Goal: Task Accomplishment & Management: Manage account settings

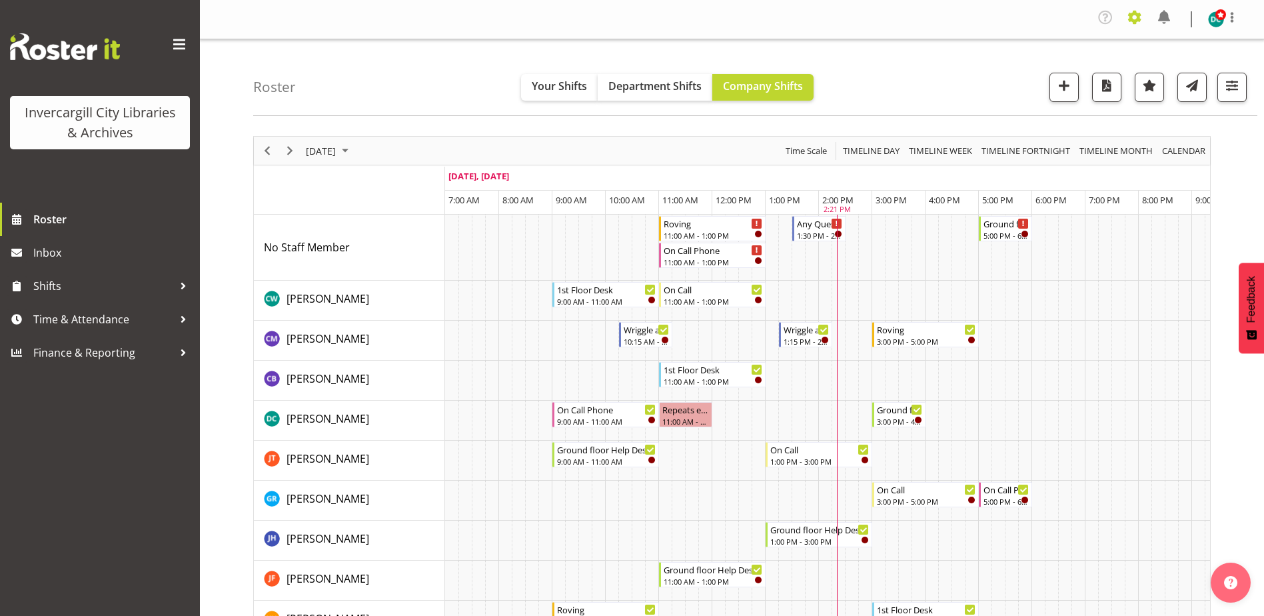
click at [1138, 18] on span at bounding box center [1134, 17] width 21 height 21
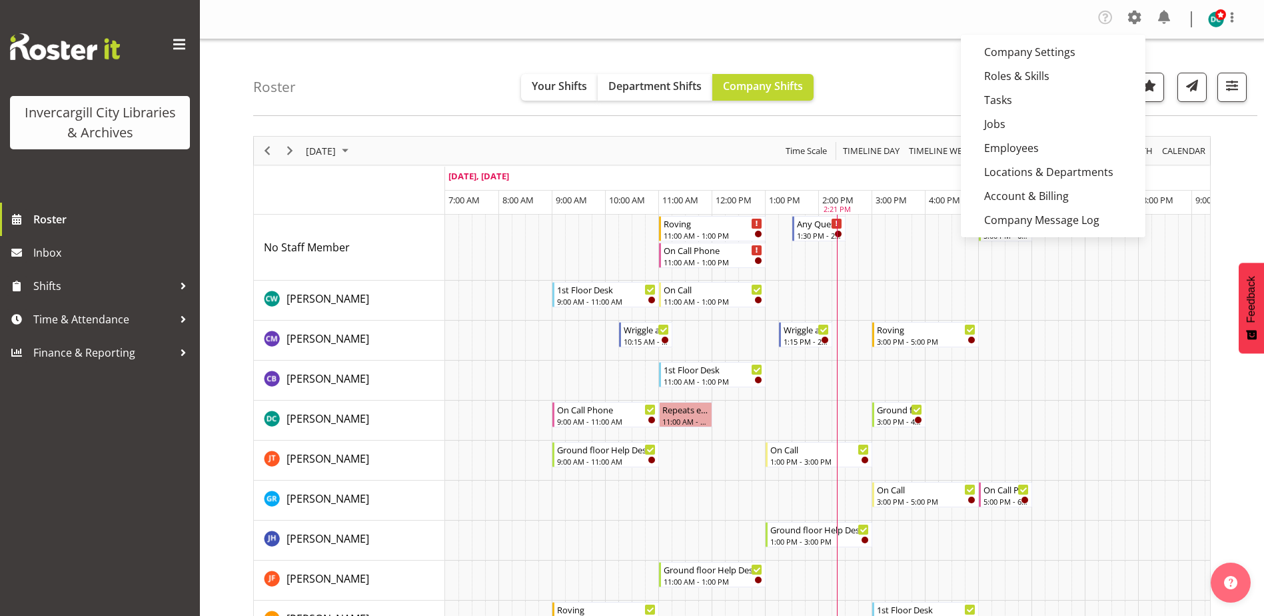
click at [983, 15] on nav "Company Settings Roles & Skills Tasks Jobs Employees Locations & Departments Ac…" at bounding box center [731, 19] width 1037 height 25
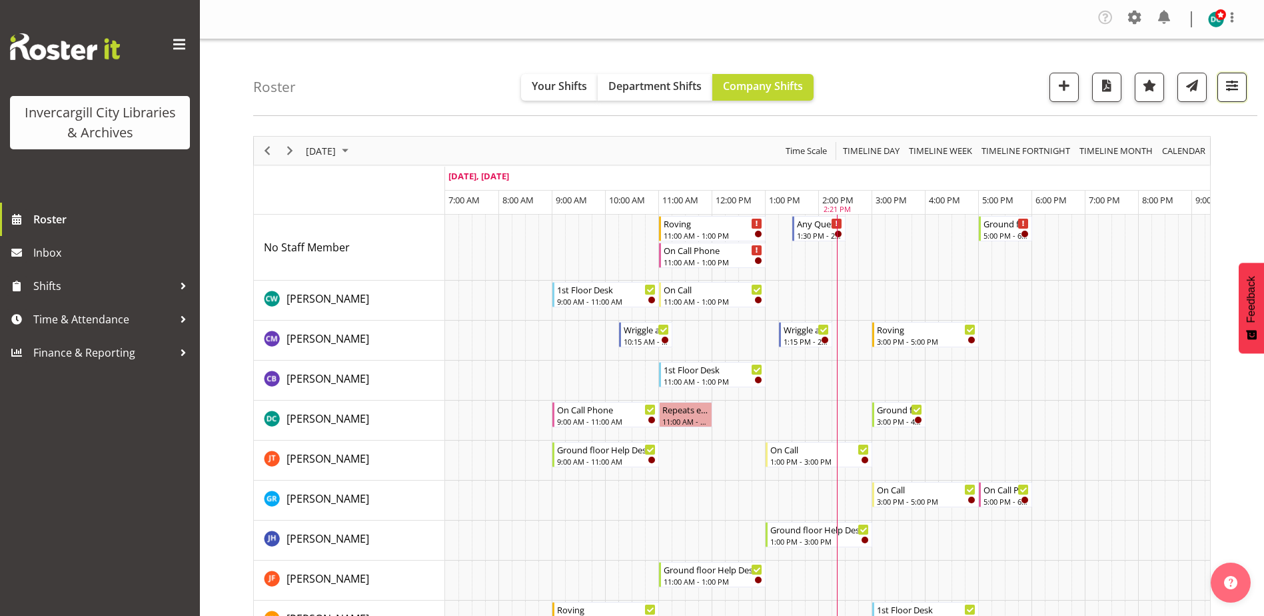
click at [1239, 80] on span "button" at bounding box center [1231, 85] width 17 height 17
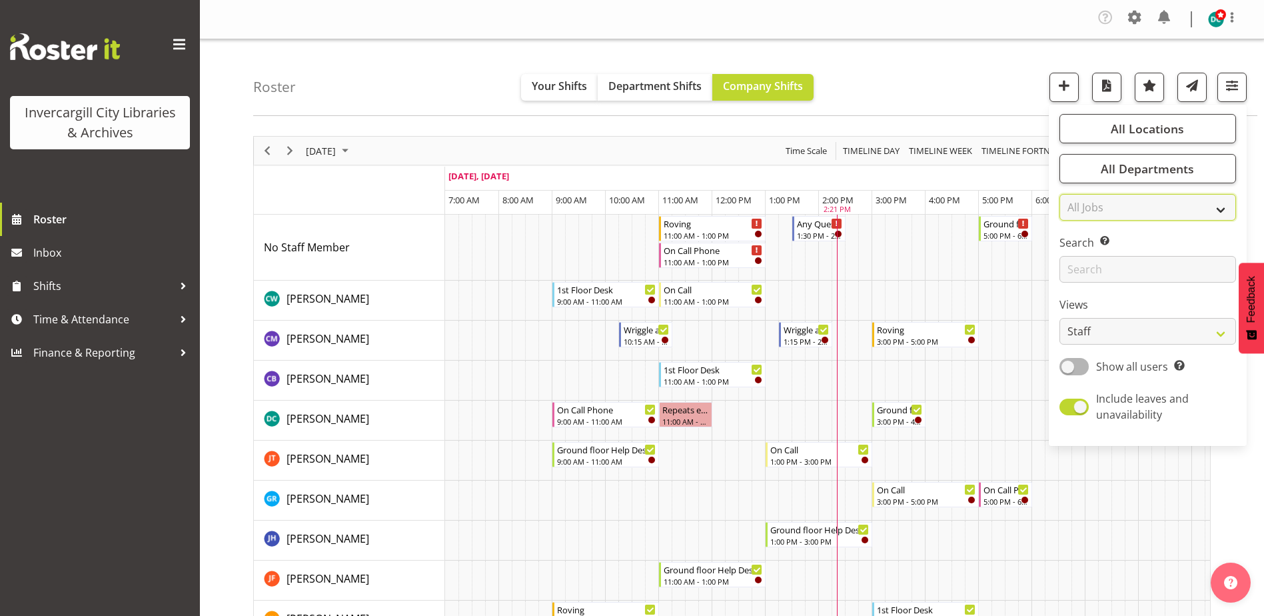
click at [1173, 208] on select "All Jobs All Jobs" at bounding box center [1147, 207] width 177 height 27
click at [1173, 206] on select "All Jobs All Jobs" at bounding box center [1147, 207] width 177 height 27
click at [987, 73] on div "Roster Your Shifts Department Shifts Company Shifts All Locations [GEOGRAPHIC_D…" at bounding box center [755, 77] width 1004 height 77
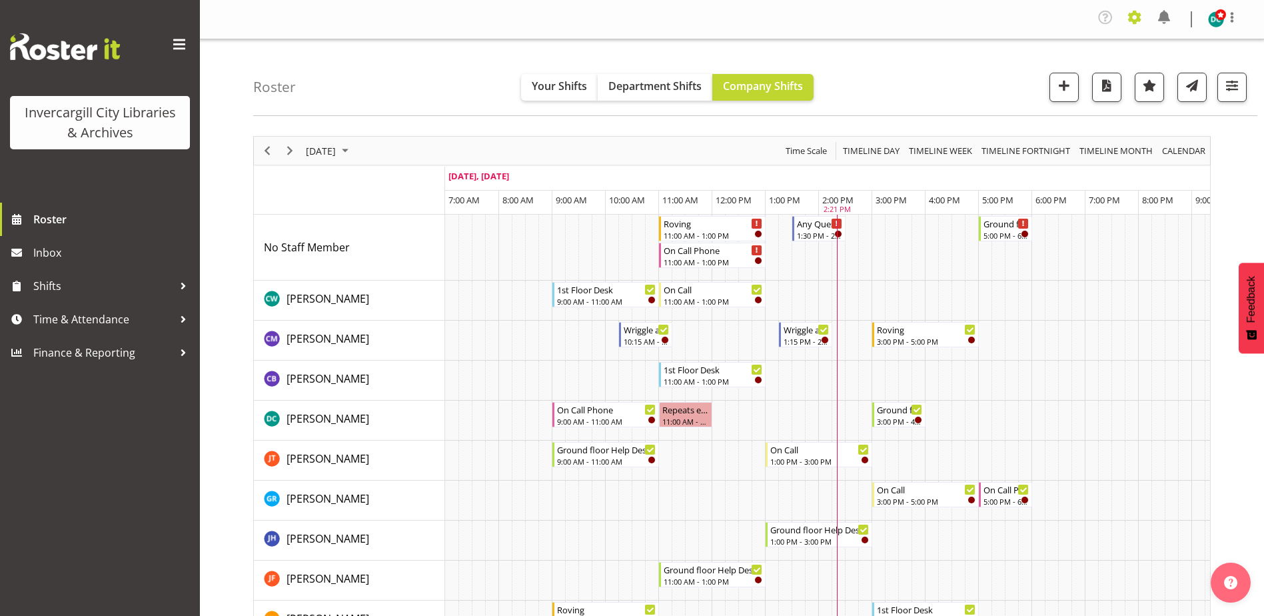
click at [1138, 15] on span at bounding box center [1134, 17] width 21 height 21
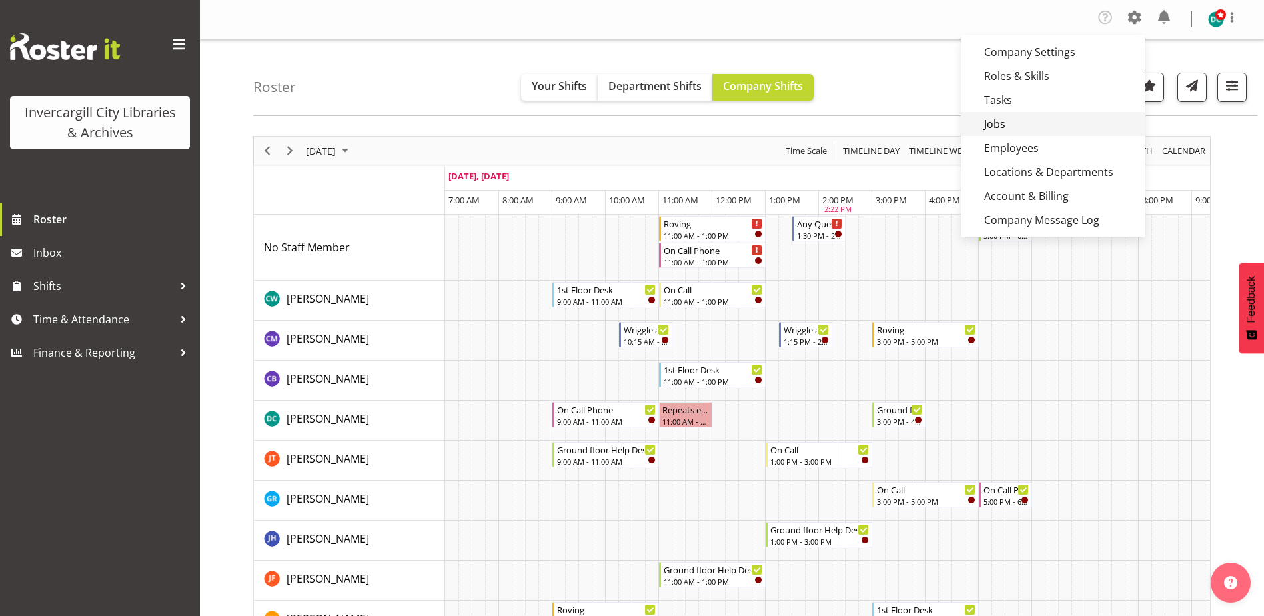
click at [1014, 131] on link "Jobs" at bounding box center [1053, 124] width 185 height 24
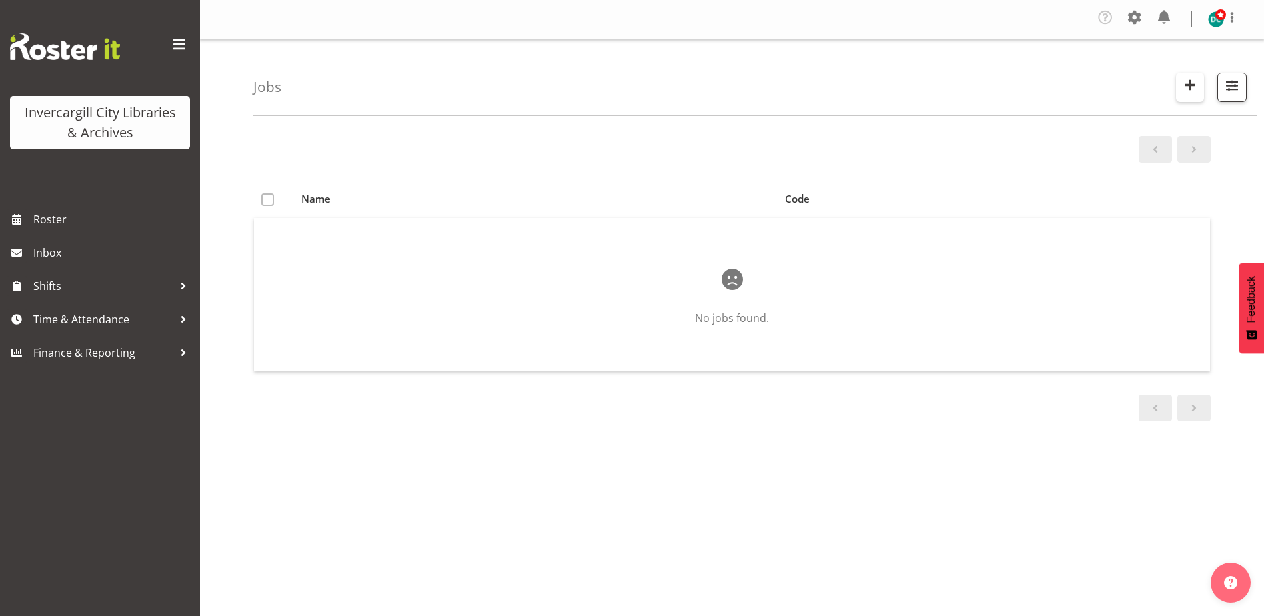
click at [1189, 85] on span "button" at bounding box center [1189, 84] width 17 height 17
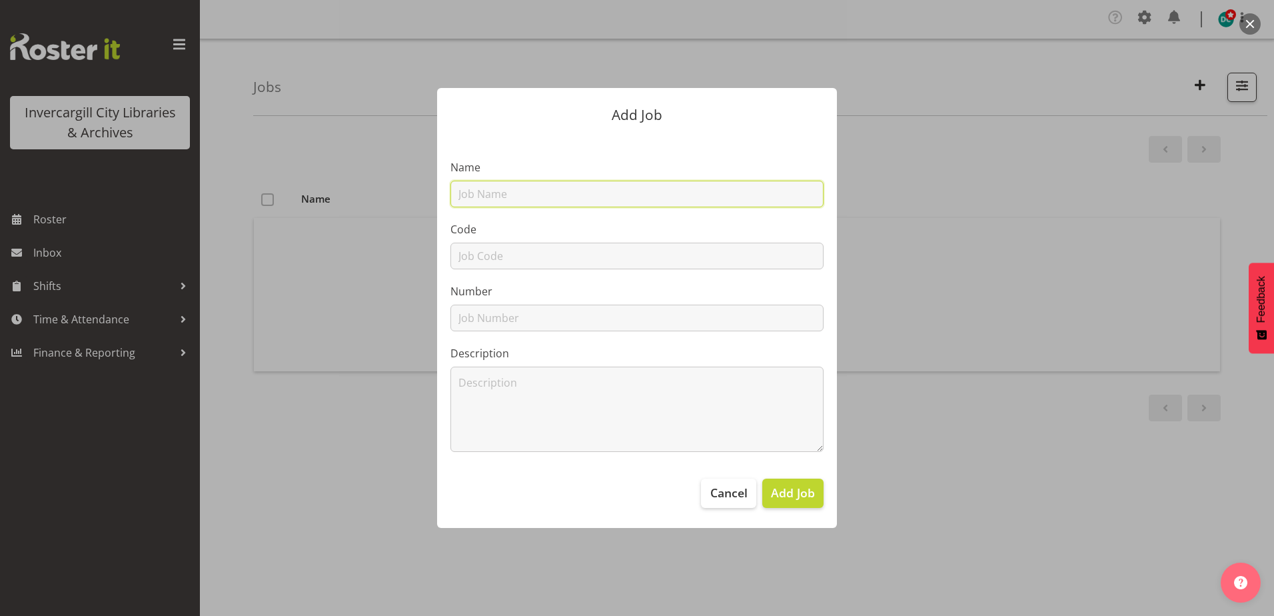
click at [502, 194] on input "text" at bounding box center [636, 194] width 373 height 27
type input "Retail assistant"
click at [810, 495] on span "Add Job" at bounding box center [793, 492] width 44 height 17
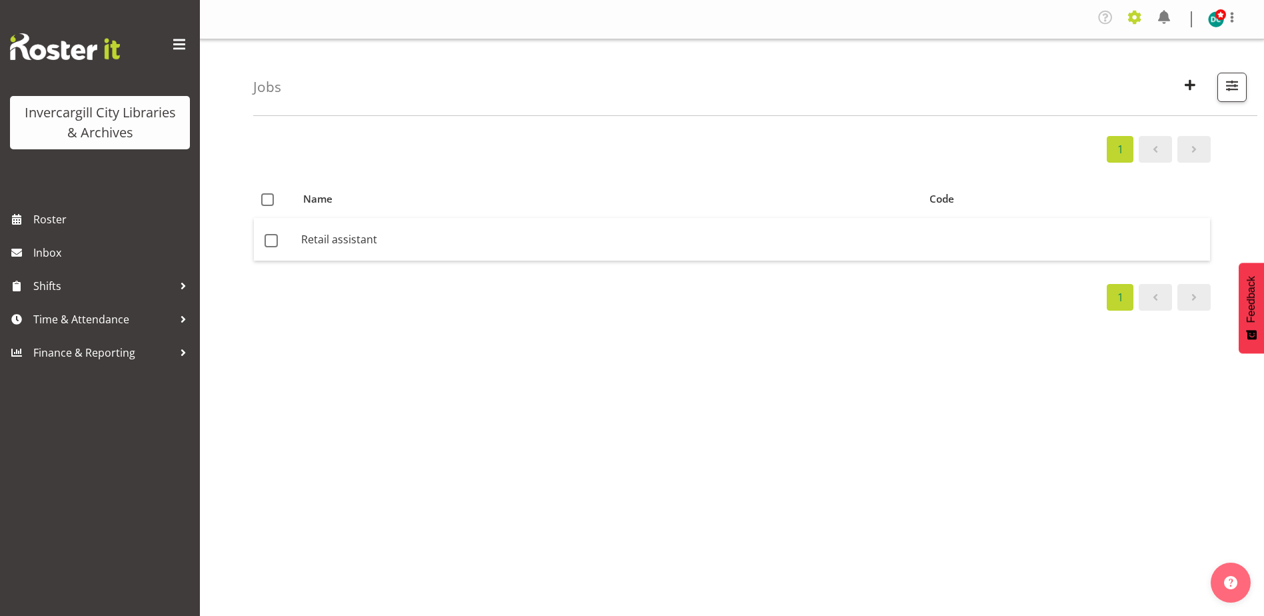
click at [1136, 11] on span at bounding box center [1134, 17] width 21 height 21
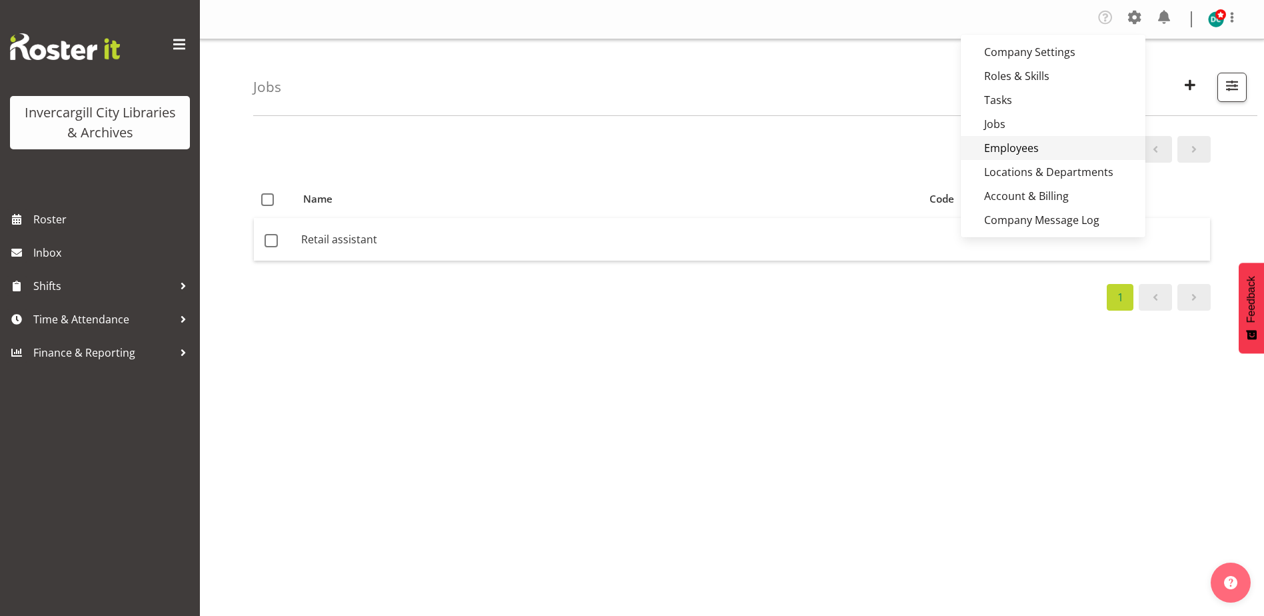
click at [1009, 145] on link "Employees" at bounding box center [1053, 148] width 185 height 24
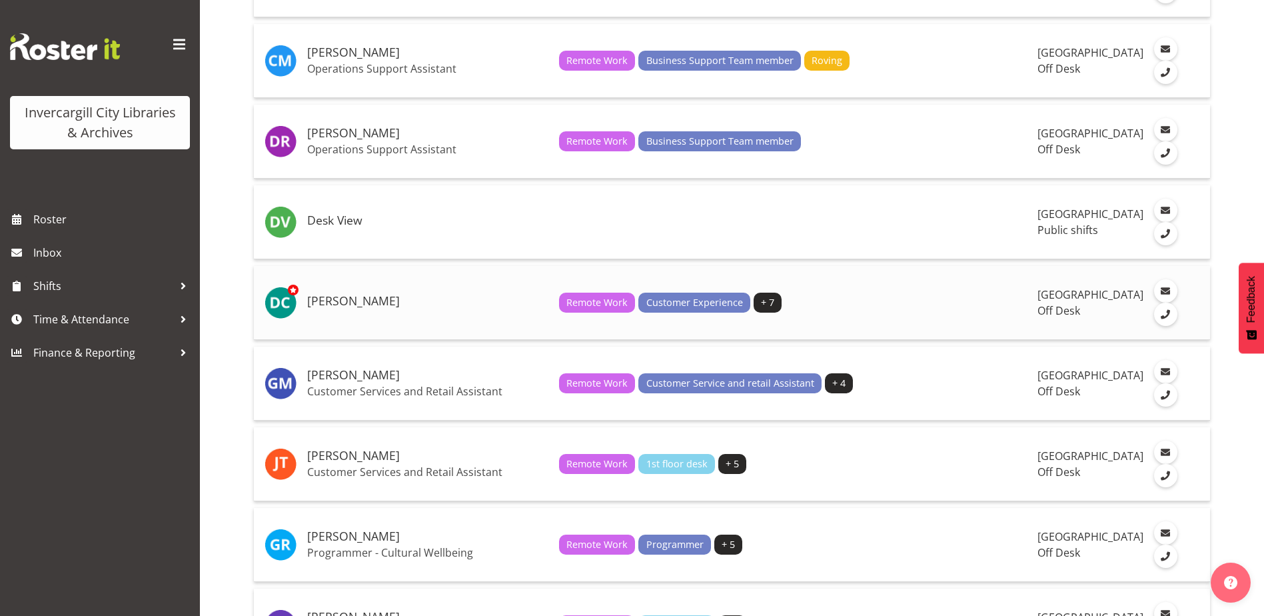
scroll to position [533, 0]
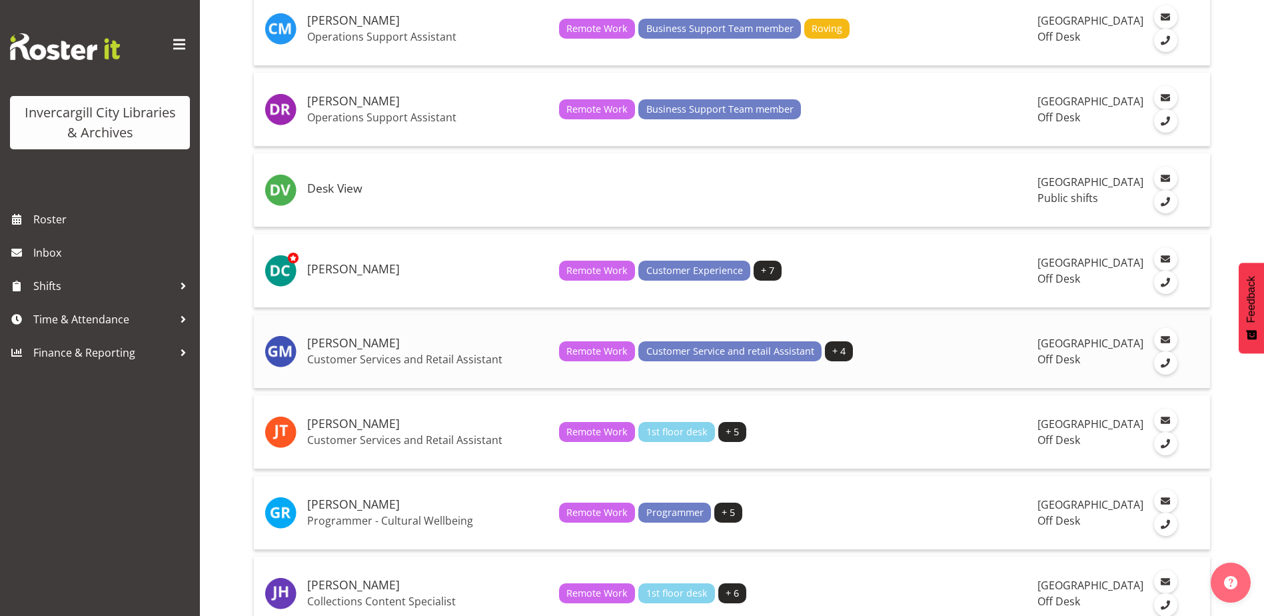
click at [368, 350] on h5 "[PERSON_NAME]" at bounding box center [427, 342] width 241 height 13
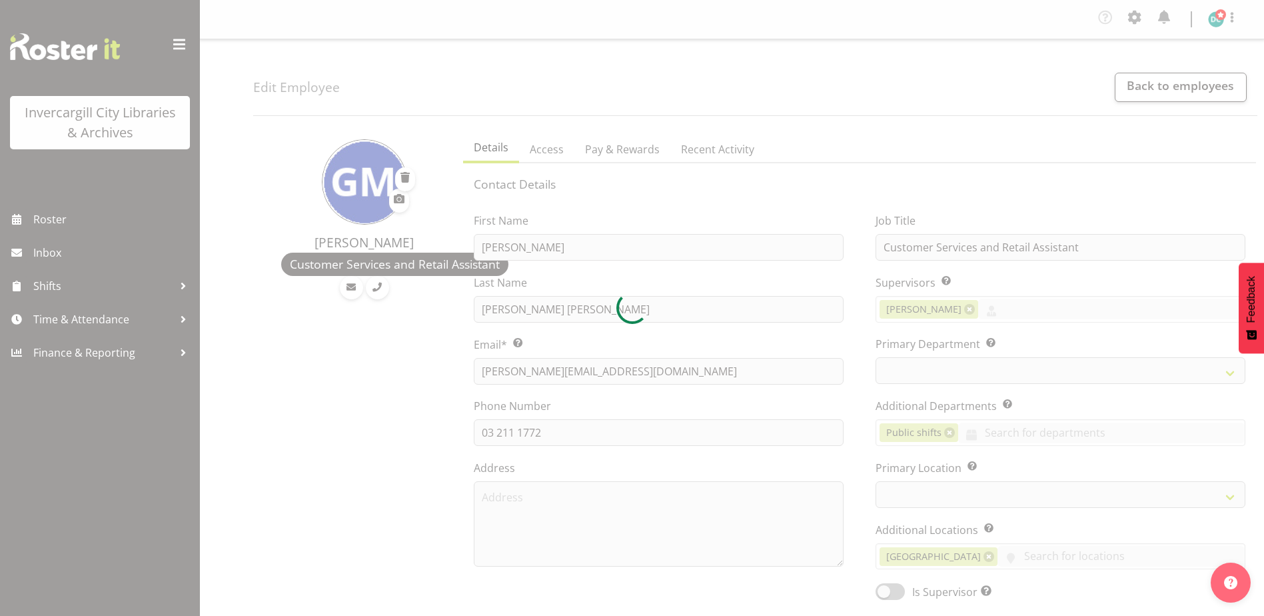
select select "TimelineWeek"
select select "1276"
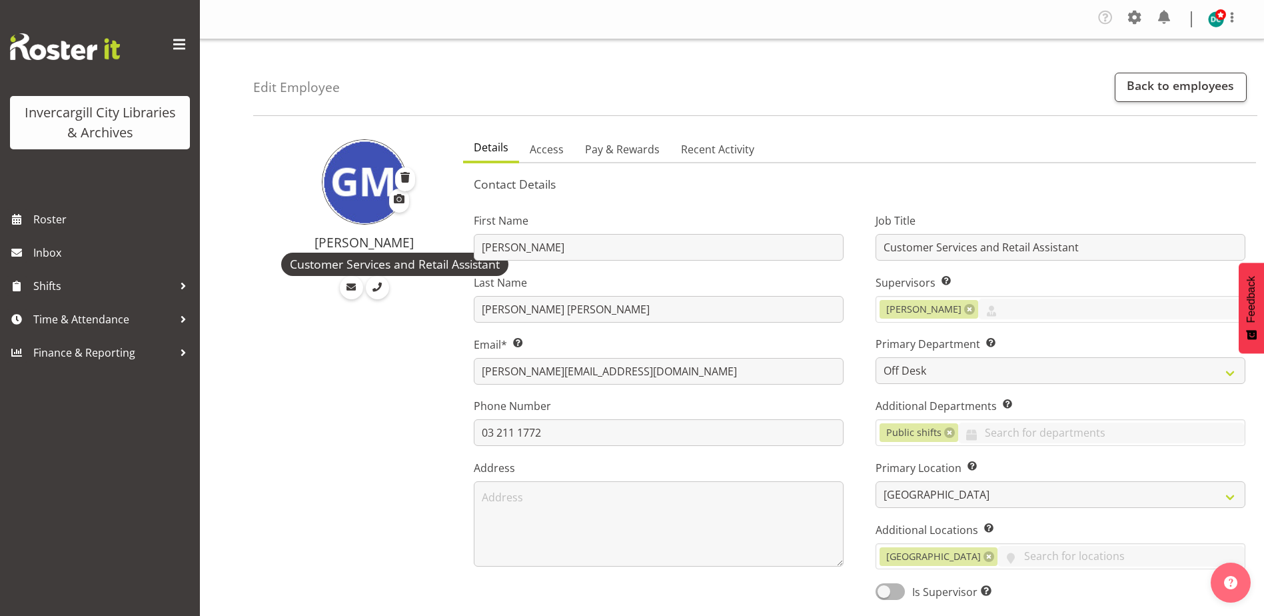
click at [1141, 9] on span at bounding box center [1134, 17] width 21 height 21
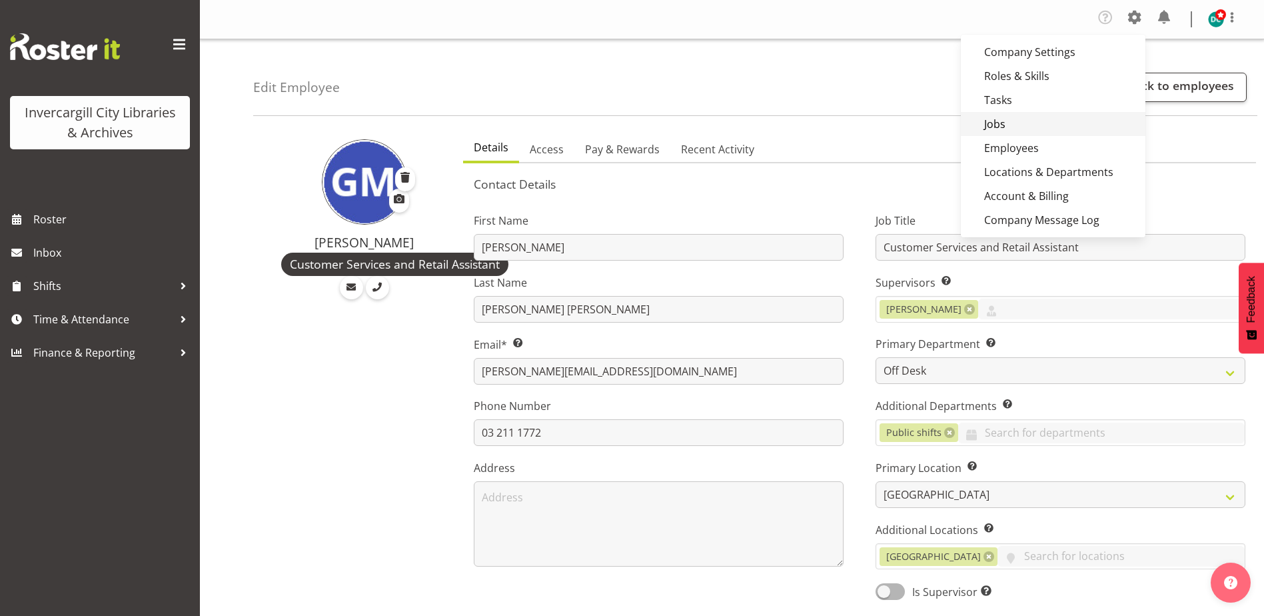
click at [999, 121] on link "Jobs" at bounding box center [1053, 124] width 185 height 24
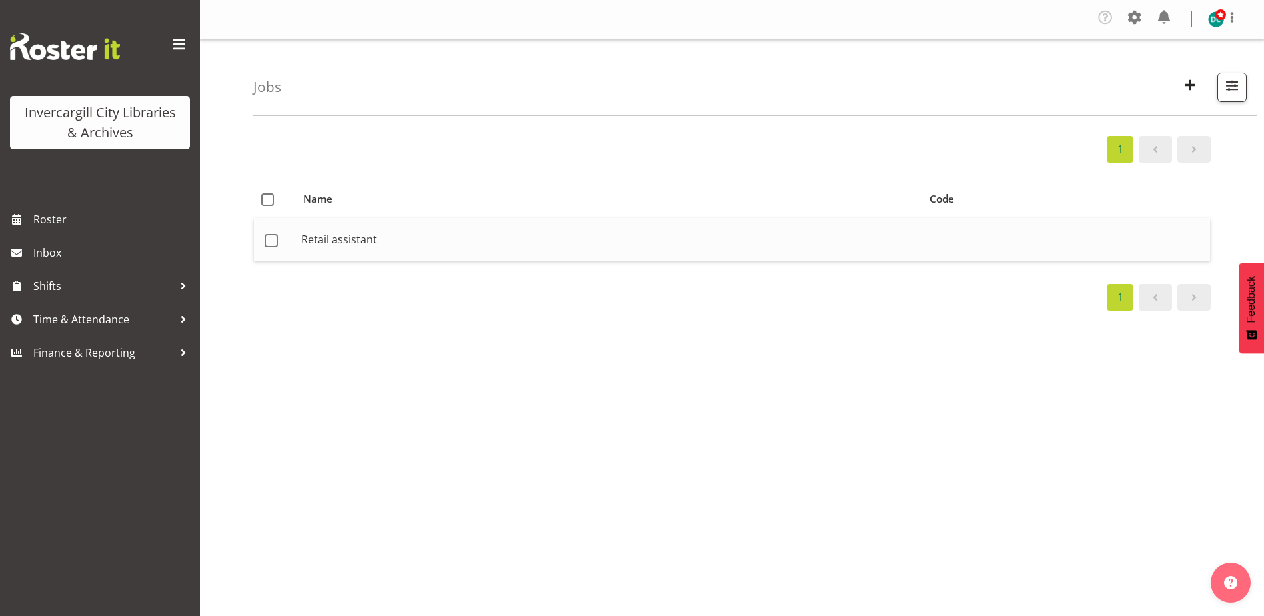
click at [348, 235] on td "Retail assistant" at bounding box center [609, 239] width 626 height 43
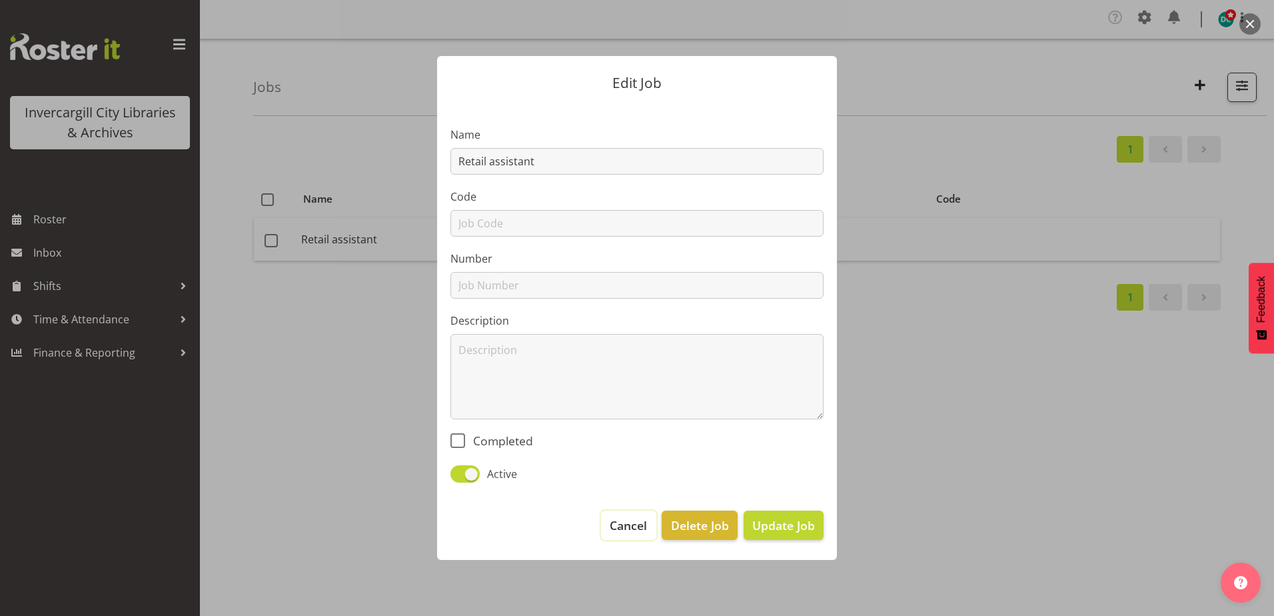
click at [622, 520] on span "Cancel" at bounding box center [628, 524] width 37 height 17
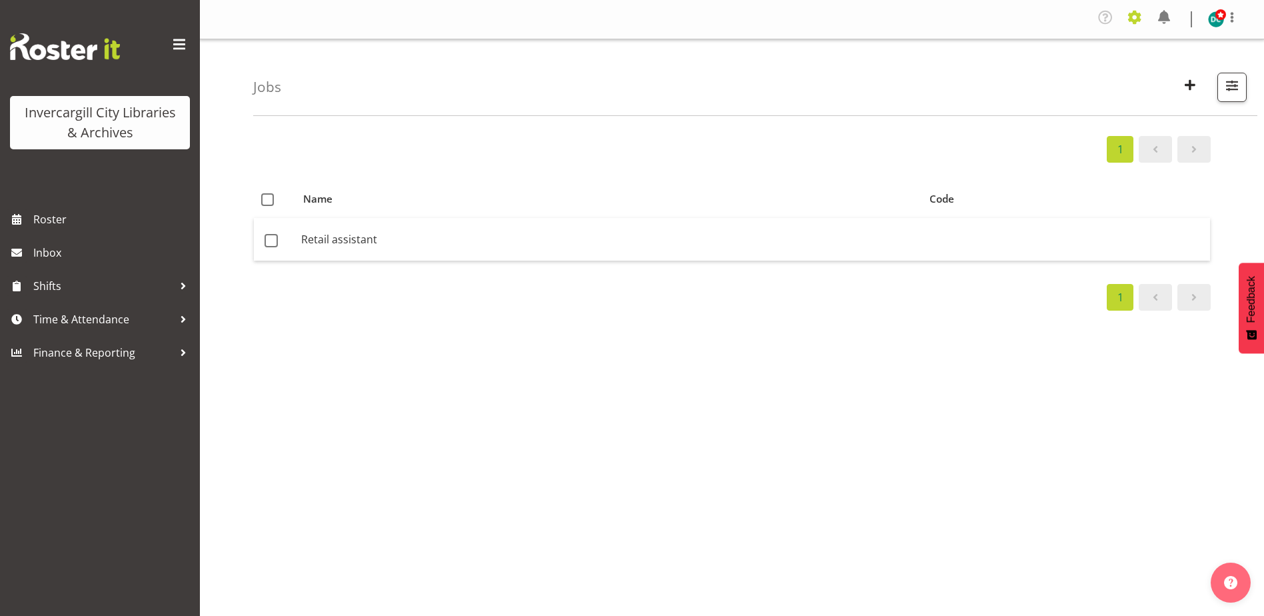
click at [1127, 15] on span at bounding box center [1134, 17] width 21 height 21
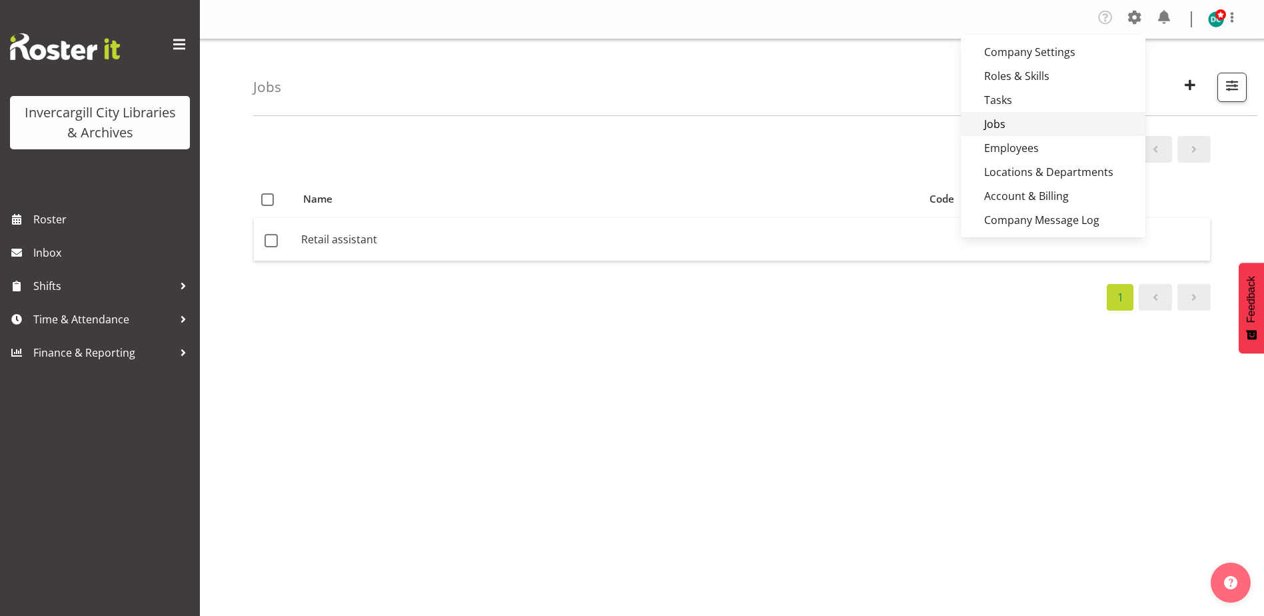
click at [1005, 128] on link "Jobs" at bounding box center [1053, 124] width 185 height 24
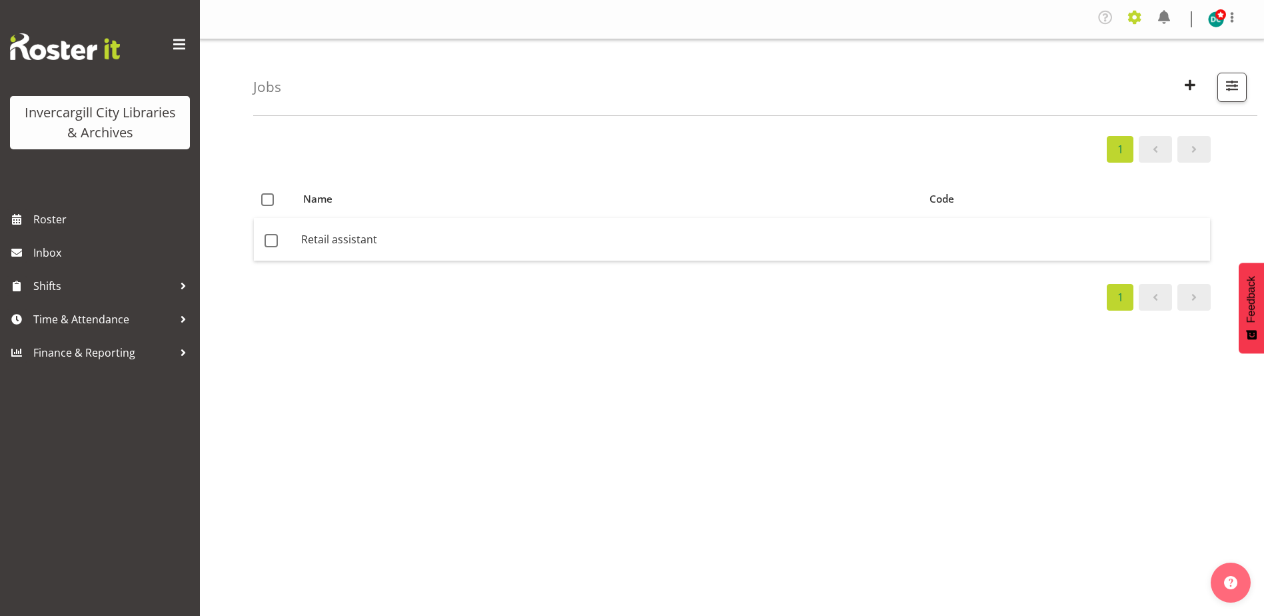
click at [1125, 9] on span at bounding box center [1134, 17] width 21 height 21
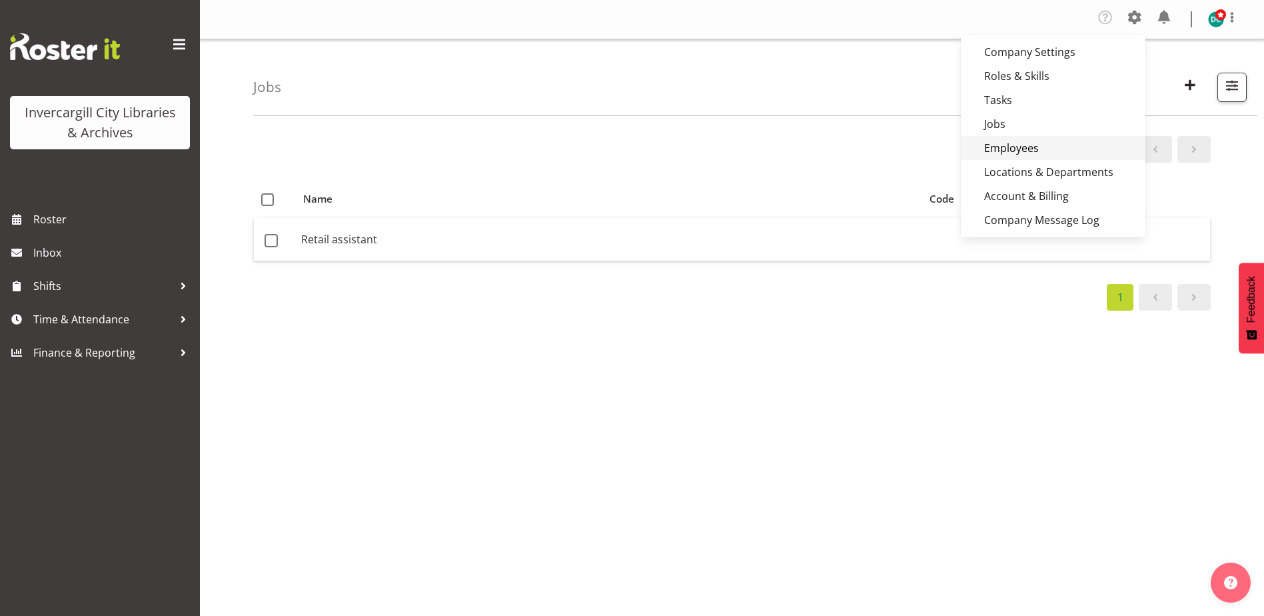
click at [1027, 149] on link "Employees" at bounding box center [1053, 148] width 185 height 24
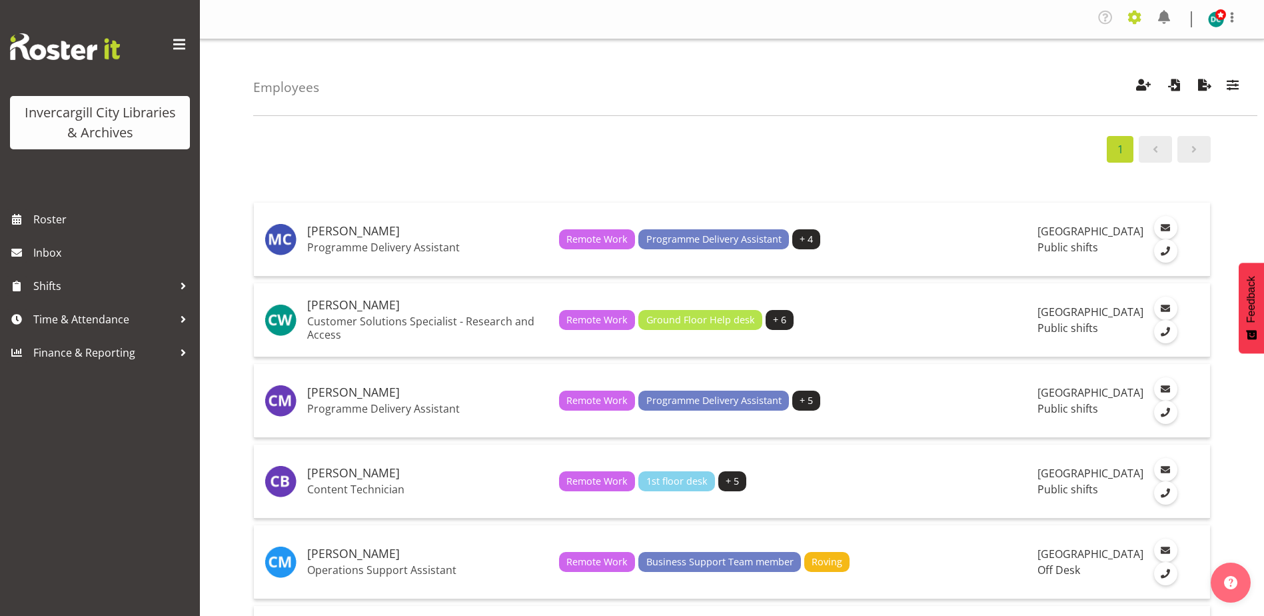
click at [1133, 20] on span at bounding box center [1134, 17] width 21 height 21
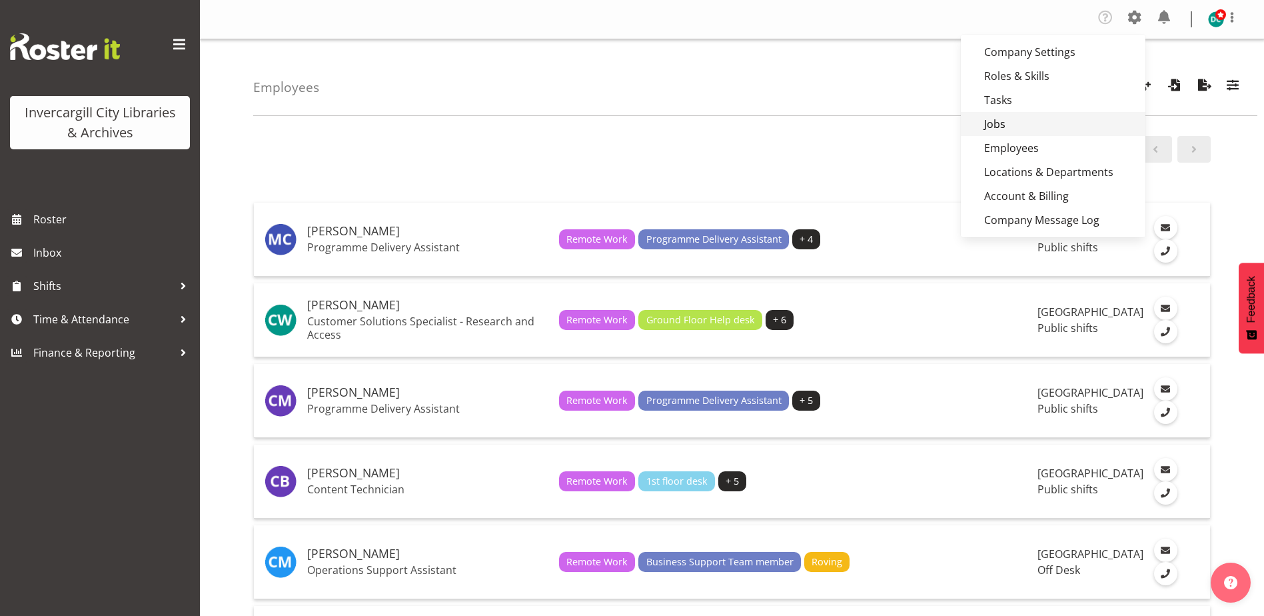
click at [999, 117] on link "Jobs" at bounding box center [1053, 124] width 185 height 24
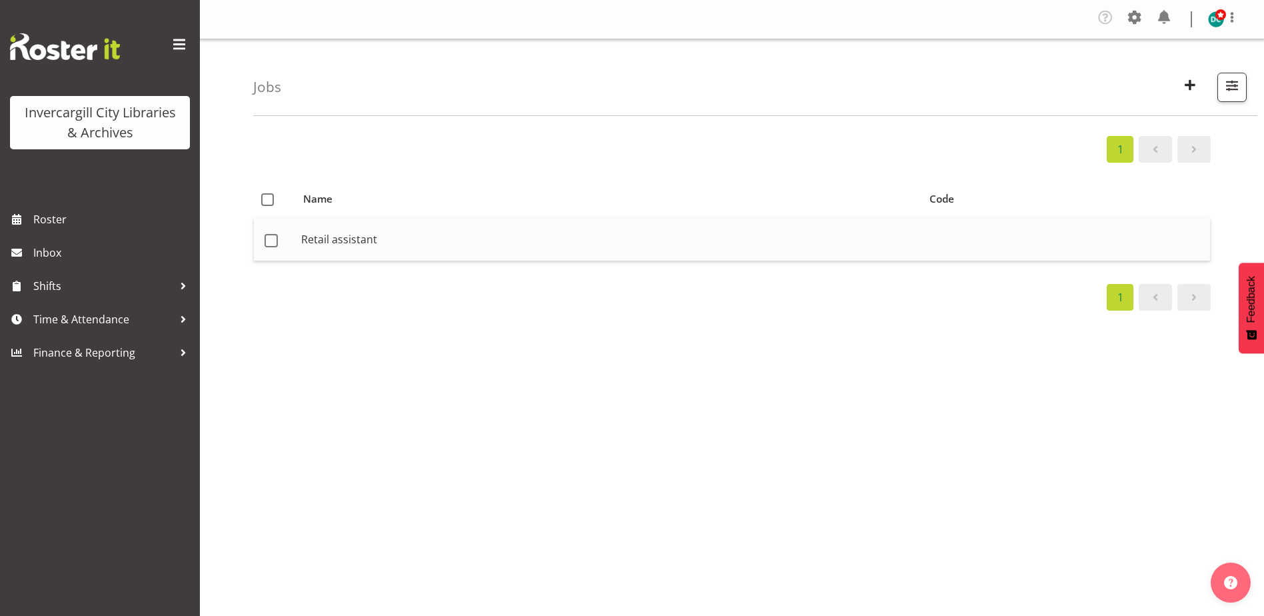
click at [268, 237] on span at bounding box center [271, 240] width 13 height 13
checkbox input "true"
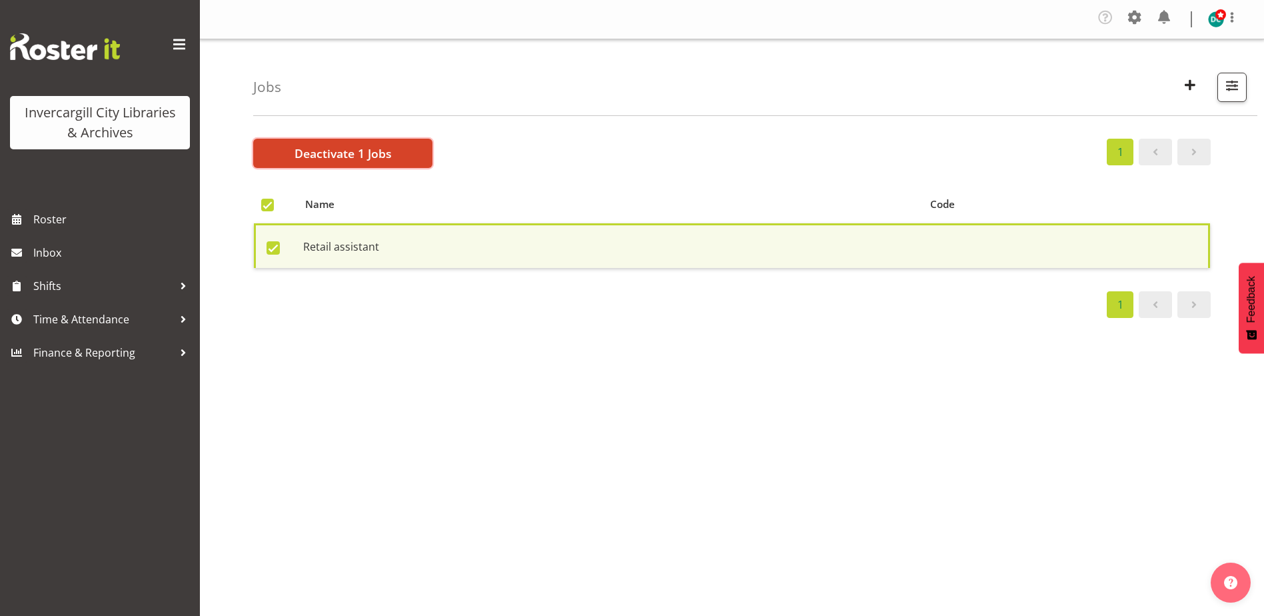
click at [312, 152] on span "Deactivate 1 Jobs" at bounding box center [342, 153] width 97 height 17
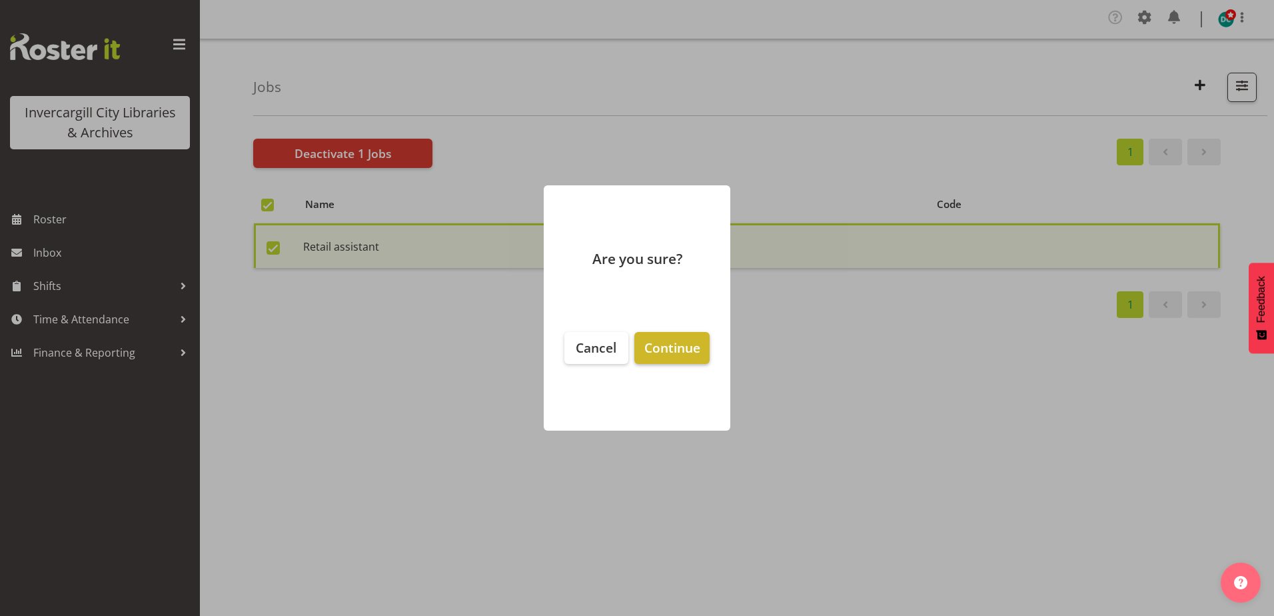
click at [655, 352] on span "Continue" at bounding box center [672, 347] width 56 height 18
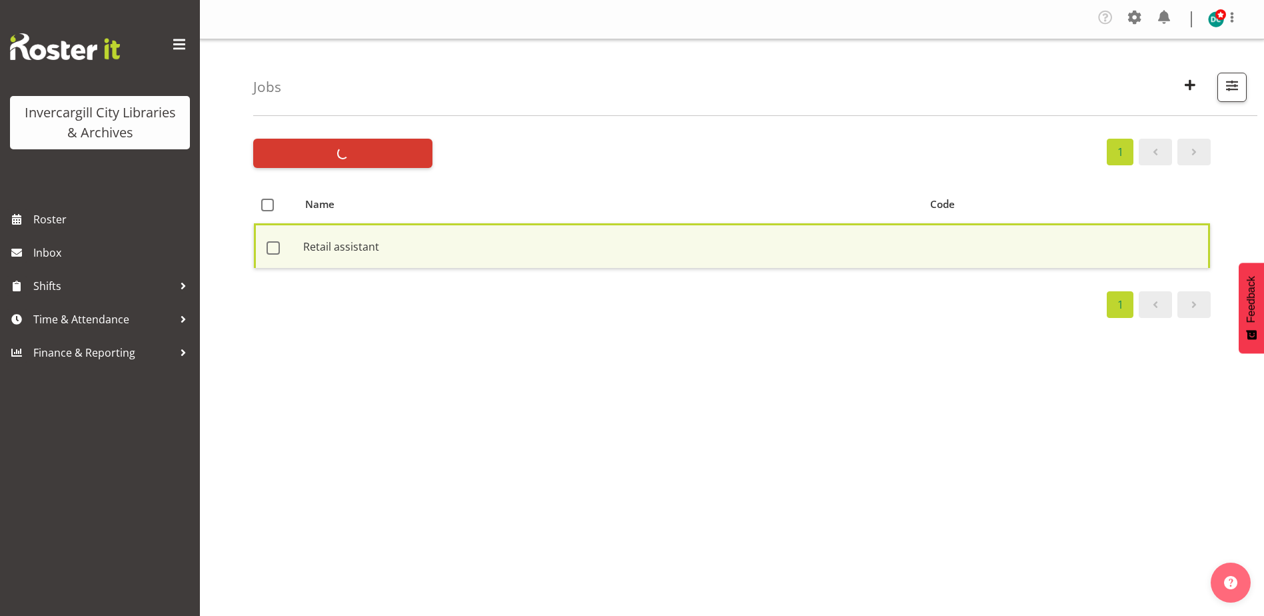
checkbox input "false"
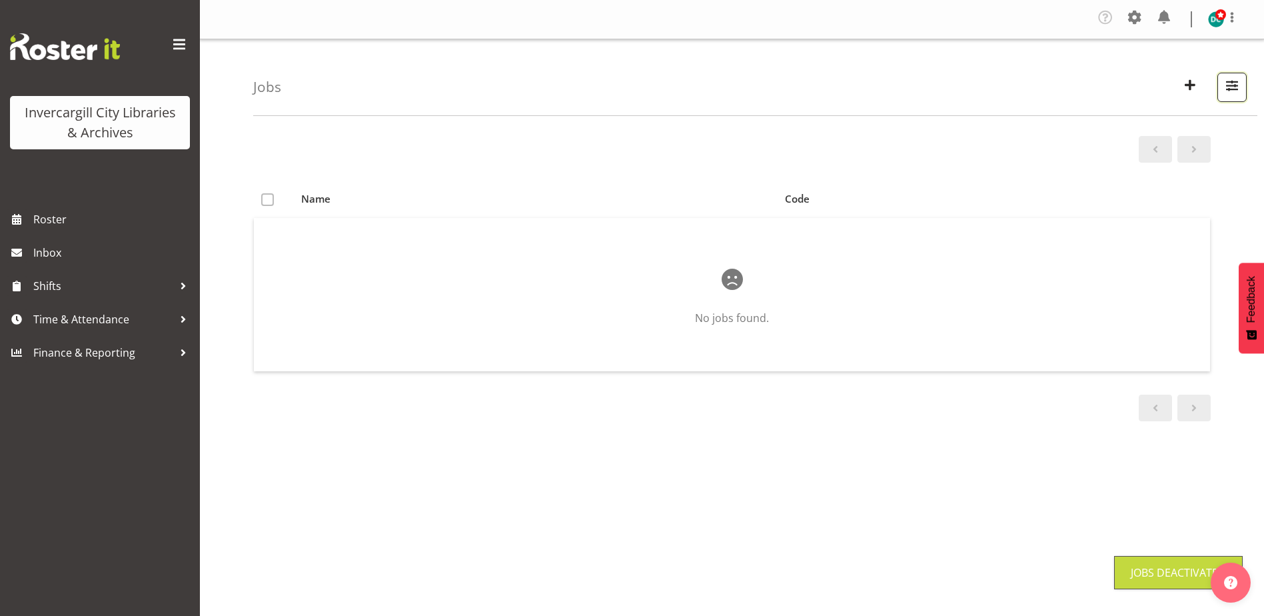
click at [1229, 95] on button "button" at bounding box center [1231, 87] width 29 height 29
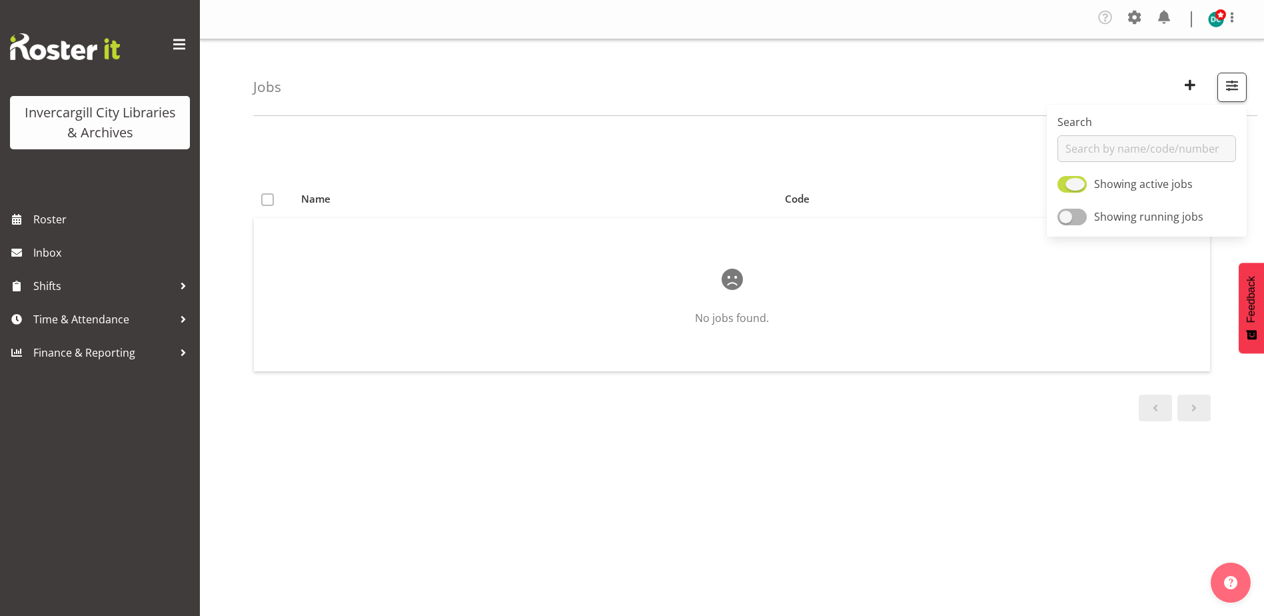
click at [1075, 182] on span at bounding box center [1071, 184] width 29 height 17
click at [1066, 182] on input "Showing active jobs" at bounding box center [1061, 184] width 9 height 9
checkbox input "false"
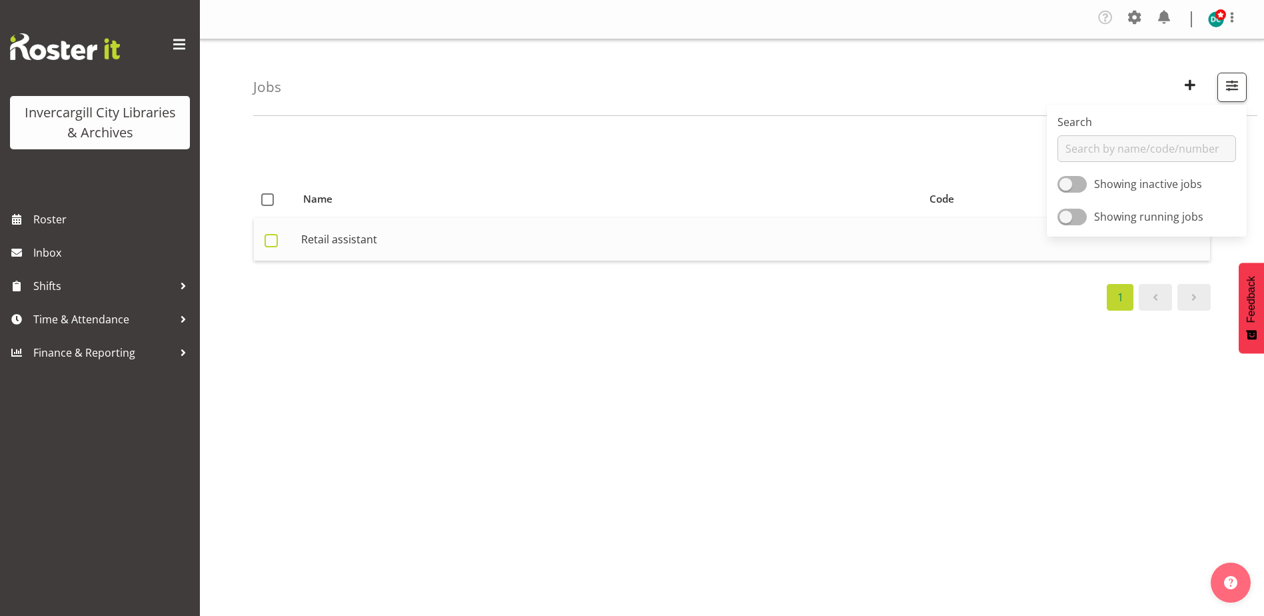
click at [273, 243] on span at bounding box center [271, 240] width 13 height 13
checkbox input "true"
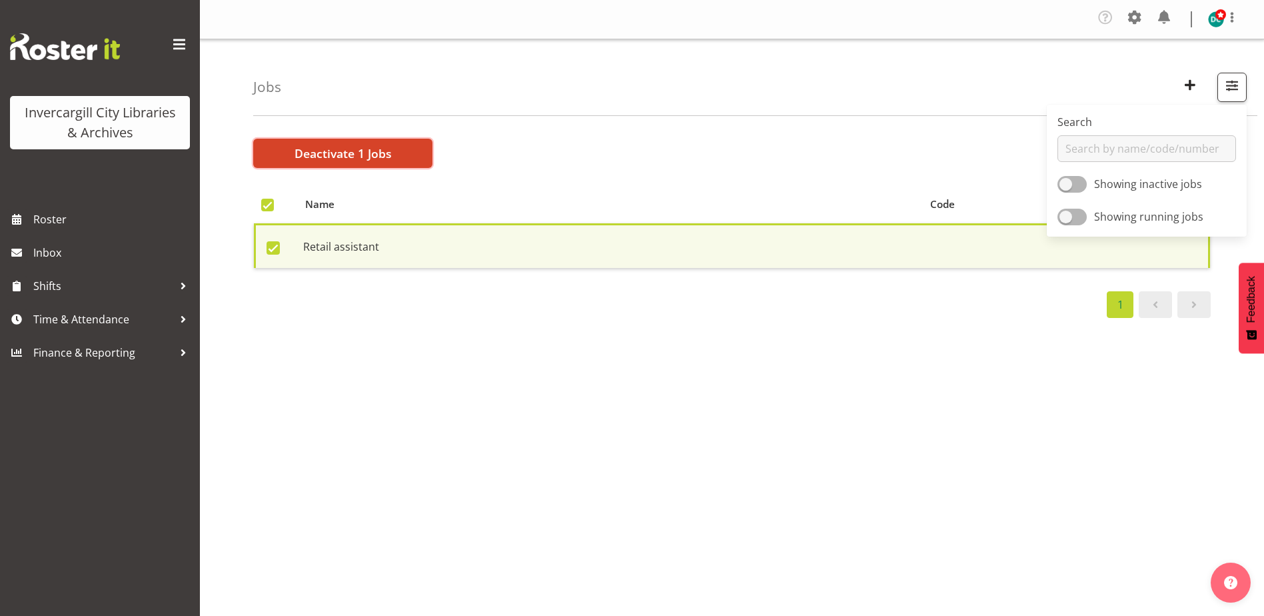
click at [338, 156] on span "Deactivate 1 Jobs" at bounding box center [342, 153] width 97 height 17
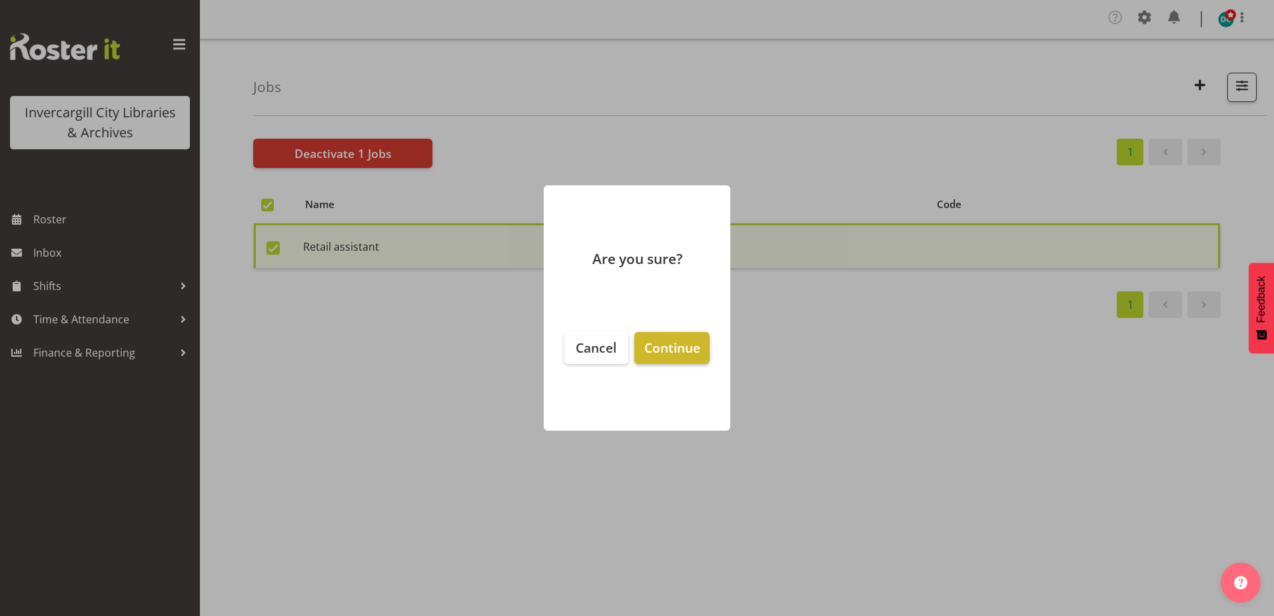
click at [678, 335] on button "Continue" at bounding box center [671, 348] width 75 height 32
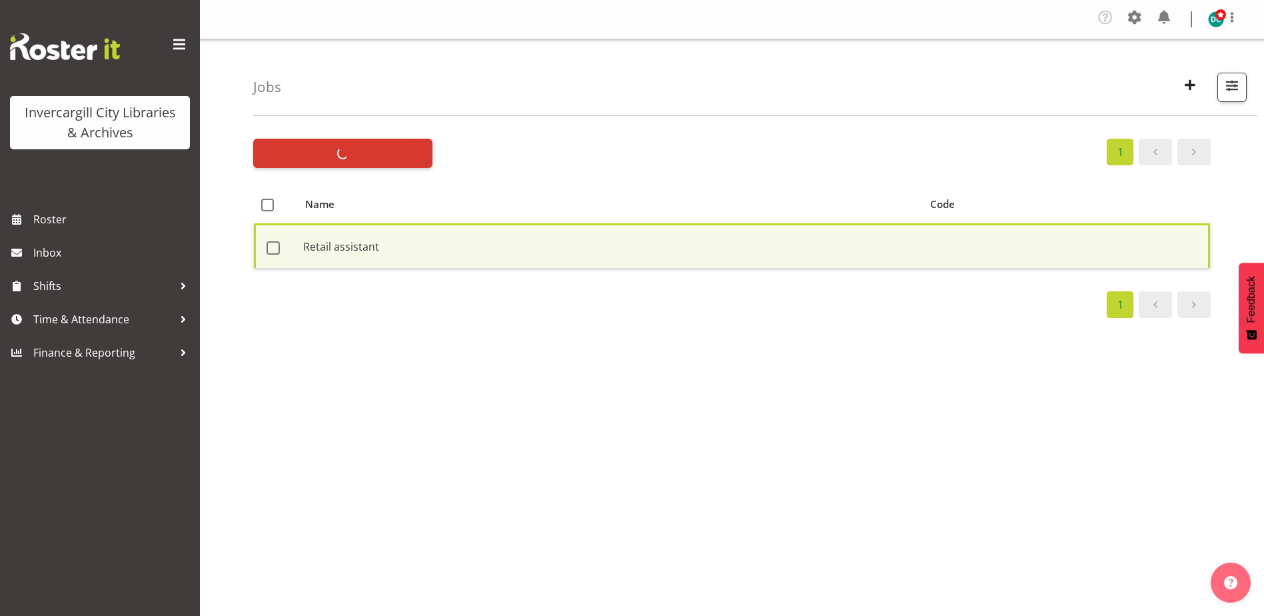
checkbox input "false"
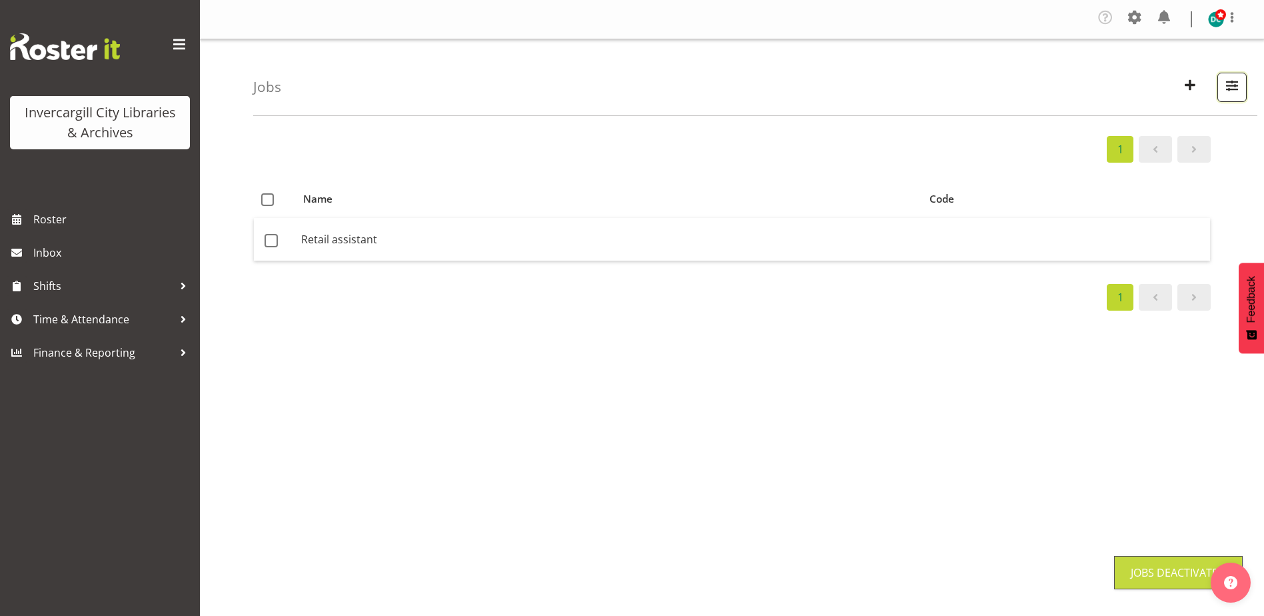
click at [1230, 91] on span "button" at bounding box center [1231, 85] width 17 height 17
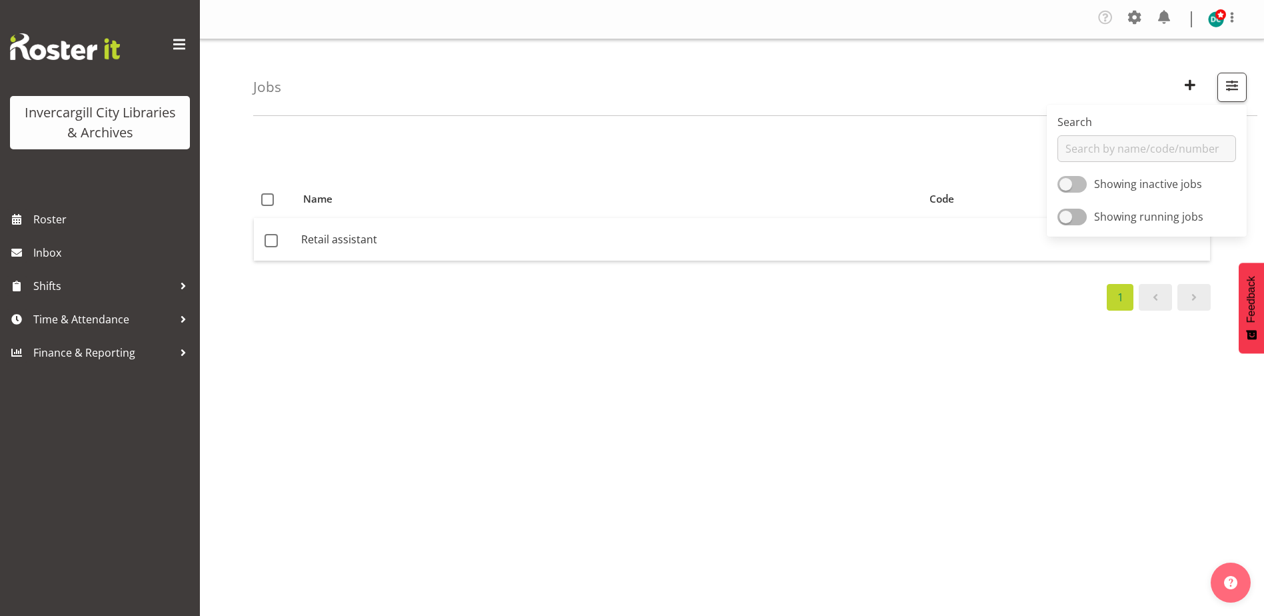
click at [1063, 183] on span at bounding box center [1071, 184] width 29 height 17
click at [1063, 183] on input "Showing inactive jobs" at bounding box center [1061, 184] width 9 height 9
click at [1075, 186] on span at bounding box center [1071, 184] width 29 height 17
click at [1066, 186] on input "Showing active jobs" at bounding box center [1061, 184] width 9 height 9
checkbox input "false"
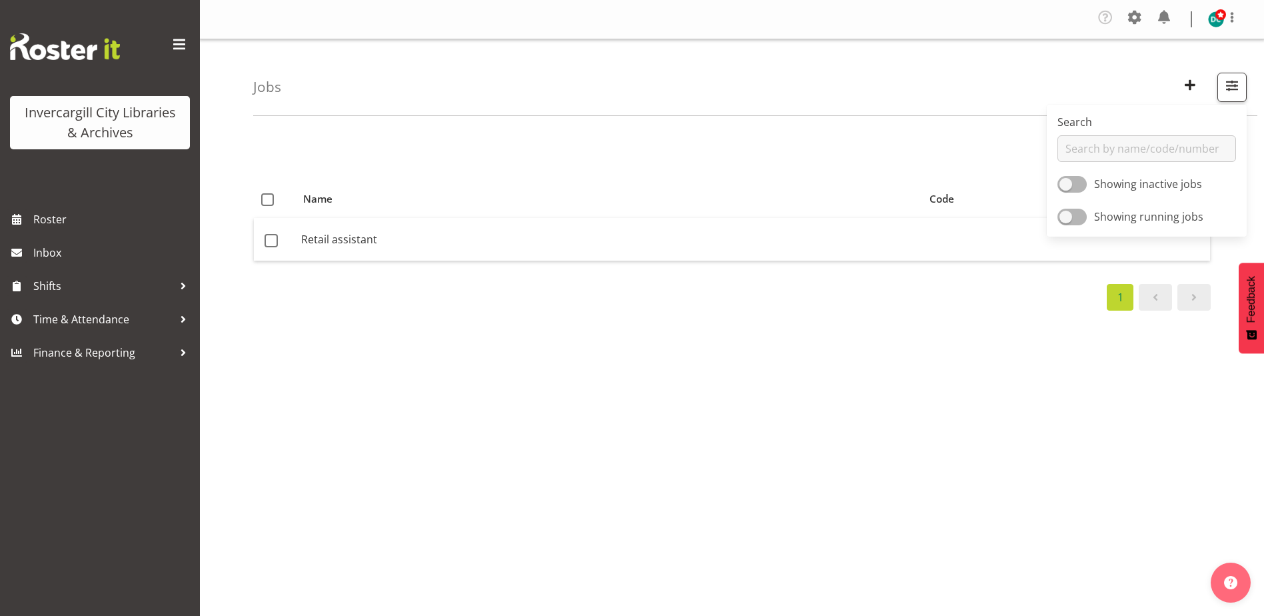
click at [937, 138] on div "1" at bounding box center [731, 149] width 957 height 27
click at [1141, 13] on span at bounding box center [1134, 17] width 21 height 21
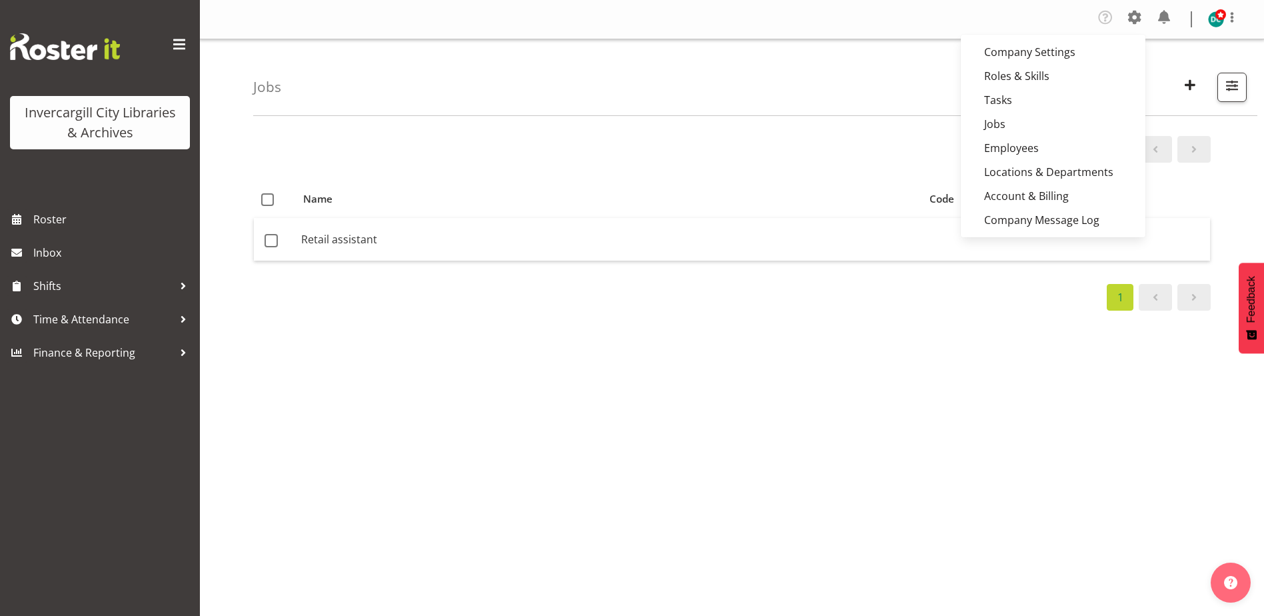
click at [897, 82] on div "Jobs Search Showing inactive jobs Showing running jobs" at bounding box center [755, 77] width 1004 height 77
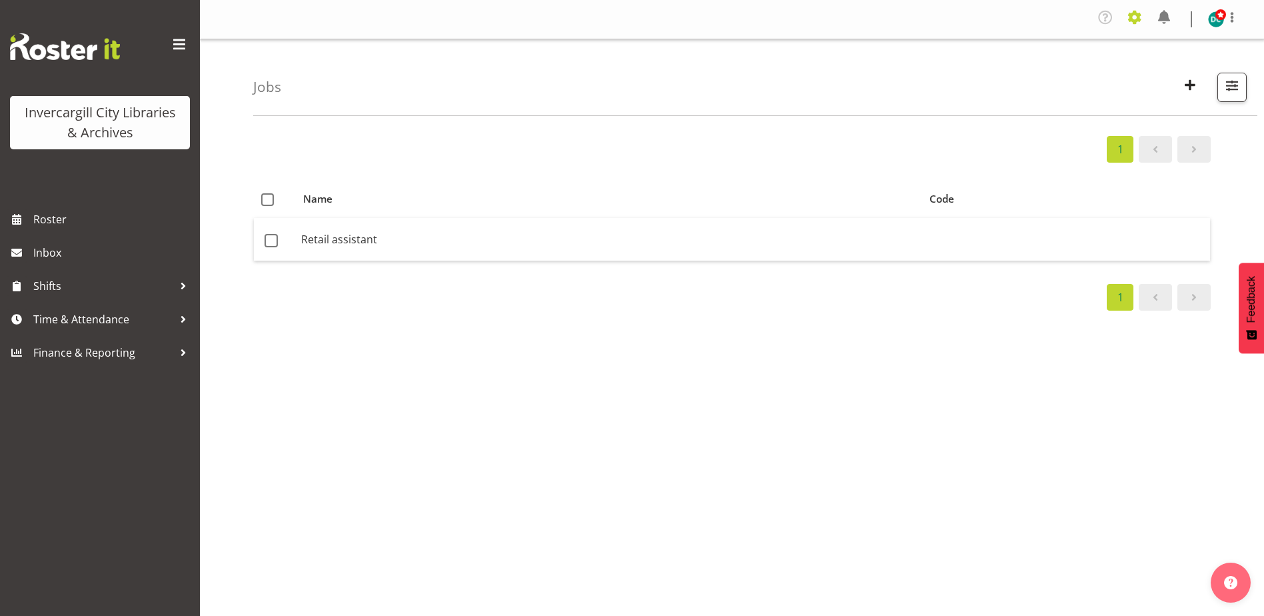
click at [1128, 15] on span at bounding box center [1134, 17] width 21 height 21
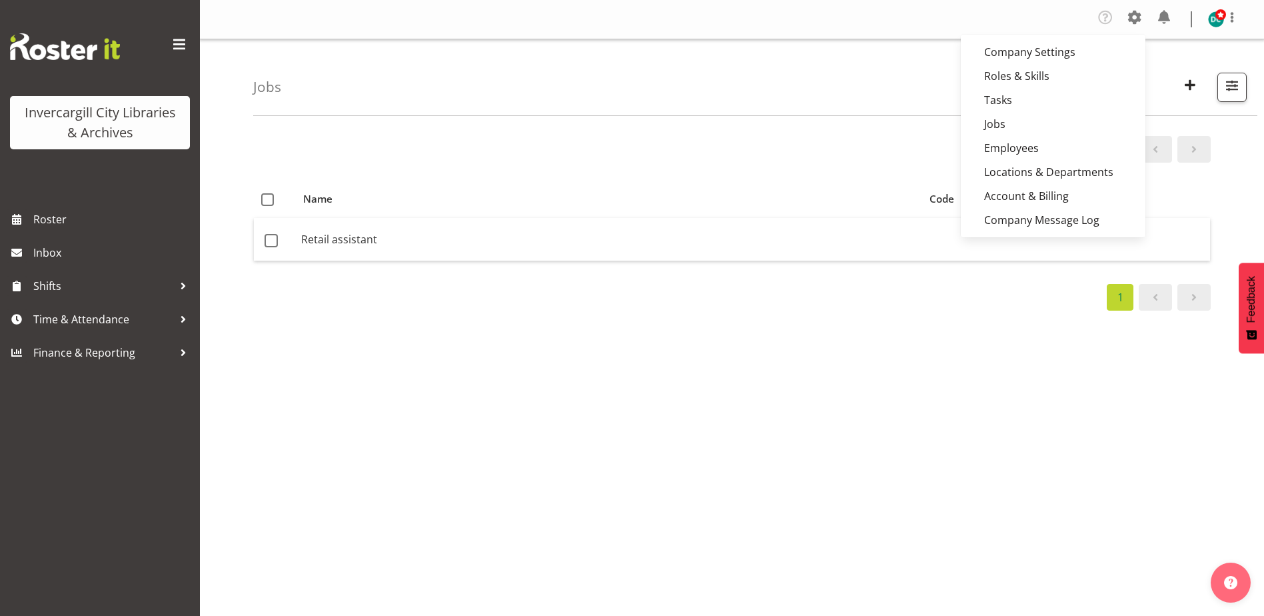
drag, startPoint x: 652, startPoint y: 67, endPoint x: 237, endPoint y: 140, distance: 421.5
click at [652, 69] on div "Jobs Search Showing inactive jobs Showing running jobs" at bounding box center [755, 77] width 1004 height 77
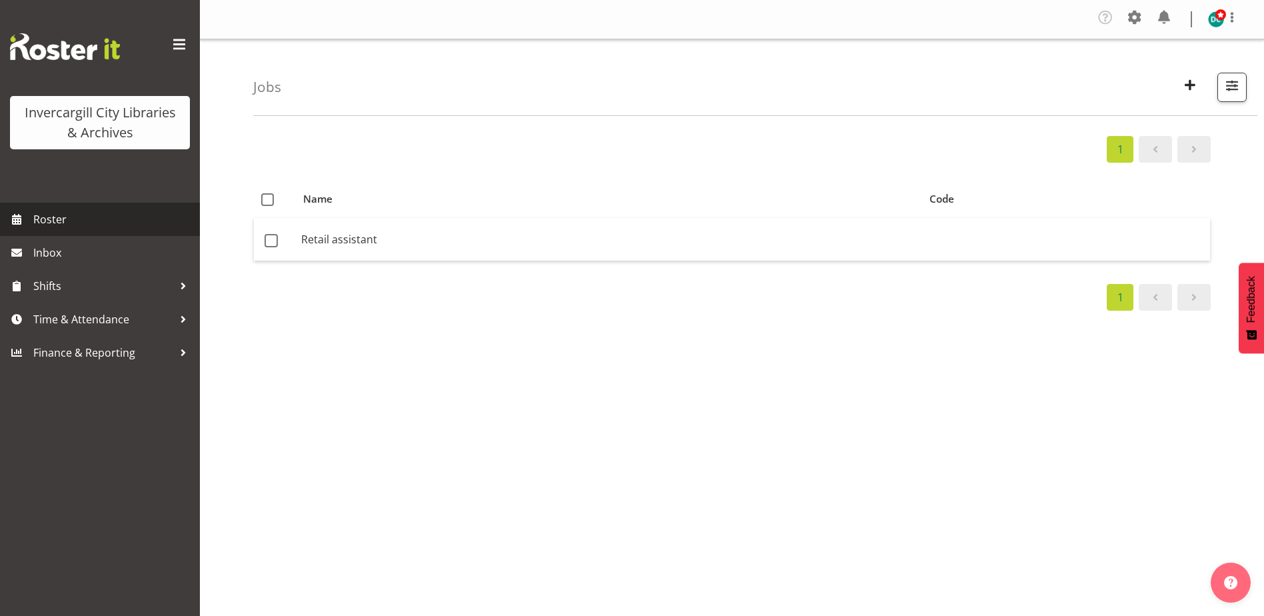
click at [56, 219] on span "Roster" at bounding box center [113, 219] width 160 height 20
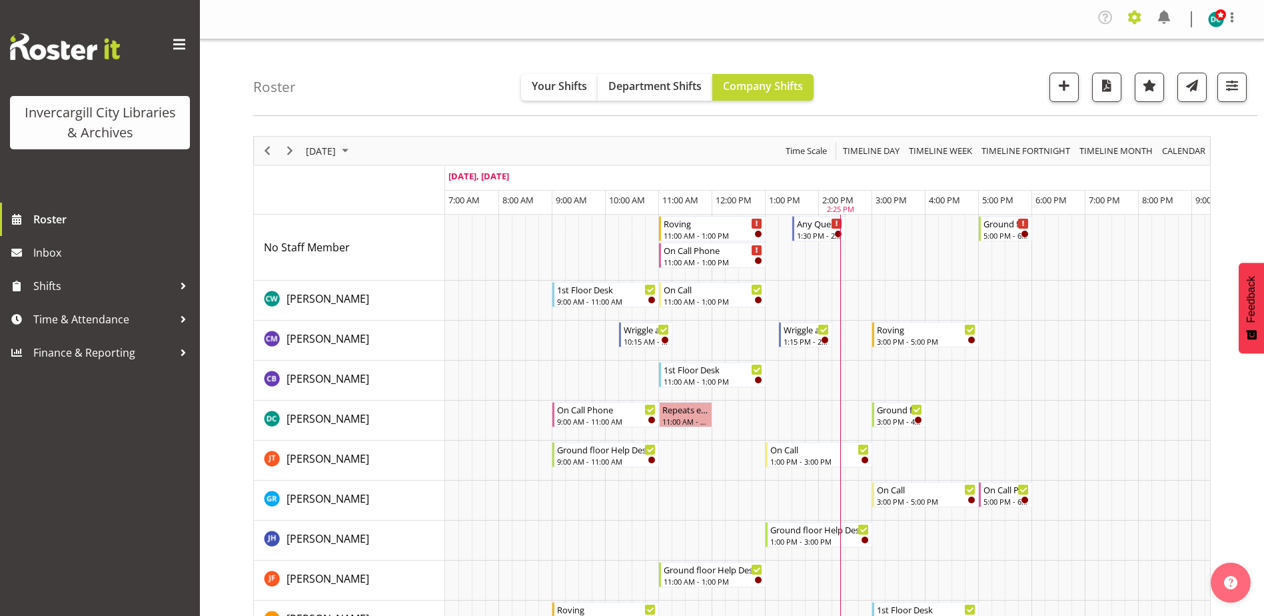
click at [1133, 11] on span at bounding box center [1134, 17] width 21 height 21
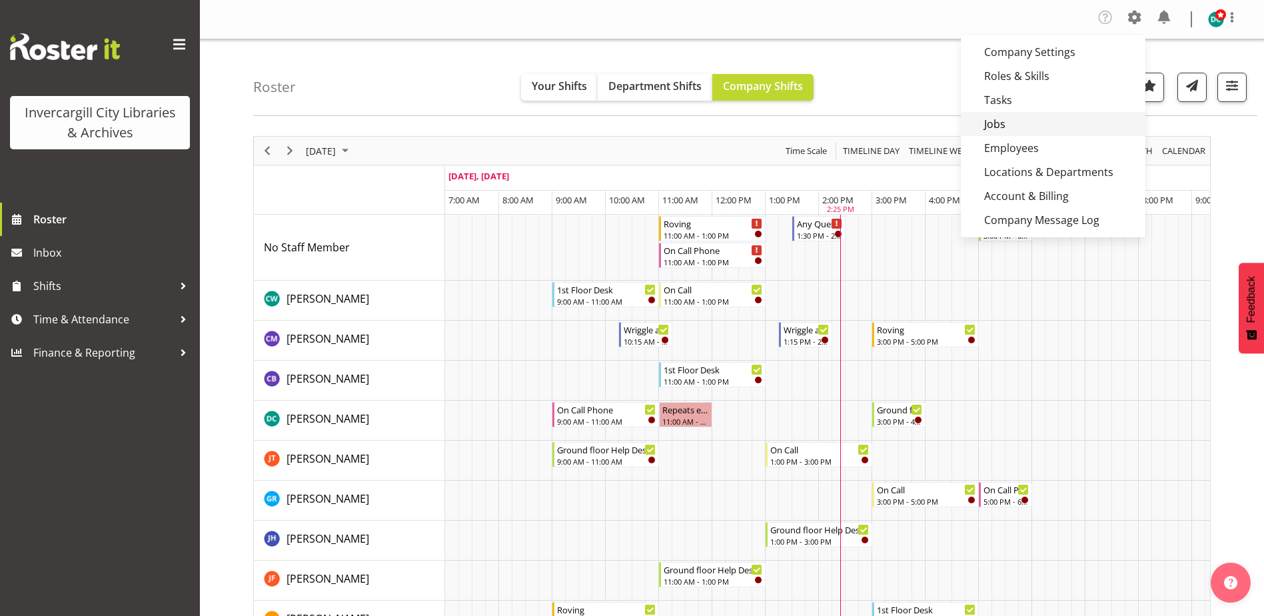
click at [1002, 121] on link "Jobs" at bounding box center [1053, 124] width 185 height 24
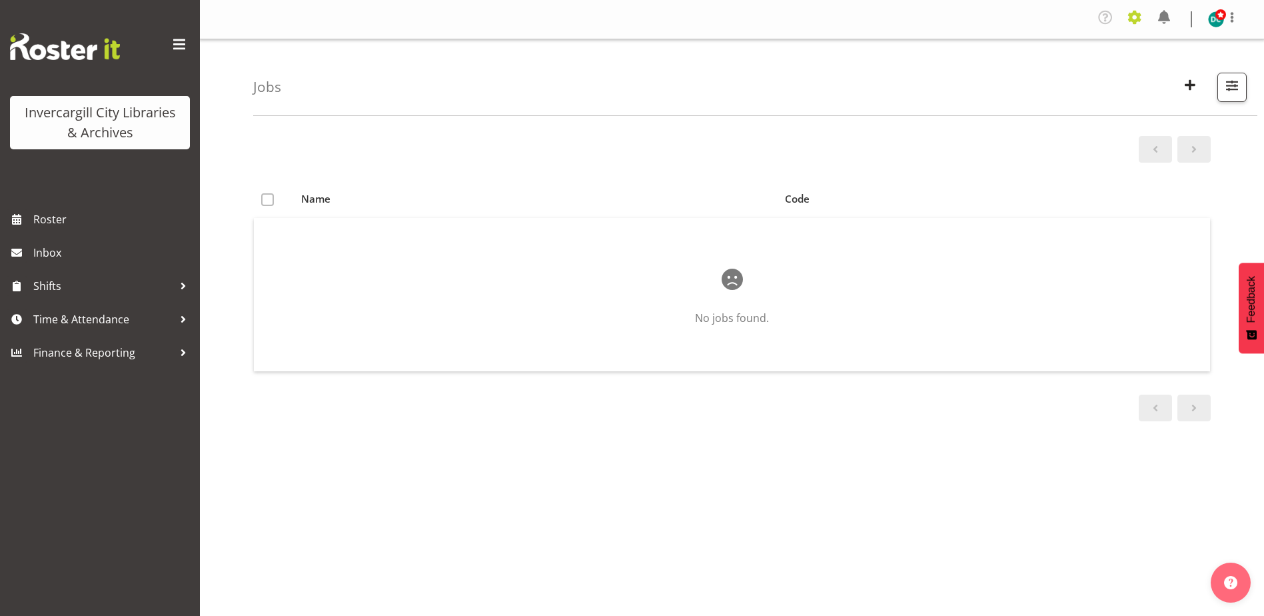
click at [1140, 21] on span at bounding box center [1134, 17] width 21 height 21
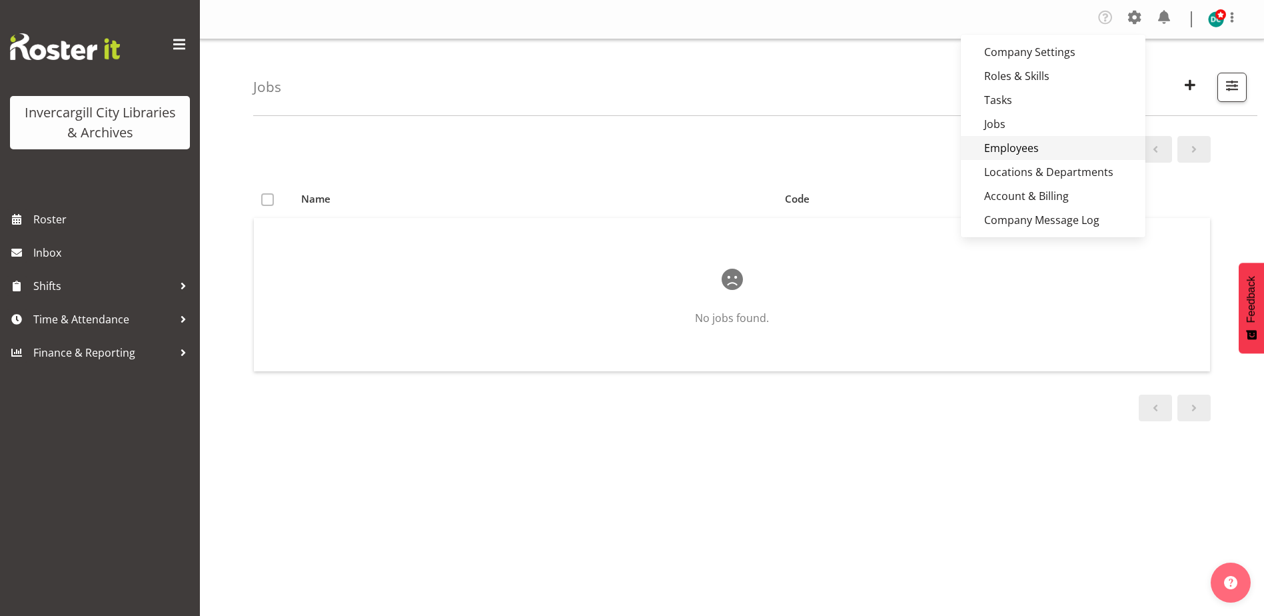
click at [1031, 143] on link "Employees" at bounding box center [1053, 148] width 185 height 24
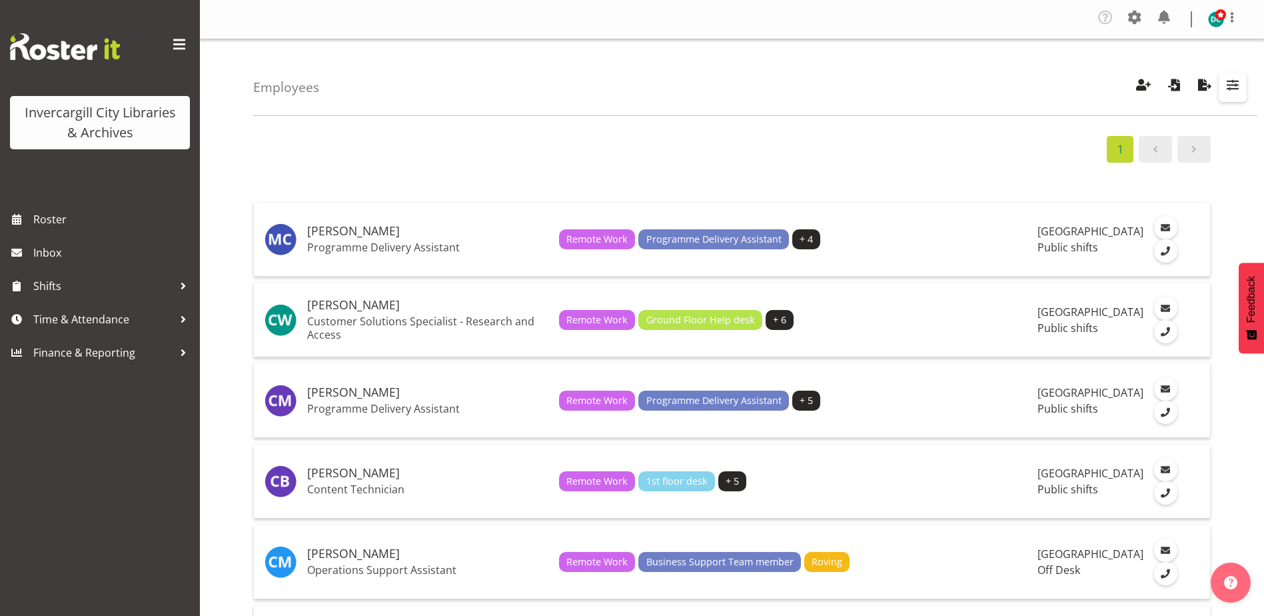
click at [1229, 87] on span "button" at bounding box center [1232, 84] width 17 height 17
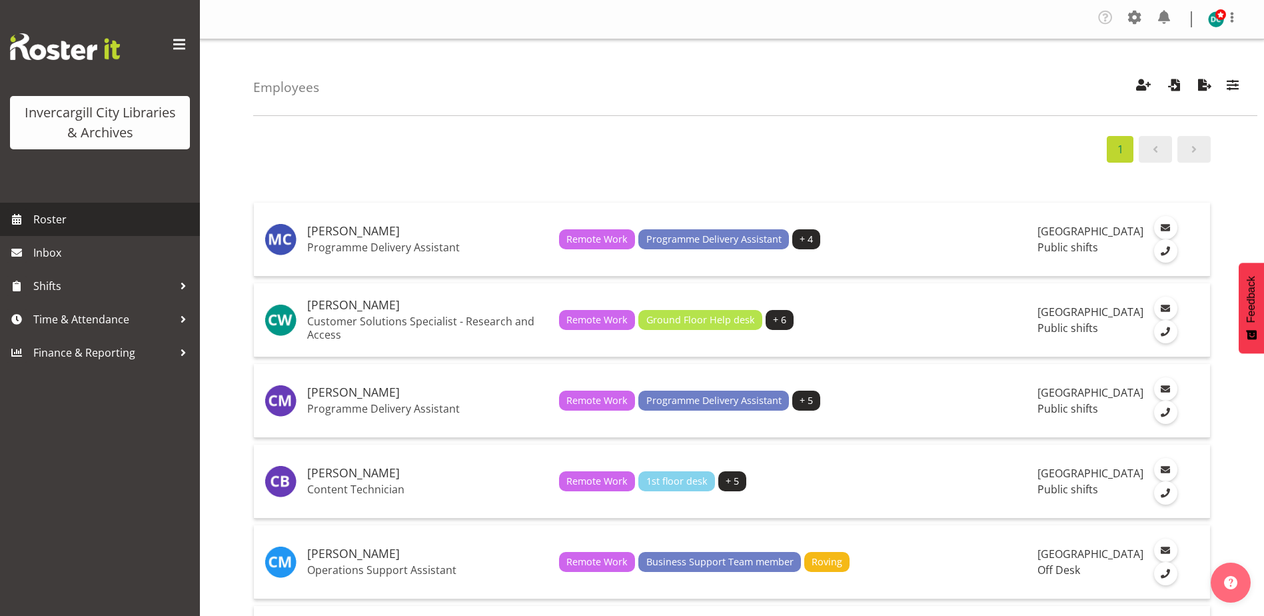
click at [41, 213] on span "Roster" at bounding box center [113, 219] width 160 height 20
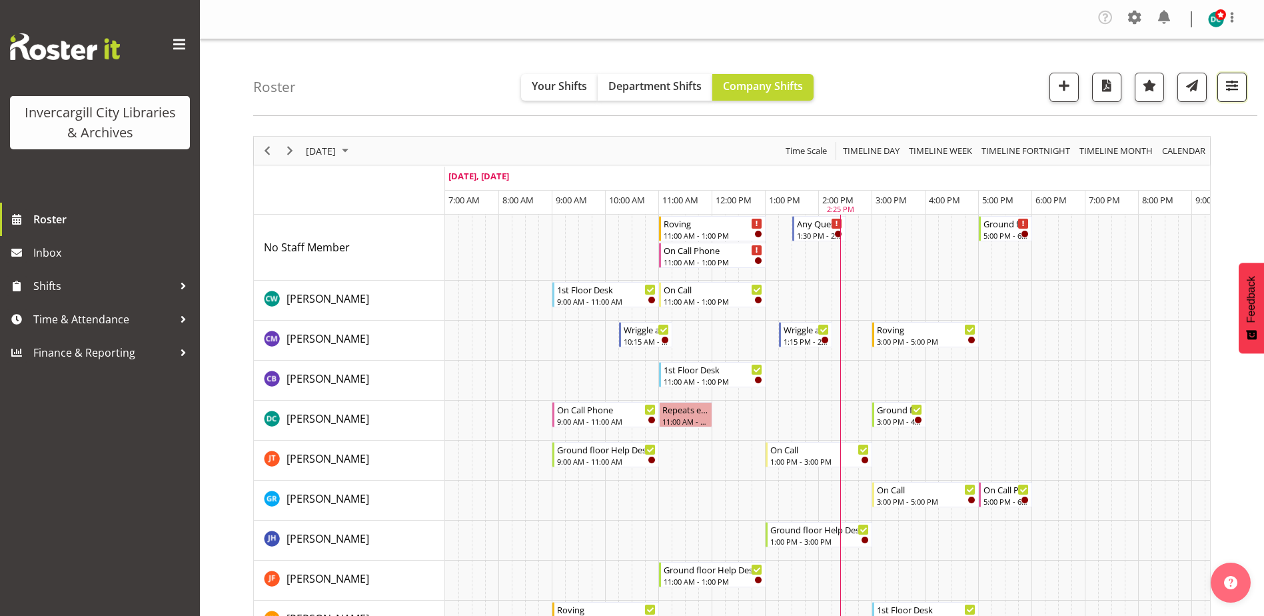
click at [1226, 82] on span "button" at bounding box center [1231, 85] width 17 height 17
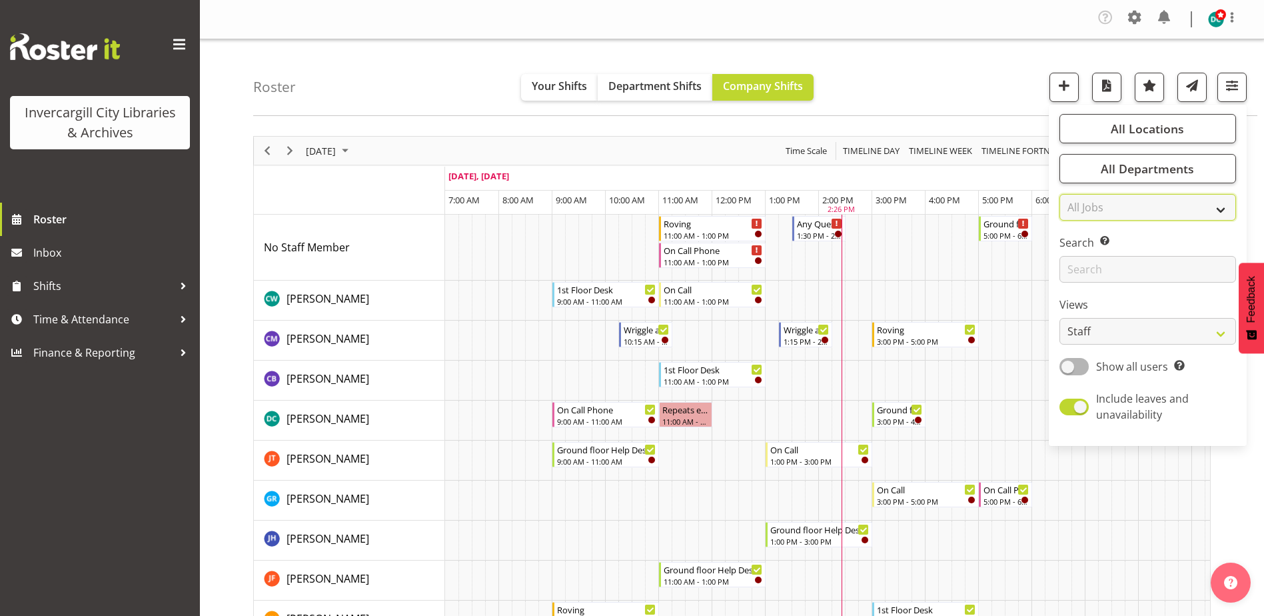
click at [1221, 207] on select "All Jobs All Jobs" at bounding box center [1147, 207] width 177 height 27
click at [931, 75] on div "Roster Your Shifts Department Shifts Company Shifts All Locations Clear Bluff L…" at bounding box center [755, 77] width 1004 height 77
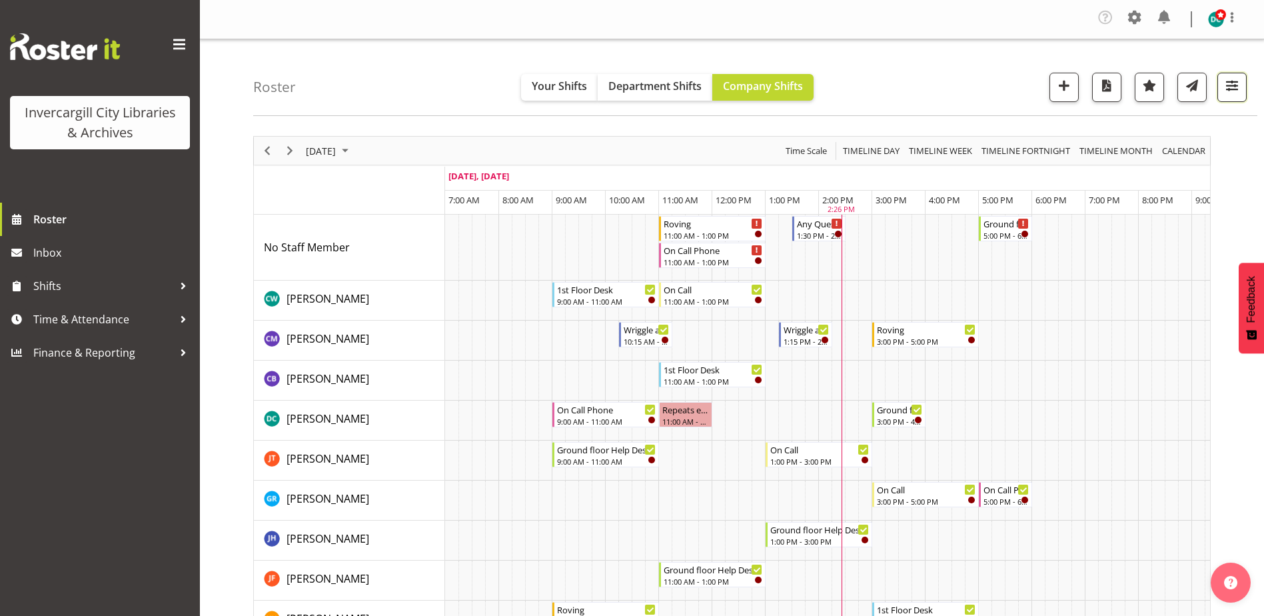
click at [1235, 87] on span "button" at bounding box center [1231, 85] width 17 height 17
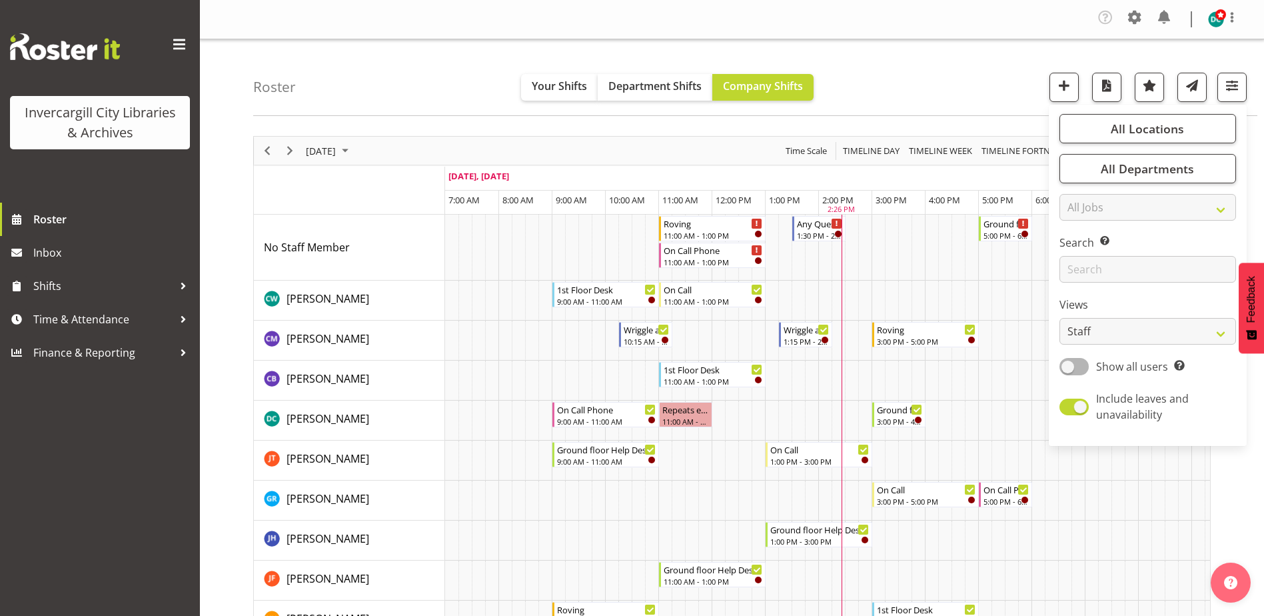
click at [992, 85] on div "Roster Your Shifts Department Shifts Company Shifts All Locations Clear Bluff L…" at bounding box center [755, 77] width 1004 height 77
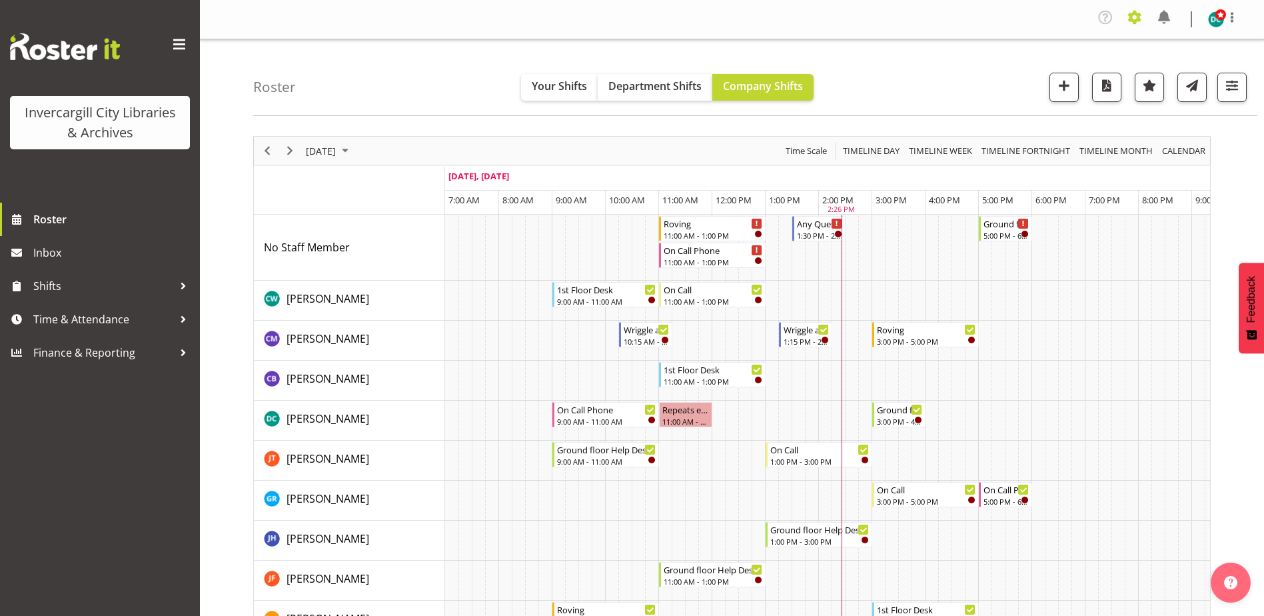
click at [1134, 18] on span at bounding box center [1134, 17] width 21 height 21
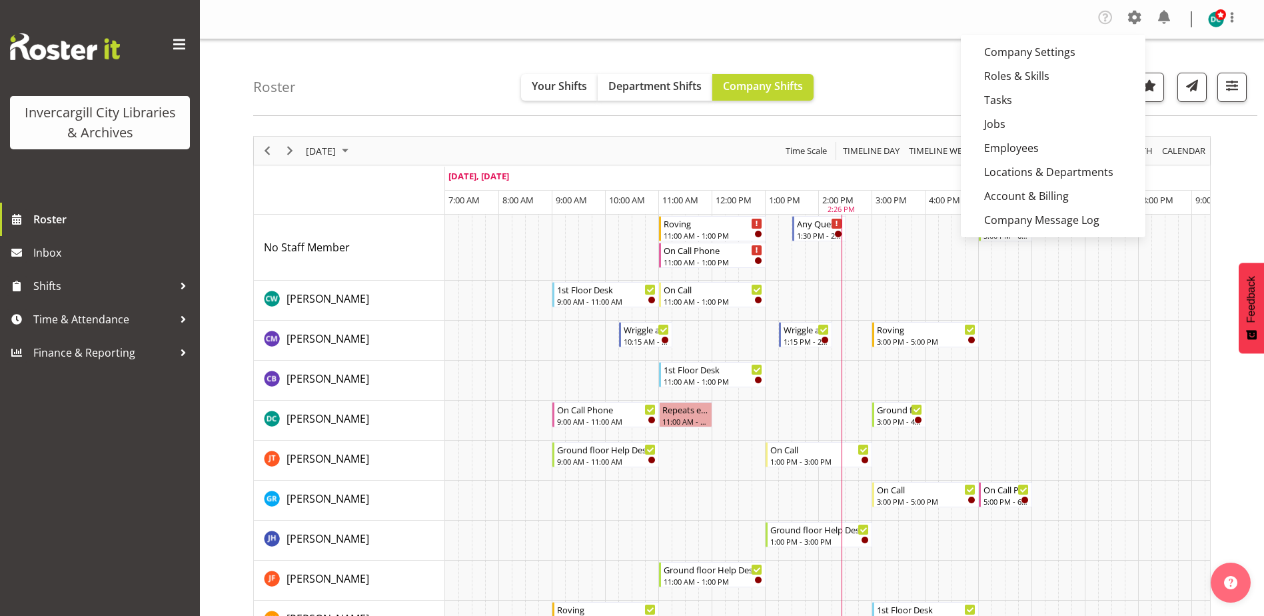
click at [872, 98] on div "Roster Your Shifts Department Shifts Company Shifts All Locations Clear Bluff L…" at bounding box center [755, 77] width 1004 height 77
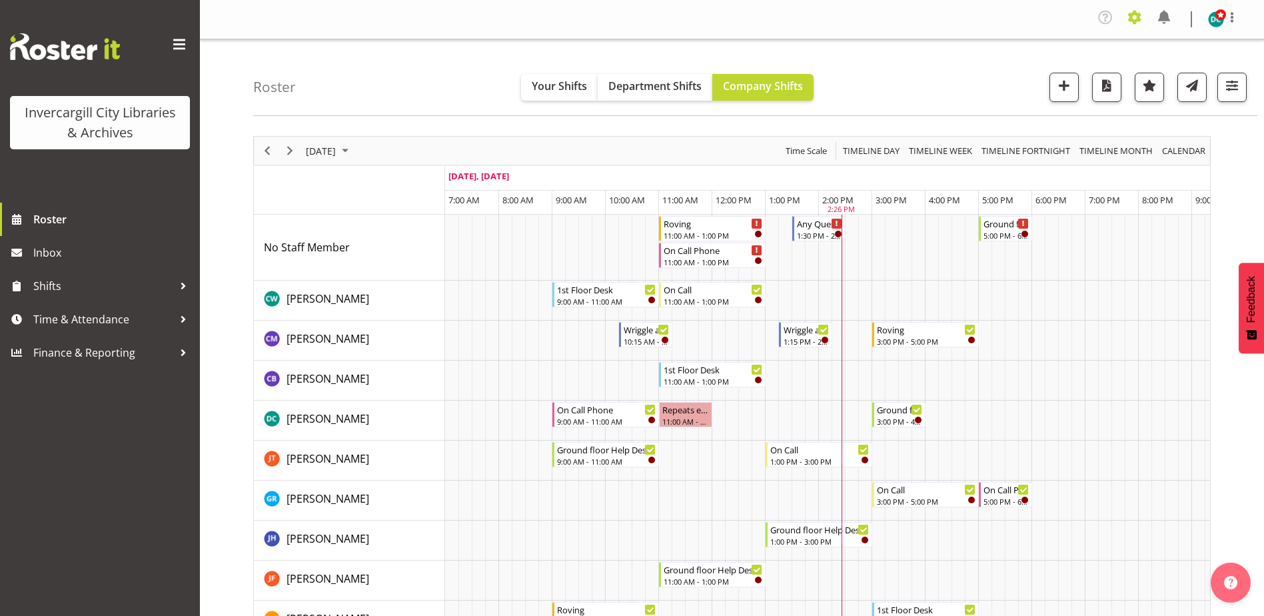
click at [1131, 14] on span at bounding box center [1134, 17] width 21 height 21
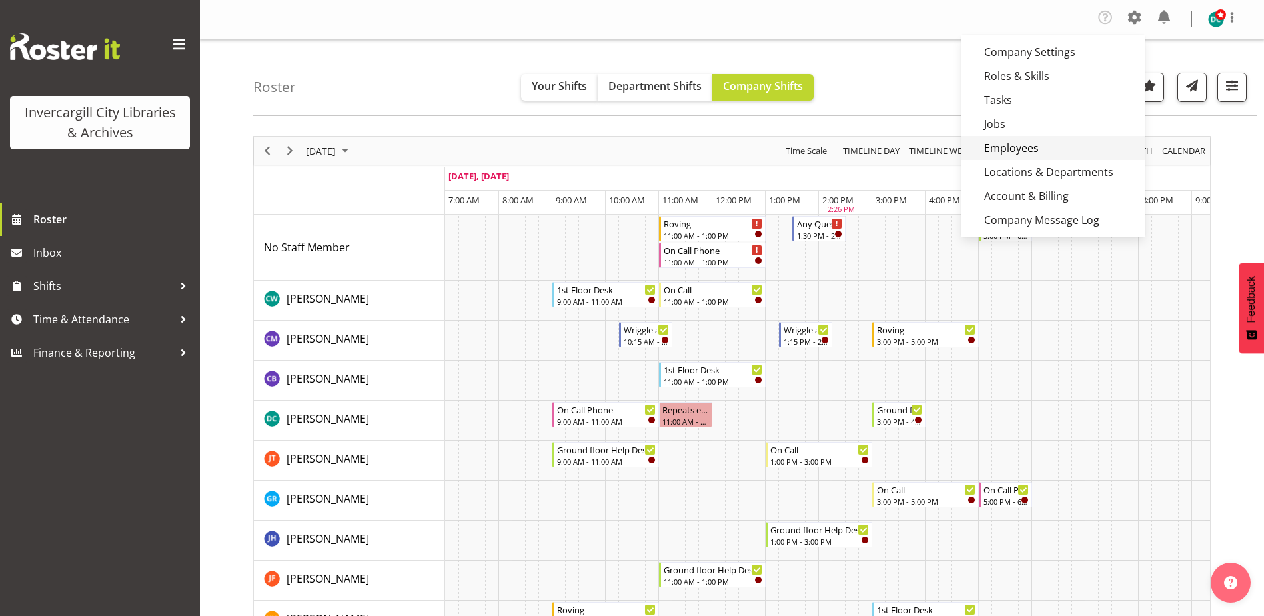
click at [1031, 148] on link "Employees" at bounding box center [1053, 148] width 185 height 24
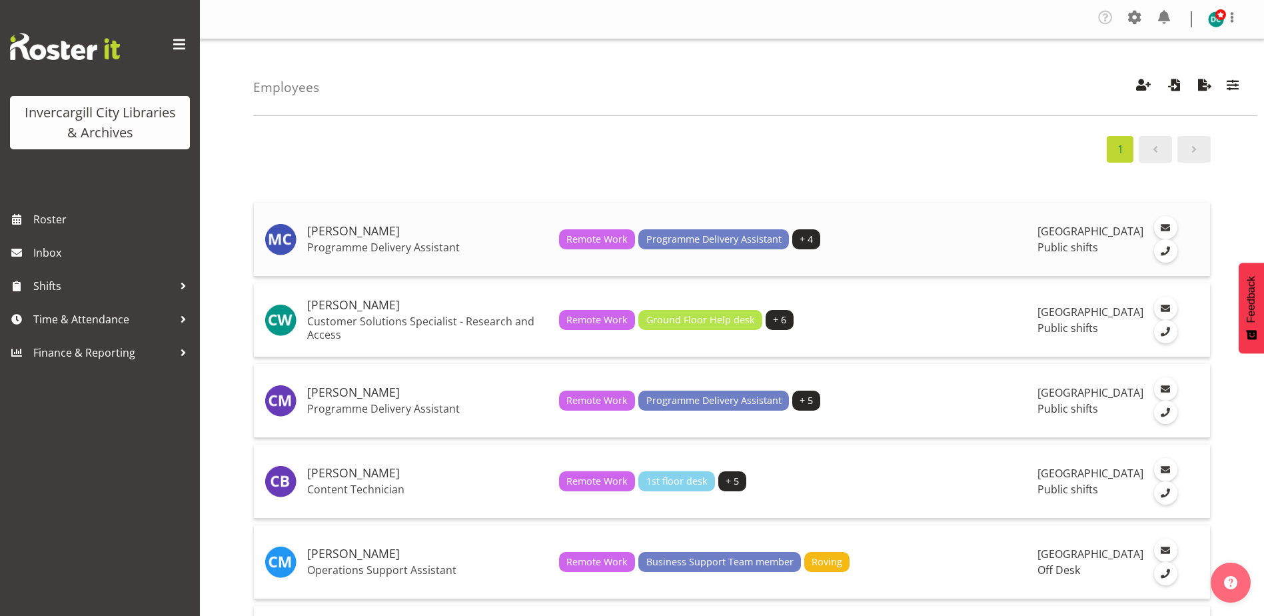
click at [400, 240] on td "Aurora Catu Programme Delivery Assistant" at bounding box center [428, 240] width 252 height 74
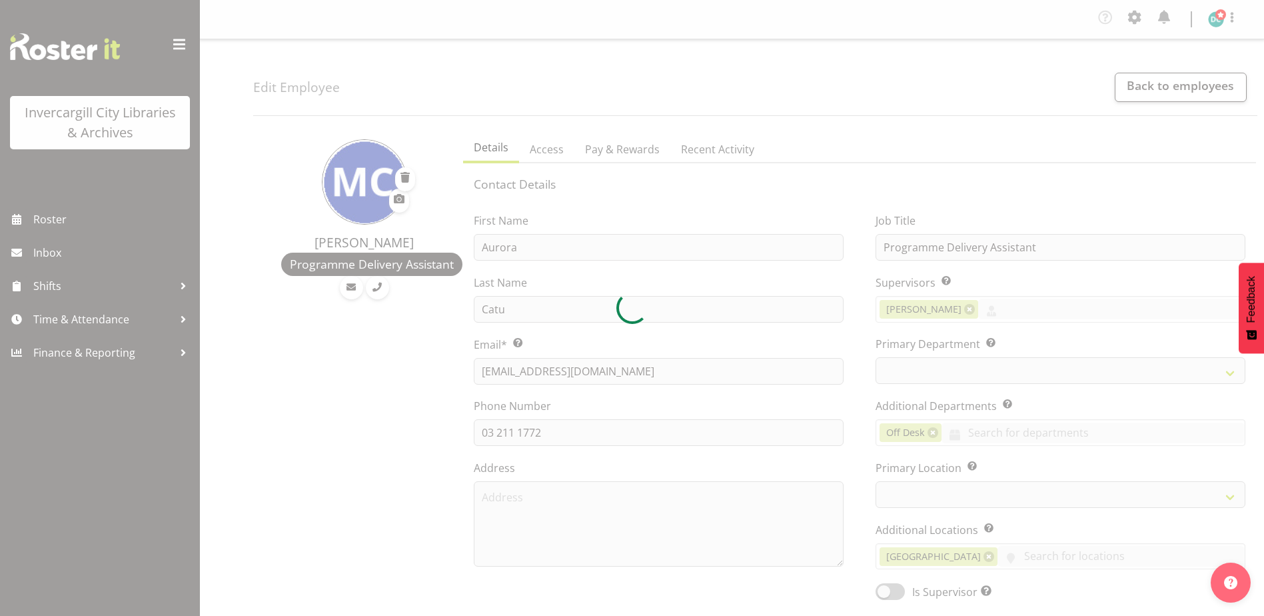
select select "TimelineDay"
select select
select select "921"
select select "1276"
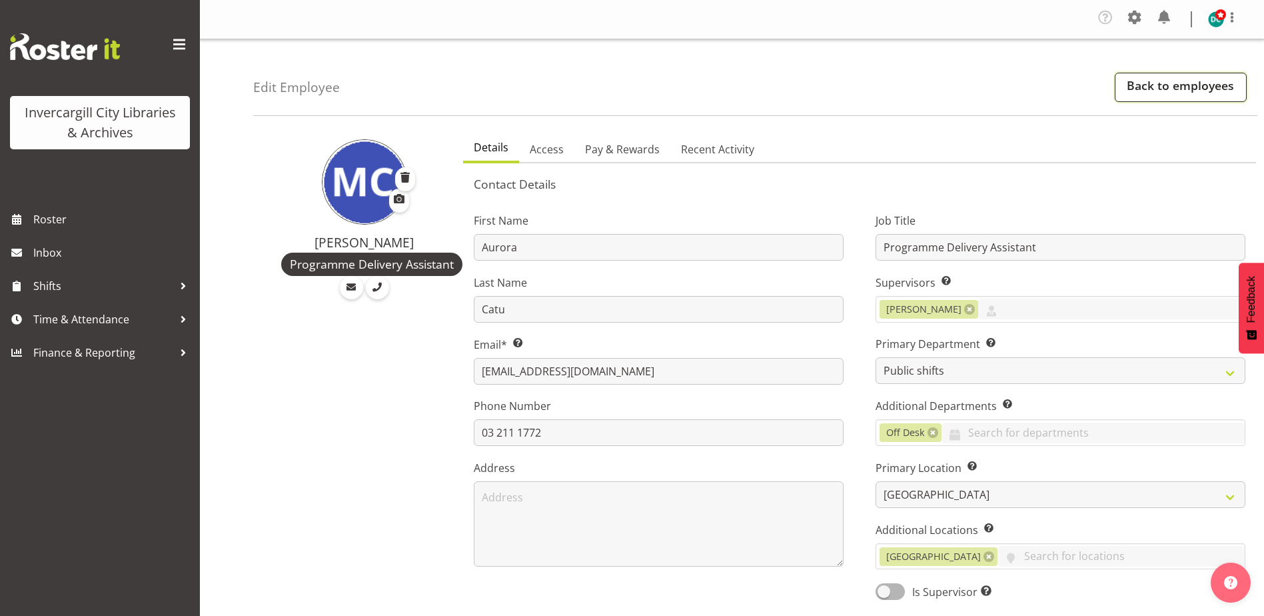
click at [1157, 87] on link "Back to employees" at bounding box center [1181, 87] width 132 height 29
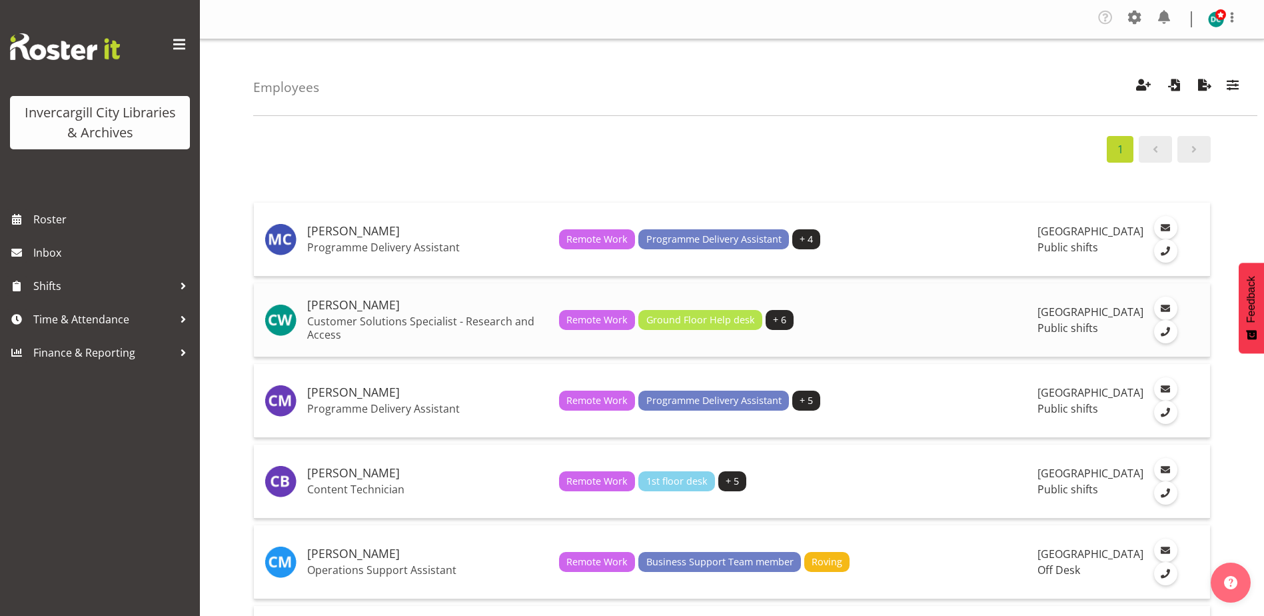
click at [346, 316] on p "Customer Solutions Specialist - Research and Access" at bounding box center [427, 327] width 241 height 27
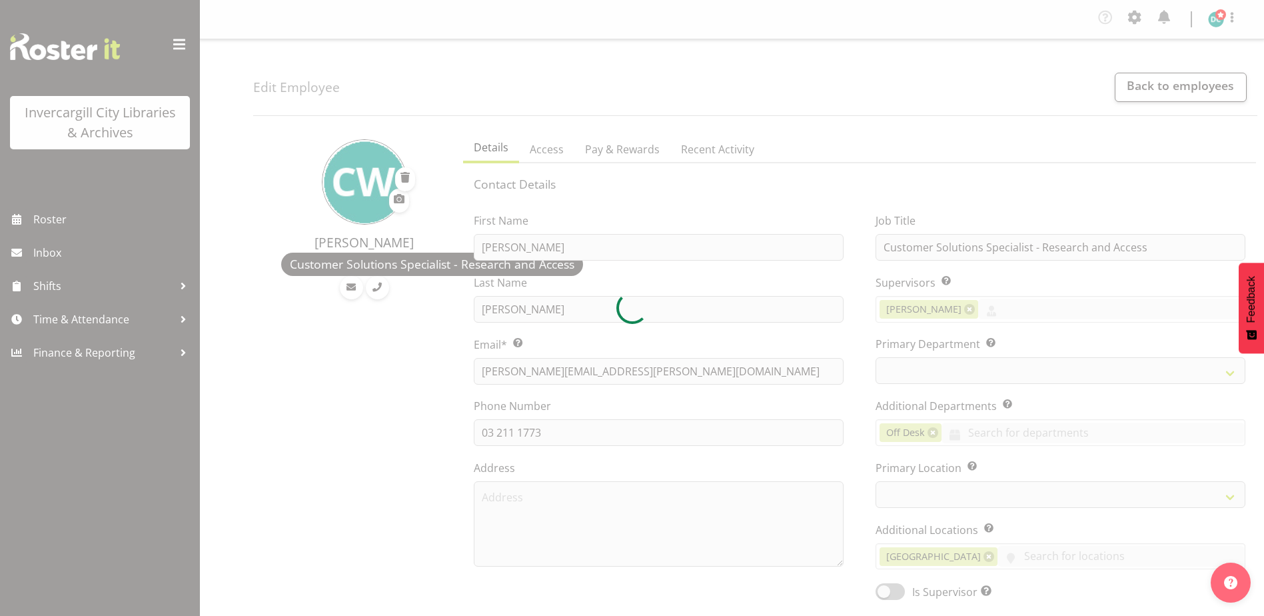
select select "TimelineDay"
select select
select select "921"
select select "1276"
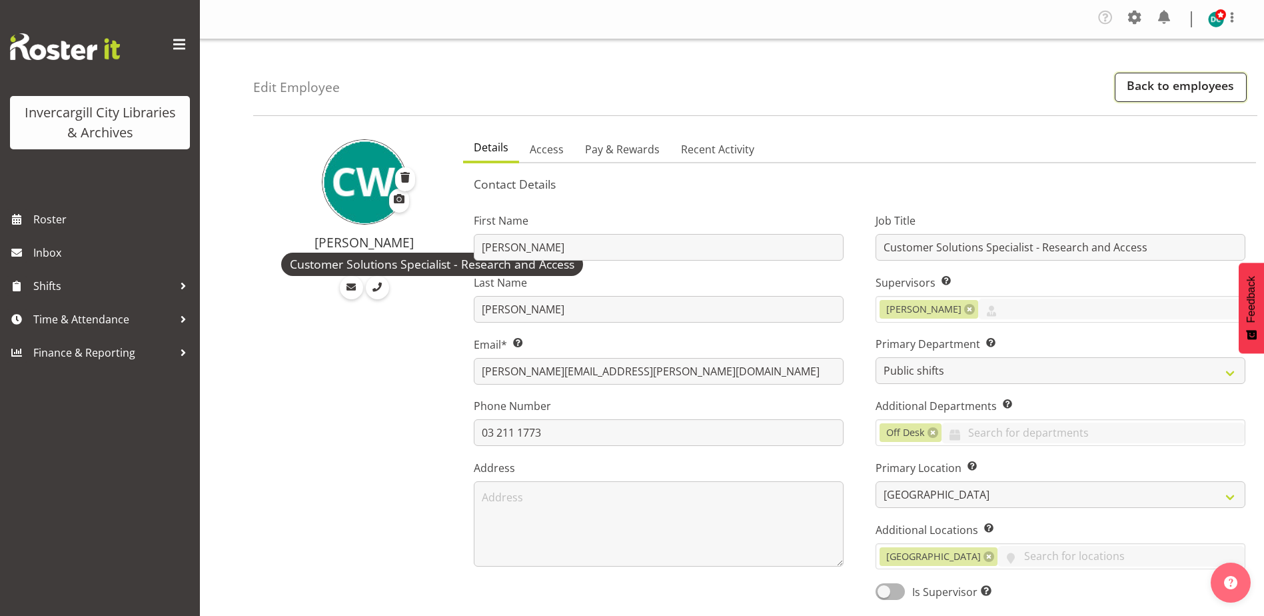
click at [1175, 87] on link "Back to employees" at bounding box center [1181, 87] width 132 height 29
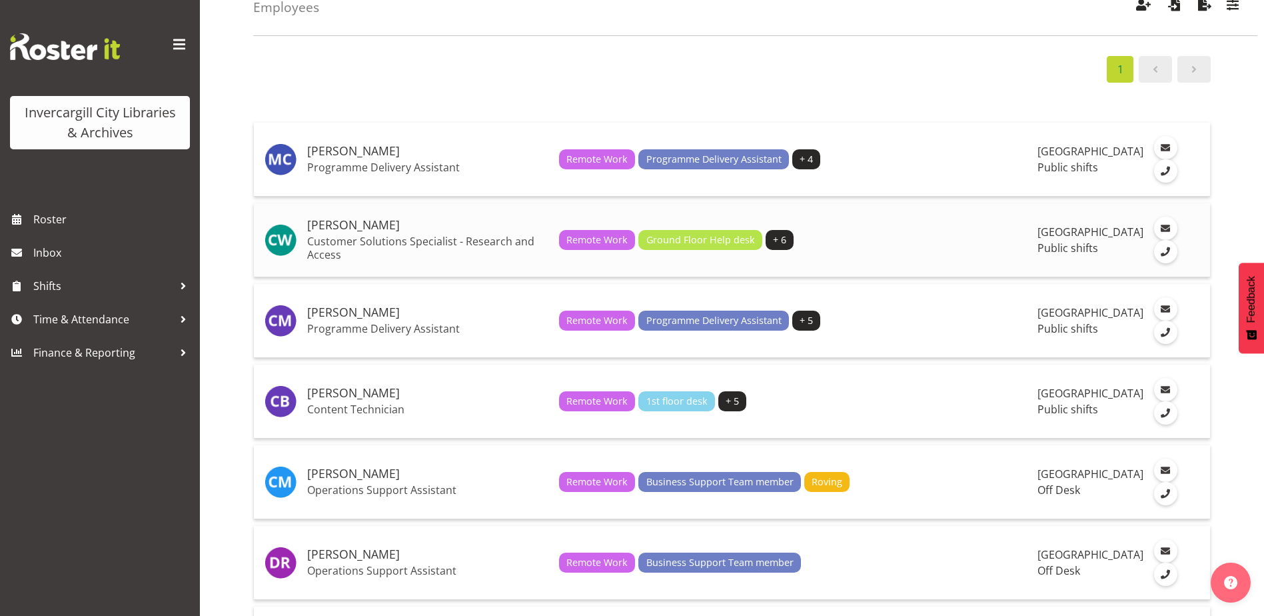
scroll to position [200, 0]
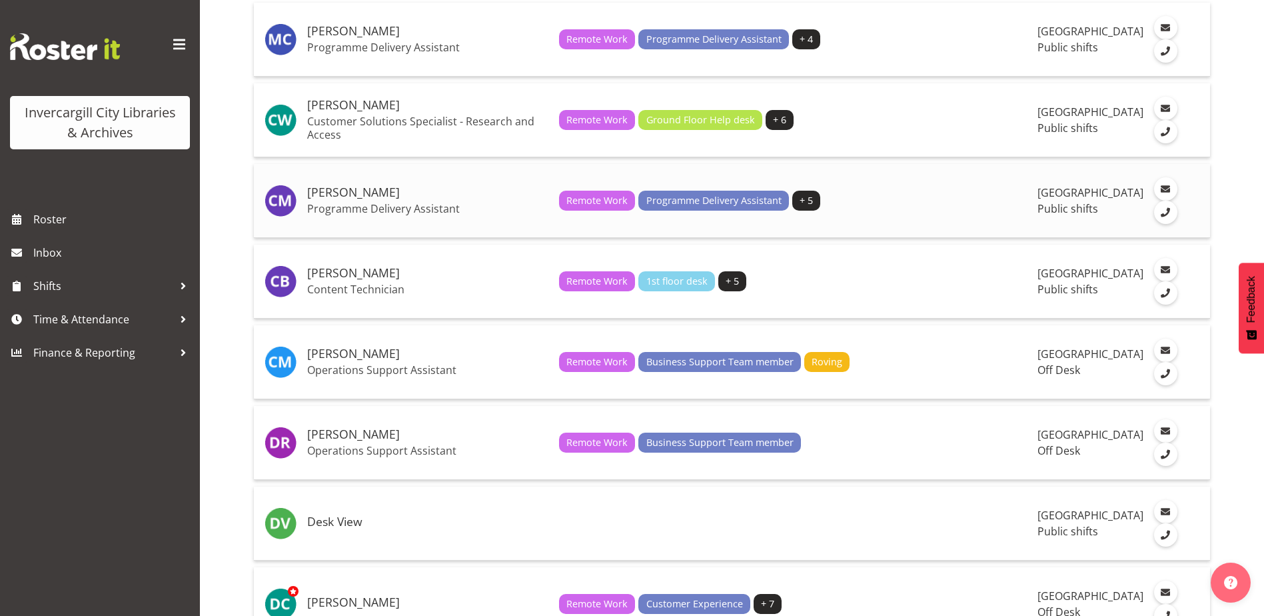
click at [344, 193] on h5 "[PERSON_NAME]" at bounding box center [427, 192] width 241 height 13
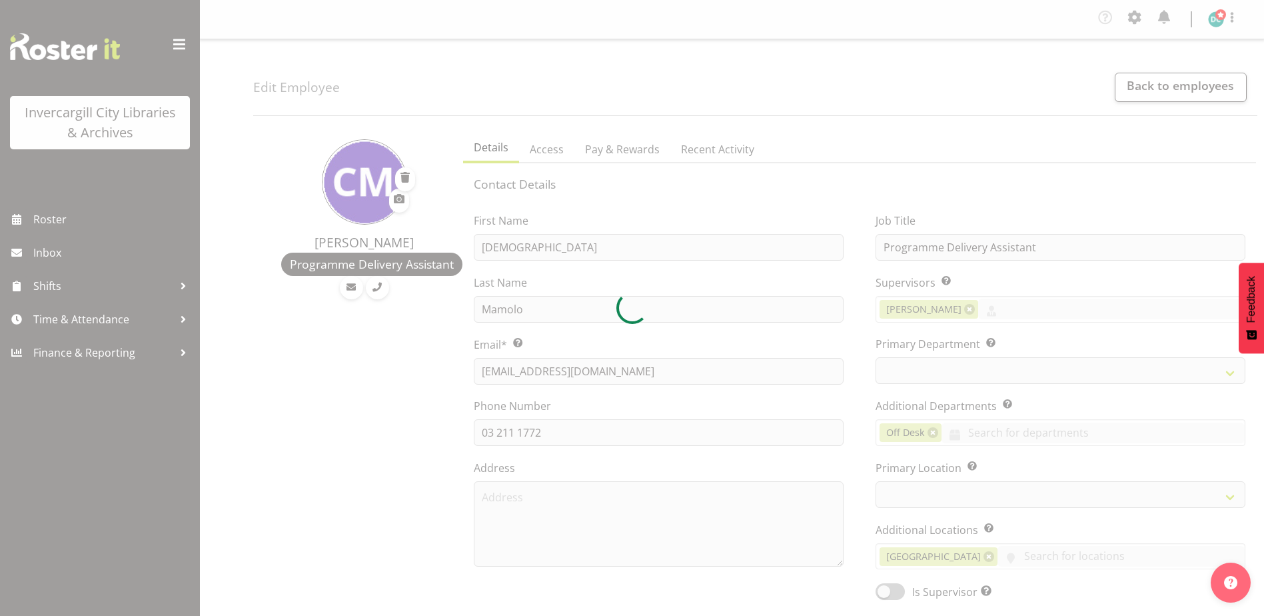
select select "TimelineWeek"
select select
select select "921"
select select "1276"
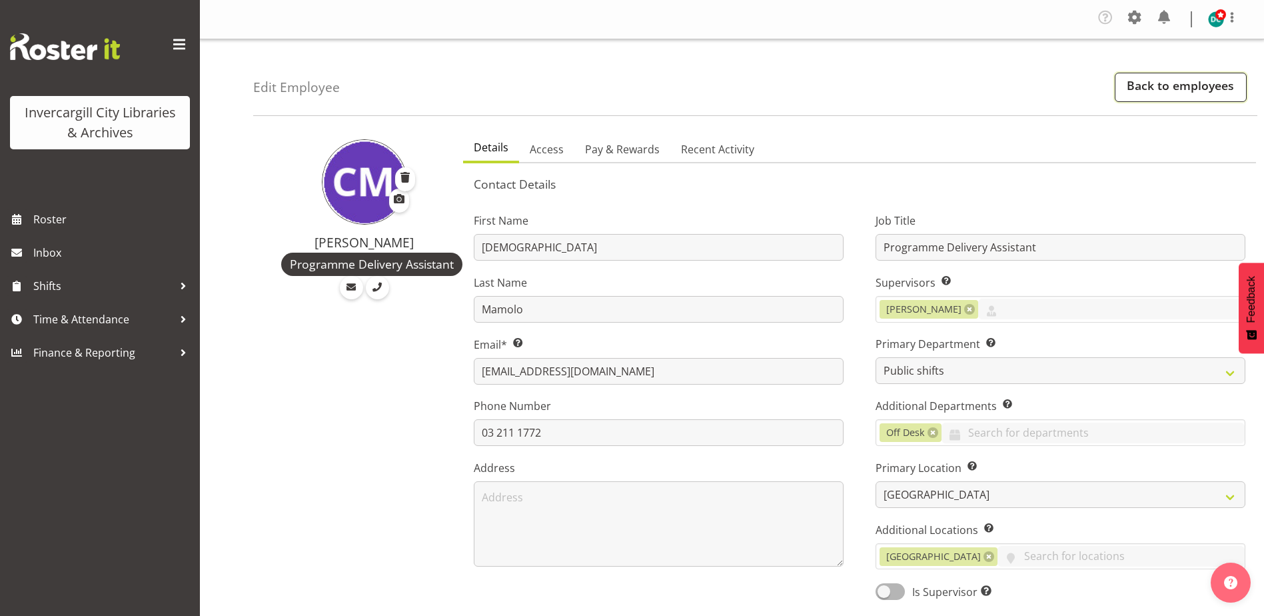
click at [1158, 83] on link "Back to employees" at bounding box center [1181, 87] width 132 height 29
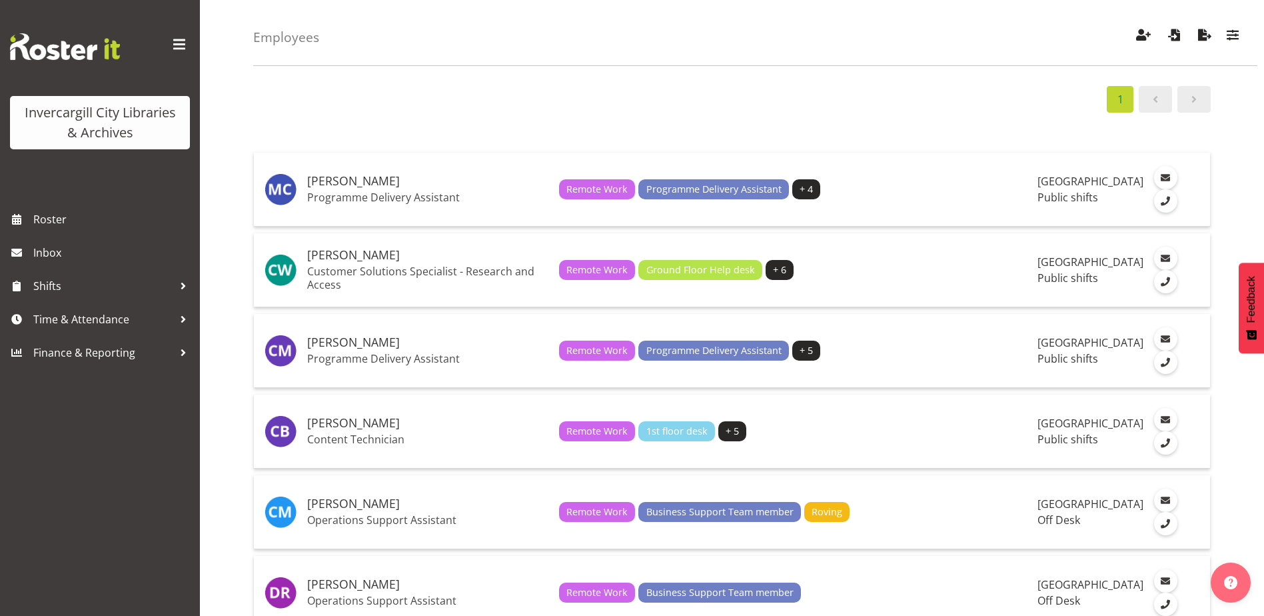
scroll to position [133, 0]
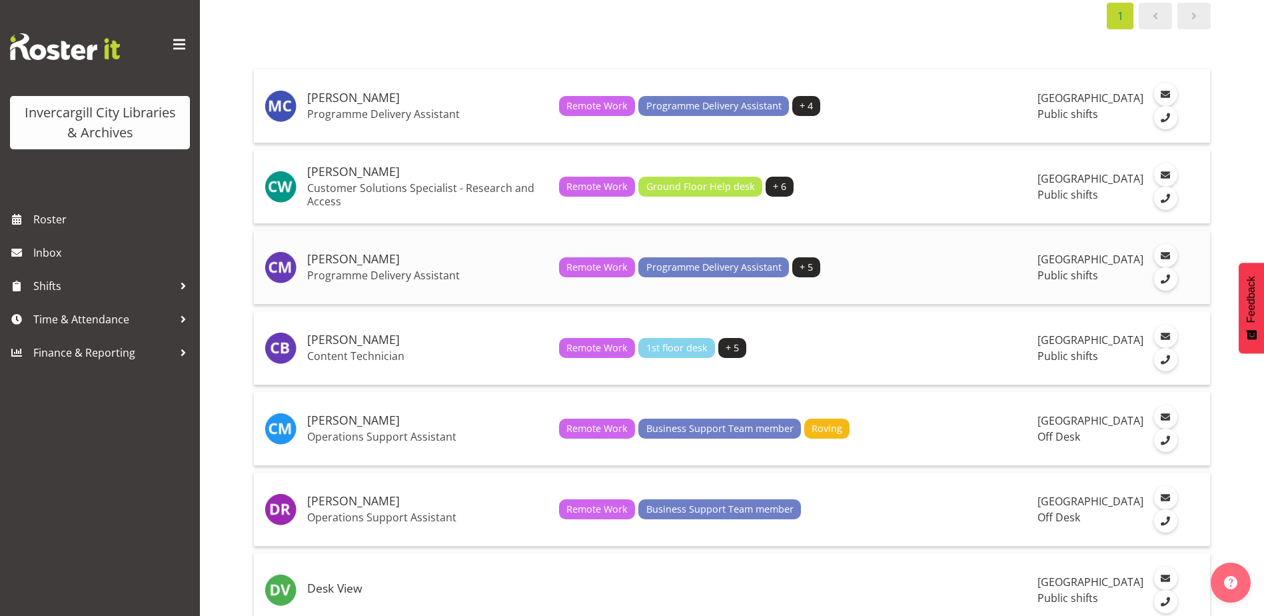
click at [342, 274] on p "Programme Delivery Assistant" at bounding box center [427, 275] width 241 height 13
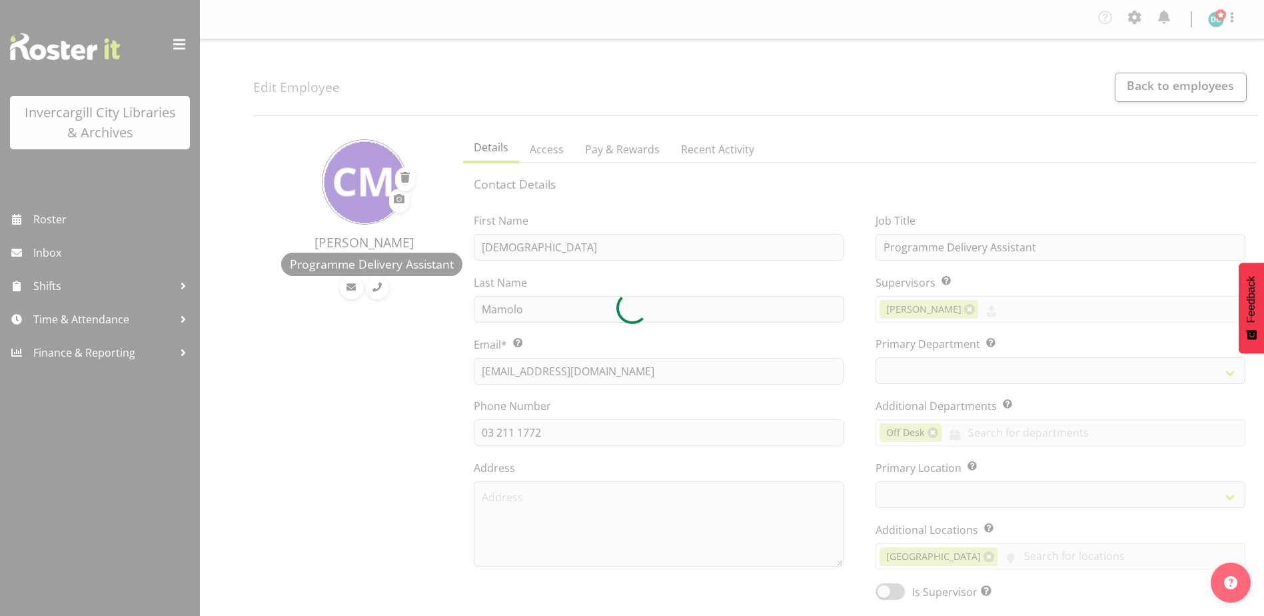
select select "TimelineWeek"
select select
select select "921"
select select "1276"
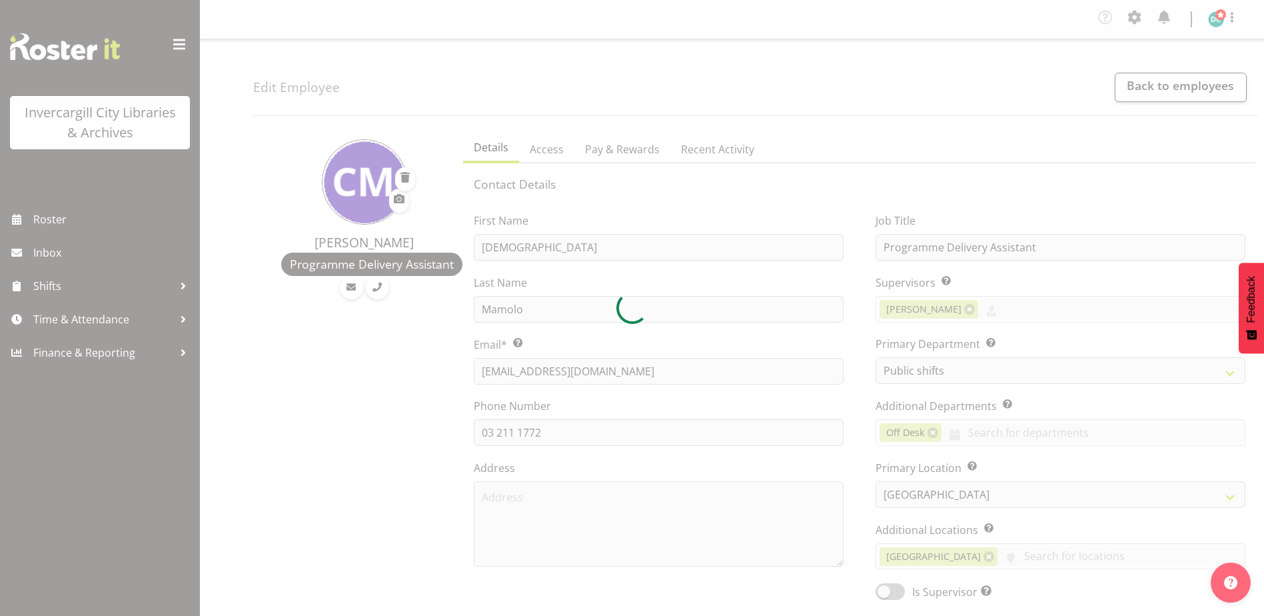
click at [1188, 78] on div at bounding box center [632, 308] width 1264 height 616
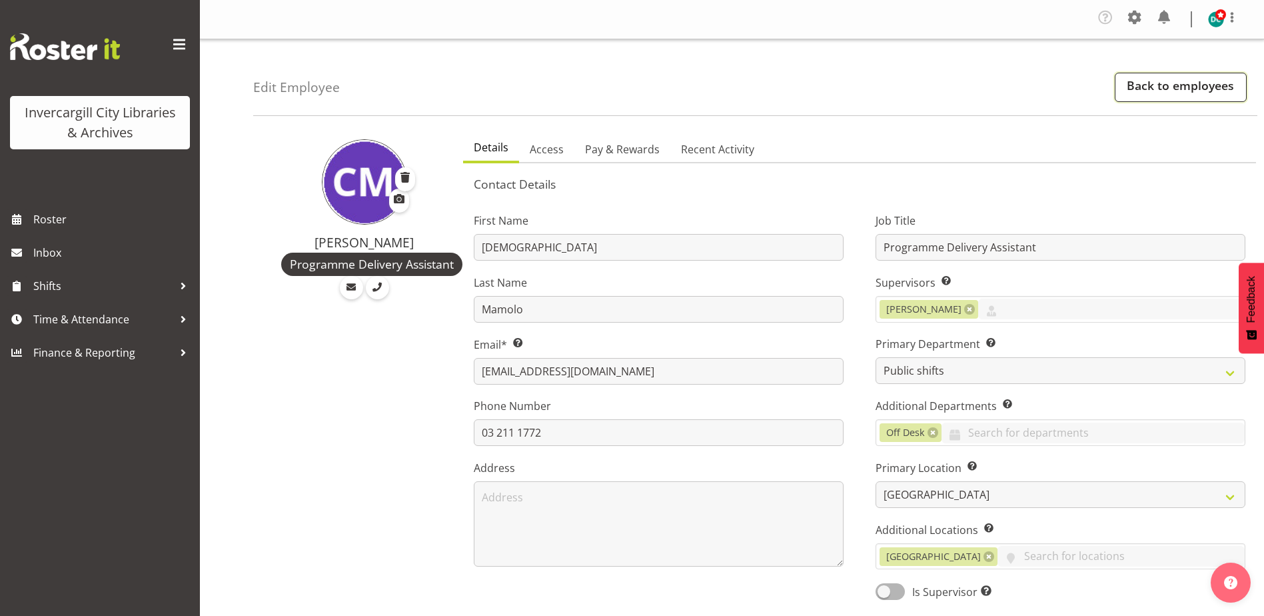
click at [1172, 95] on link "Back to employees" at bounding box center [1181, 87] width 132 height 29
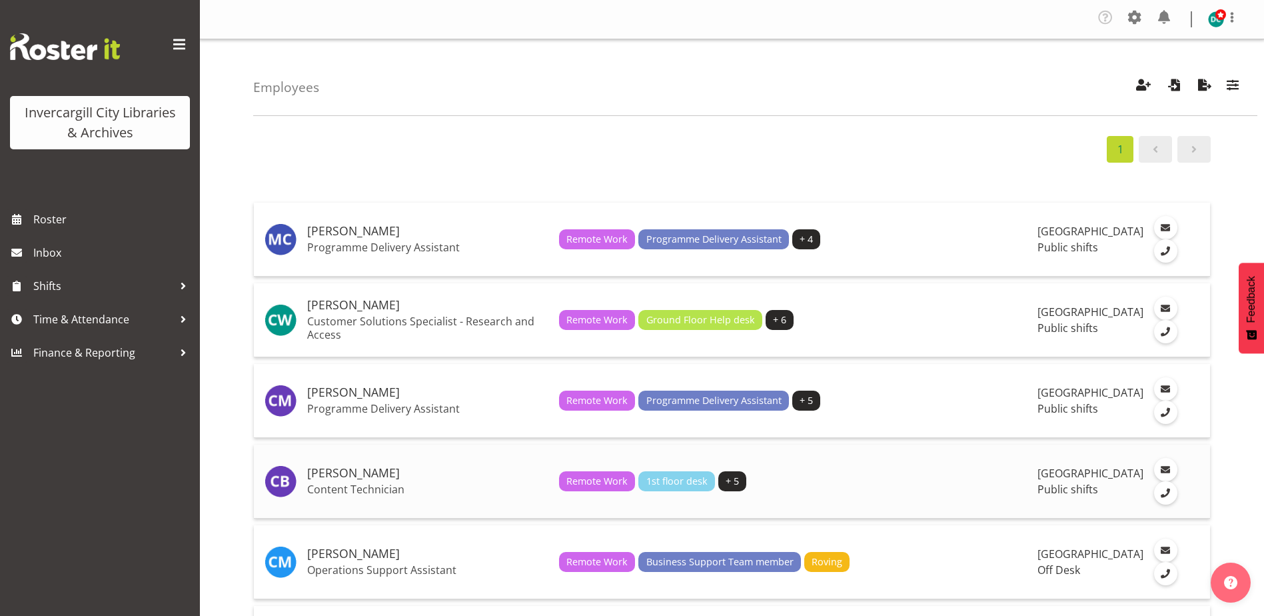
click at [347, 478] on h5 "[PERSON_NAME]" at bounding box center [427, 472] width 241 height 13
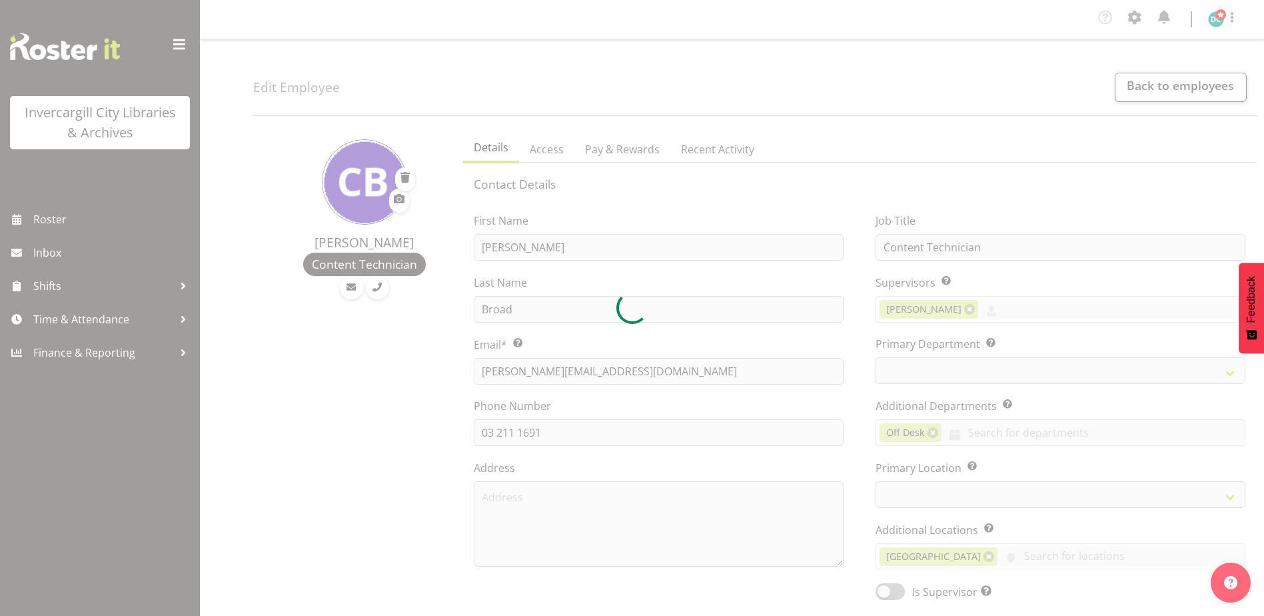
select select "TimelineDay"
select select
select select "921"
select select "1276"
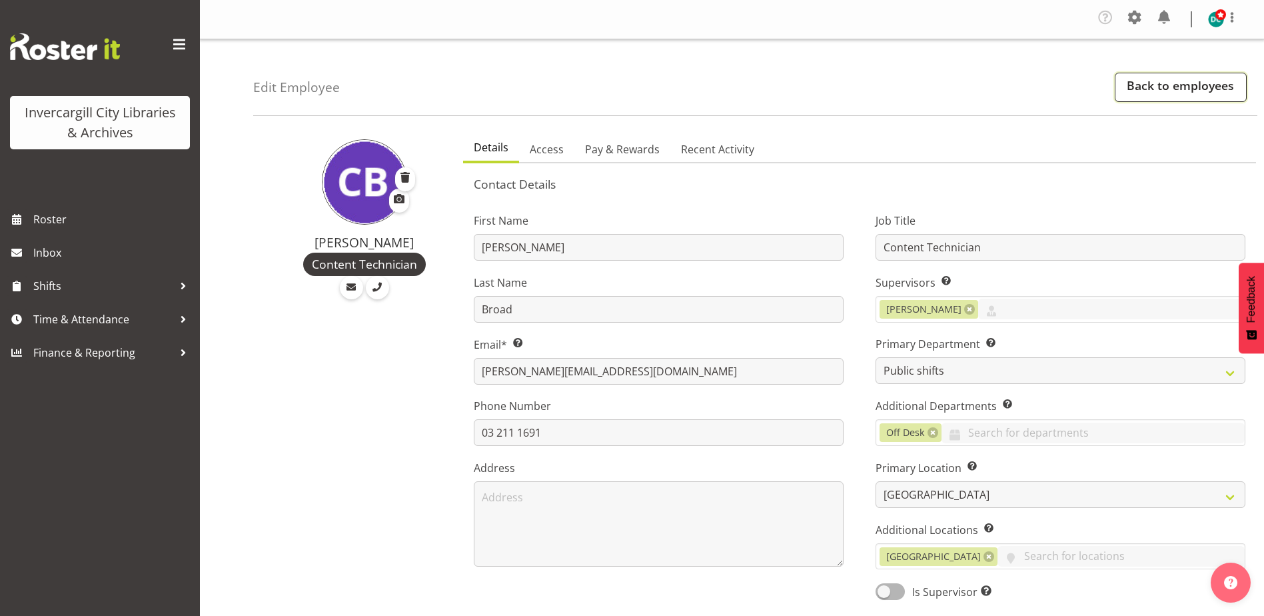
click at [1153, 91] on link "Back to employees" at bounding box center [1181, 87] width 132 height 29
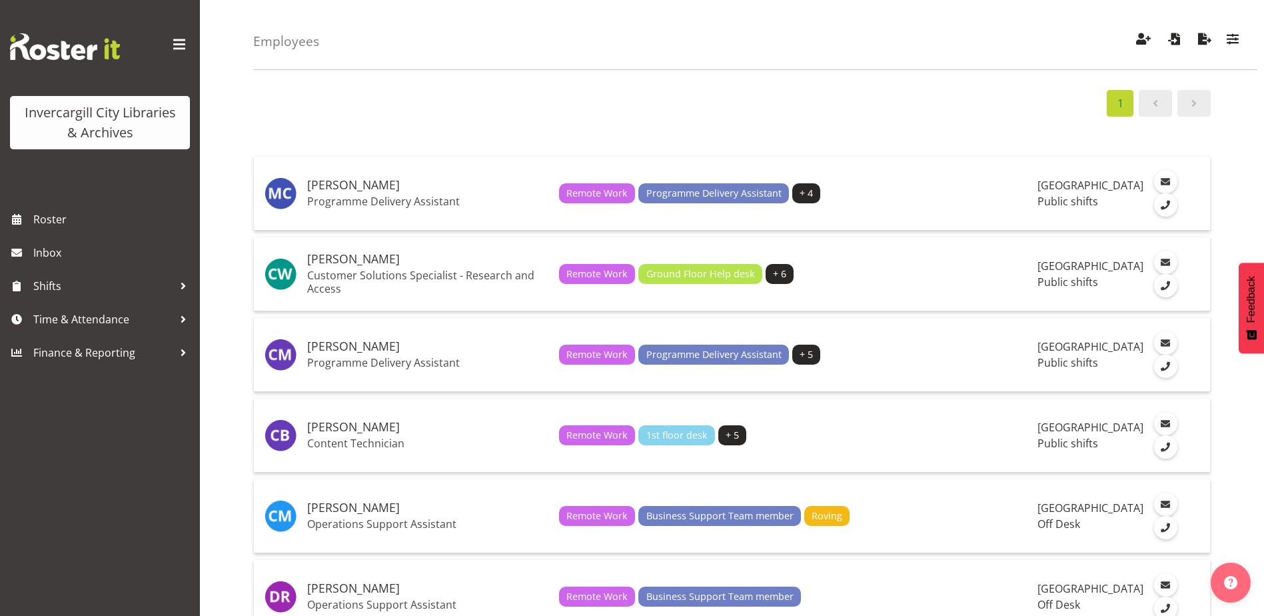
scroll to position [133, 0]
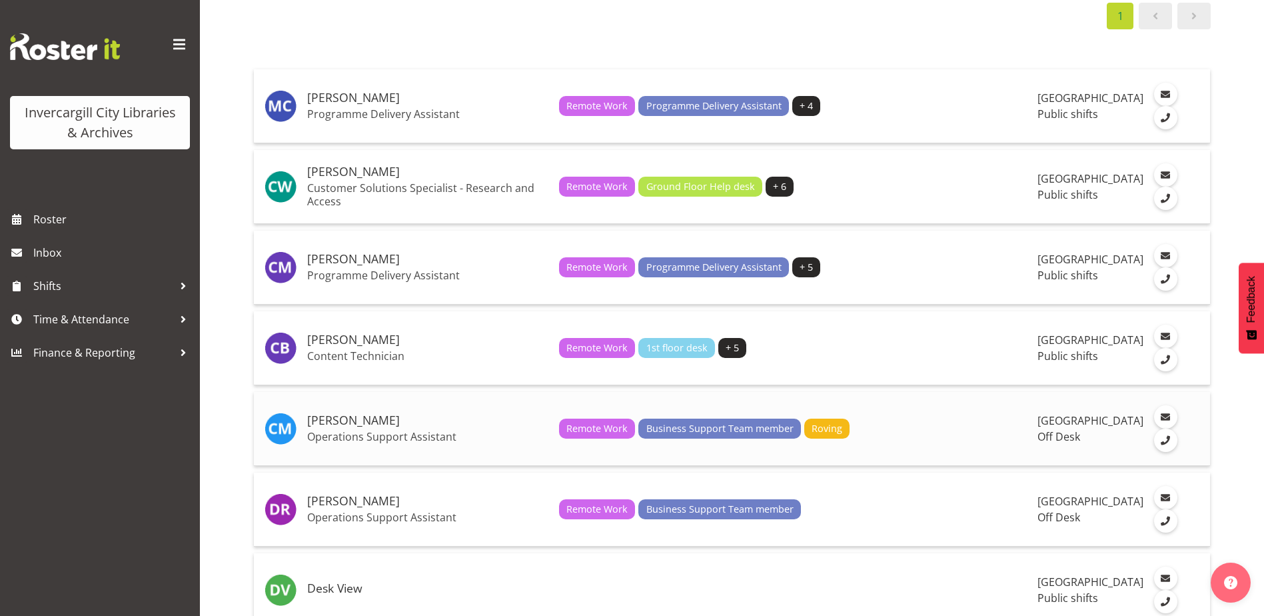
click at [356, 427] on h5 "[PERSON_NAME]" at bounding box center [427, 420] width 241 height 13
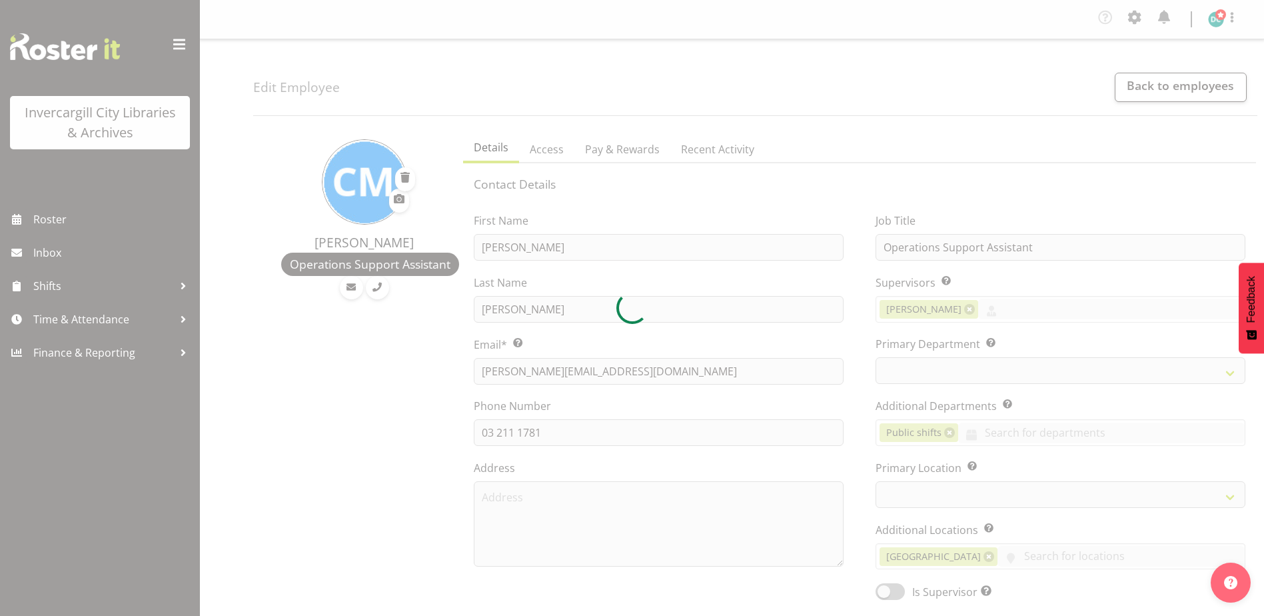
select select "TimelineDay"
select select
select select "1276"
select select
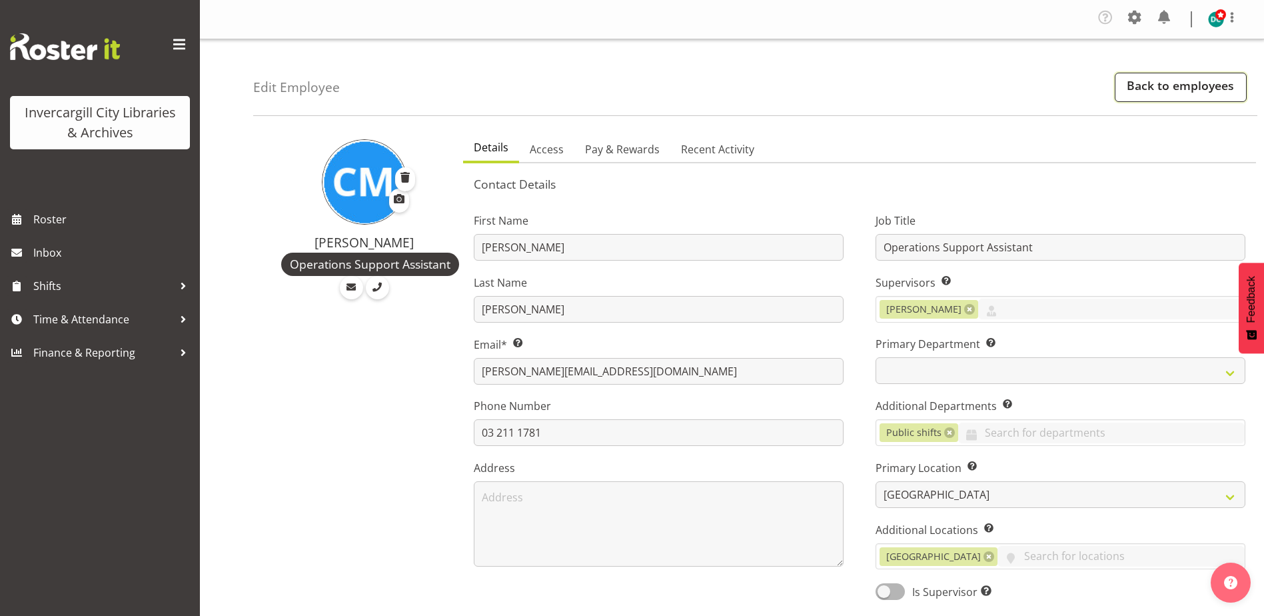
click at [1181, 78] on link "Back to employees" at bounding box center [1181, 87] width 132 height 29
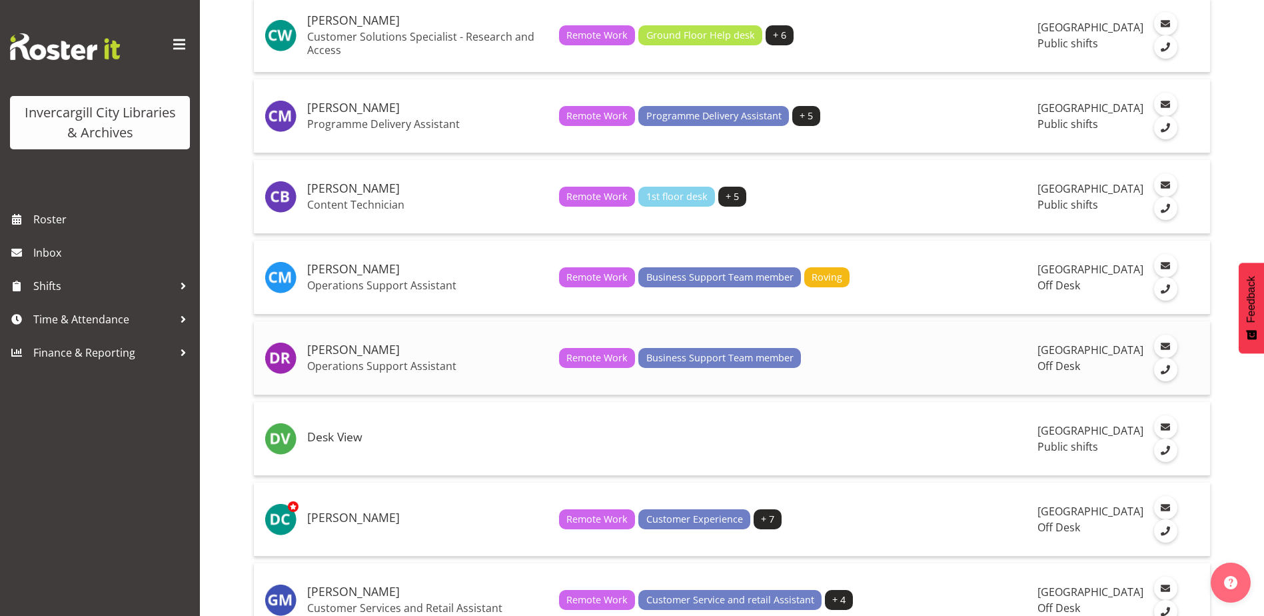
scroll to position [333, 0]
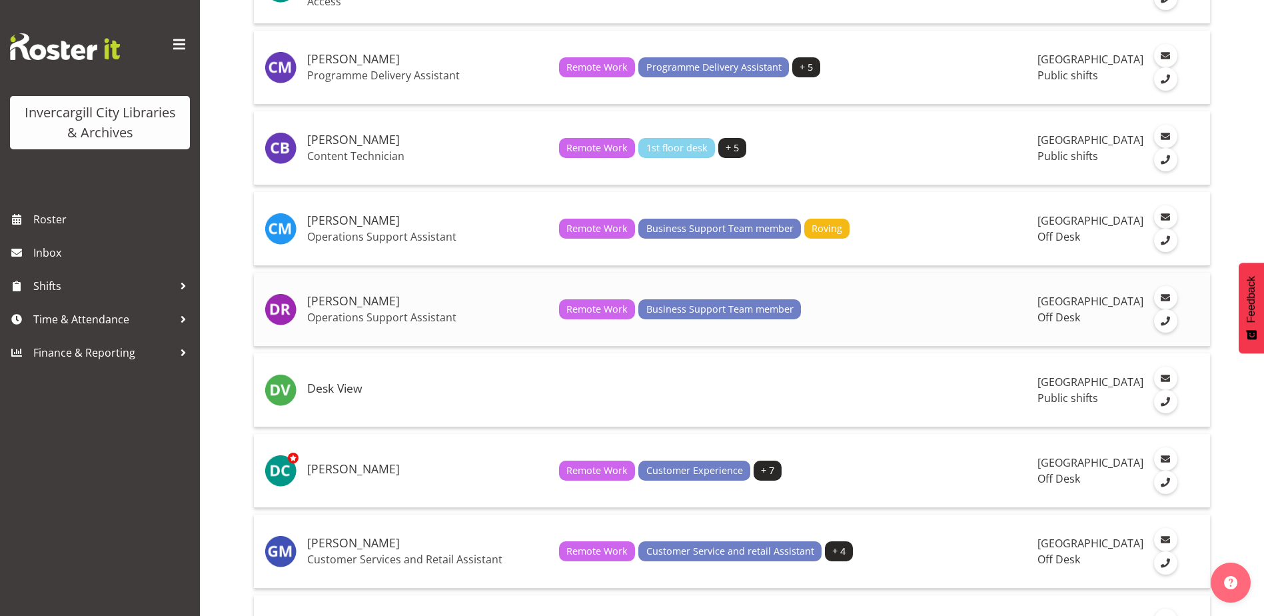
click at [400, 299] on td "[PERSON_NAME] Operations Support Assistant" at bounding box center [428, 310] width 252 height 74
click at [346, 320] on p "Operations Support Assistant" at bounding box center [427, 316] width 241 height 13
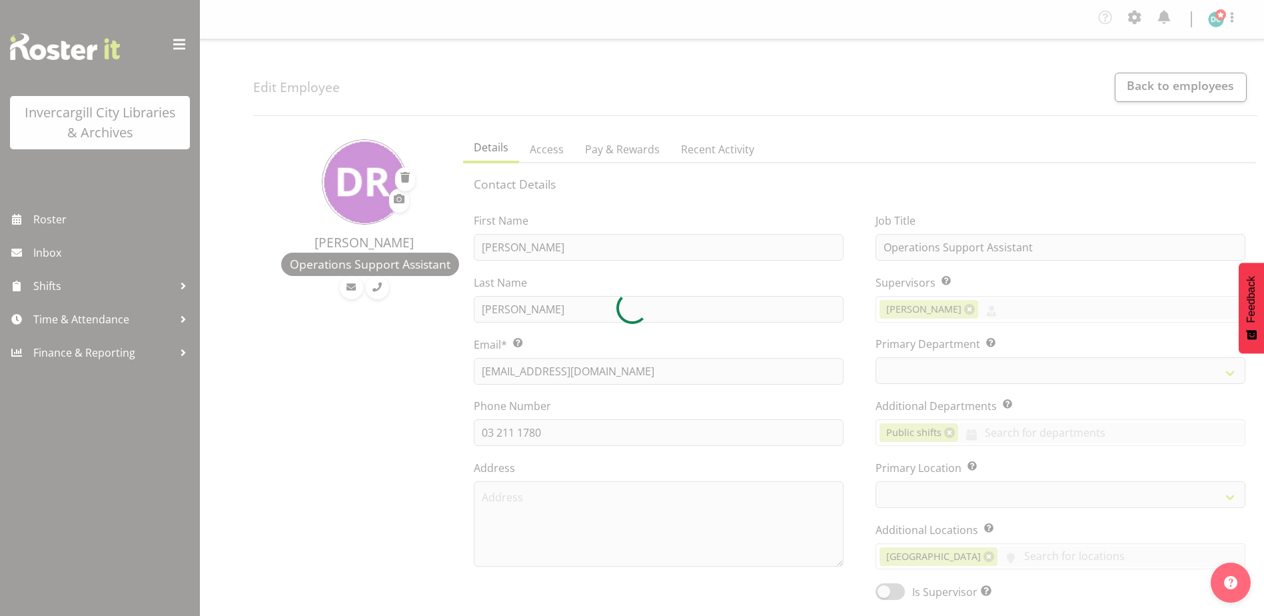
select select "TimelineDay"
select select "1276"
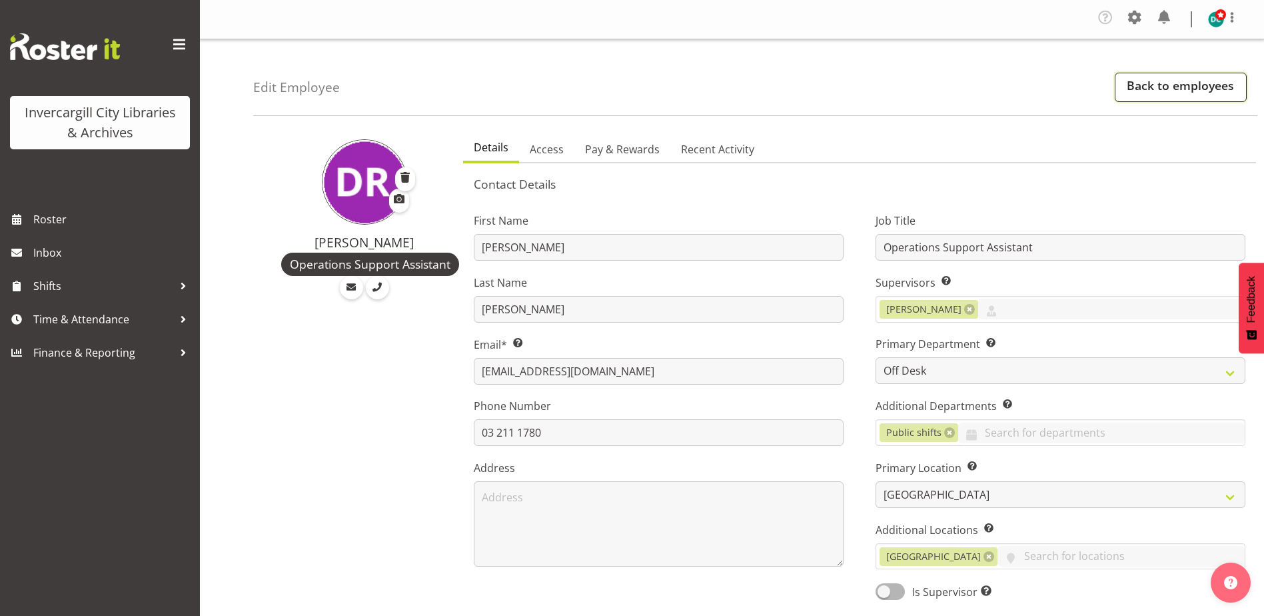
drag, startPoint x: 1165, startPoint y: 81, endPoint x: 1155, endPoint y: 85, distance: 10.4
click at [1164, 81] on link "Back to employees" at bounding box center [1181, 87] width 132 height 29
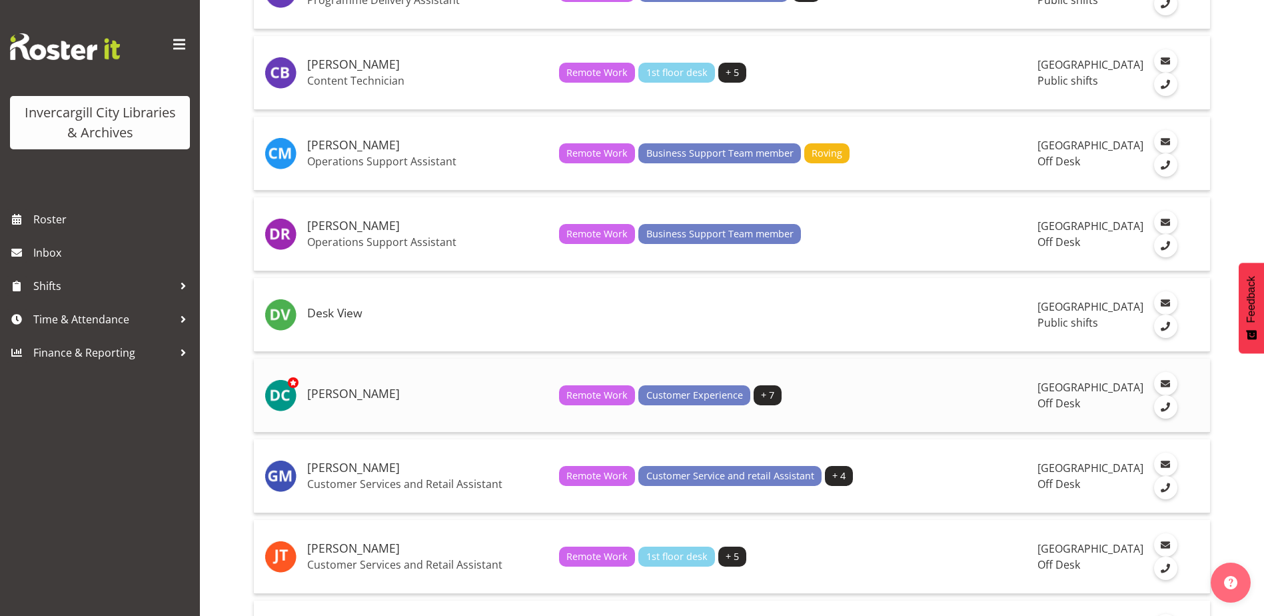
scroll to position [453, 0]
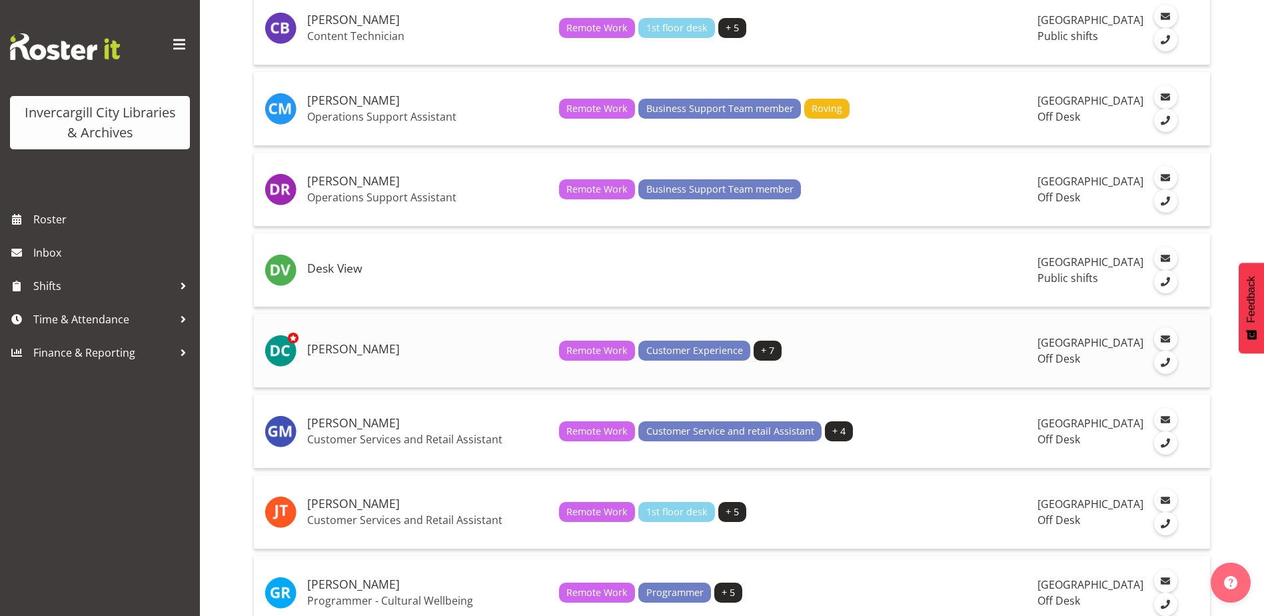
click at [330, 356] on h5 "[PERSON_NAME]" at bounding box center [427, 348] width 241 height 13
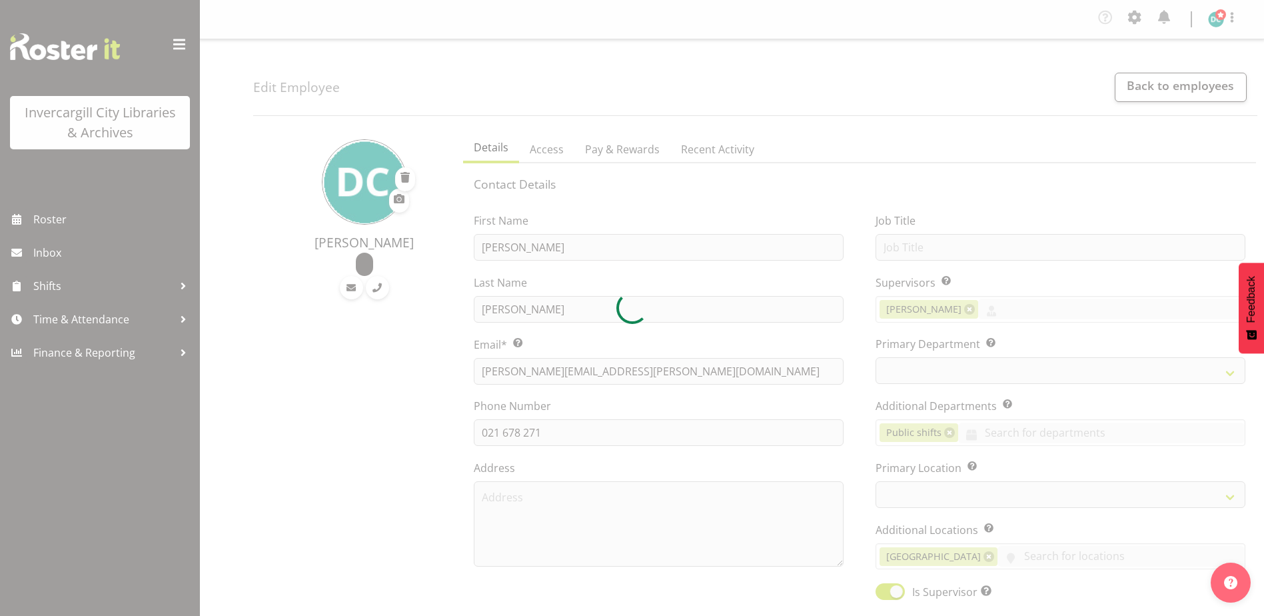
select select "TimelineDay"
select select
select select "1276"
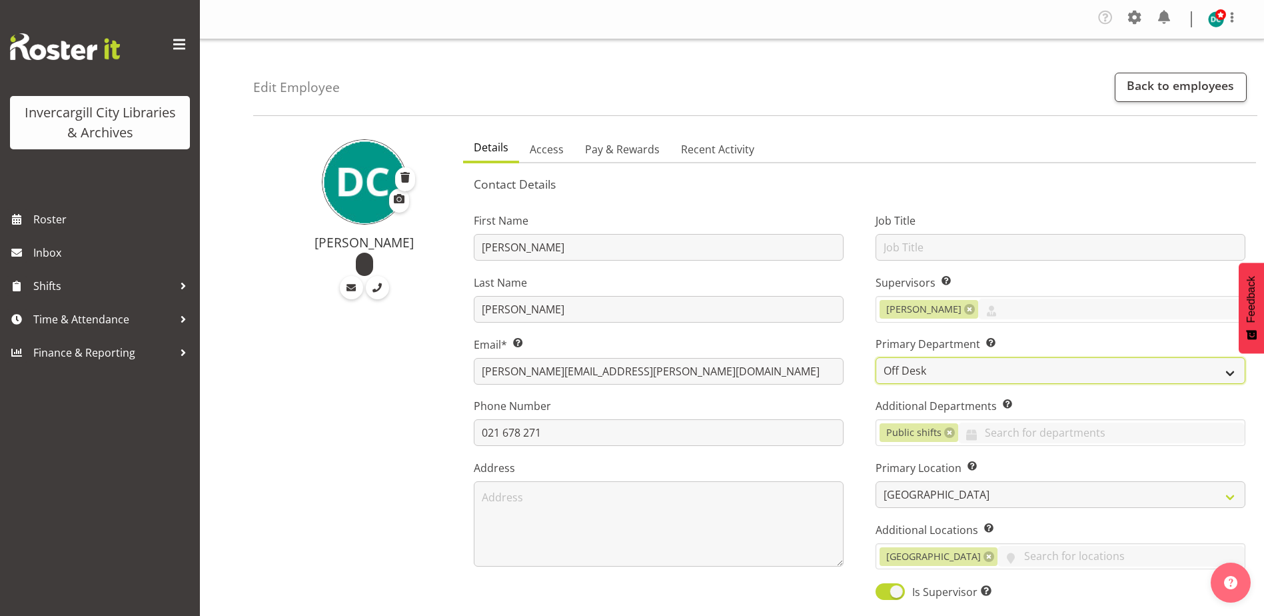
drag, startPoint x: 928, startPoint y: 372, endPoint x: 921, endPoint y: 373, distance: 7.4
click at [926, 372] on select "Off Desk Public shifts" at bounding box center [1060, 370] width 370 height 27
select select "921"
click at [875, 357] on select "Off Desk Public shifts" at bounding box center [1060, 370] width 370 height 27
click at [947, 437] on link at bounding box center [949, 432] width 11 height 11
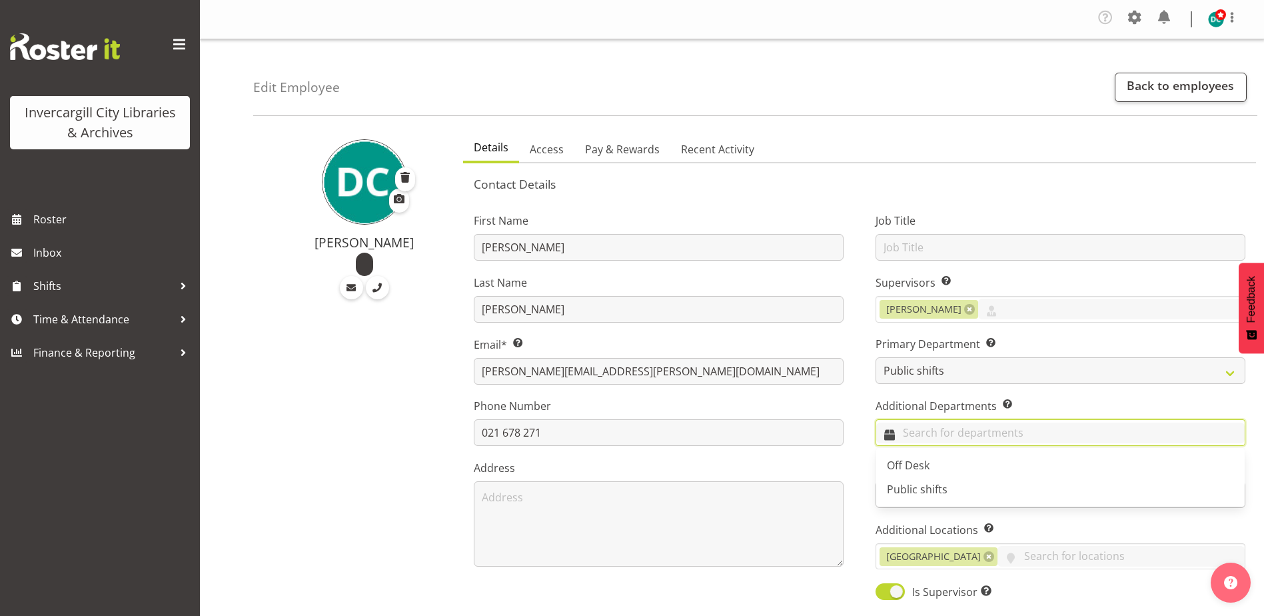
click at [944, 434] on input "text" at bounding box center [1060, 432] width 368 height 21
click at [921, 458] on span "Off Desk" at bounding box center [908, 465] width 43 height 15
click at [863, 468] on div "Job Title Supervisors Select the employee’s supervisors, or the person who is i…" at bounding box center [1060, 402] width 402 height 416
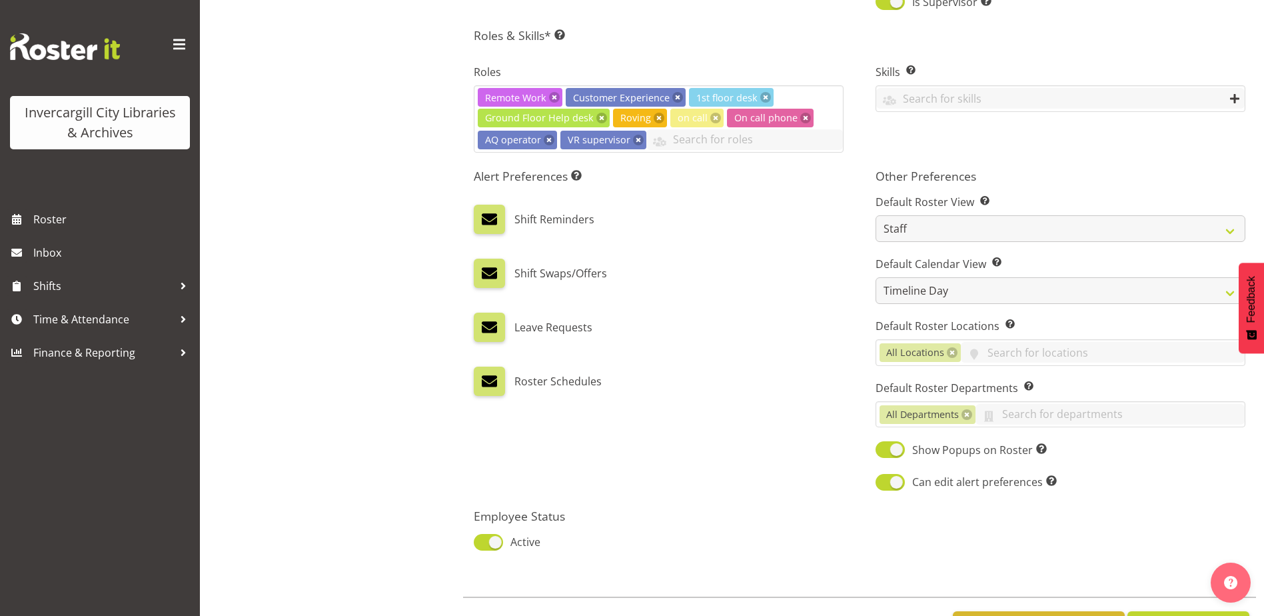
scroll to position [646, 0]
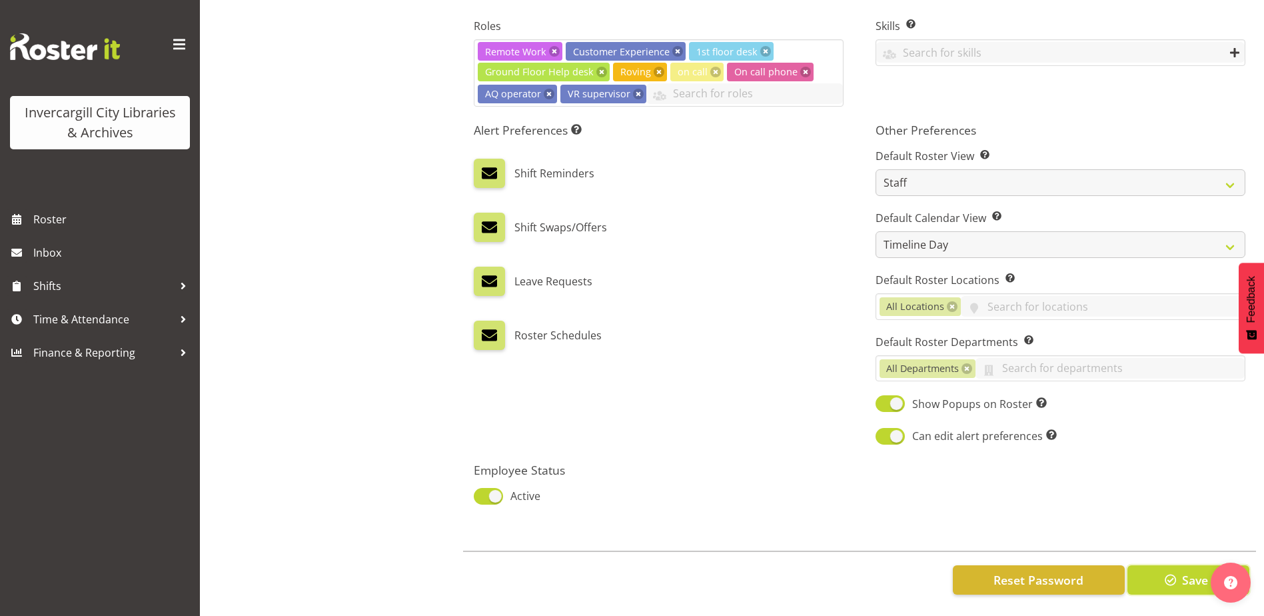
click at [1178, 571] on span "button" at bounding box center [1170, 579] width 17 height 17
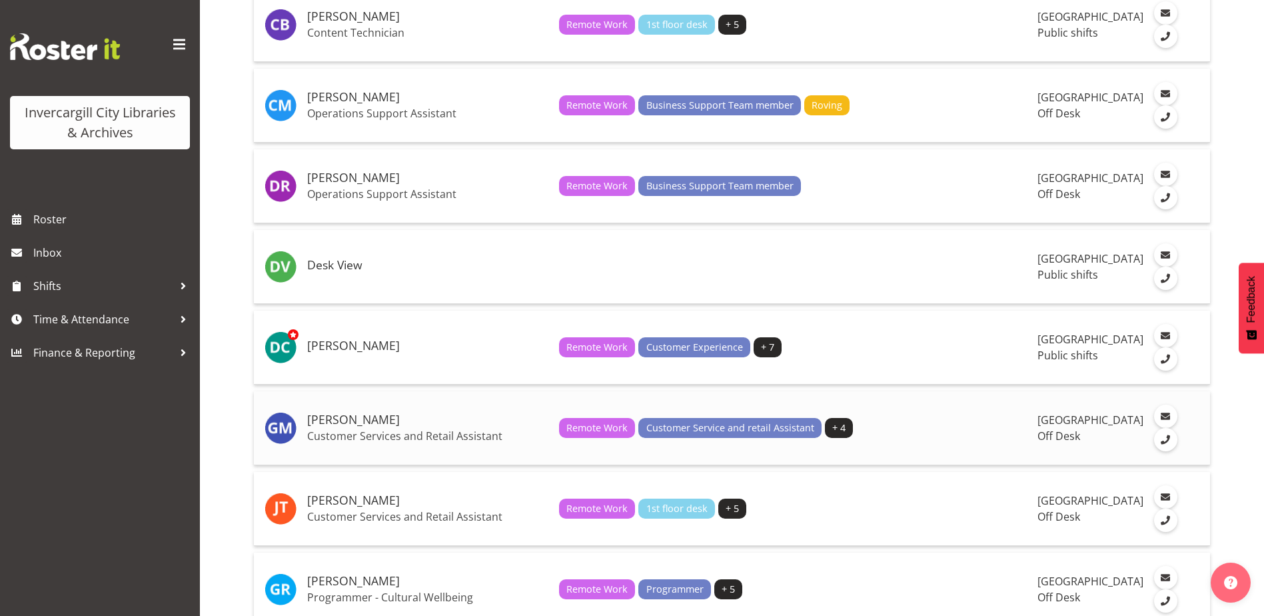
scroll to position [533, 0]
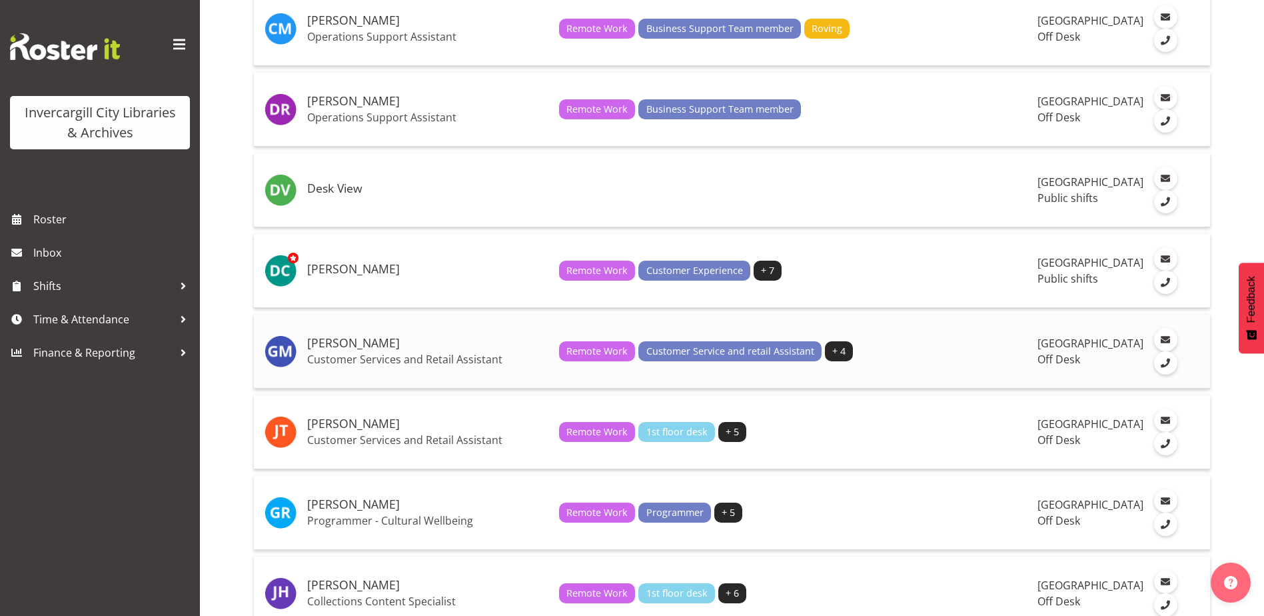
click at [341, 350] on h5 "[PERSON_NAME]" at bounding box center [427, 342] width 241 height 13
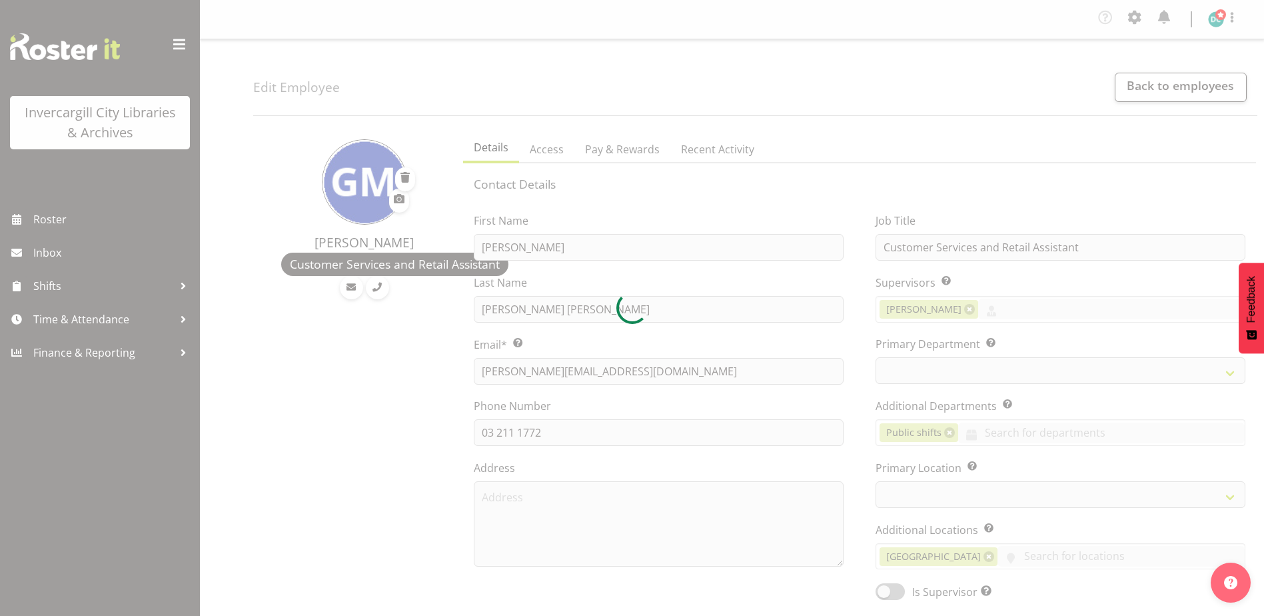
select select "TimelineWeek"
select select
select select "1276"
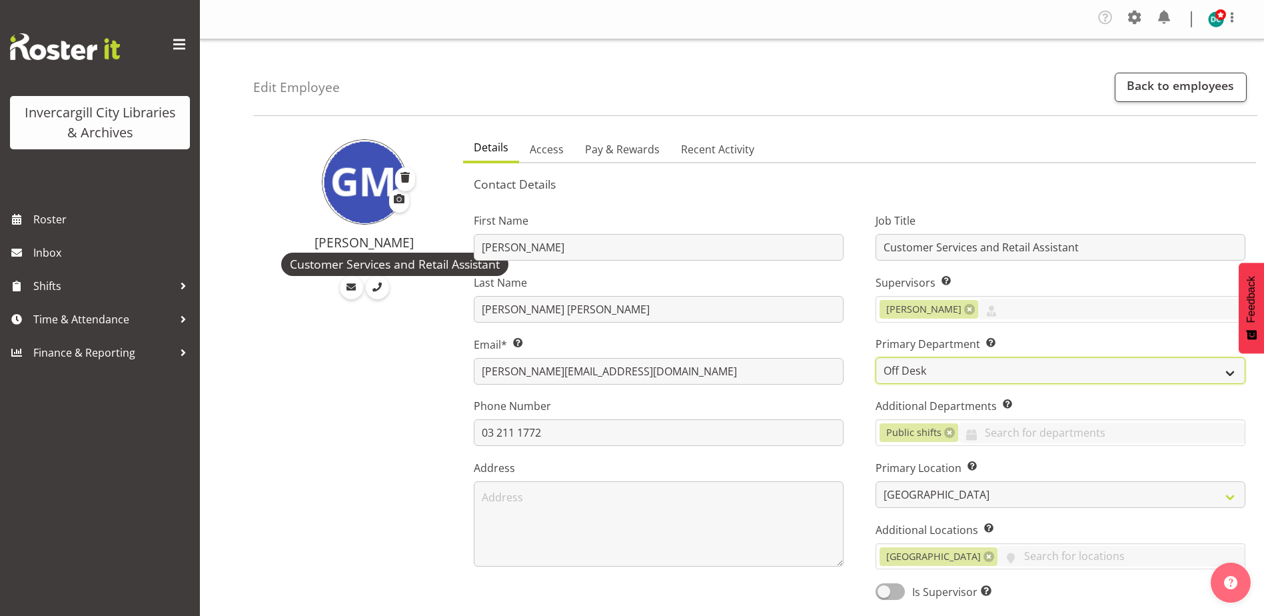
click at [980, 364] on select "Off Desk Public shifts" at bounding box center [1060, 370] width 370 height 27
select select "921"
click at [875, 357] on select "Off Desk Public shifts" at bounding box center [1060, 370] width 370 height 27
click at [948, 432] on link at bounding box center [949, 432] width 11 height 11
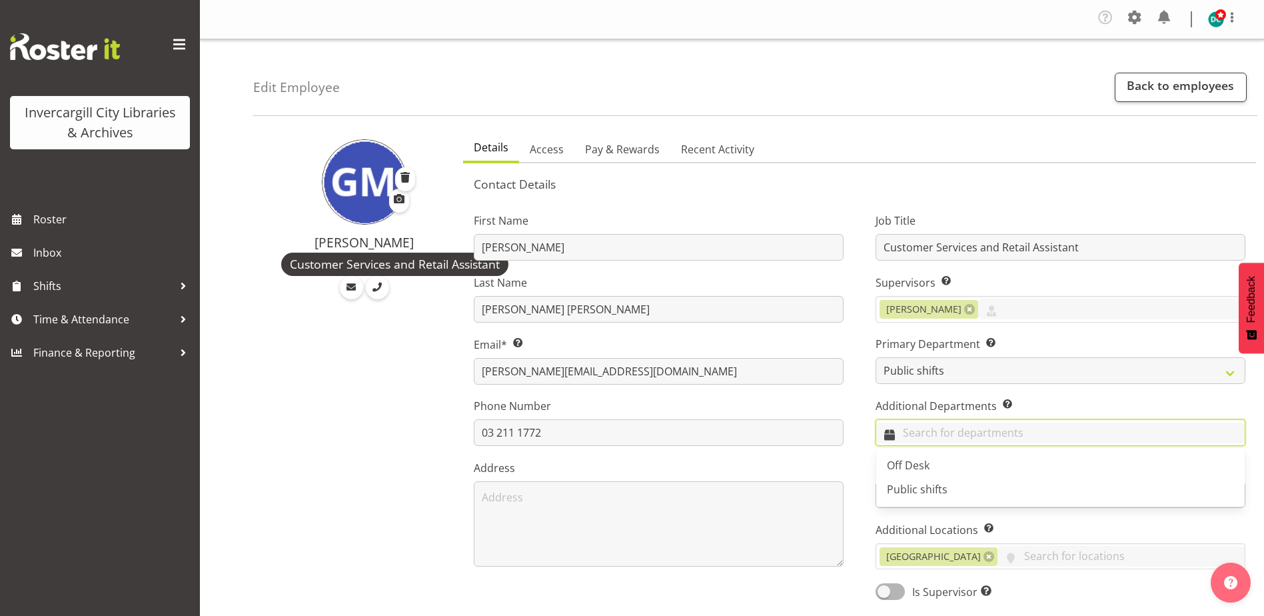
click at [935, 434] on input "text" at bounding box center [1060, 432] width 368 height 21
click at [919, 457] on link "Off Desk" at bounding box center [1060, 465] width 368 height 24
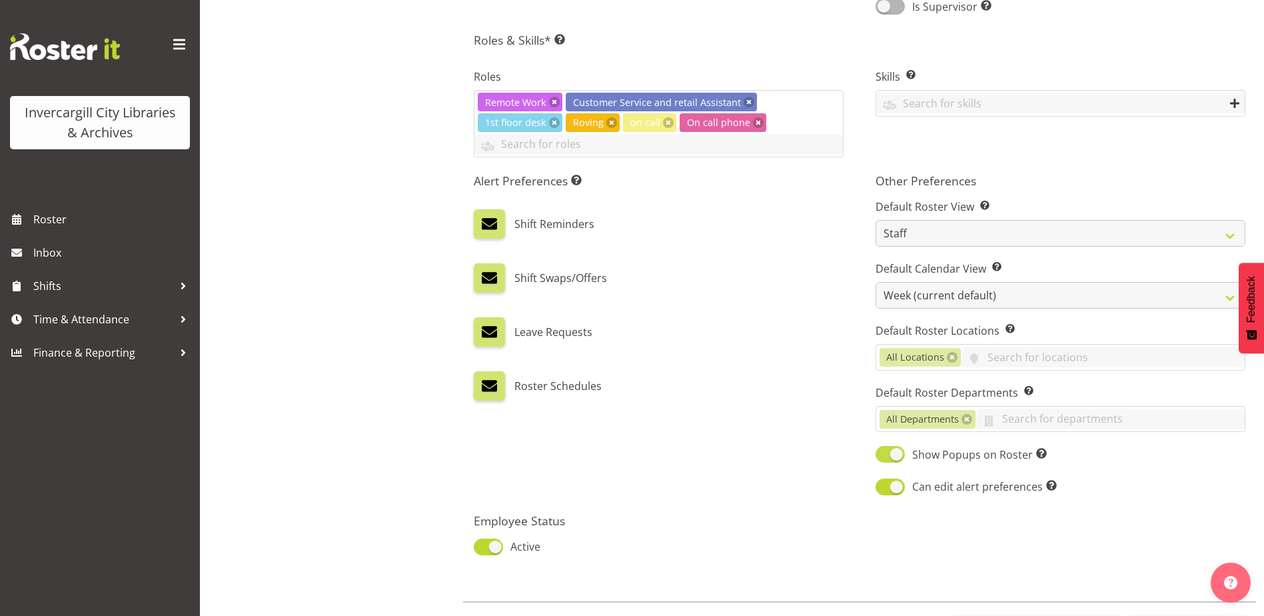
scroll to position [625, 0]
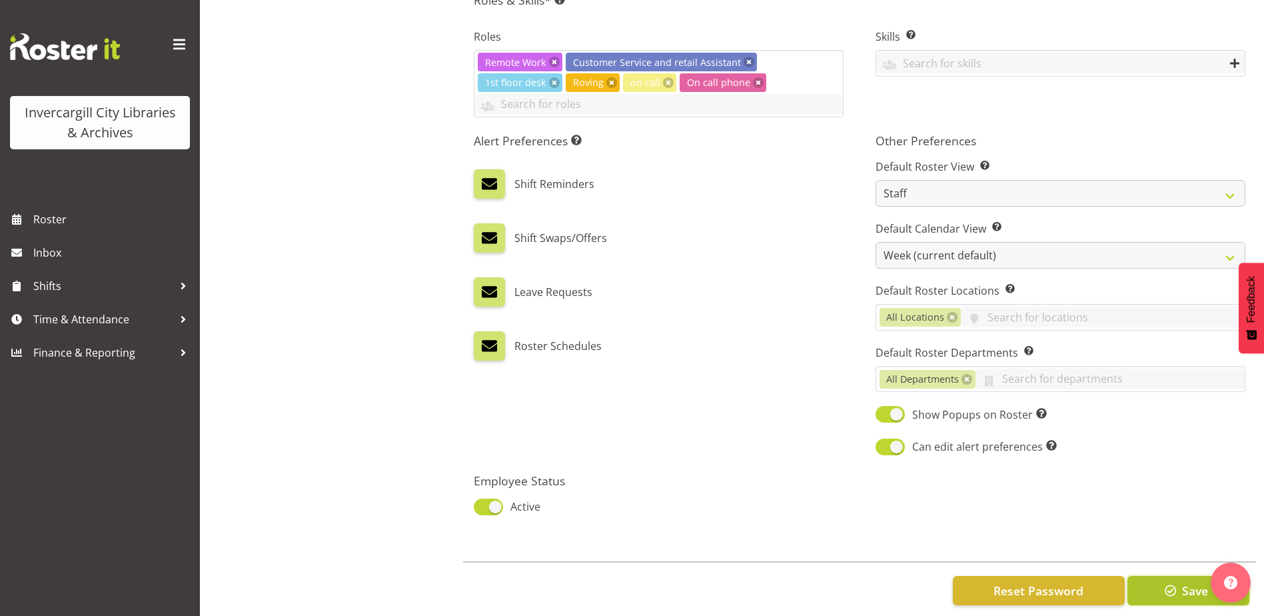
click at [1187, 582] on span "Save" at bounding box center [1195, 590] width 26 height 17
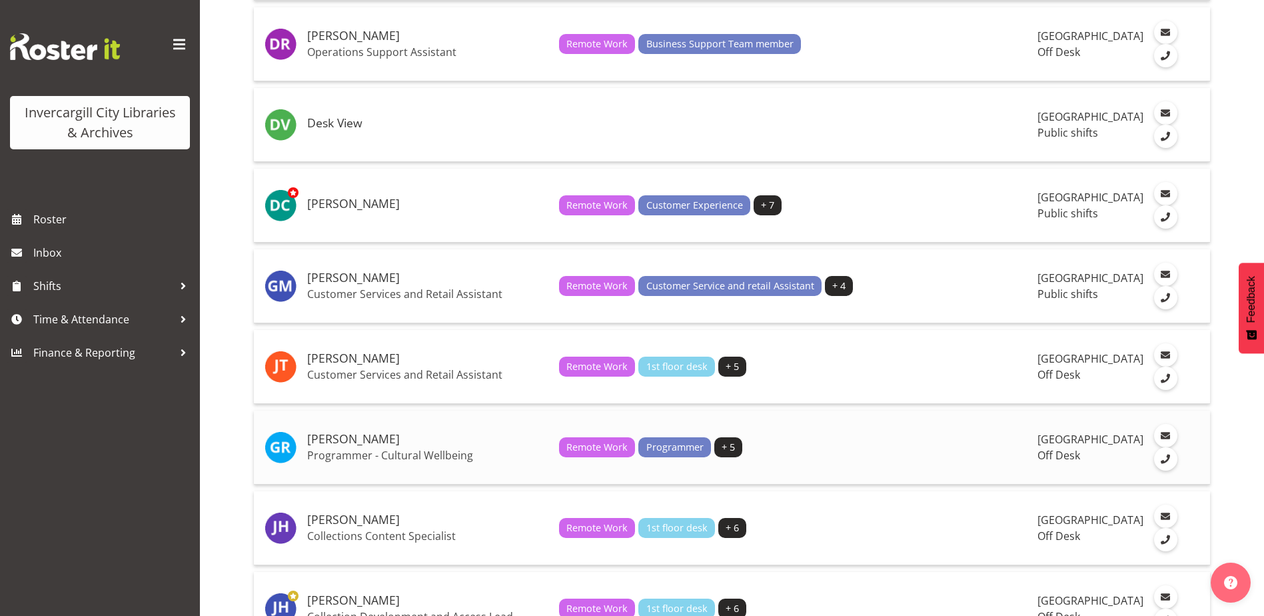
scroll to position [600, 0]
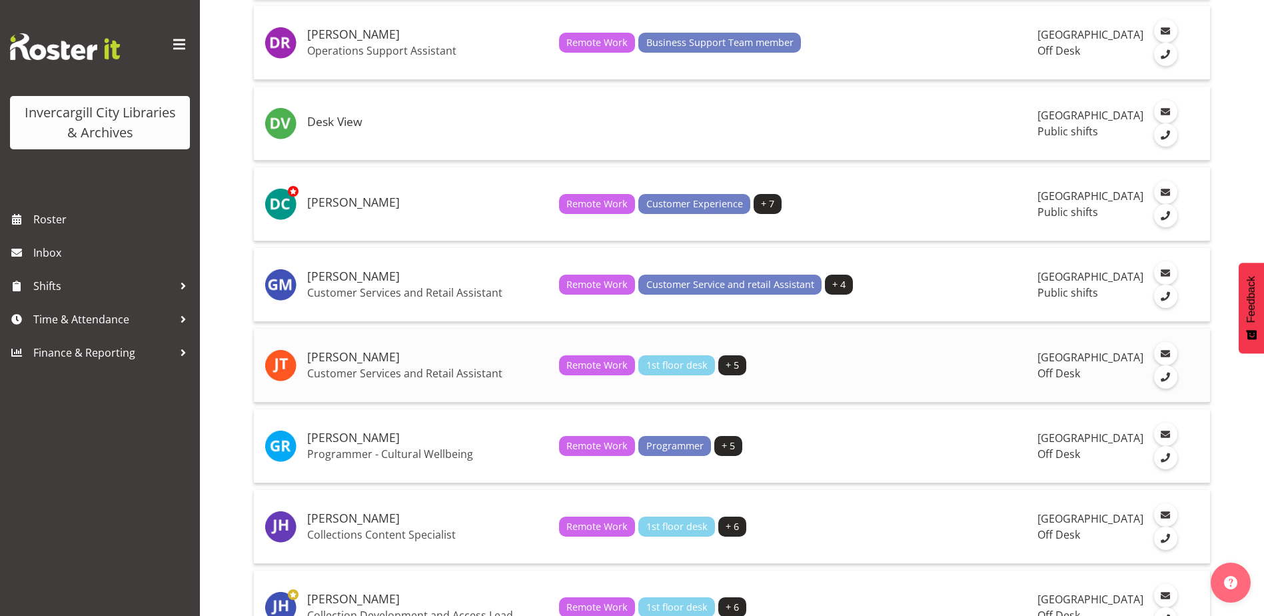
click at [348, 364] on h5 "[PERSON_NAME]" at bounding box center [427, 356] width 241 height 13
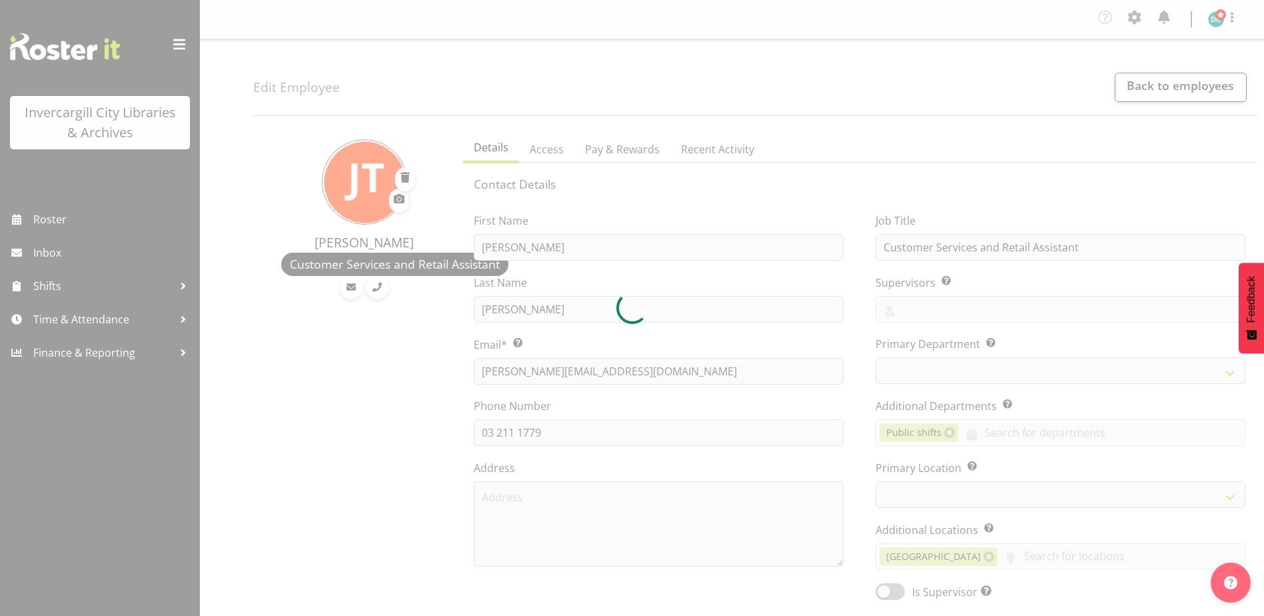
select select "TimelineWeek"
select select
select select "1276"
select select
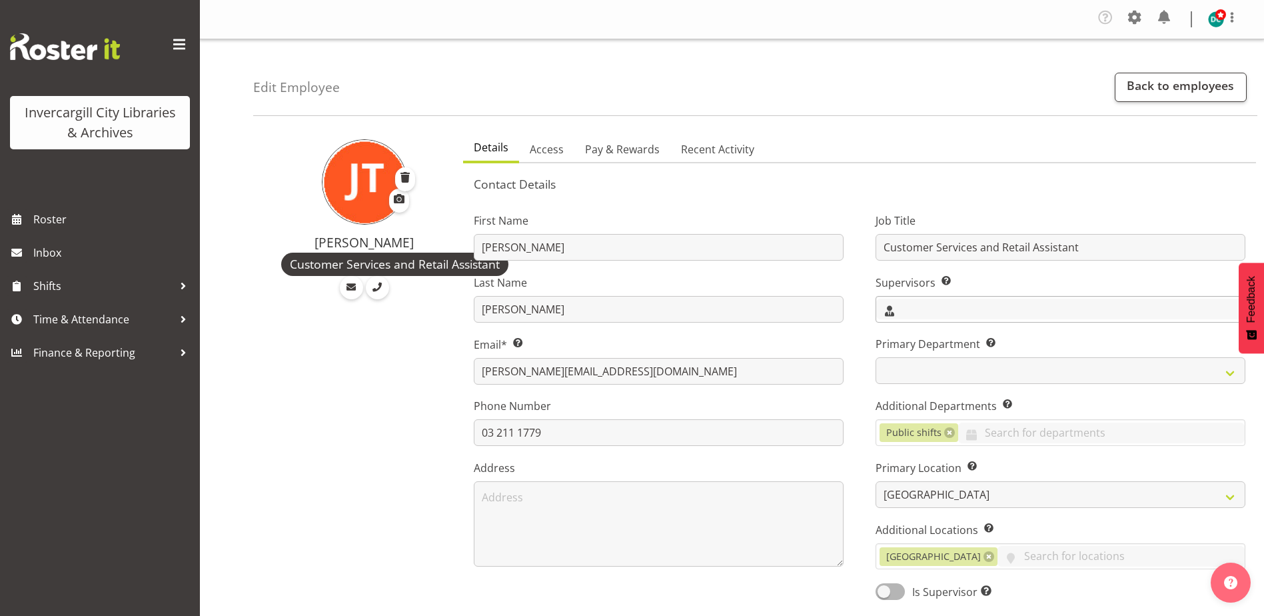
click at [920, 302] on input "text" at bounding box center [1060, 308] width 368 height 21
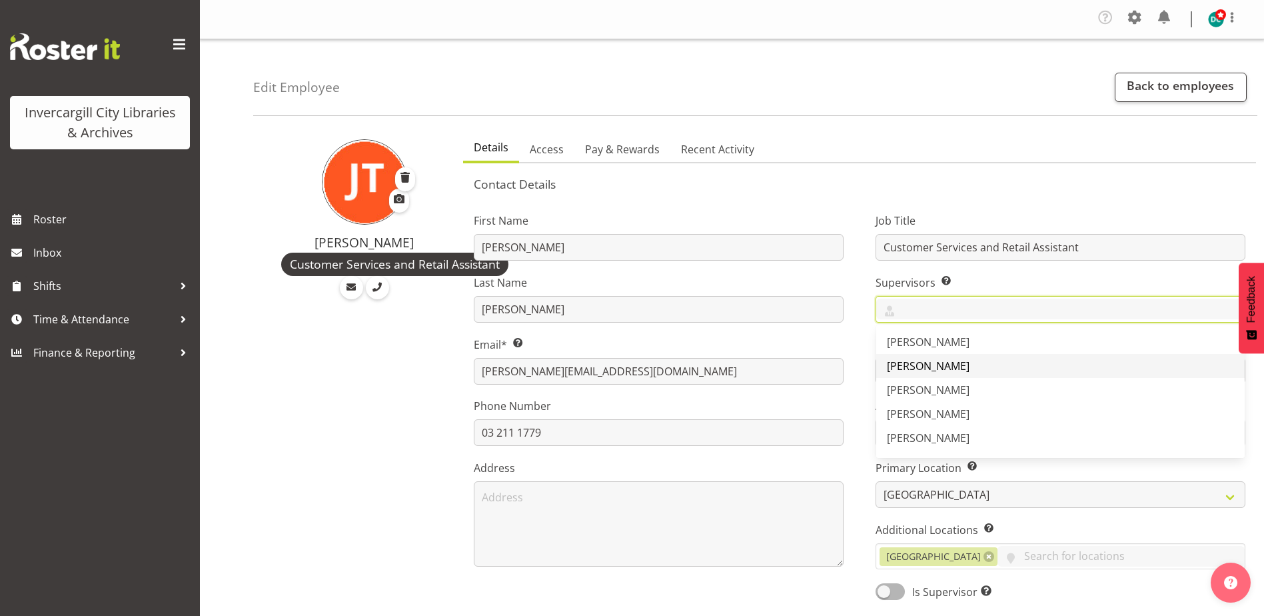
click at [928, 369] on span "[PERSON_NAME]" at bounding box center [928, 365] width 83 height 15
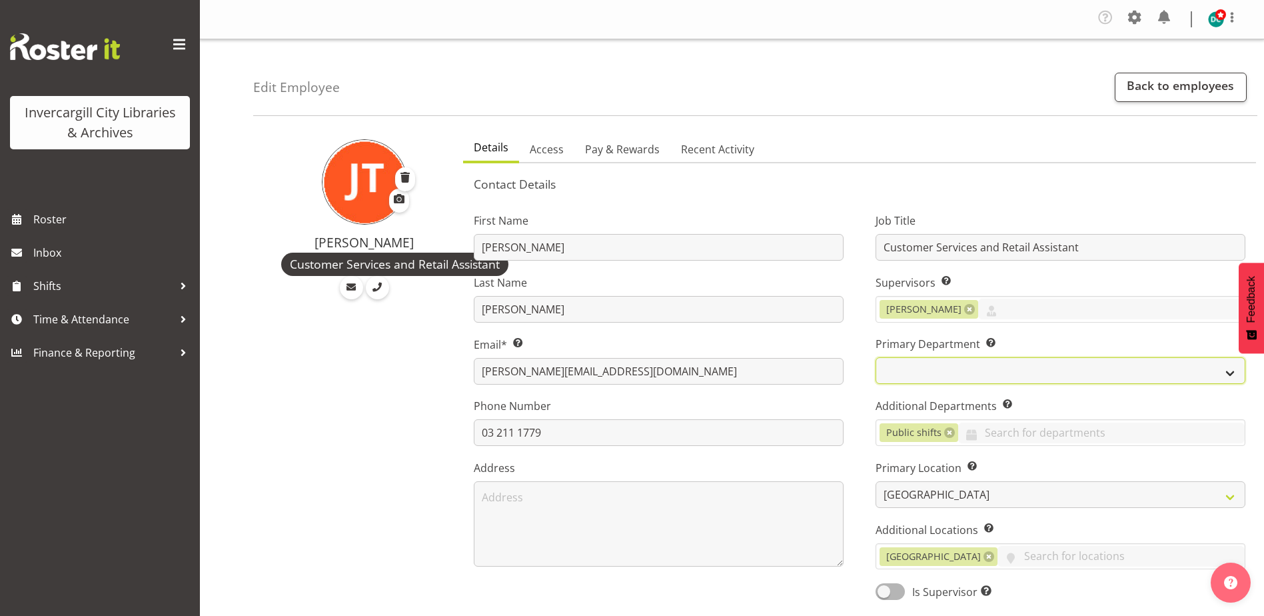
click at [927, 368] on select "Off Desk Public shifts" at bounding box center [1060, 370] width 370 height 27
select select "921"
click at [875, 357] on select "Off Desk Public shifts" at bounding box center [1060, 370] width 370 height 27
click at [948, 438] on span "Public shifts" at bounding box center [918, 432] width 79 height 19
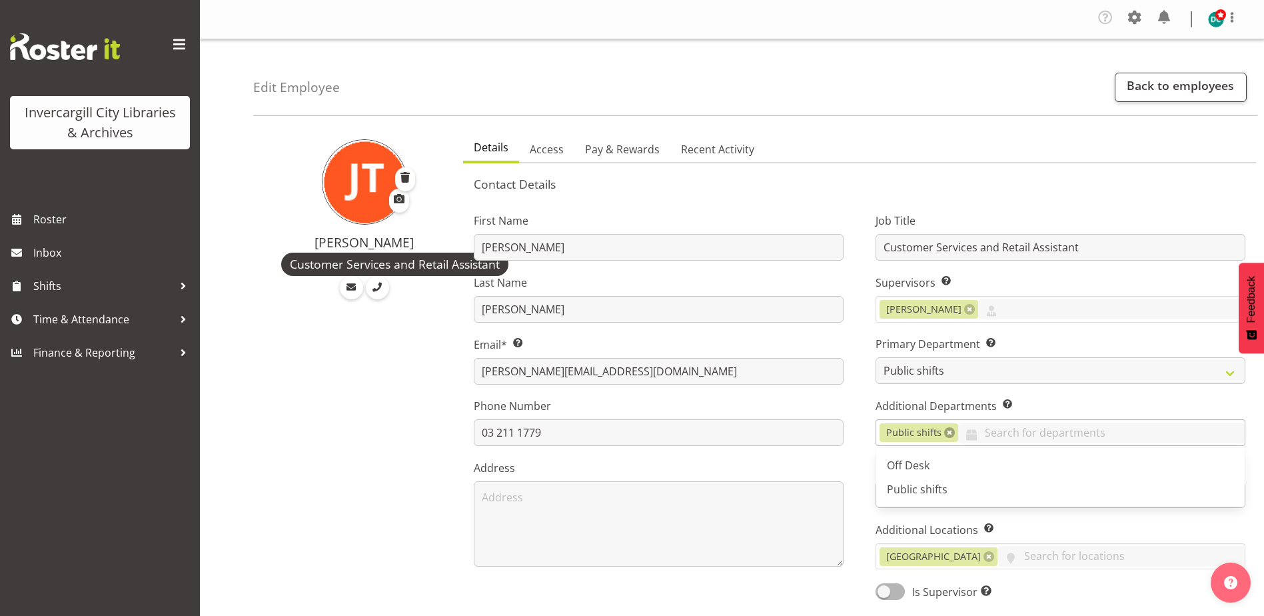
click at [946, 435] on link at bounding box center [949, 432] width 11 height 11
click at [923, 466] on span "Off Desk" at bounding box center [908, 465] width 43 height 15
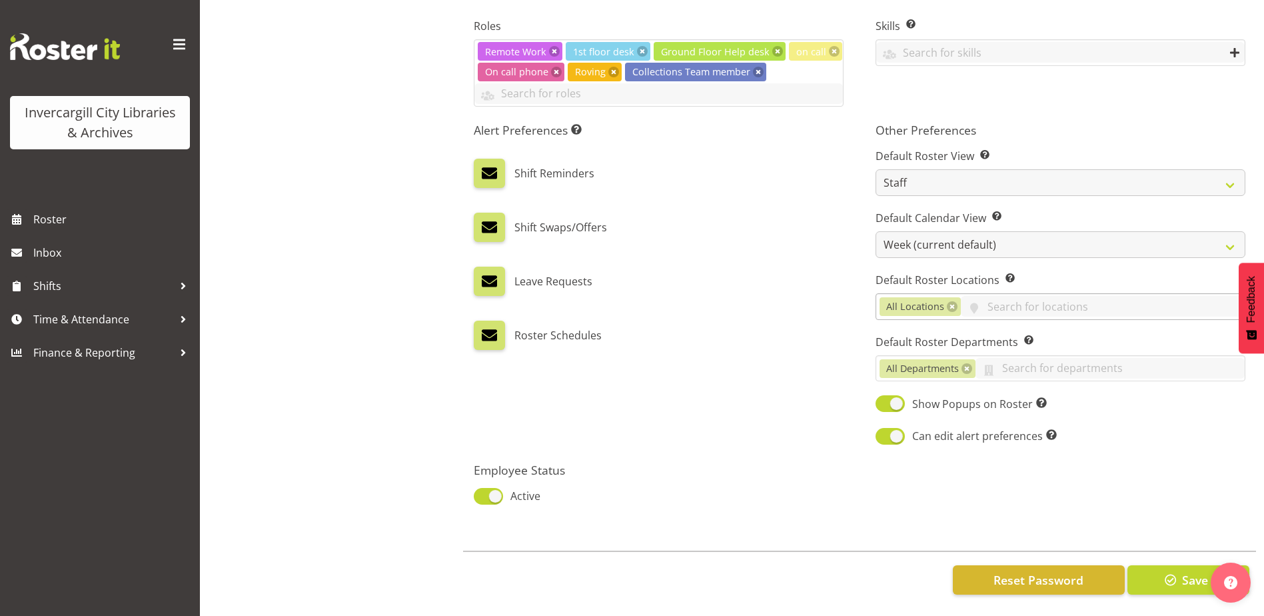
scroll to position [646, 0]
click at [1168, 571] on span "button" at bounding box center [1170, 579] width 17 height 17
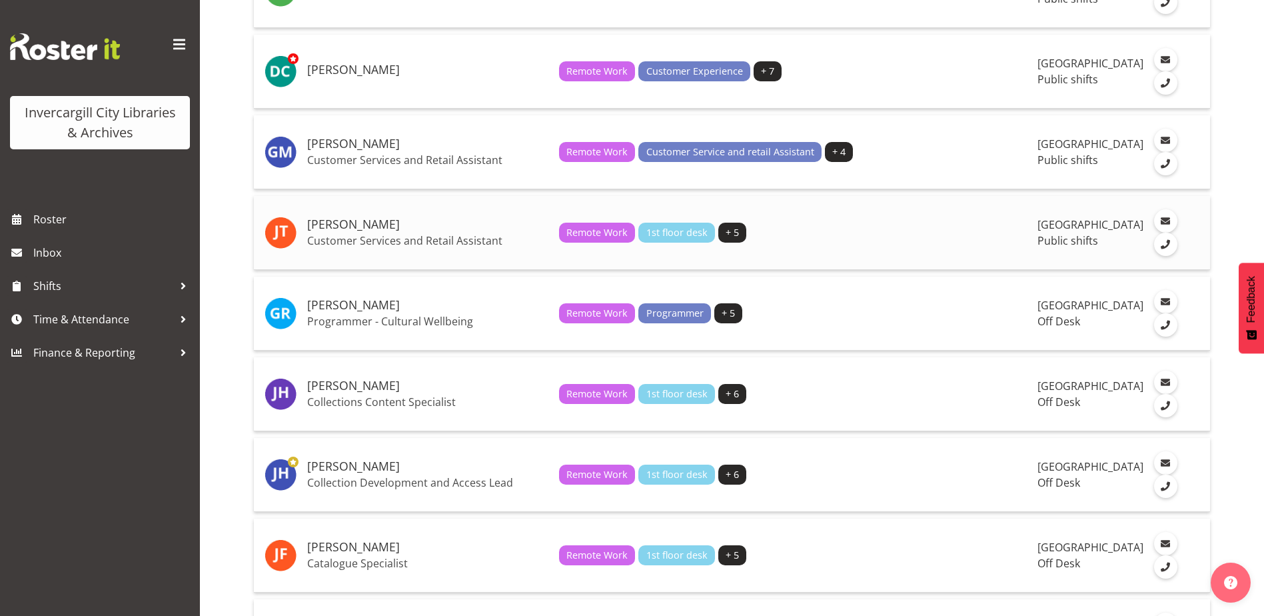
scroll to position [733, 0]
click at [350, 311] on h5 "[PERSON_NAME]" at bounding box center [427, 304] width 241 height 13
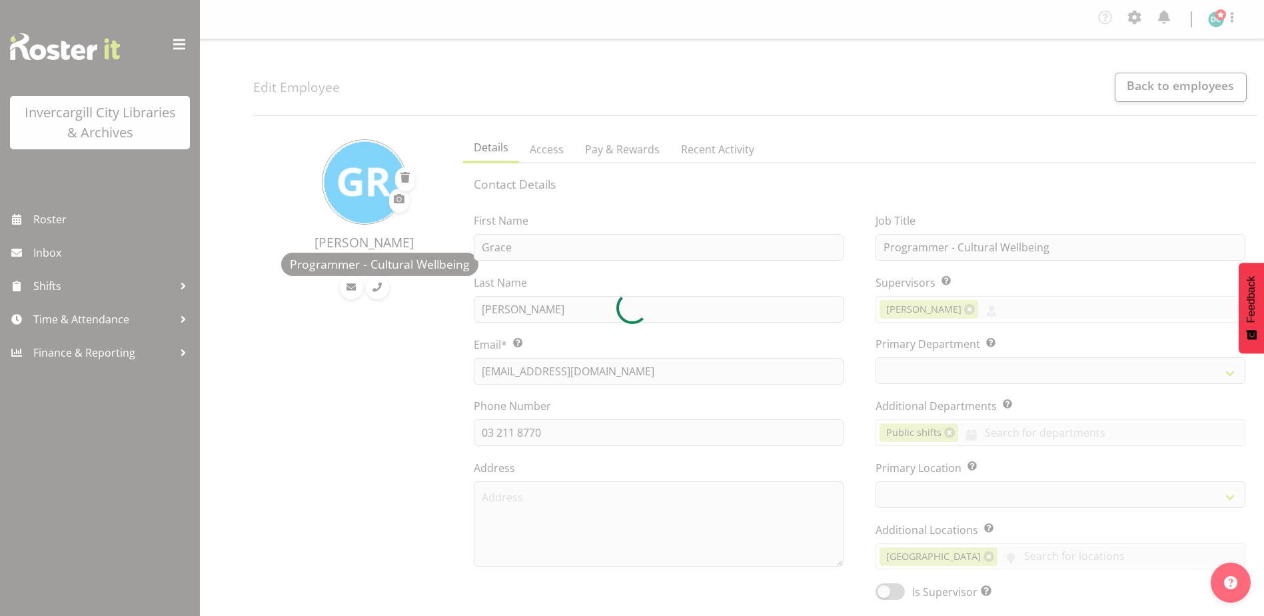
select select "Month"
select select "1276"
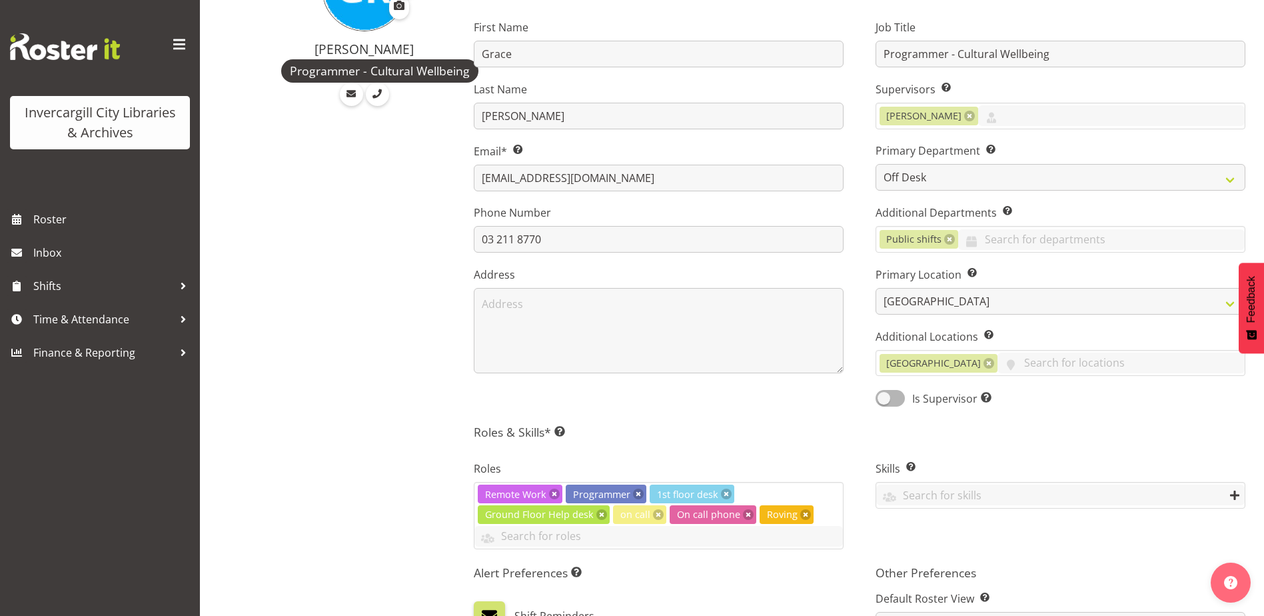
scroll to position [200, 0]
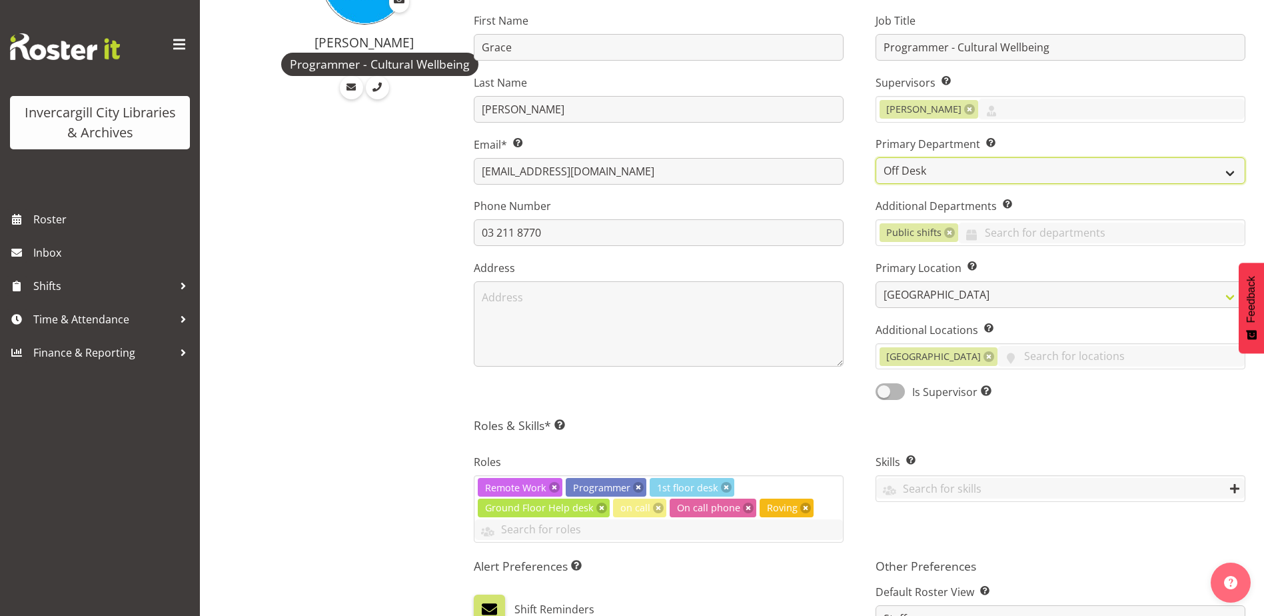
click at [910, 167] on select "Off Desk Public shifts" at bounding box center [1060, 170] width 370 height 27
select select "921"
click at [875, 157] on select "Off Desk Public shifts" at bounding box center [1060, 170] width 370 height 27
click at [946, 231] on link at bounding box center [949, 232] width 11 height 11
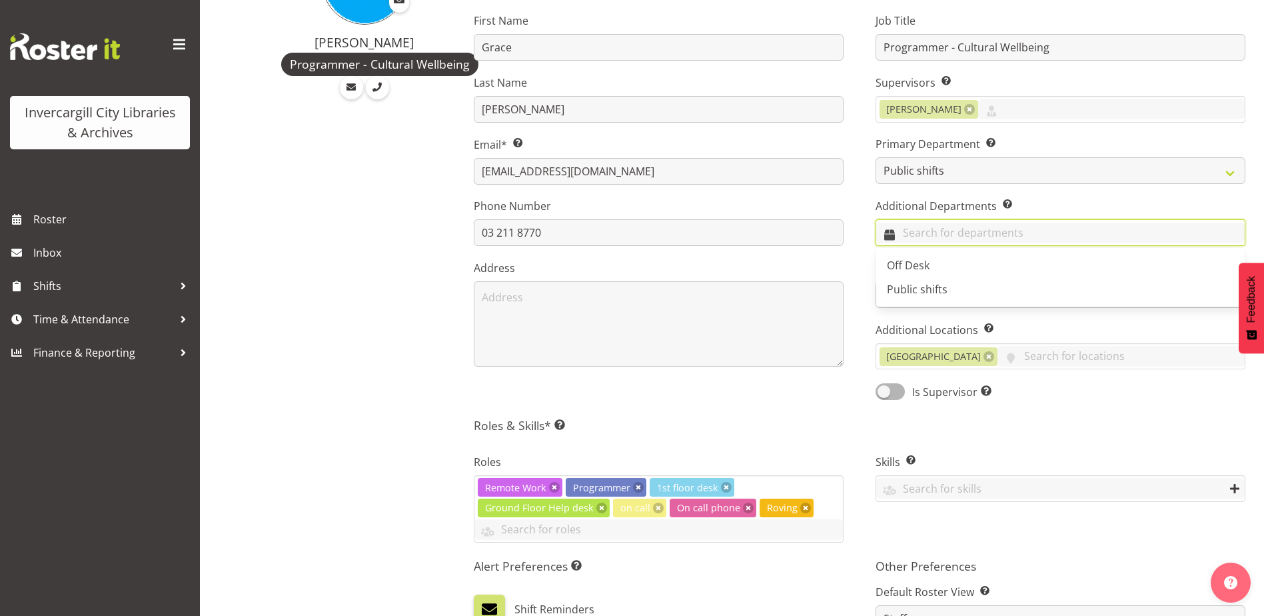
click at [941, 237] on input "text" at bounding box center [1060, 233] width 368 height 21
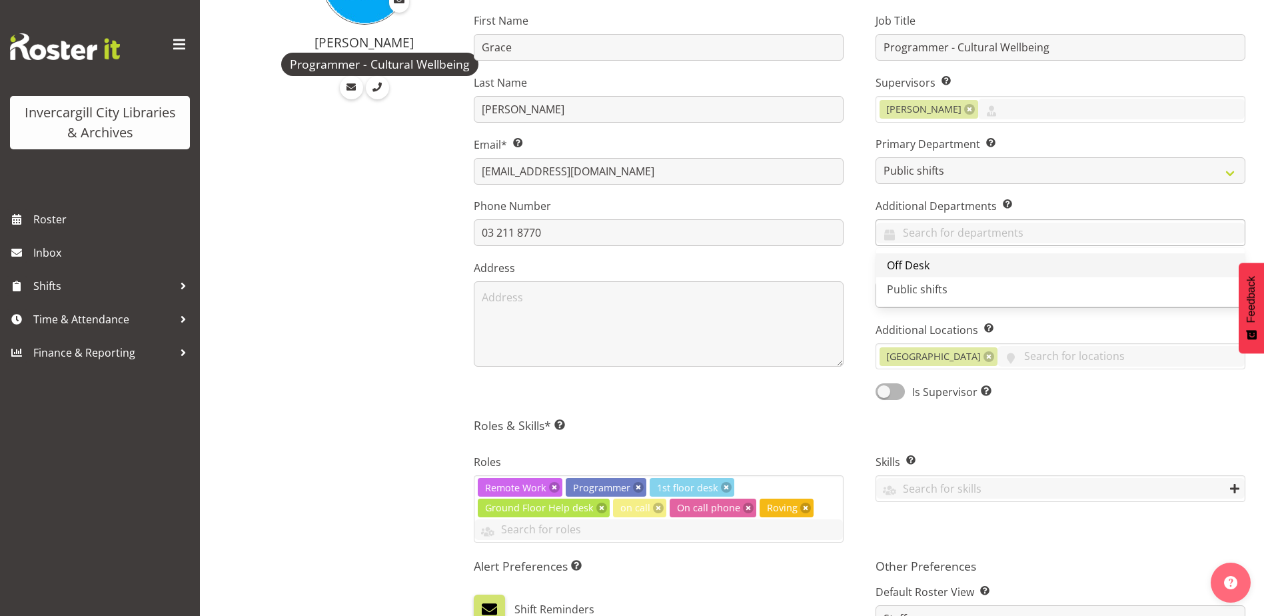
click at [930, 265] on link "Off Desk" at bounding box center [1060, 265] width 368 height 24
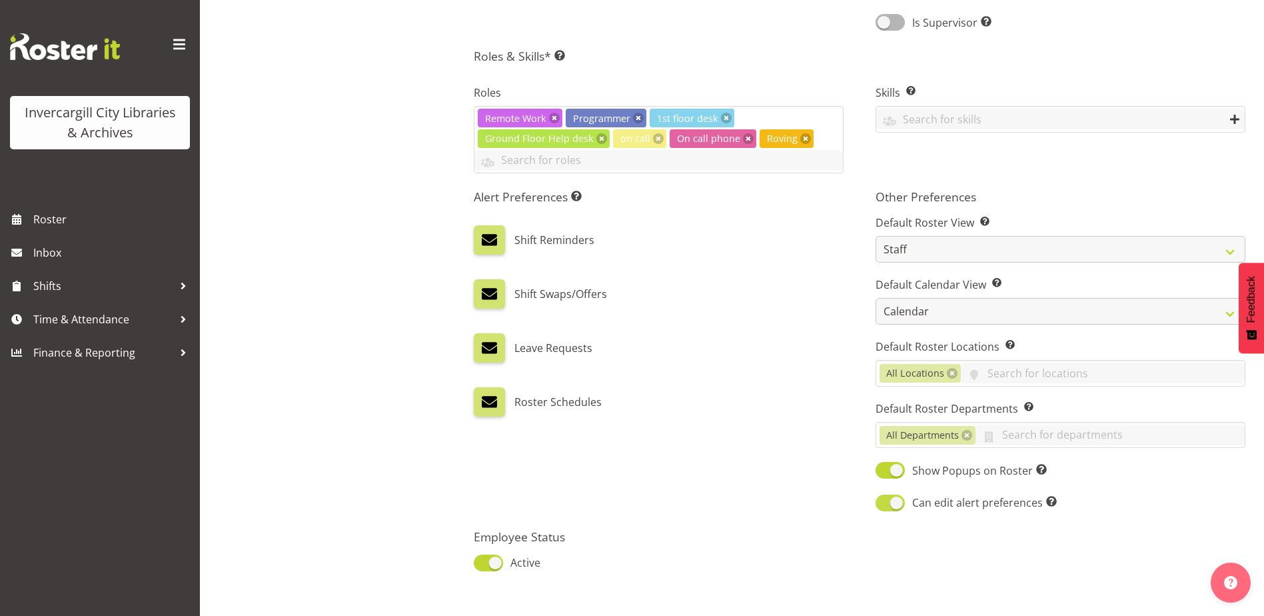
scroll to position [646, 0]
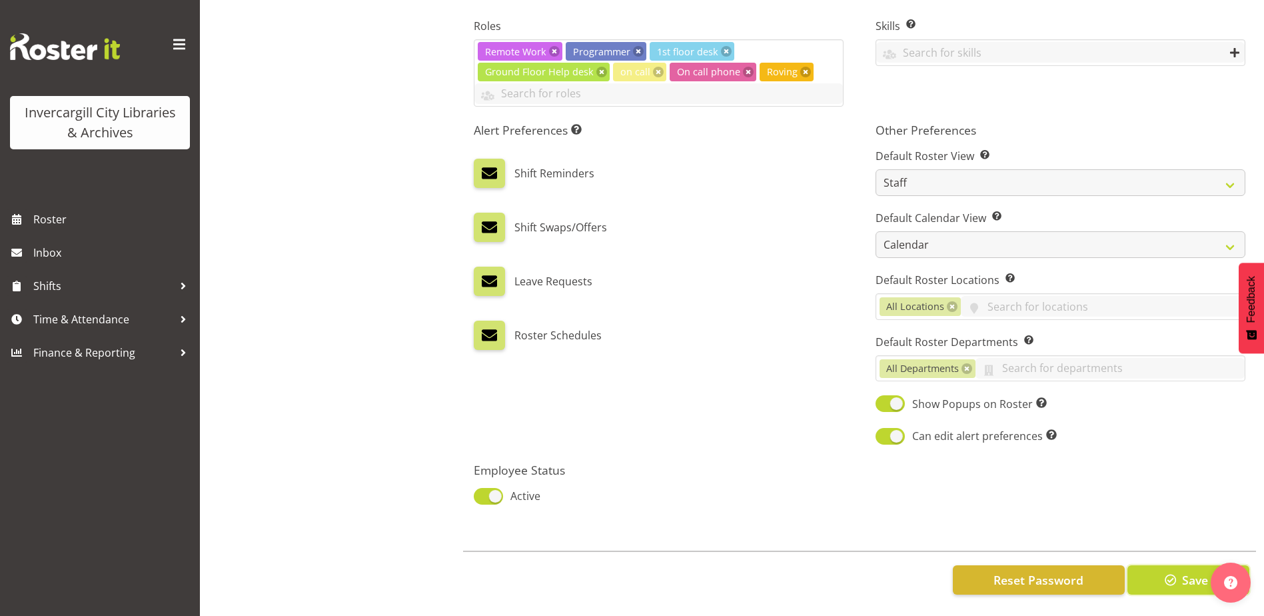
click at [1186, 580] on button "Save" at bounding box center [1188, 579] width 122 height 29
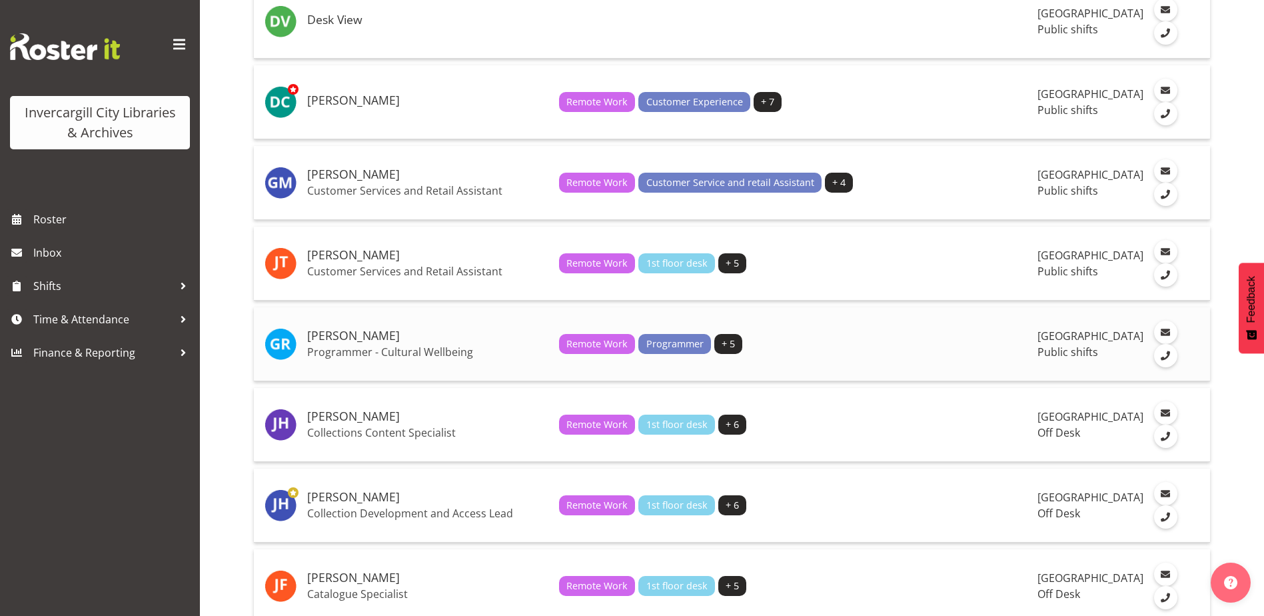
scroll to position [733, 0]
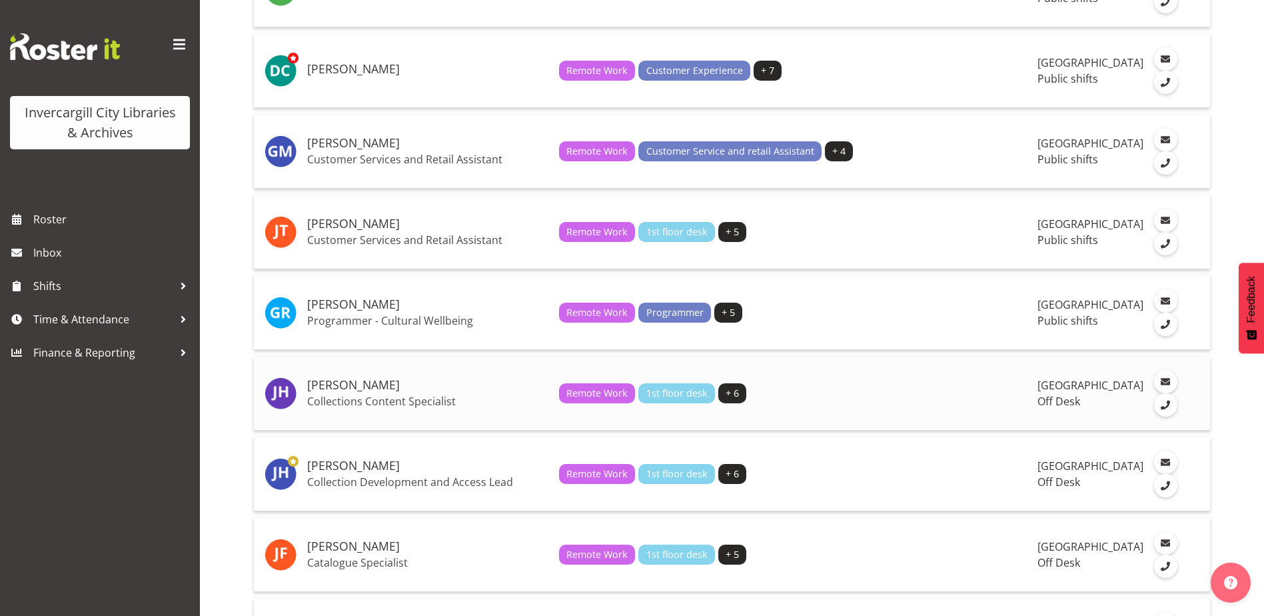
click at [355, 392] on h5 "[PERSON_NAME]" at bounding box center [427, 384] width 241 height 13
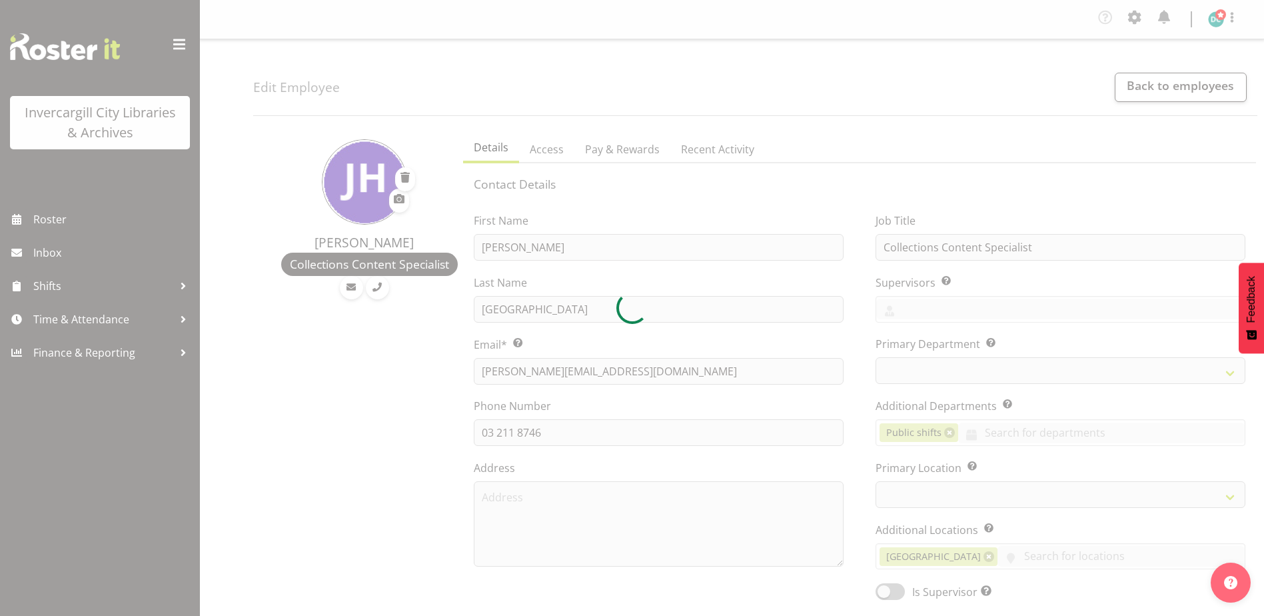
select select "TimelineWeek"
select select
select select "1276"
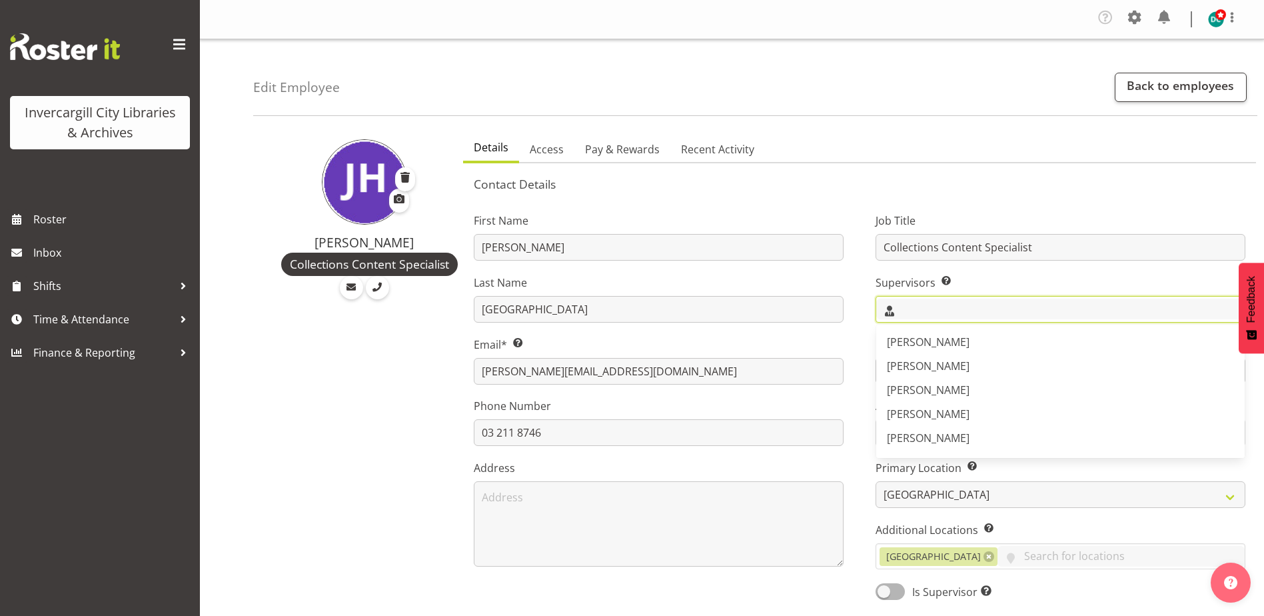
click at [926, 310] on input "text" at bounding box center [1060, 308] width 368 height 21
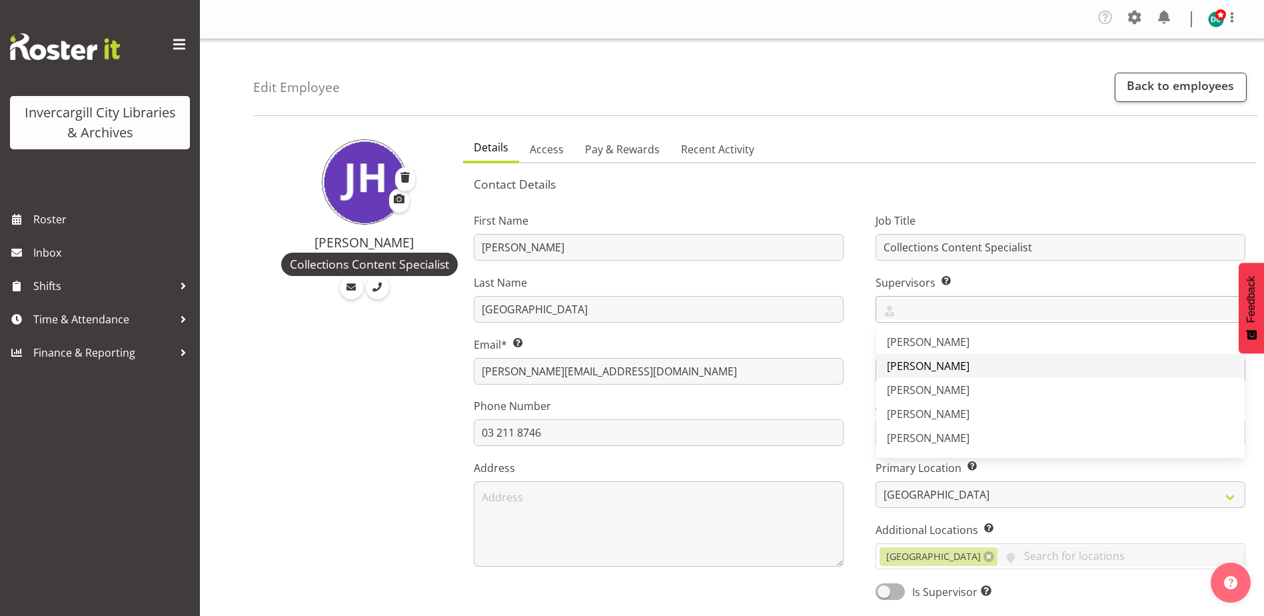
click at [907, 362] on span "[PERSON_NAME]" at bounding box center [928, 365] width 83 height 15
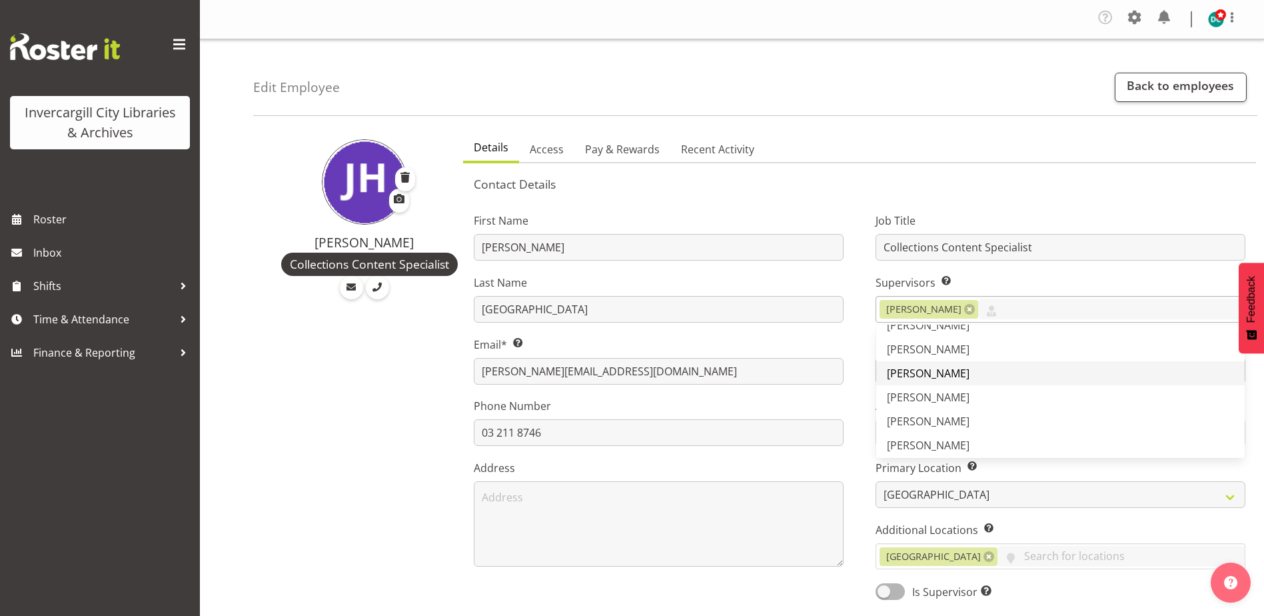
scroll to position [21, 0]
click at [853, 375] on div "First Name Jill Last Name Harpur Email* This is a required field. jill.harpur@i…" at bounding box center [659, 402] width 402 height 416
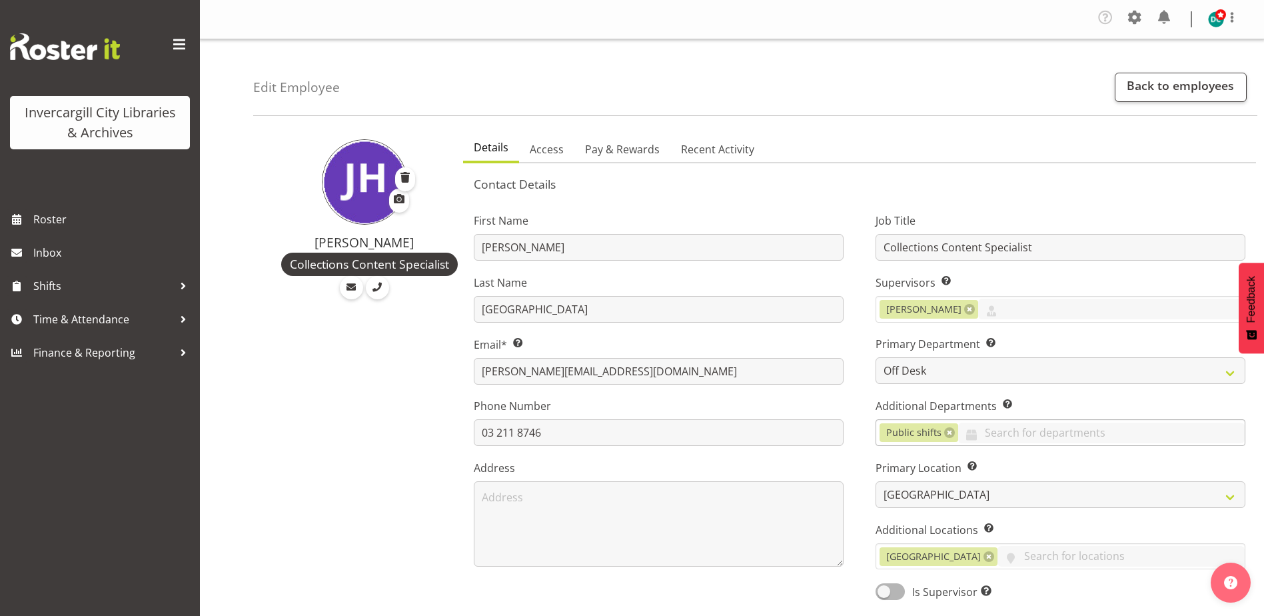
click at [948, 432] on link at bounding box center [949, 432] width 11 height 11
click at [930, 434] on input "text" at bounding box center [1060, 432] width 368 height 21
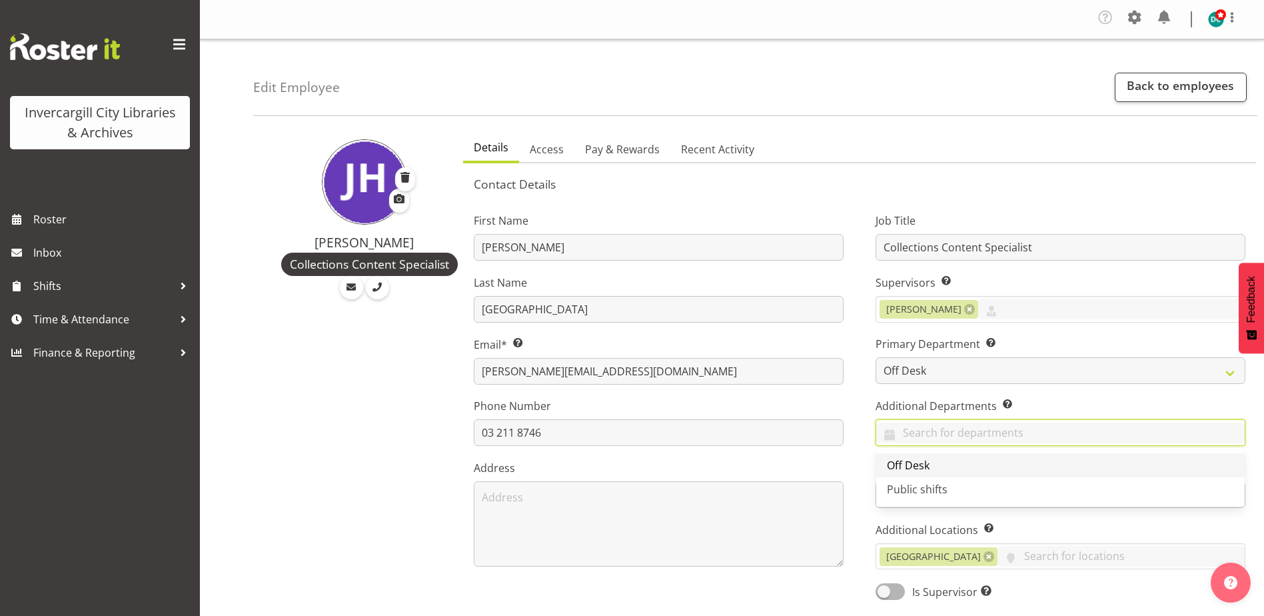
click at [917, 465] on span "Off Desk" at bounding box center [908, 465] width 43 height 15
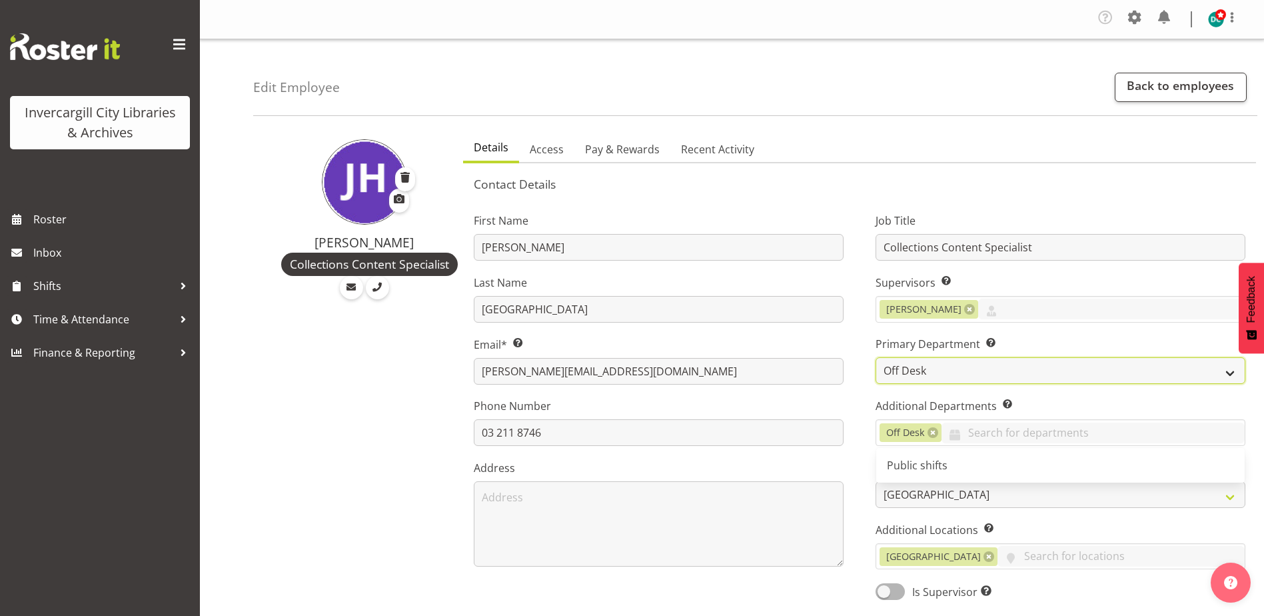
click at [926, 369] on select "Off Desk Public shifts" at bounding box center [1060, 370] width 370 height 27
select select "921"
click at [875, 357] on select "Off Desk Public shifts" at bounding box center [1060, 370] width 370 height 27
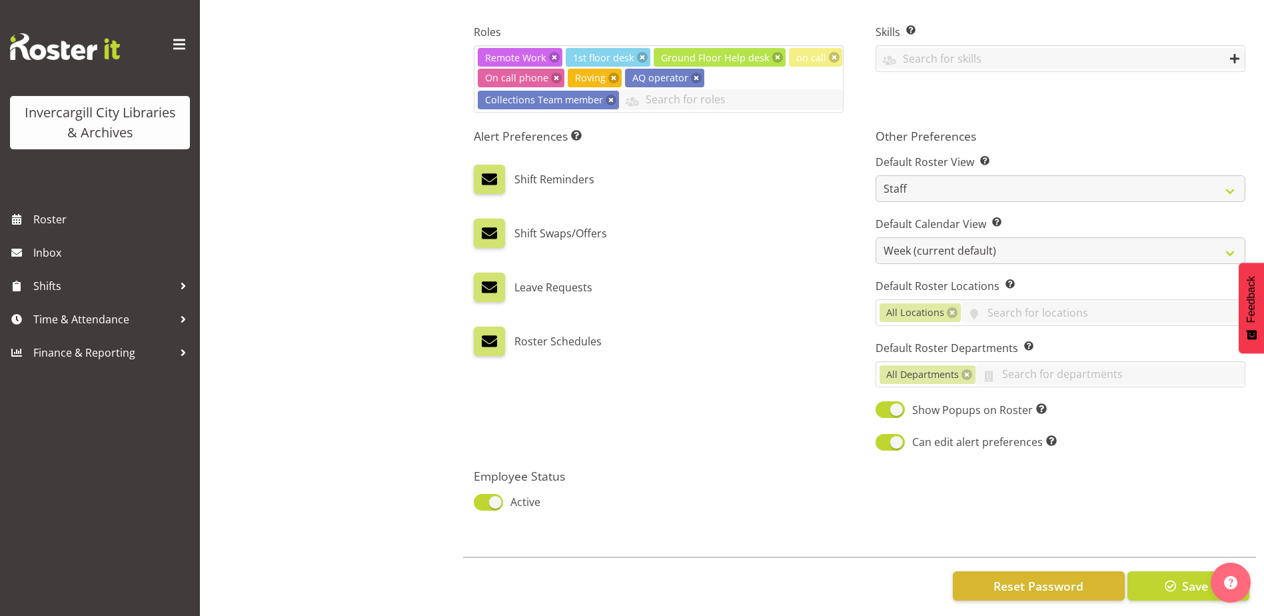
scroll to position [646, 0]
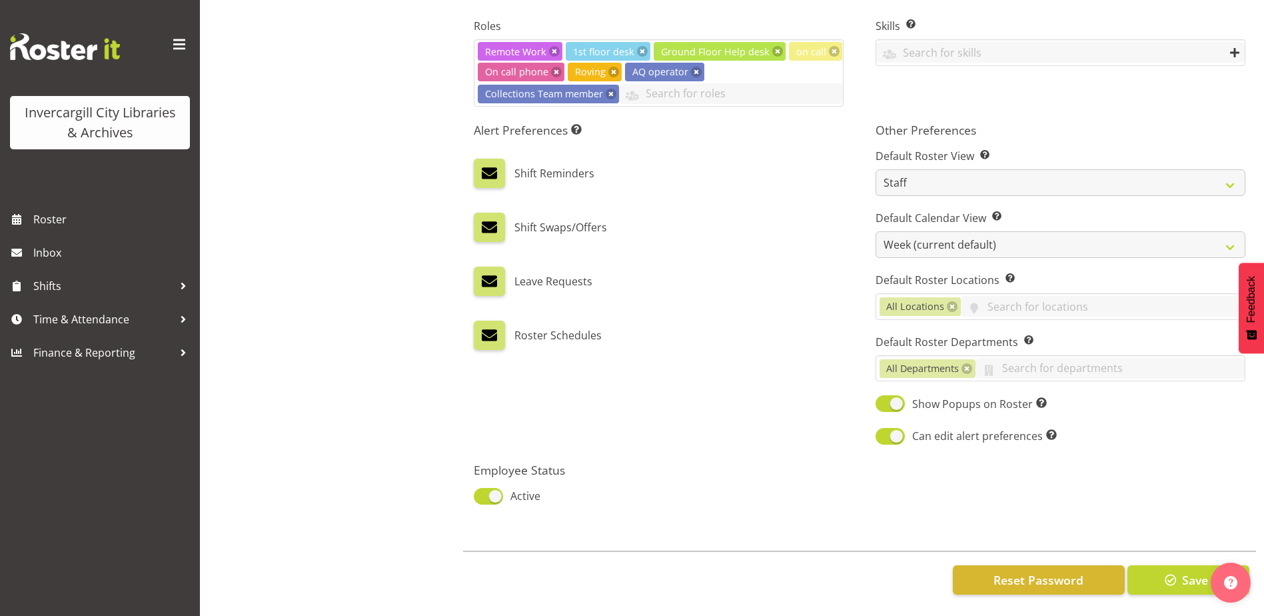
click at [1162, 551] on div "Reset Password Save" at bounding box center [859, 578] width 793 height 57
click at [1164, 571] on span "button" at bounding box center [1170, 579] width 17 height 17
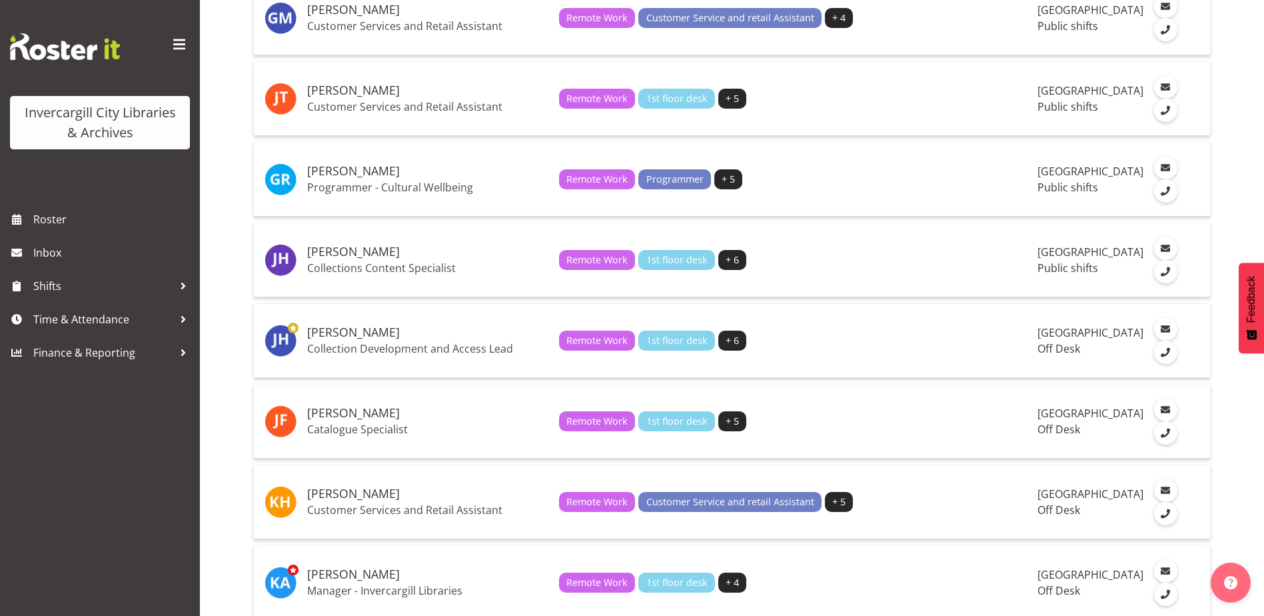
scroll to position [933, 0]
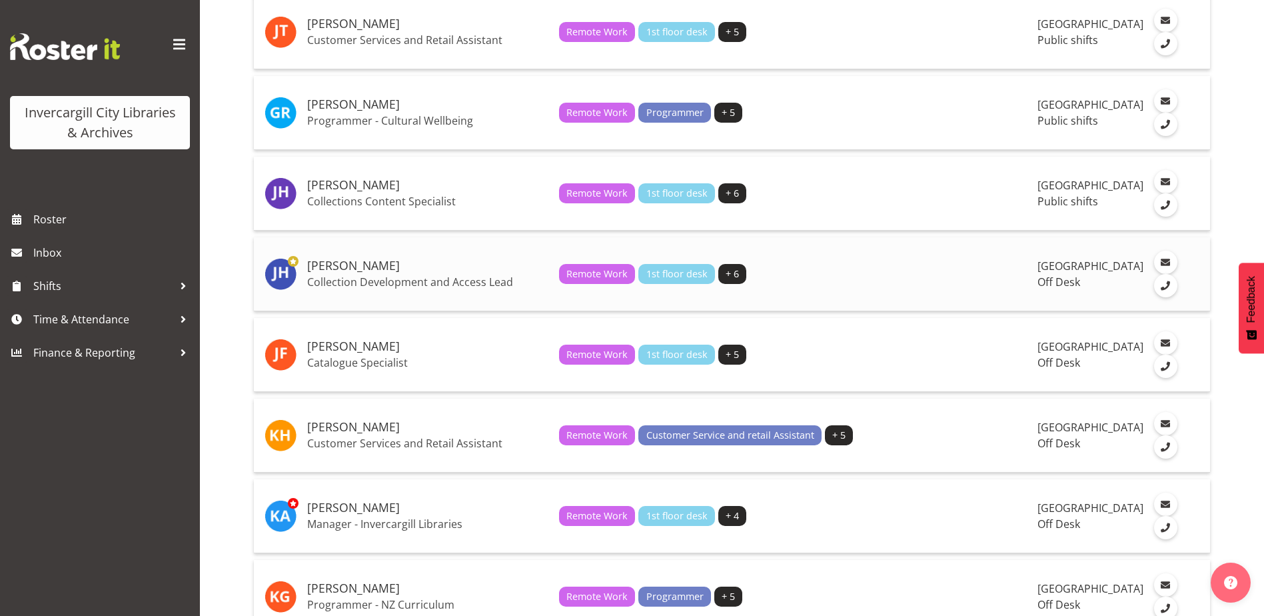
click at [339, 273] on h5 "[PERSON_NAME]" at bounding box center [427, 265] width 241 height 13
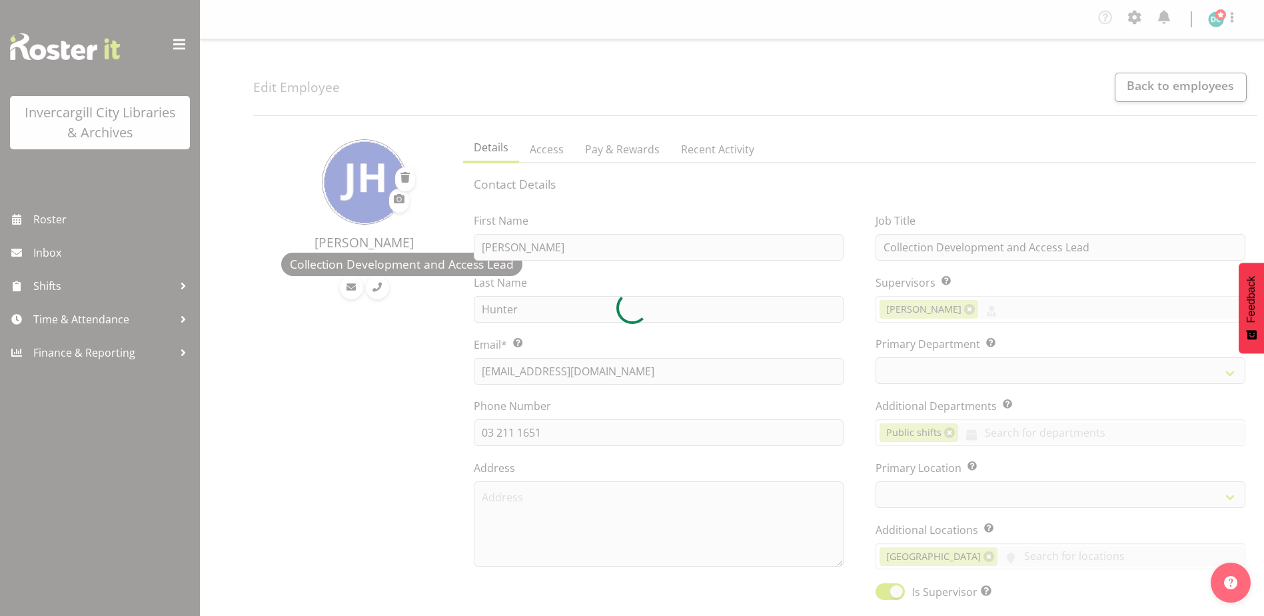
select select "TimelineWeek"
select select
select select "920"
select select "1276"
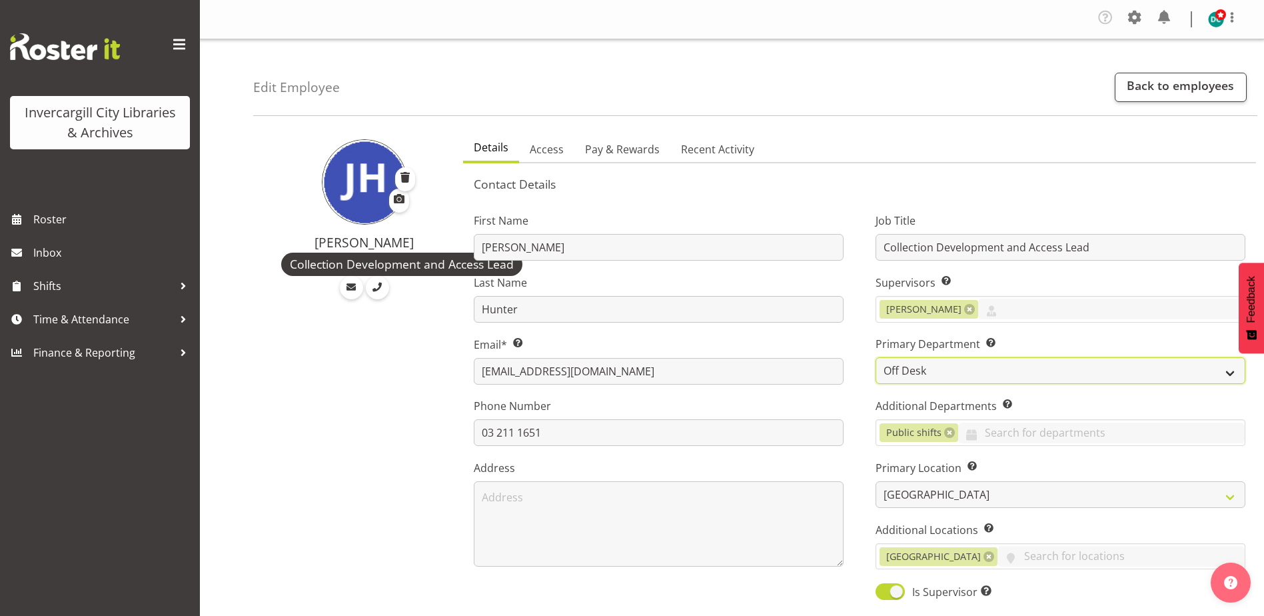
click at [904, 368] on select "Off Desk Public shifts" at bounding box center [1060, 370] width 370 height 27
select select "921"
click at [875, 357] on select "Off Desk Public shifts" at bounding box center [1060, 370] width 370 height 27
click at [951, 435] on link at bounding box center [949, 432] width 11 height 11
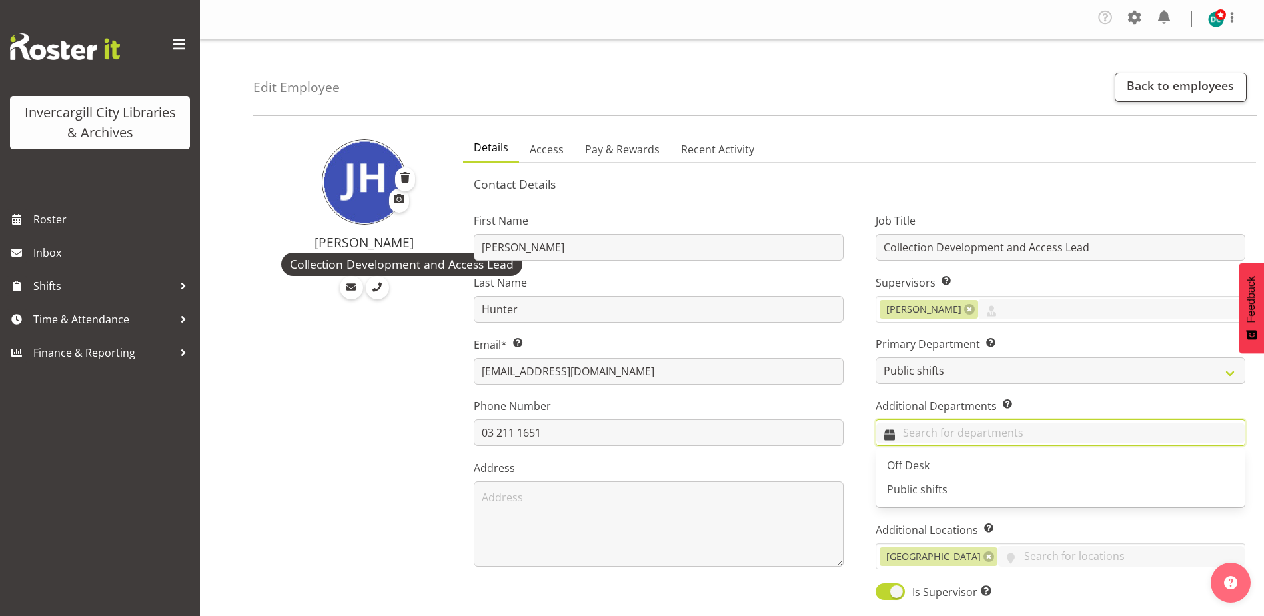
click at [938, 434] on input "text" at bounding box center [1060, 432] width 368 height 21
click at [922, 464] on span "Off Desk" at bounding box center [908, 465] width 43 height 15
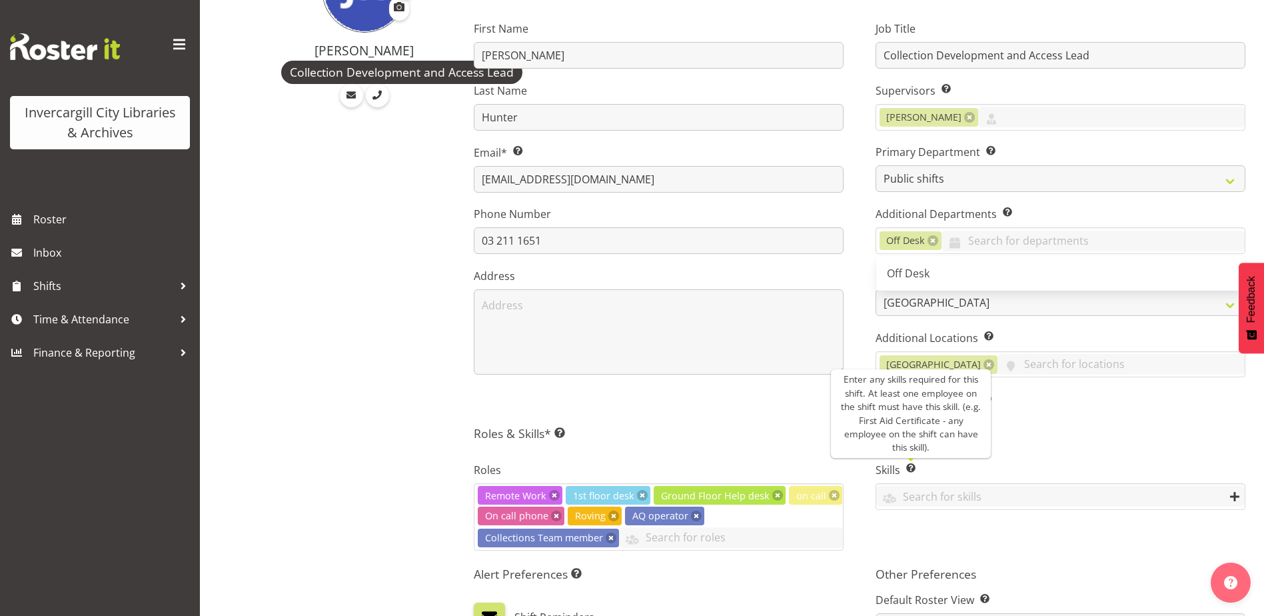
scroll to position [200, 0]
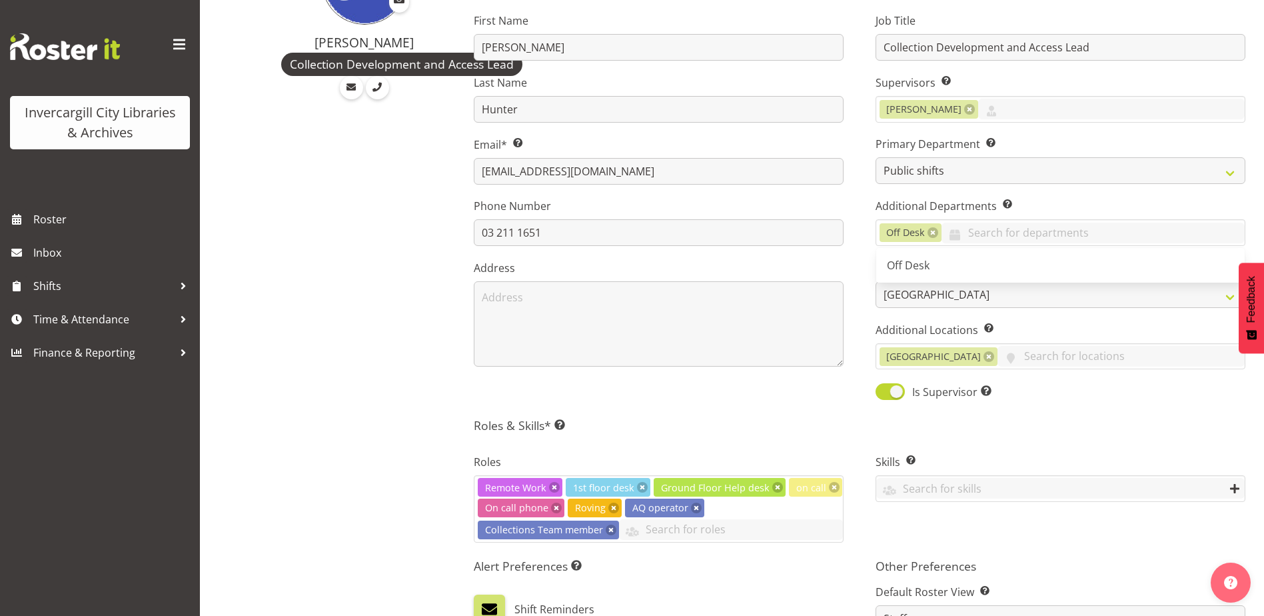
drag, startPoint x: 1112, startPoint y: 410, endPoint x: 1113, endPoint y: 432, distance: 22.0
click at [1111, 412] on div "Contact Details First Name Jillian Last Name Hunter Email* This is a required f…" at bounding box center [860, 463] width 772 height 973
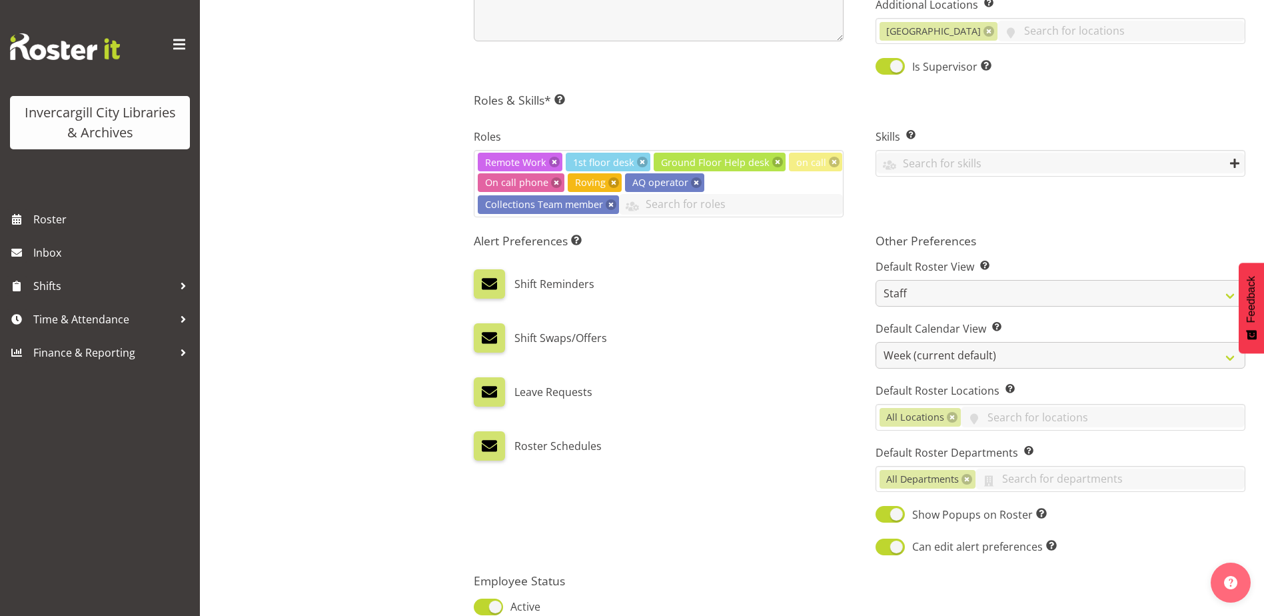
scroll to position [646, 0]
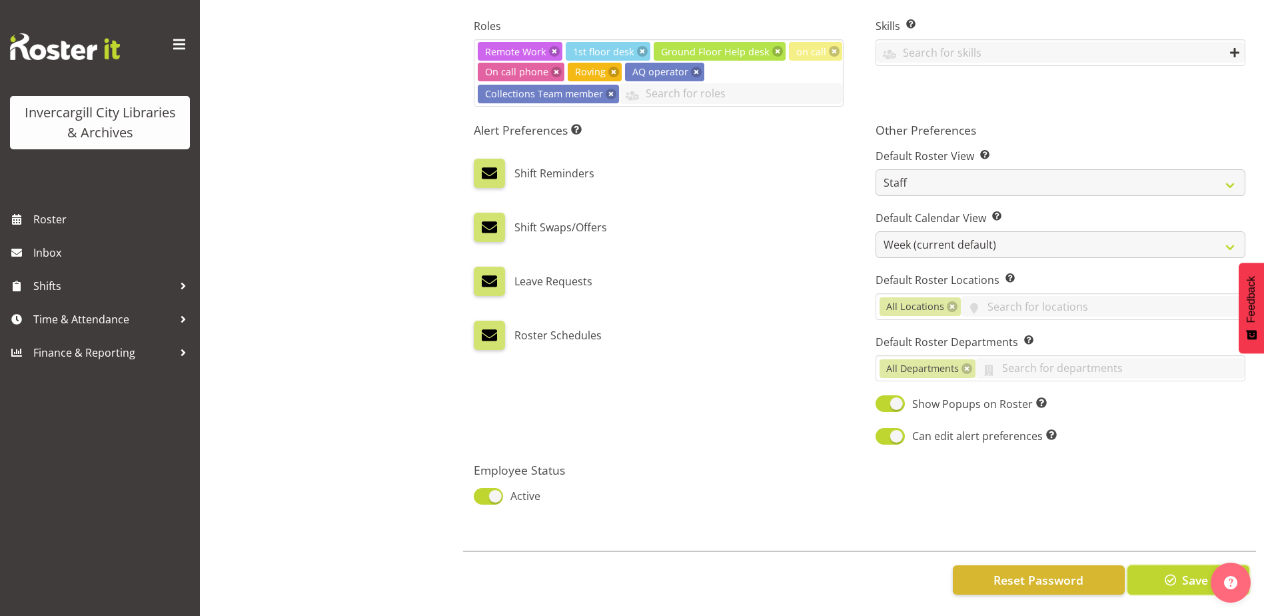
click at [1177, 577] on span "button" at bounding box center [1170, 579] width 17 height 17
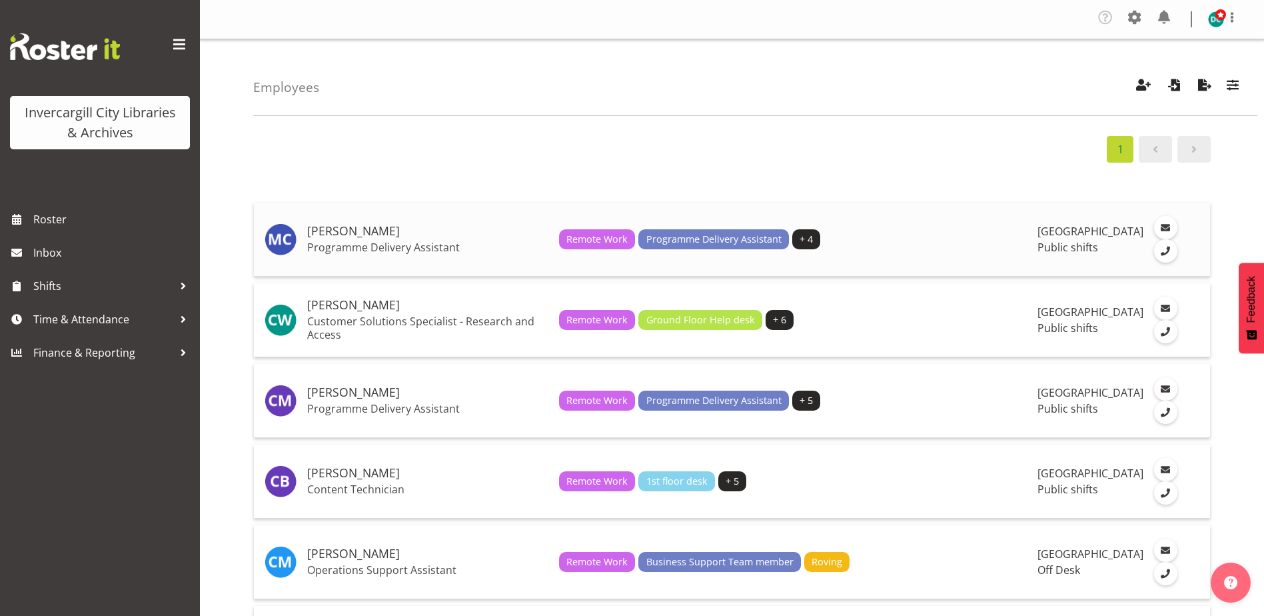
click at [380, 251] on p "Programme Delivery Assistant" at bounding box center [427, 247] width 241 height 13
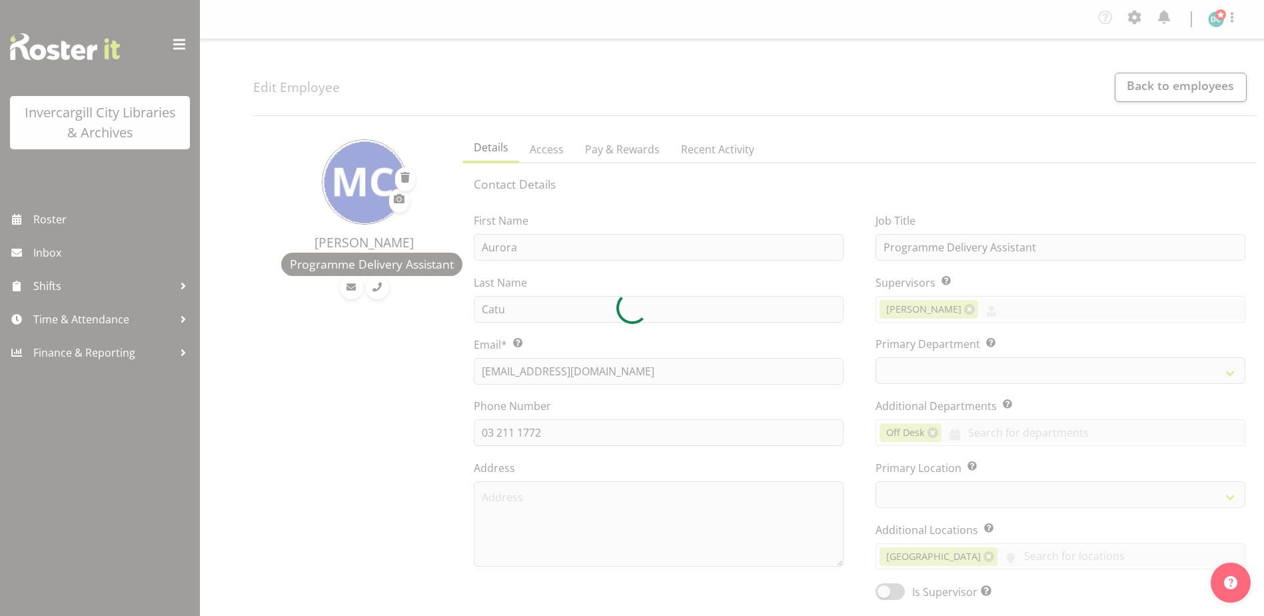
select select "TimelineDay"
select select
select select "921"
select select "1276"
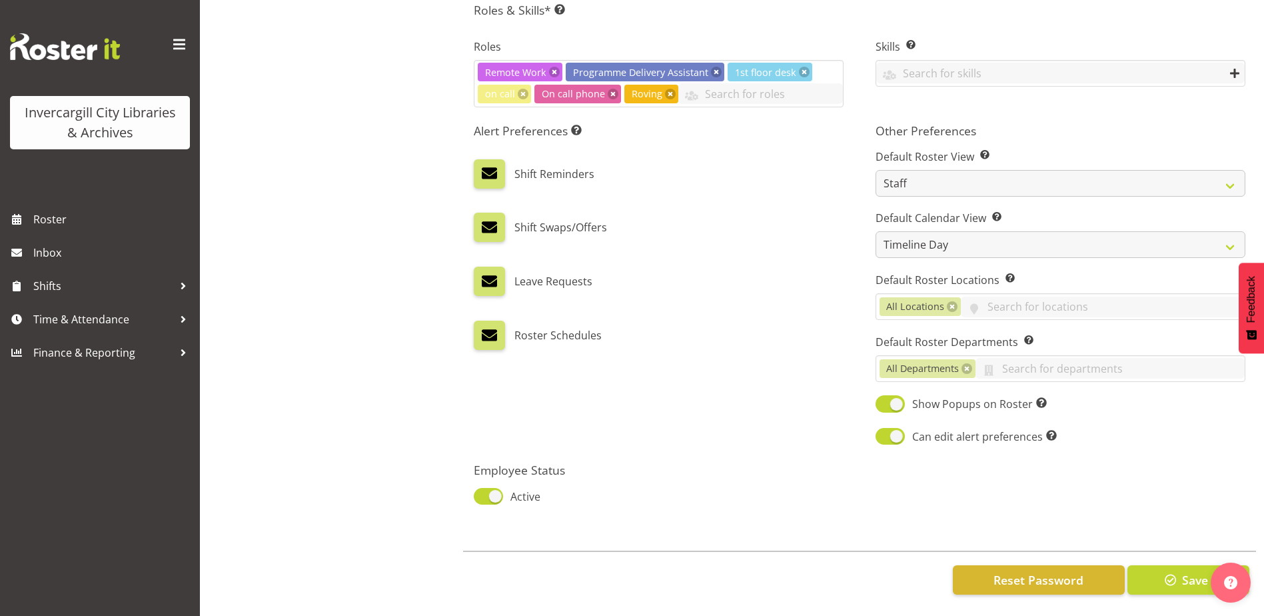
scroll to position [625, 0]
click at [1173, 571] on span "button" at bounding box center [1170, 579] width 17 height 17
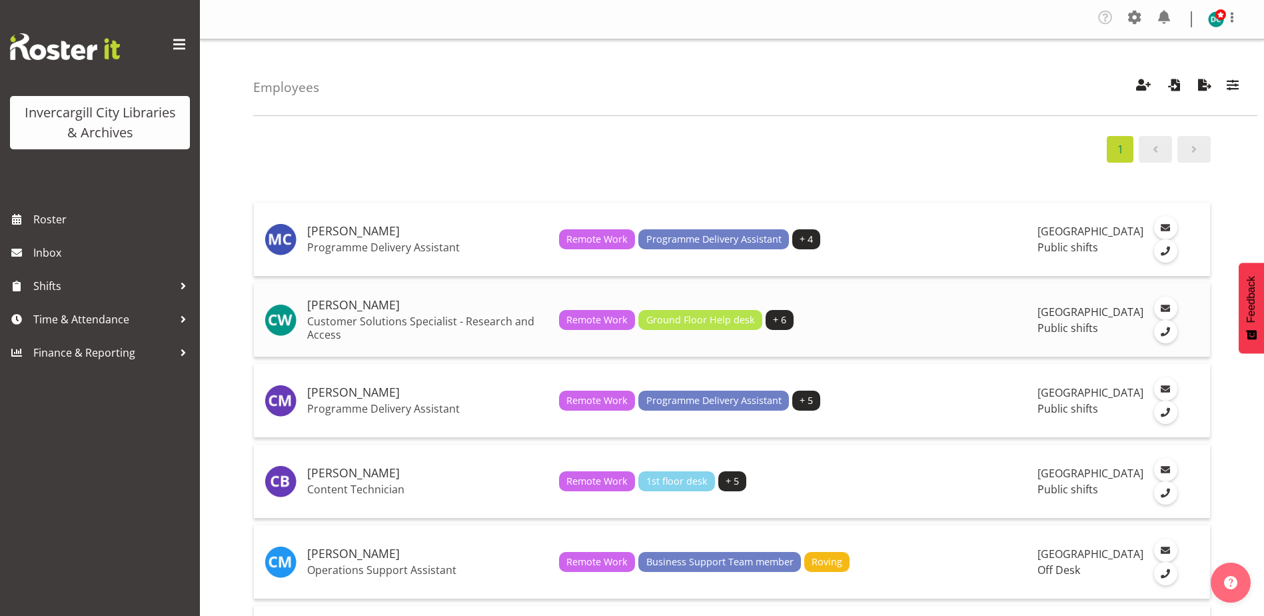
click at [362, 320] on p "Customer Solutions Specialist - Research and Access" at bounding box center [427, 327] width 241 height 27
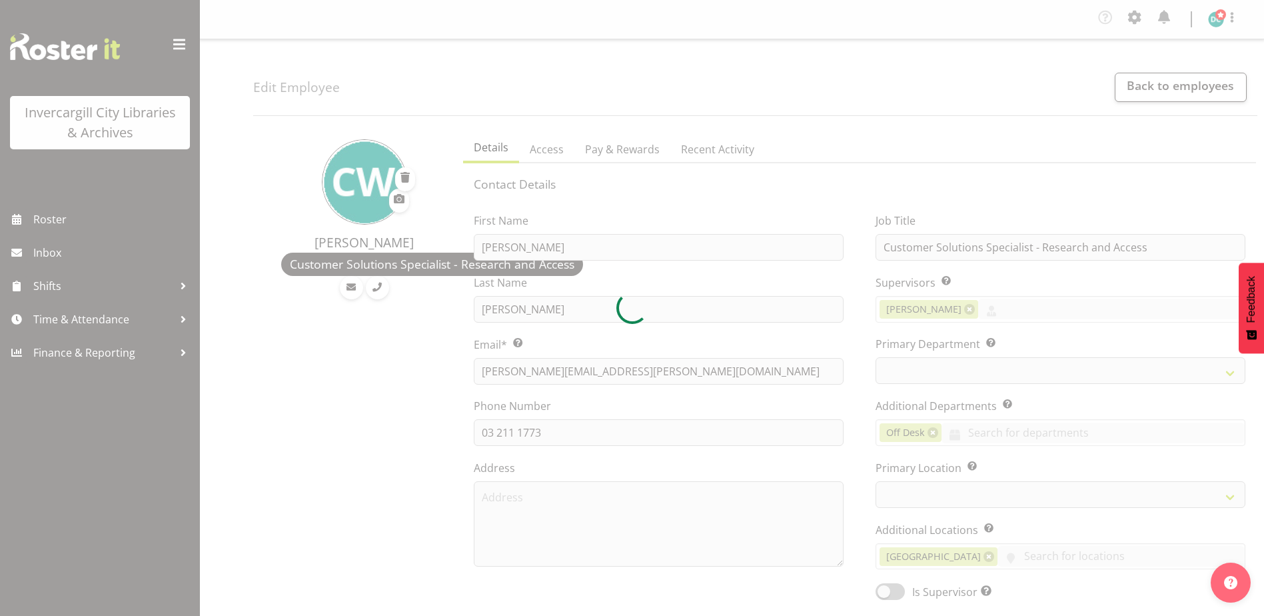
select select "TimelineDay"
select select
select select "921"
select select "1276"
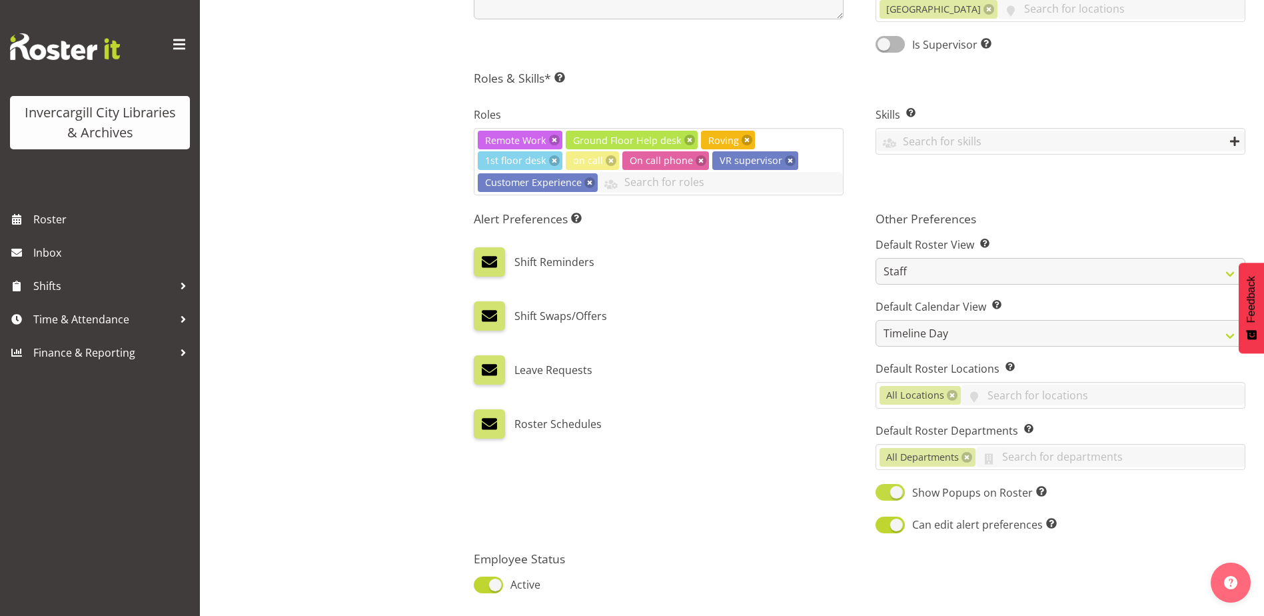
scroll to position [646, 0]
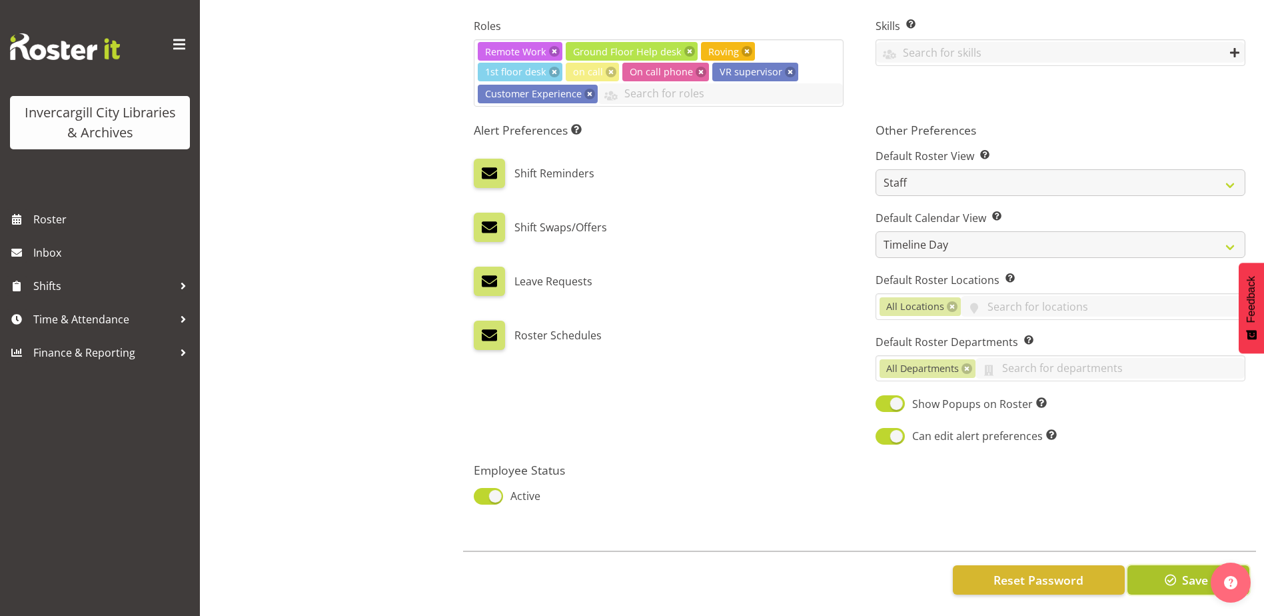
click at [1191, 571] on span "Save" at bounding box center [1195, 579] width 26 height 17
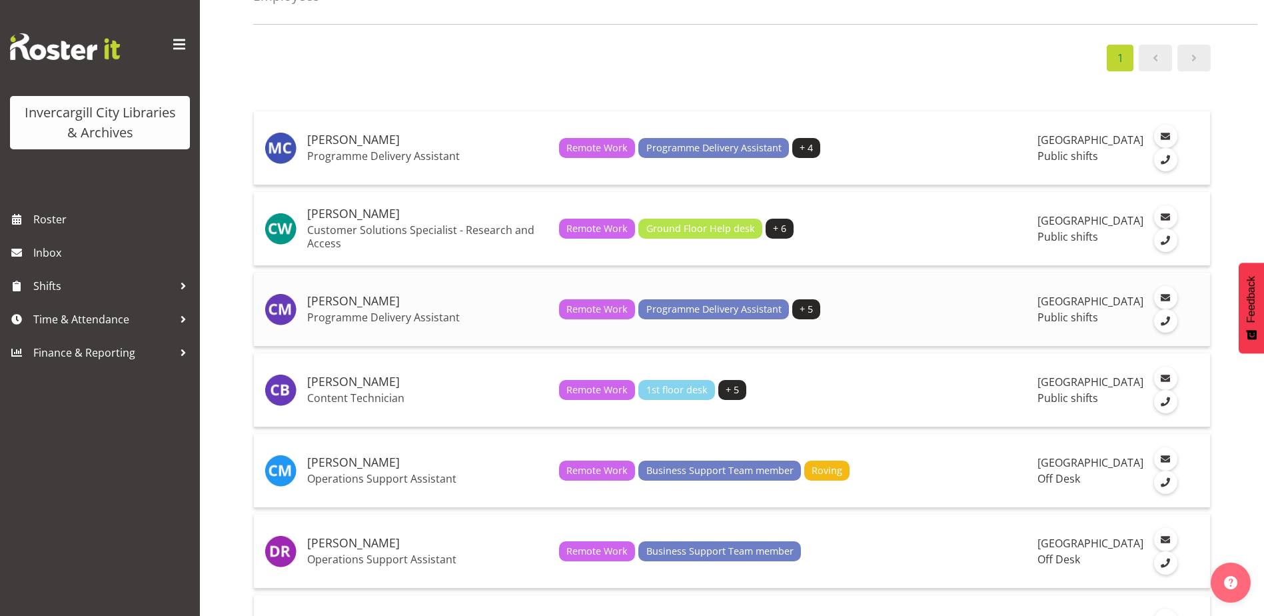
scroll to position [200, 0]
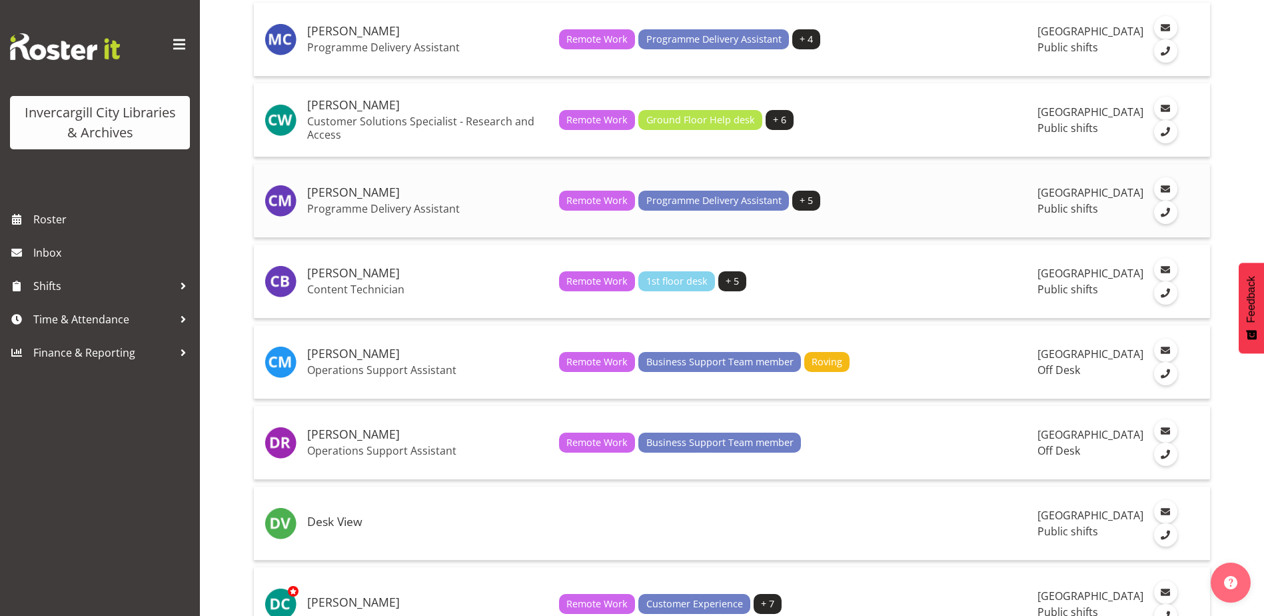
click at [343, 211] on p "Programme Delivery Assistant" at bounding box center [427, 208] width 241 height 13
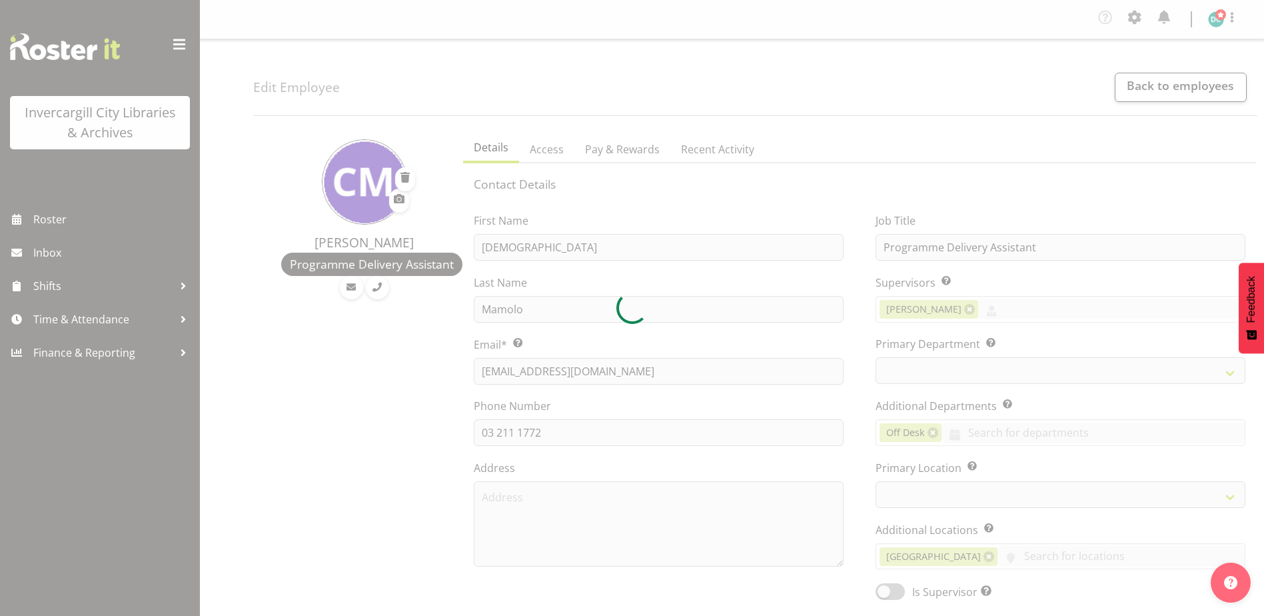
select select "TimelineWeek"
select select
select select "921"
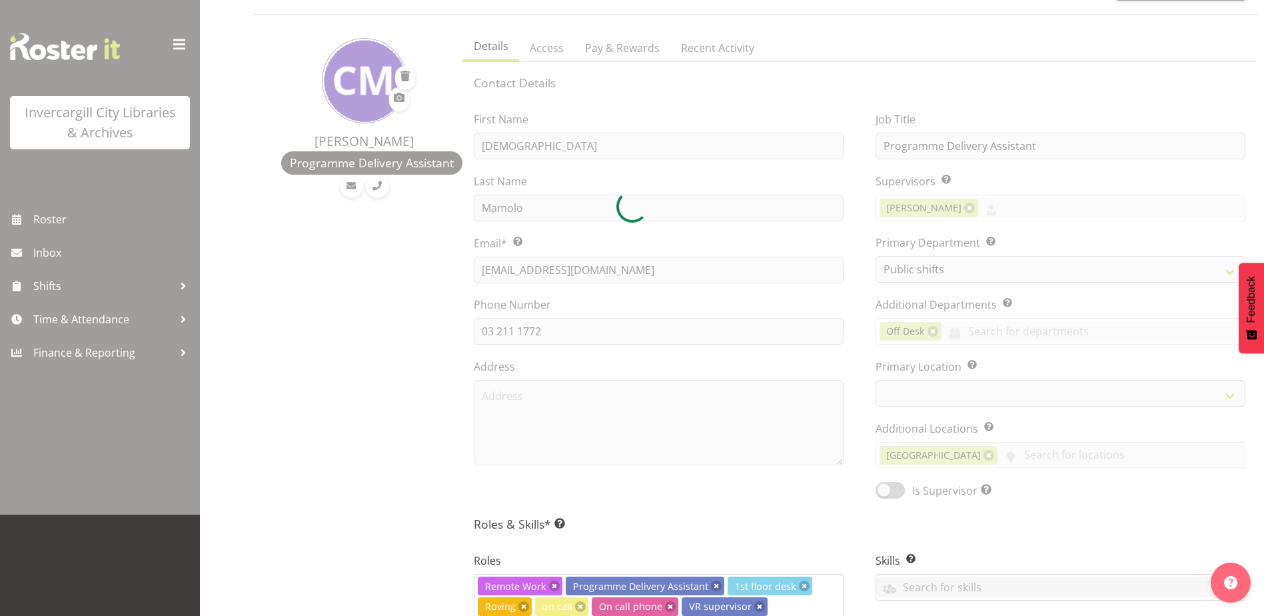
select select "1276"
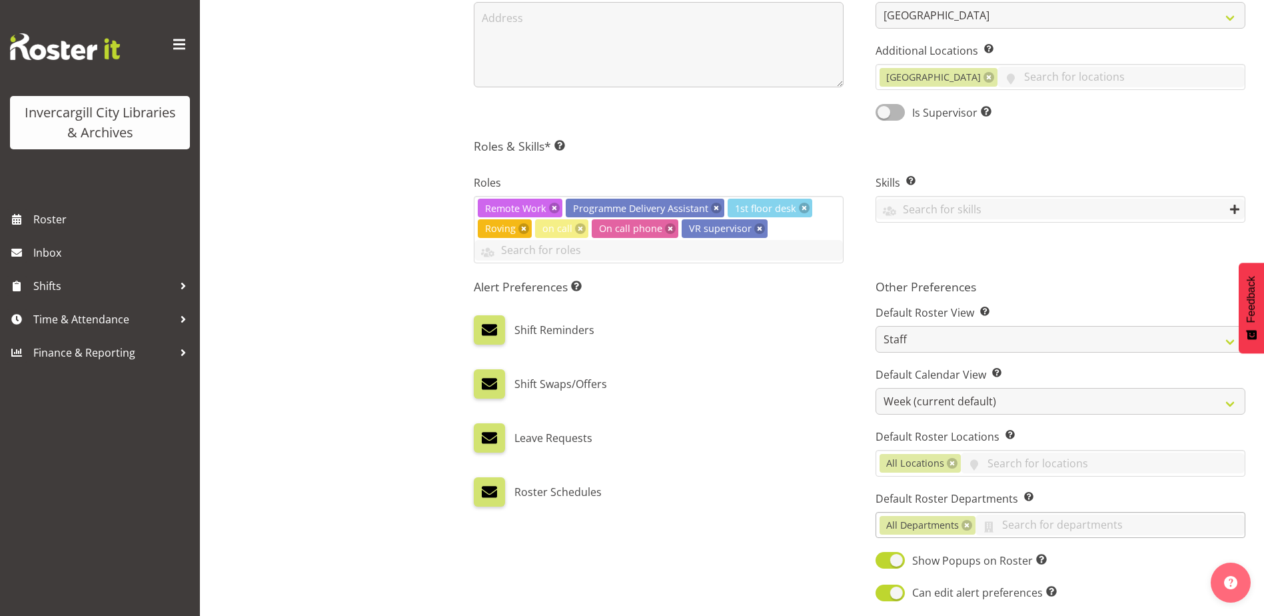
scroll to position [600, 0]
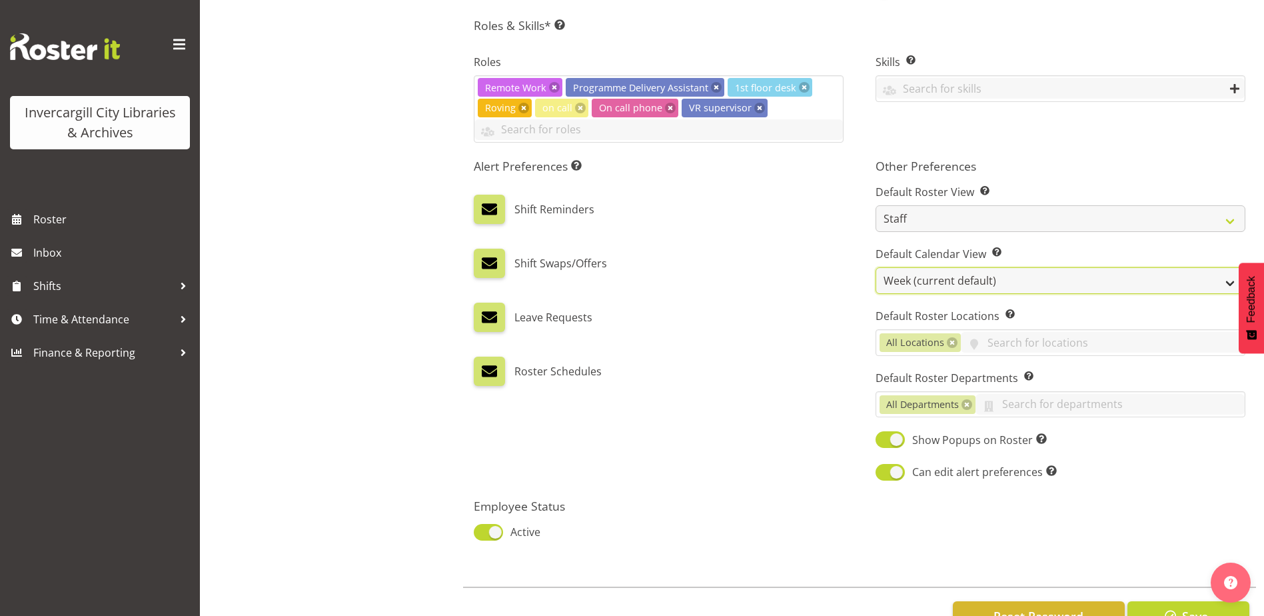
click at [907, 269] on select "Day Timeline Day Week (current default) Timeline Week Fortnight Month Calendar" at bounding box center [1060, 280] width 370 height 27
select select "TimelineDay"
click at [875, 267] on select "Day Timeline Day Week (current default) Timeline Week Fortnight Month Calendar" at bounding box center [1060, 280] width 370 height 27
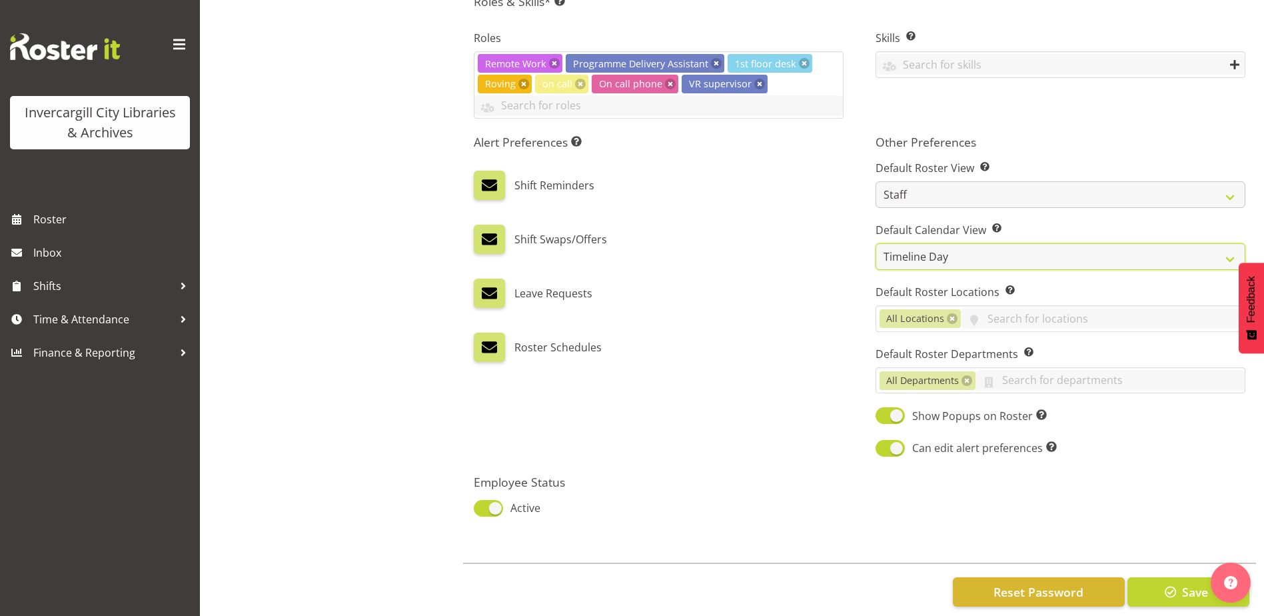
scroll to position [646, 0]
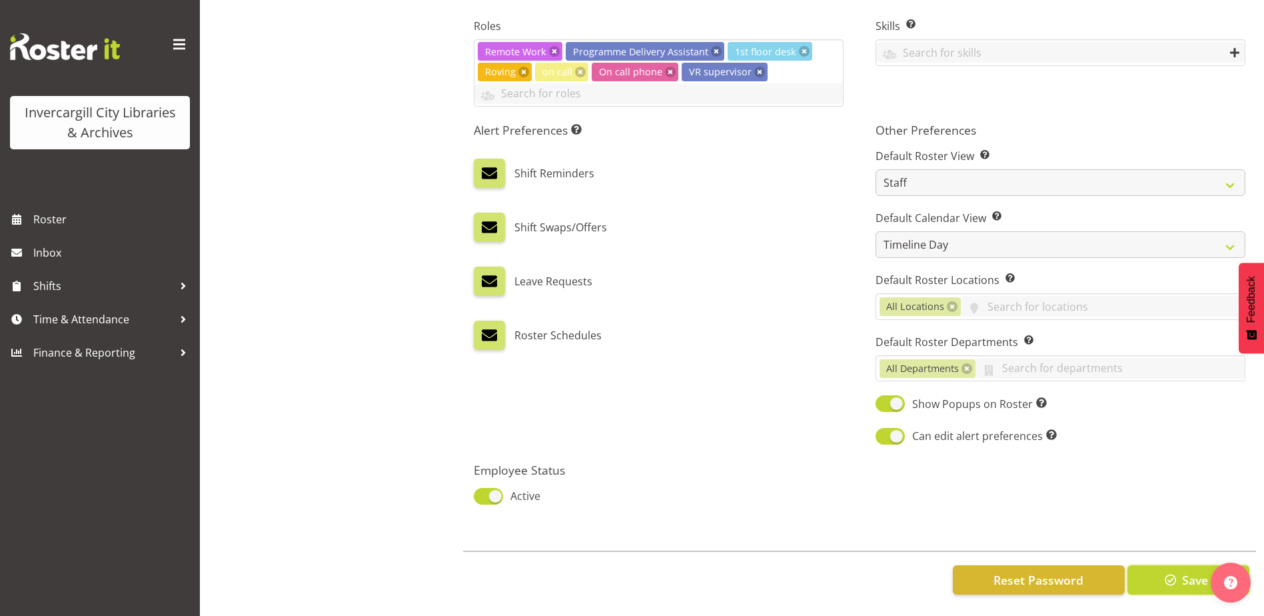
click at [1188, 571] on span "Save" at bounding box center [1195, 579] width 26 height 17
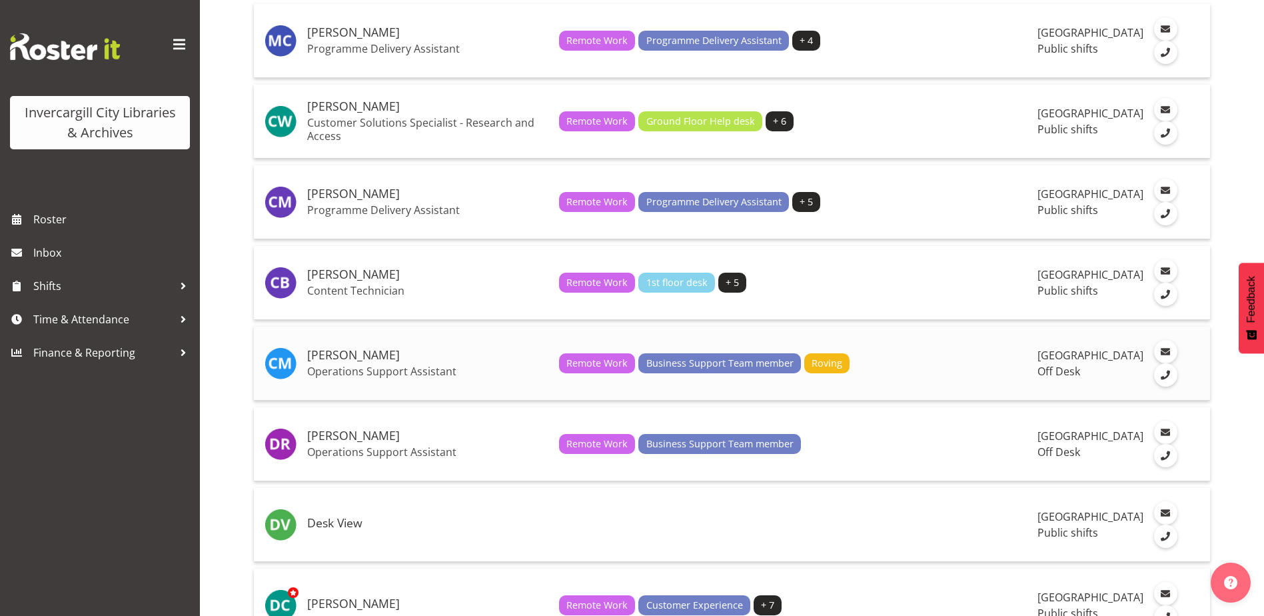
scroll to position [267, 0]
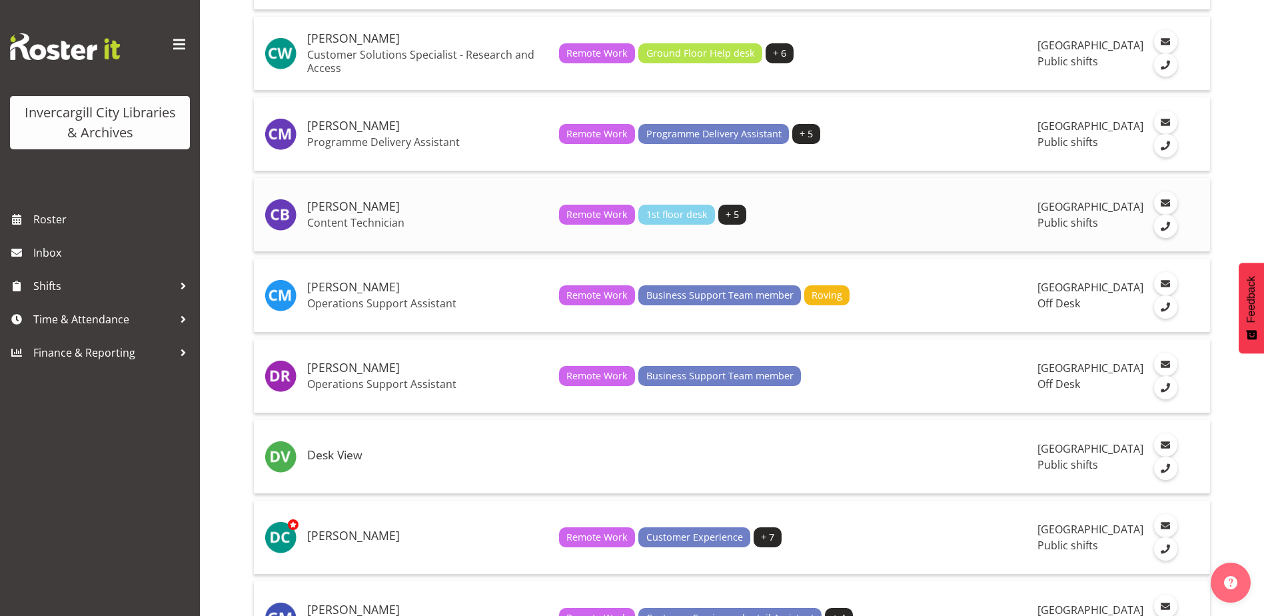
click at [320, 221] on p "Content Technician" at bounding box center [427, 222] width 241 height 13
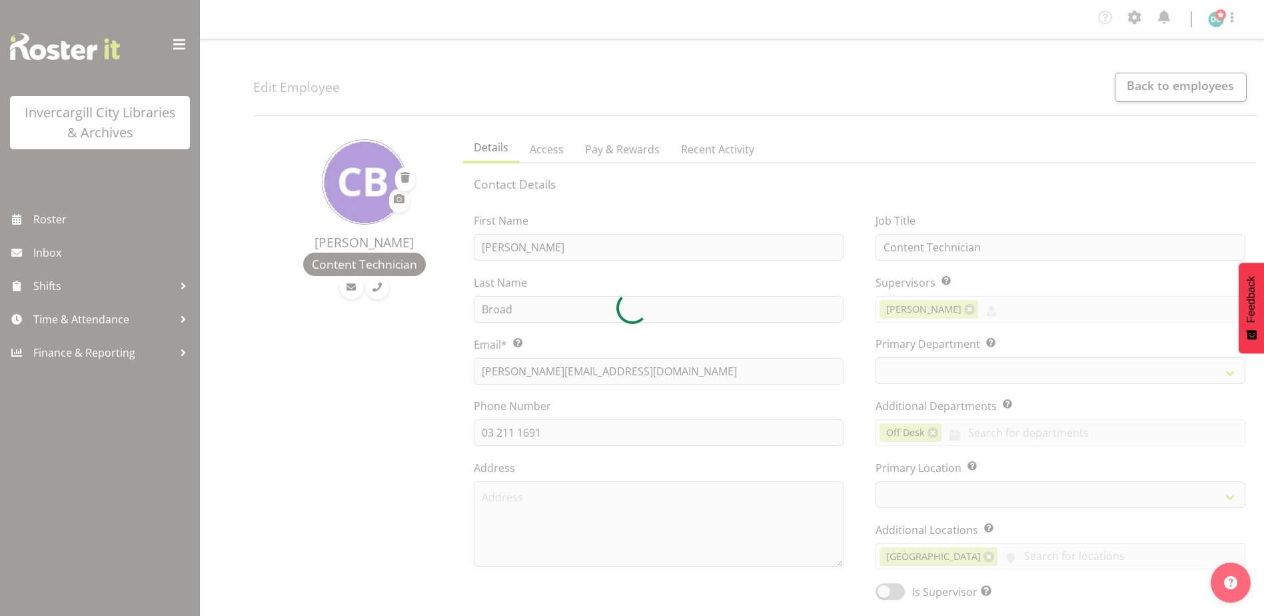
select select "TimelineDay"
select select
select select "921"
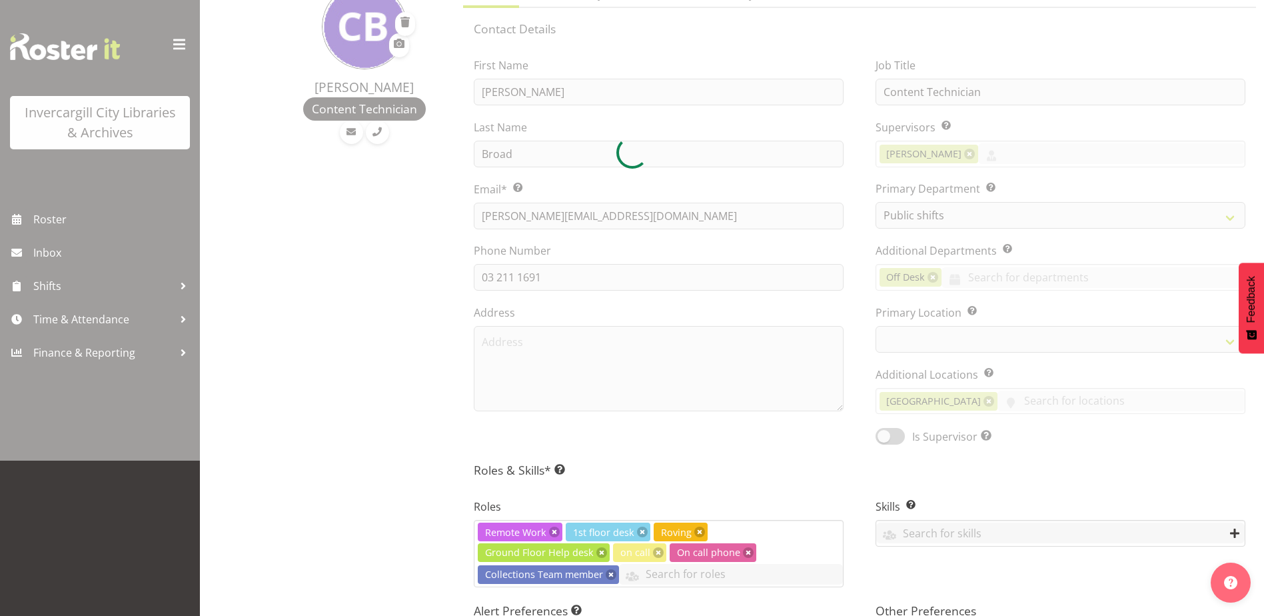
select select "1276"
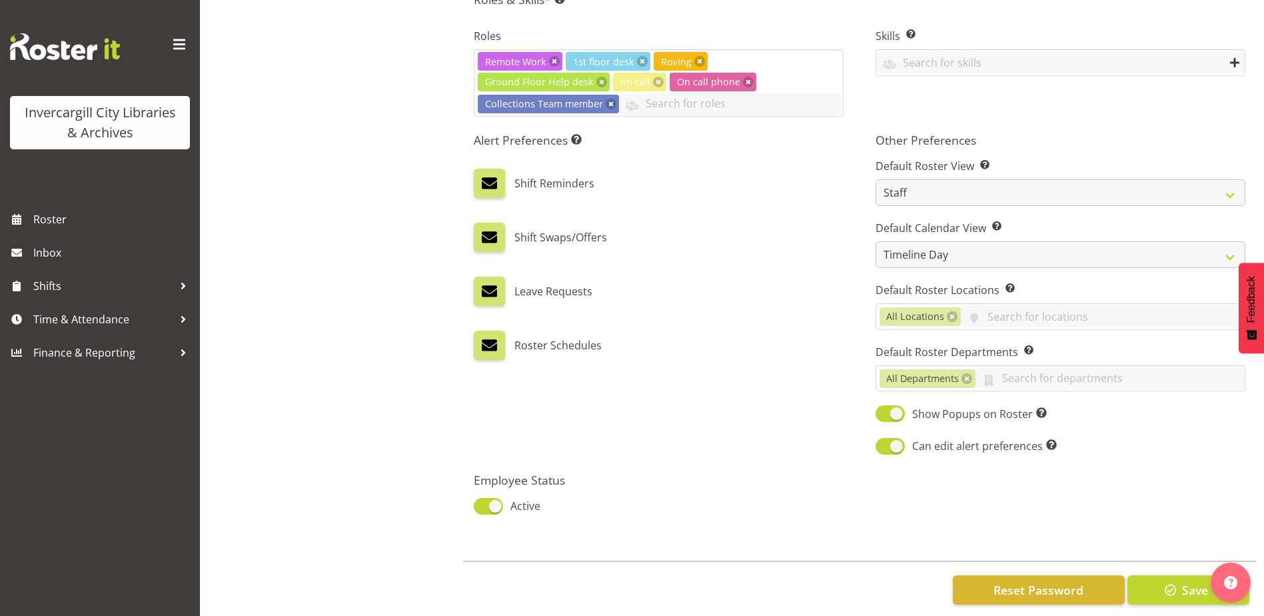
scroll to position [646, 0]
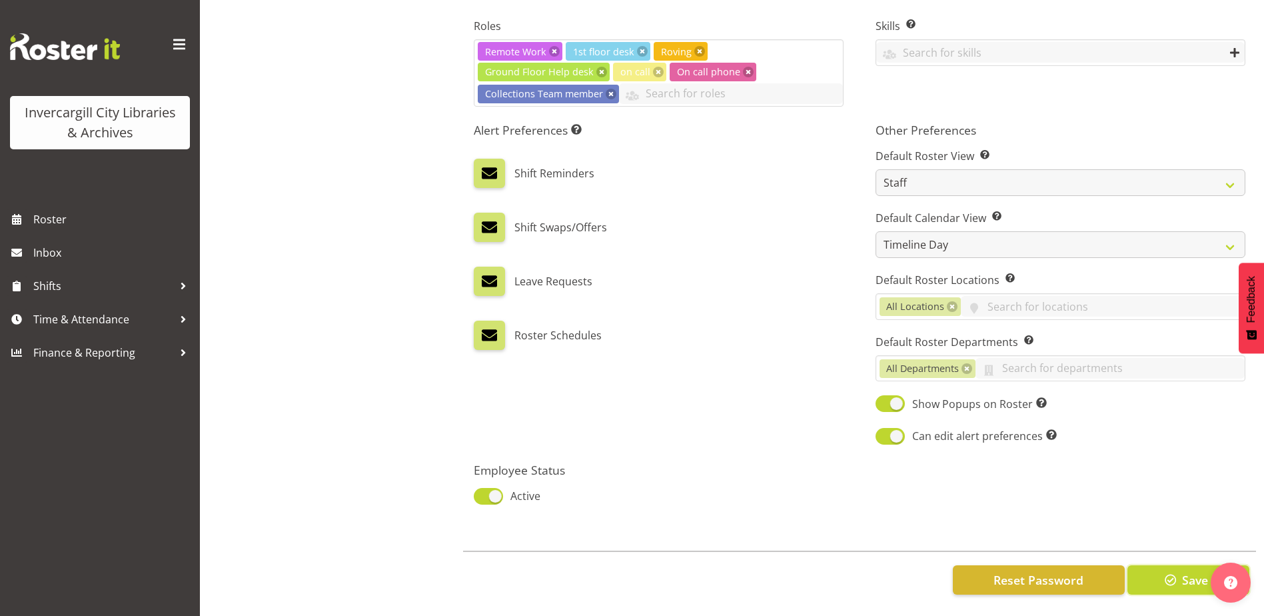
click at [1171, 571] on span "button" at bounding box center [1170, 579] width 17 height 17
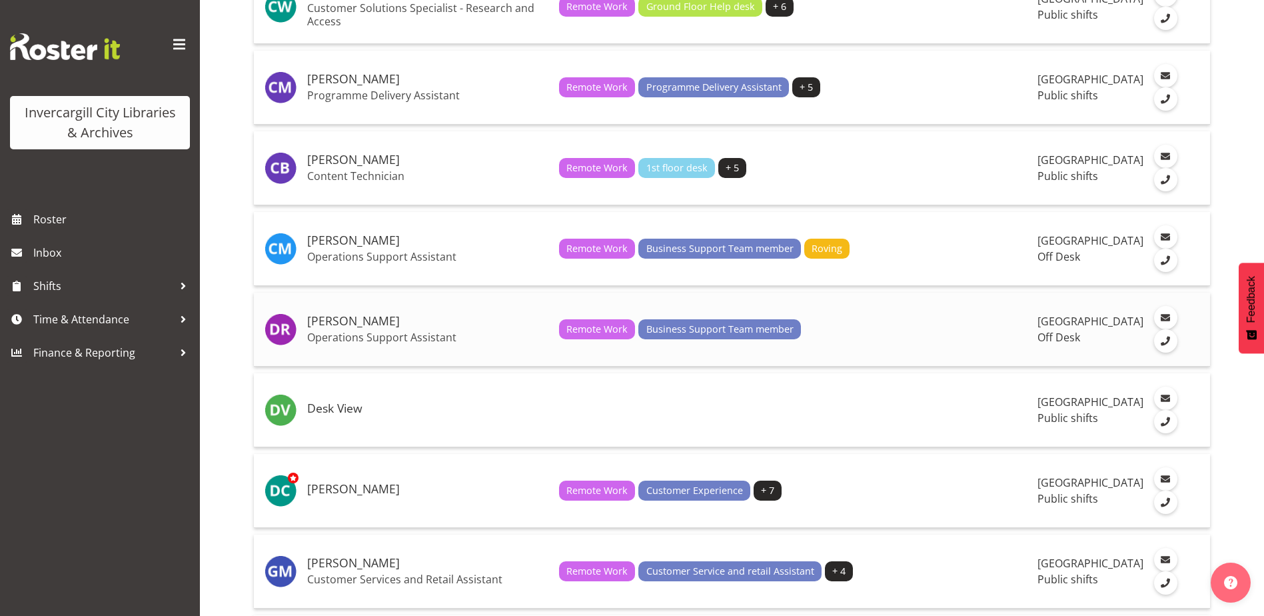
scroll to position [333, 0]
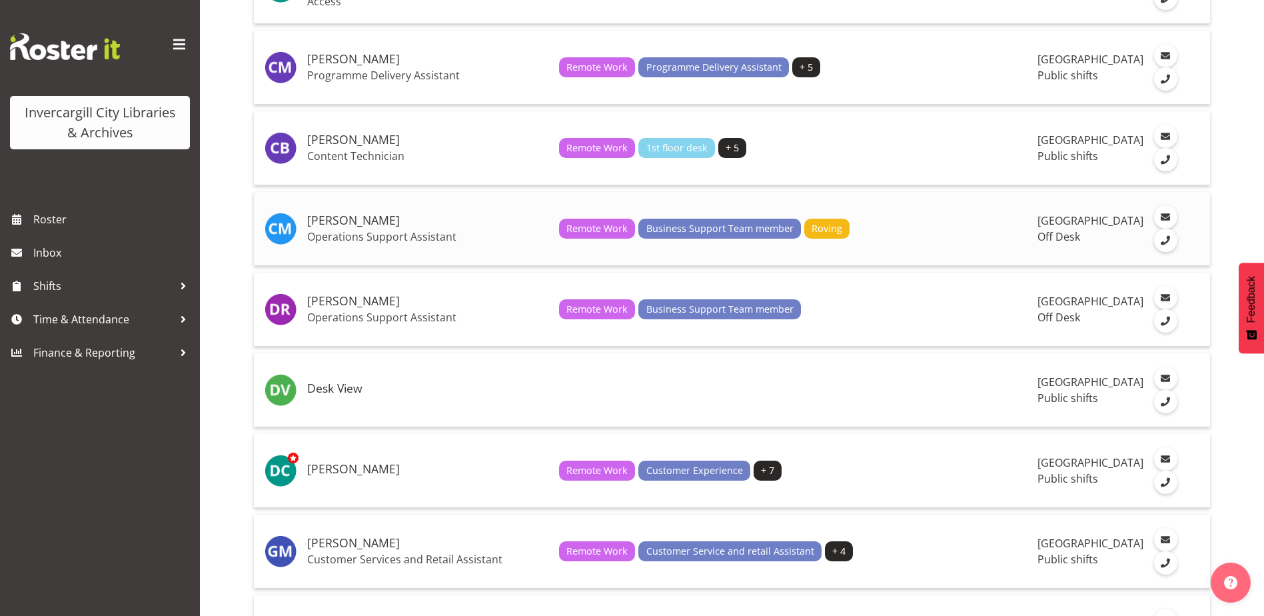
click at [338, 227] on h5 "[PERSON_NAME]" at bounding box center [427, 220] width 241 height 13
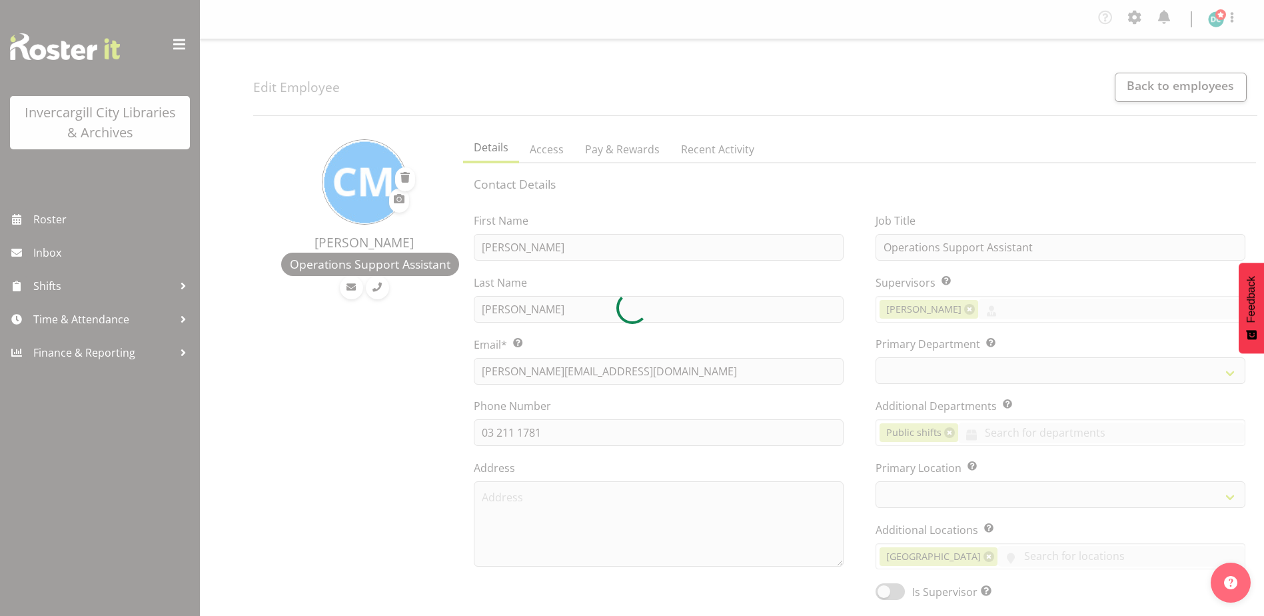
select select "TimelineDay"
select select
select select "1276"
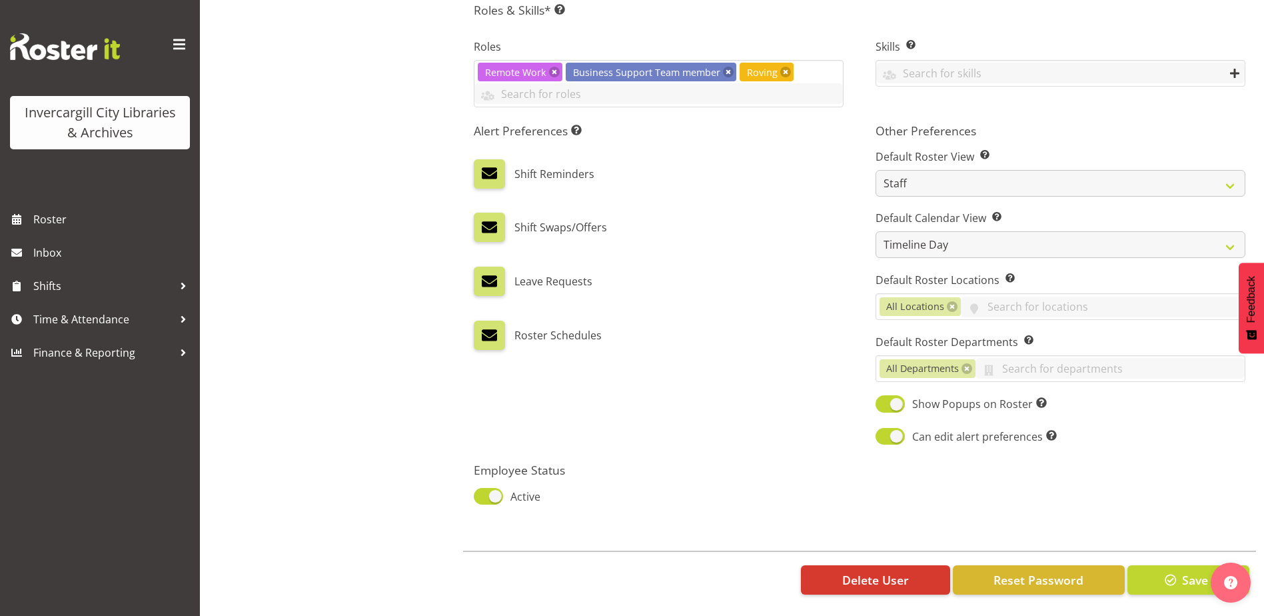
scroll to position [625, 0]
click at [1177, 571] on span "button" at bounding box center [1170, 579] width 17 height 17
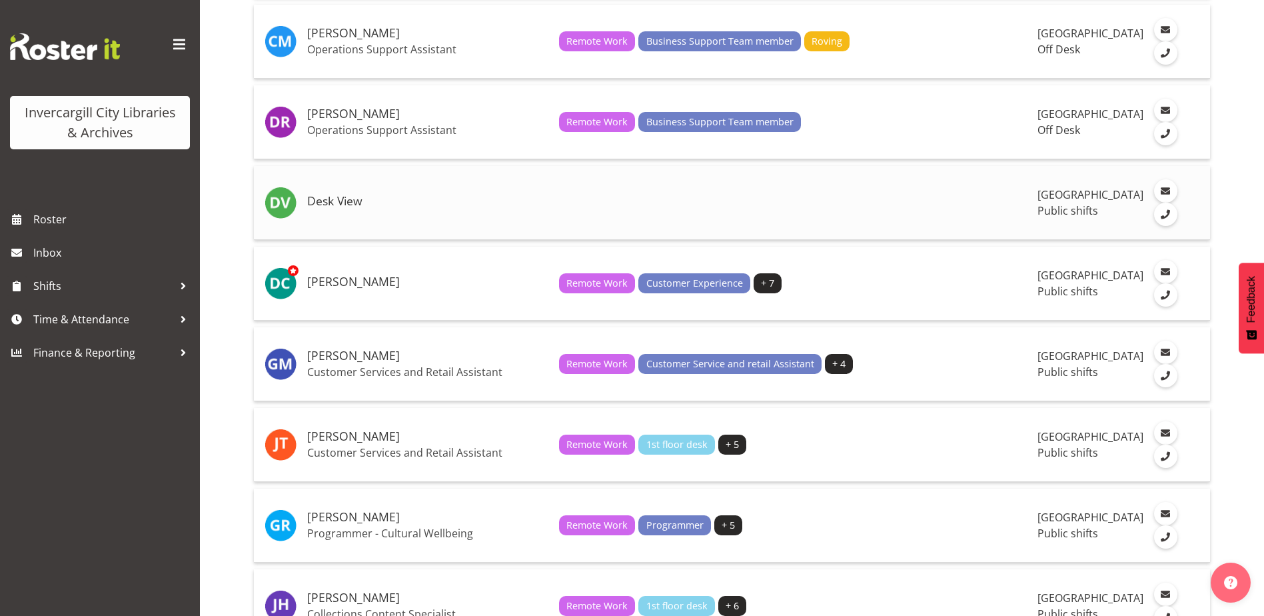
scroll to position [400, 0]
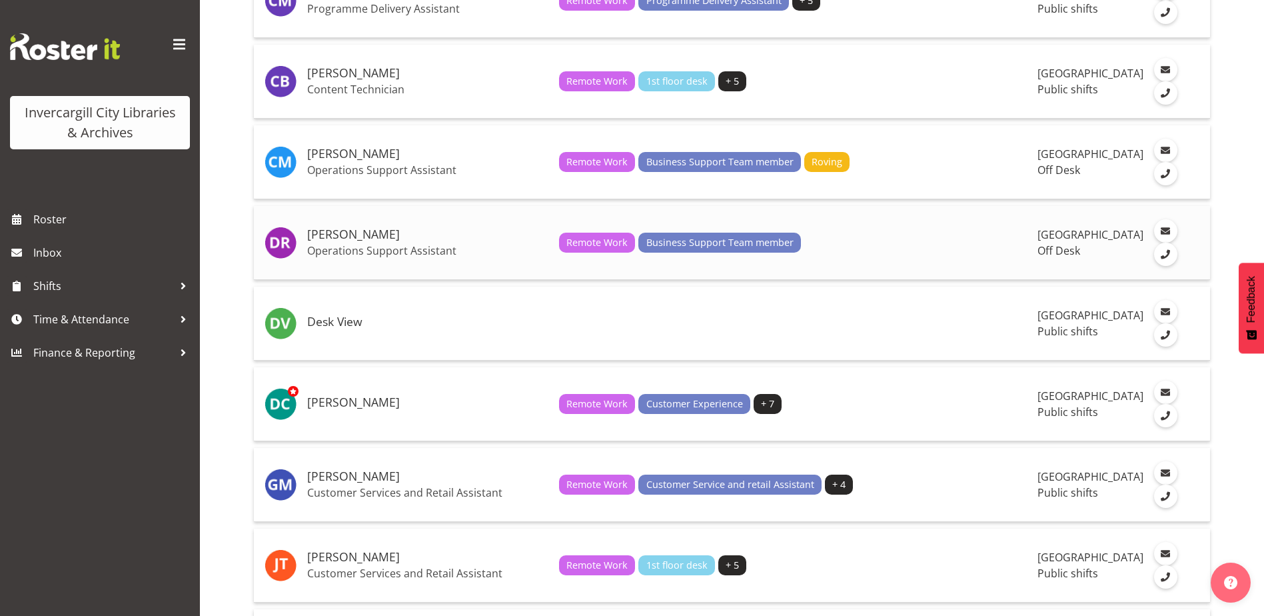
click at [326, 241] on h5 "[PERSON_NAME]" at bounding box center [427, 234] width 241 height 13
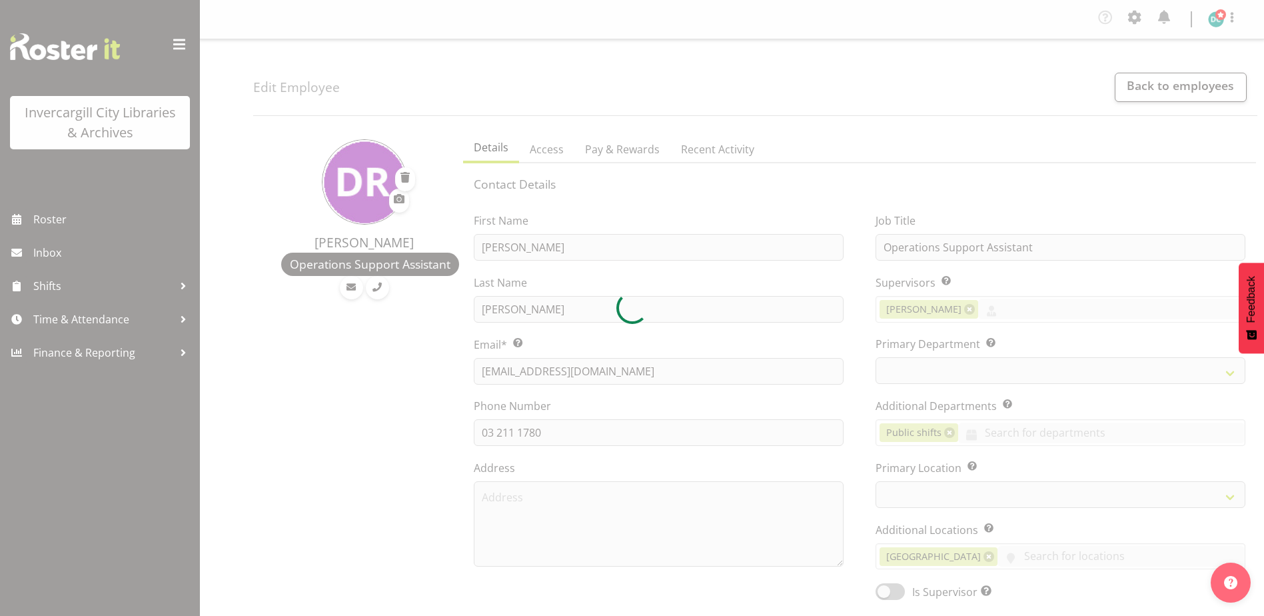
select select "TimelineDay"
select select
select select "1276"
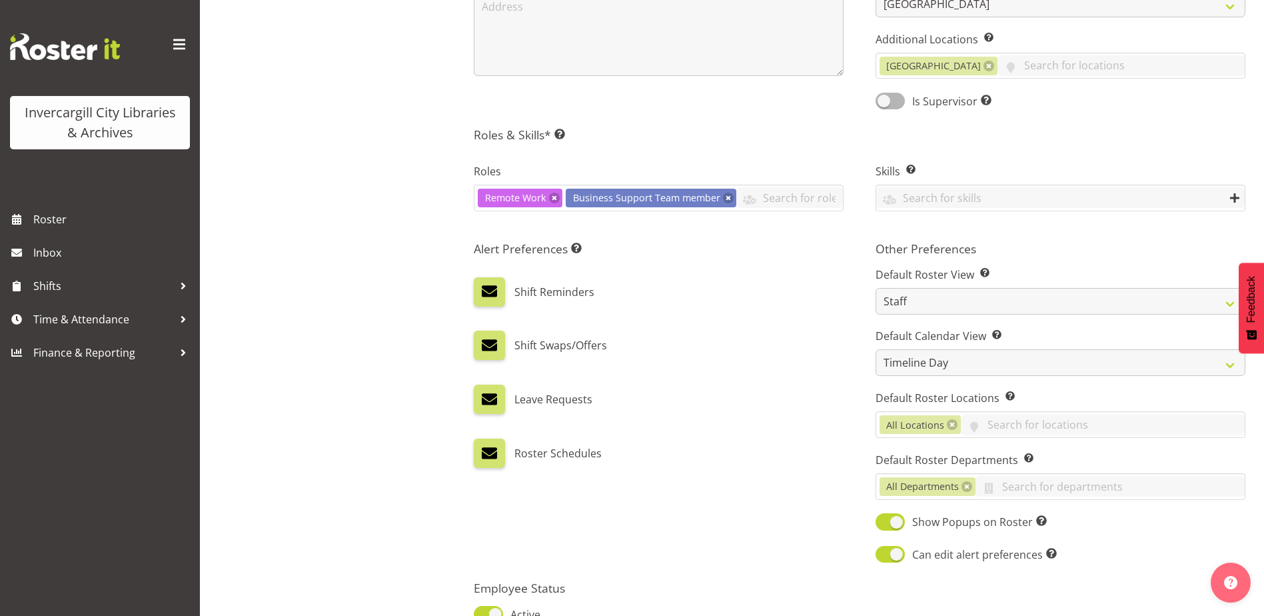
scroll to position [618, 0]
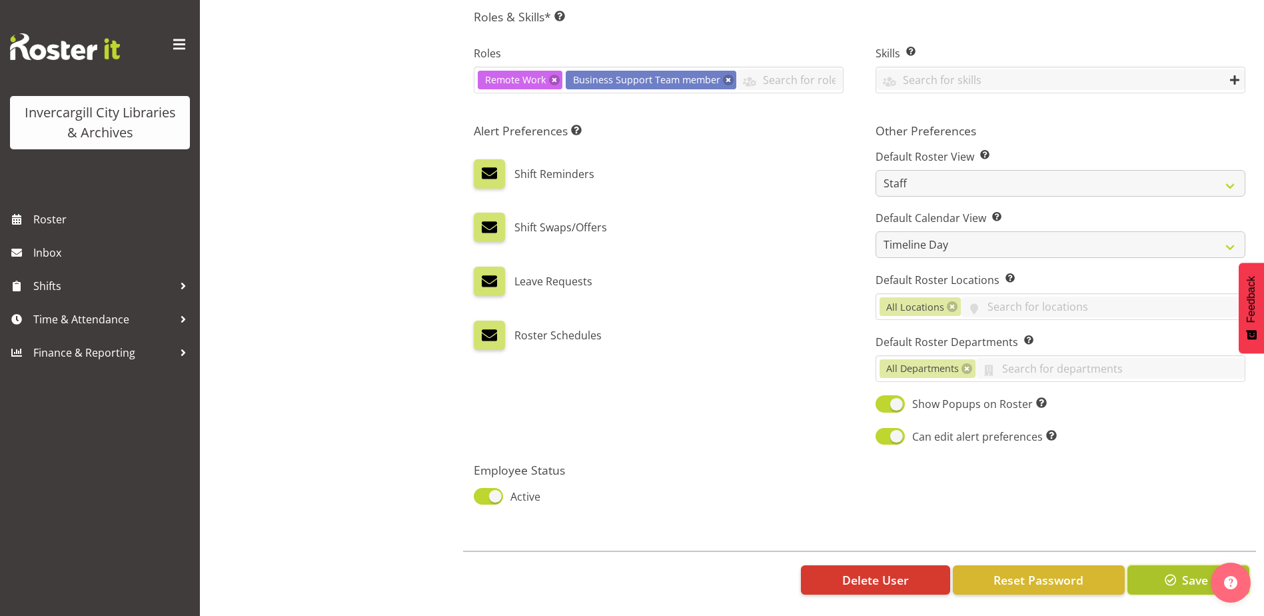
click at [1176, 571] on span "button" at bounding box center [1170, 579] width 17 height 17
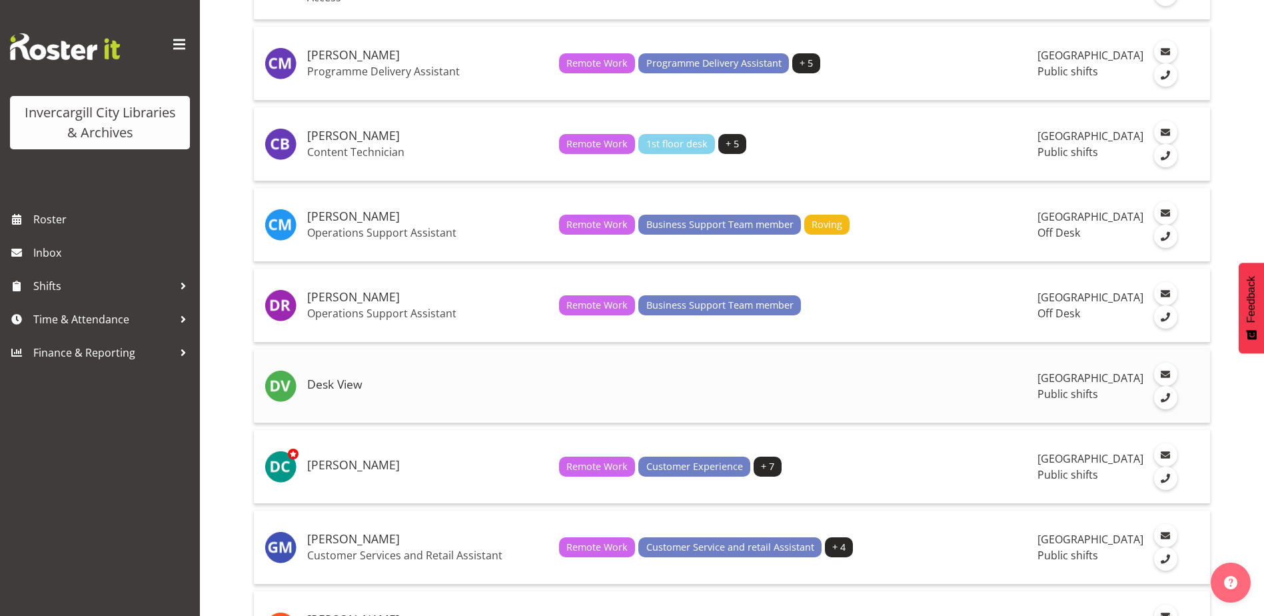
scroll to position [400, 0]
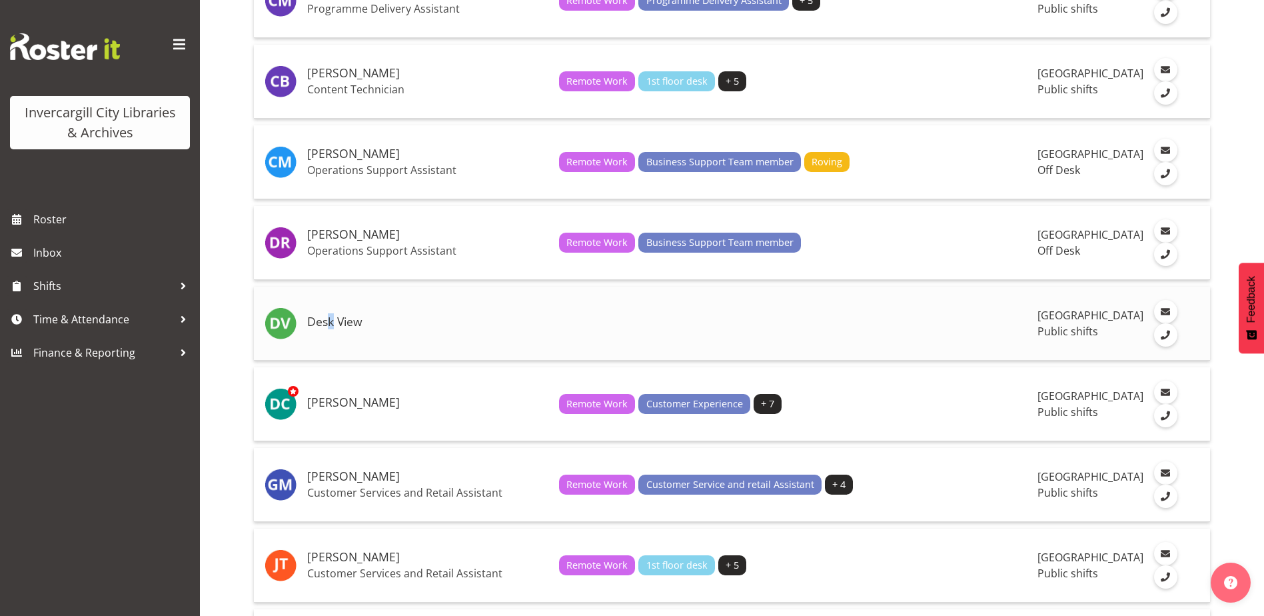
click at [331, 328] on h5 "Desk View" at bounding box center [427, 321] width 241 height 13
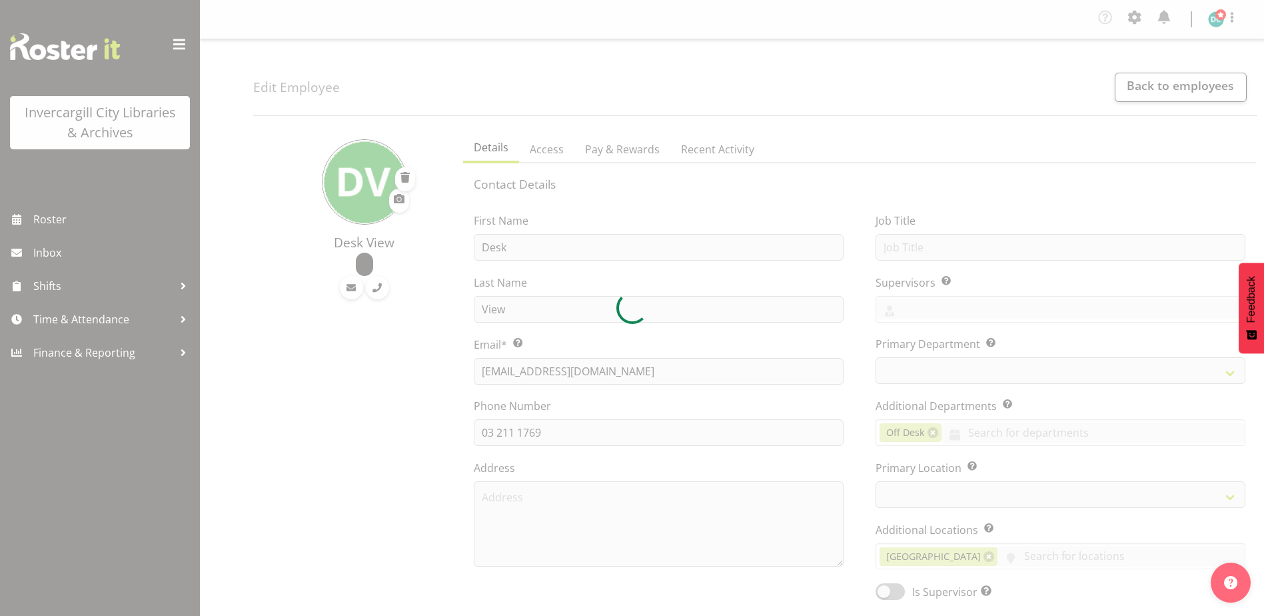
select select "TimelineDay"
select select
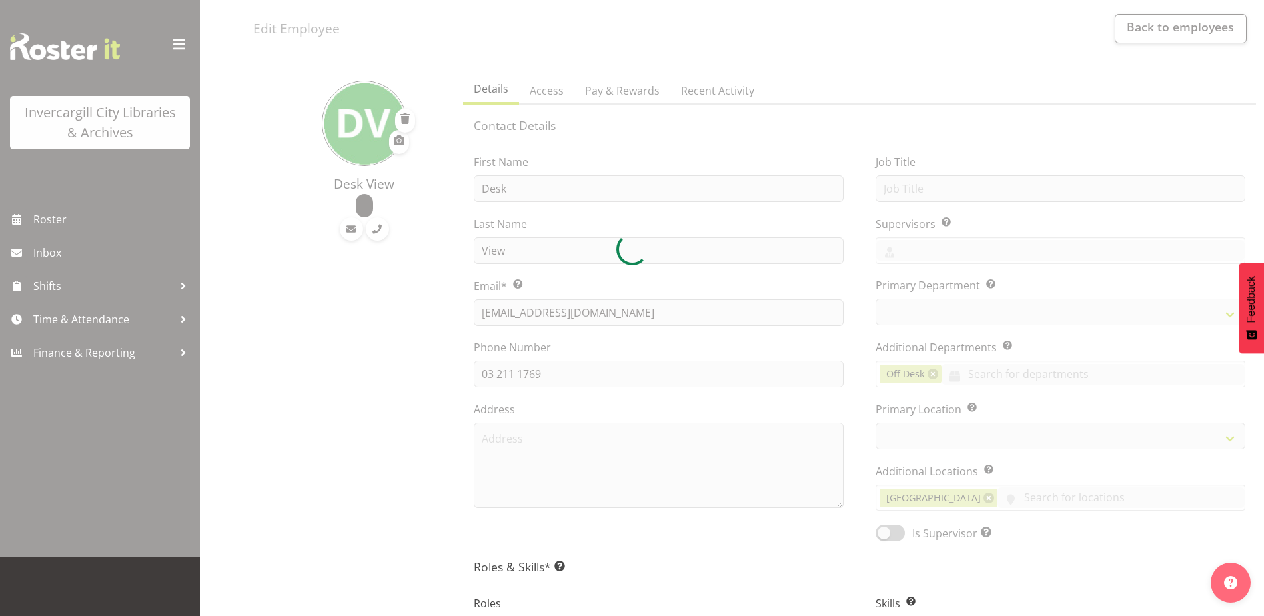
select select
select select "1276"
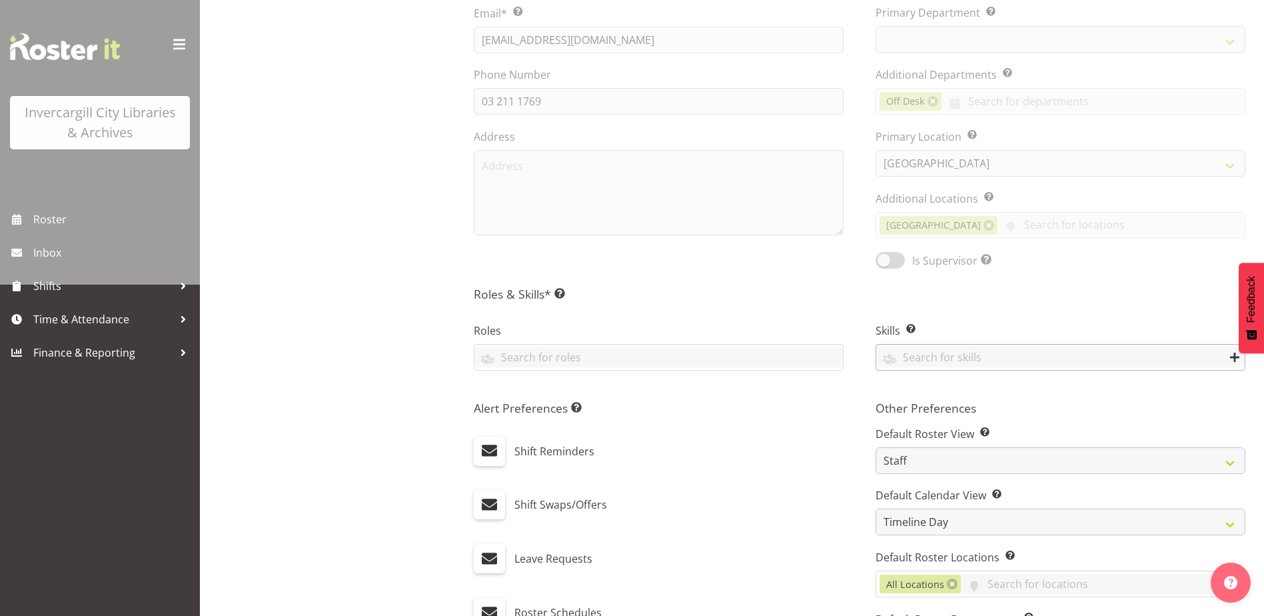
select select "921"
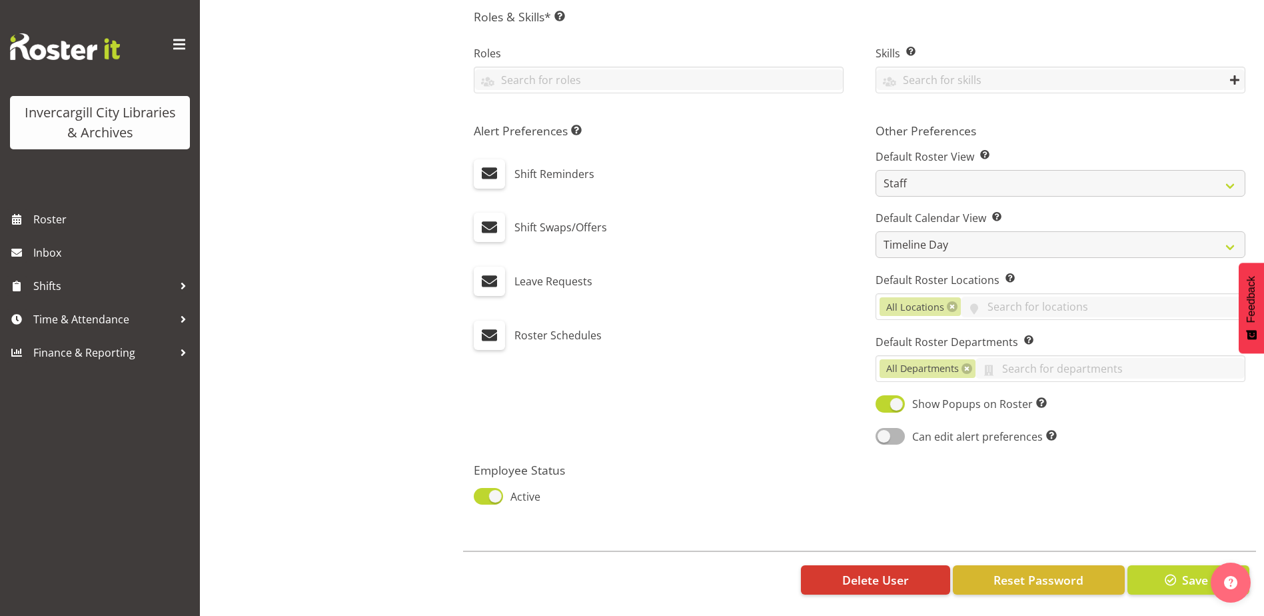
scroll to position [618, 0]
click at [1181, 570] on button "Save" at bounding box center [1188, 579] width 122 height 29
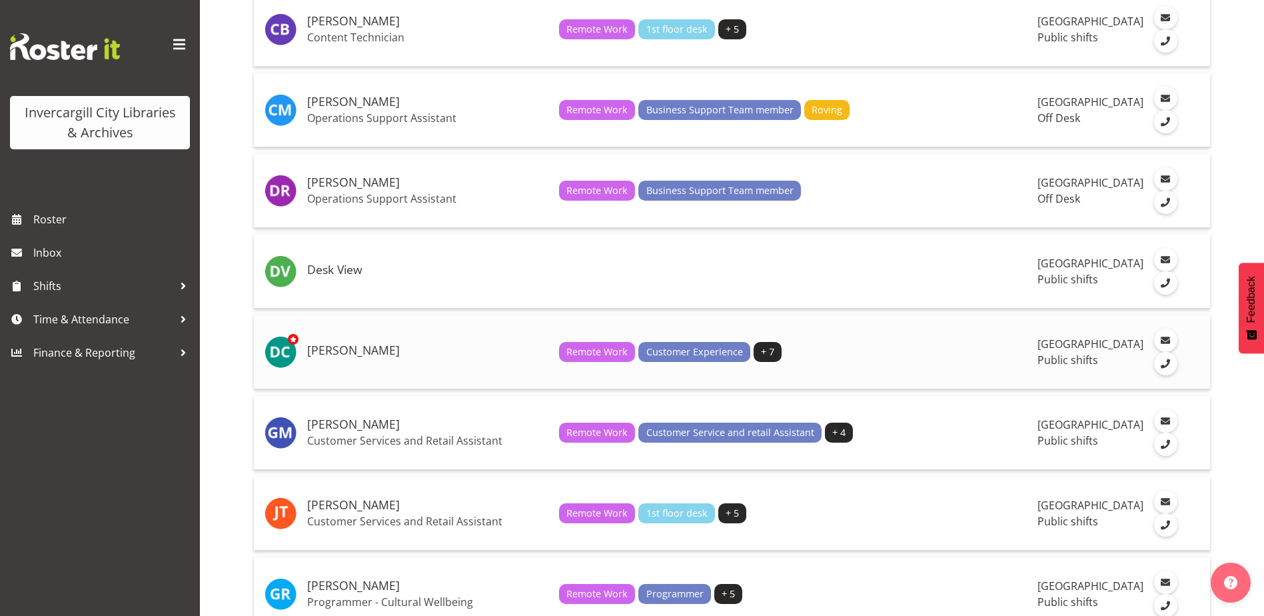
scroll to position [533, 0]
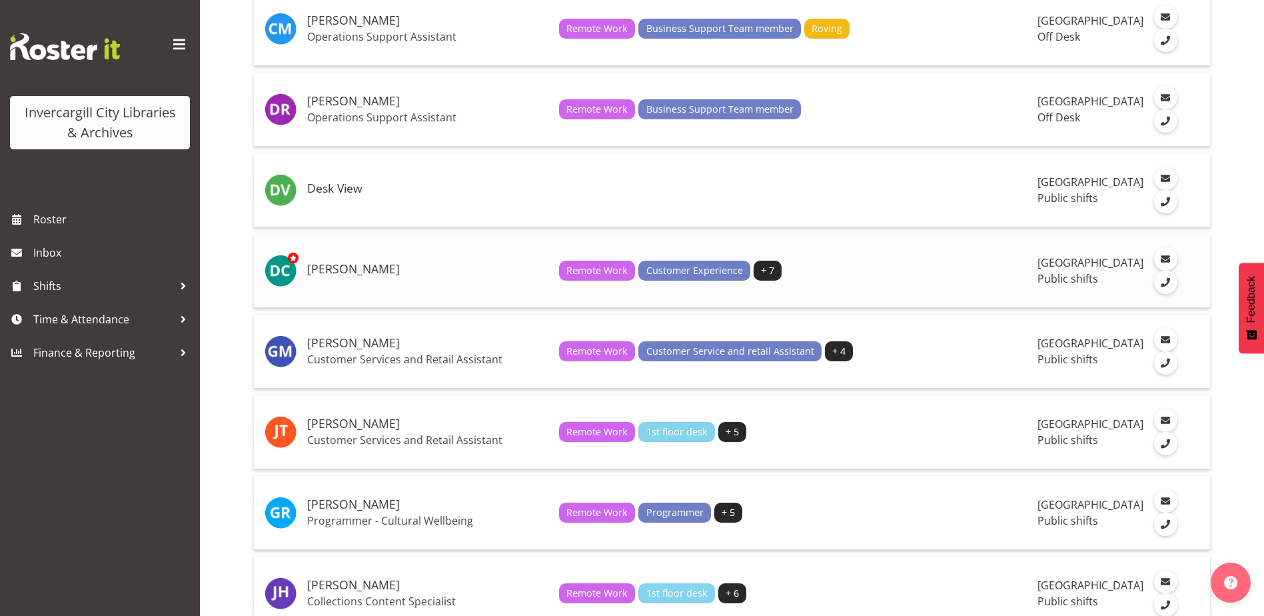
click at [373, 276] on h5 "[PERSON_NAME]" at bounding box center [427, 269] width 241 height 13
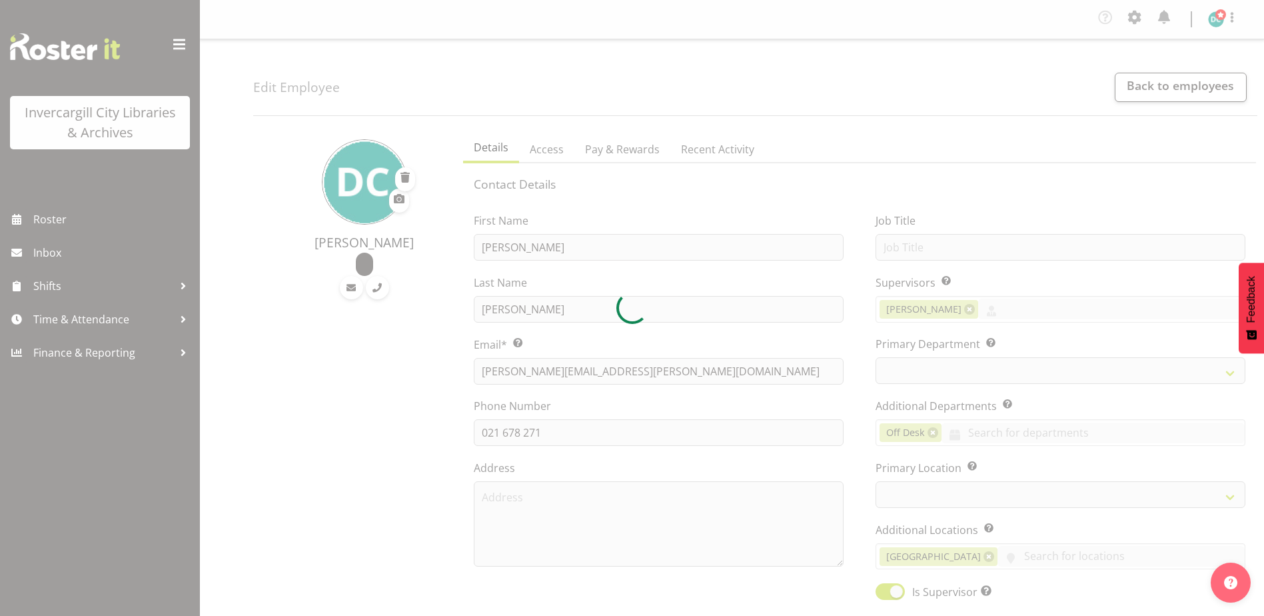
select select "TimelineDay"
select select
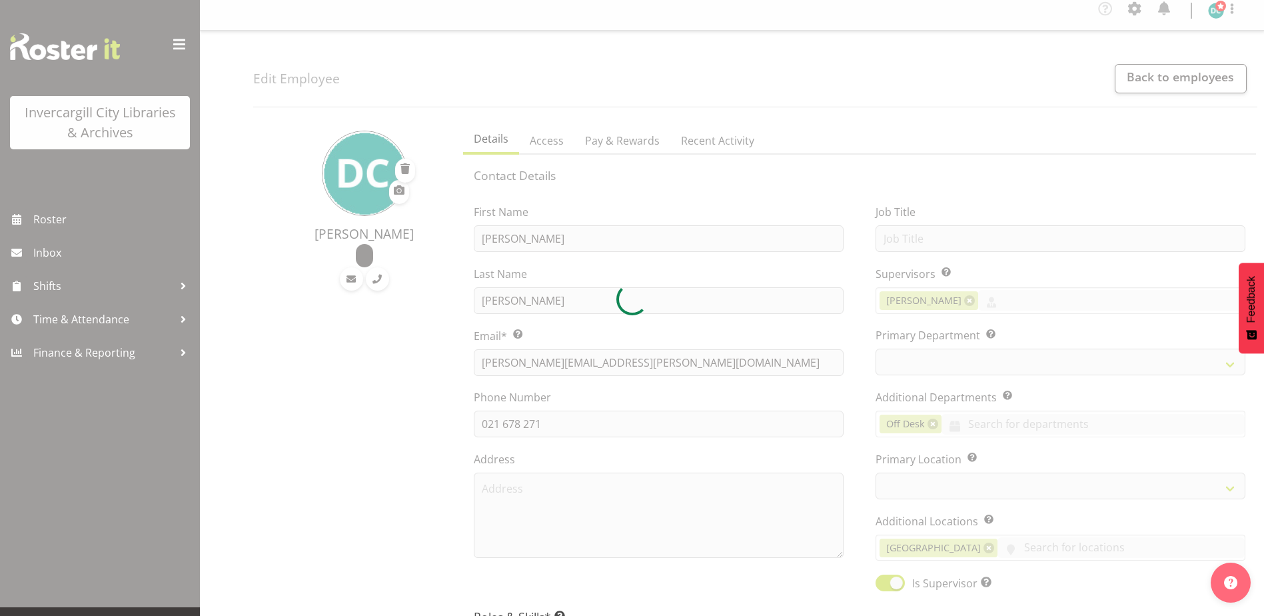
select select "921"
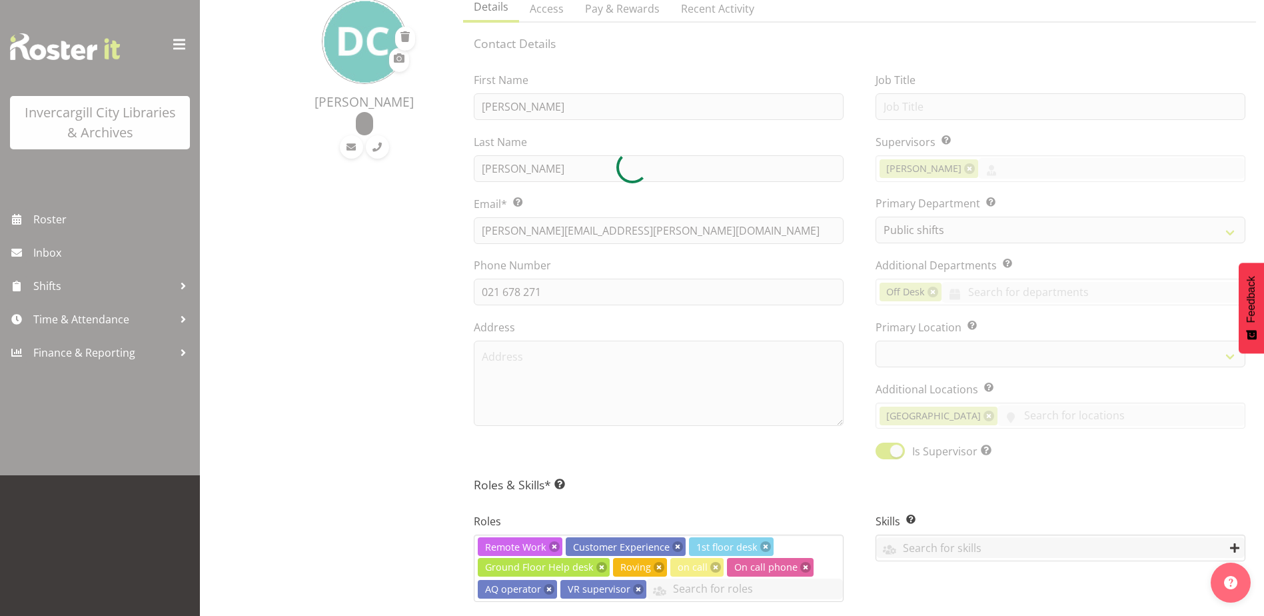
select select "1276"
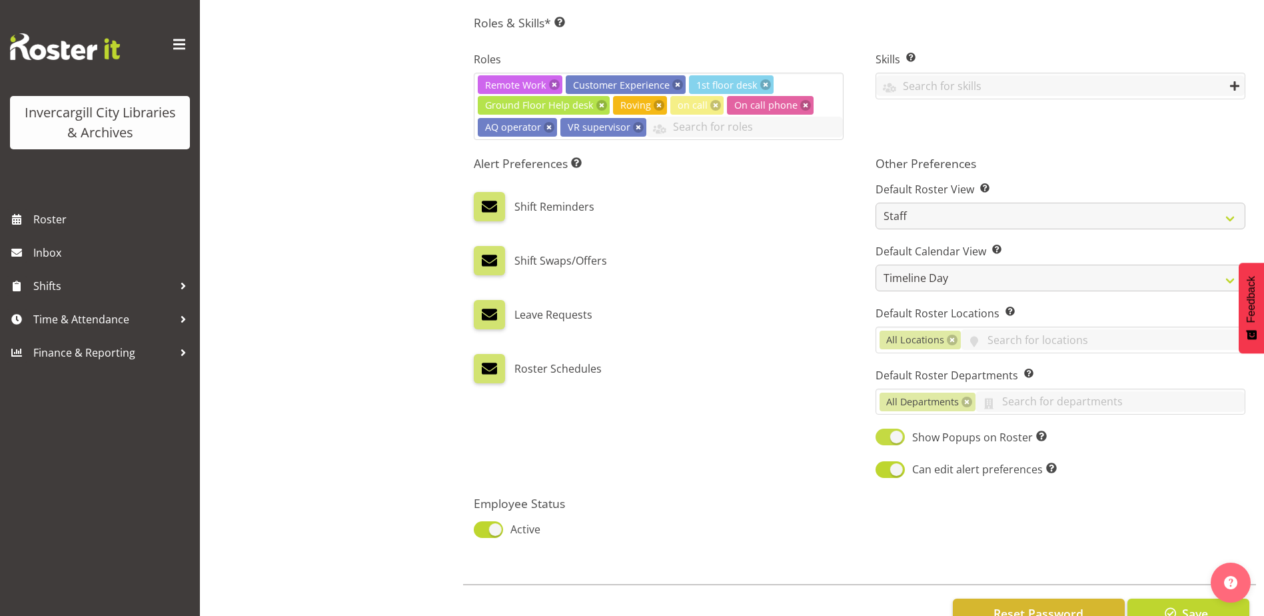
scroll to position [646, 0]
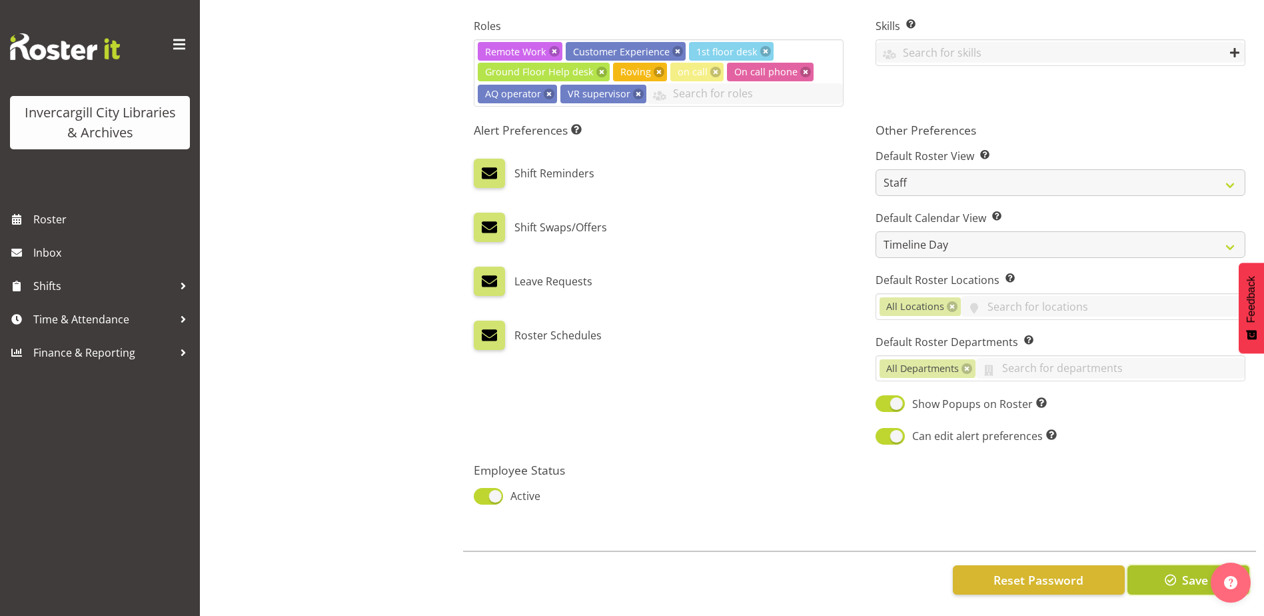
click at [1186, 571] on span "Save" at bounding box center [1195, 579] width 26 height 17
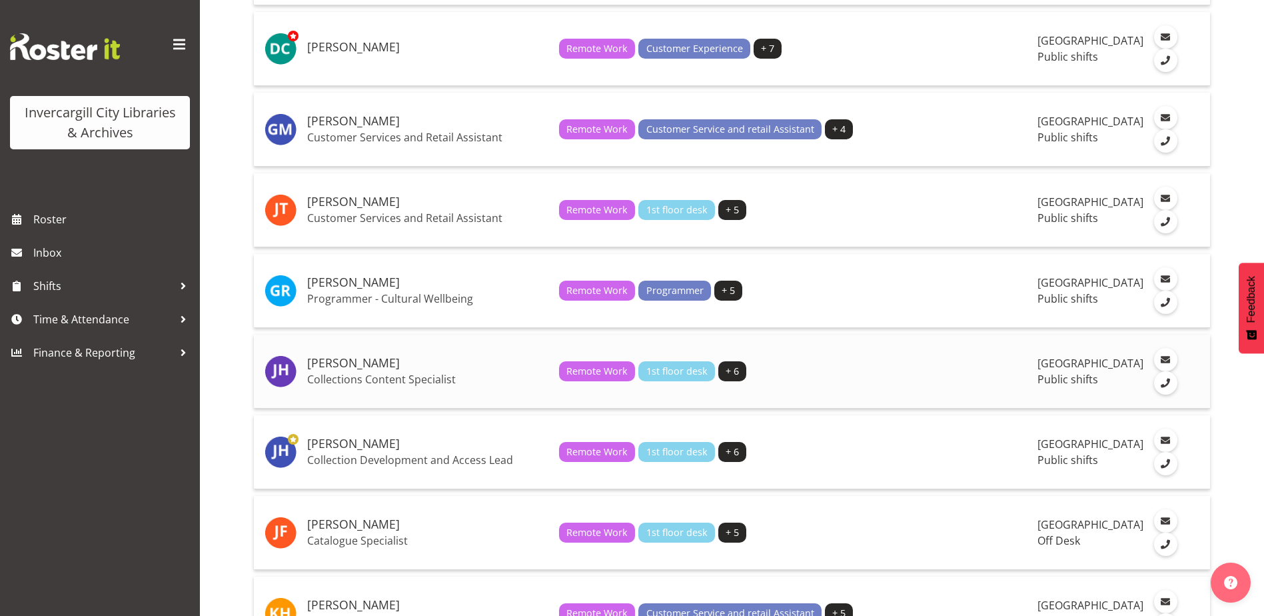
scroll to position [733, 0]
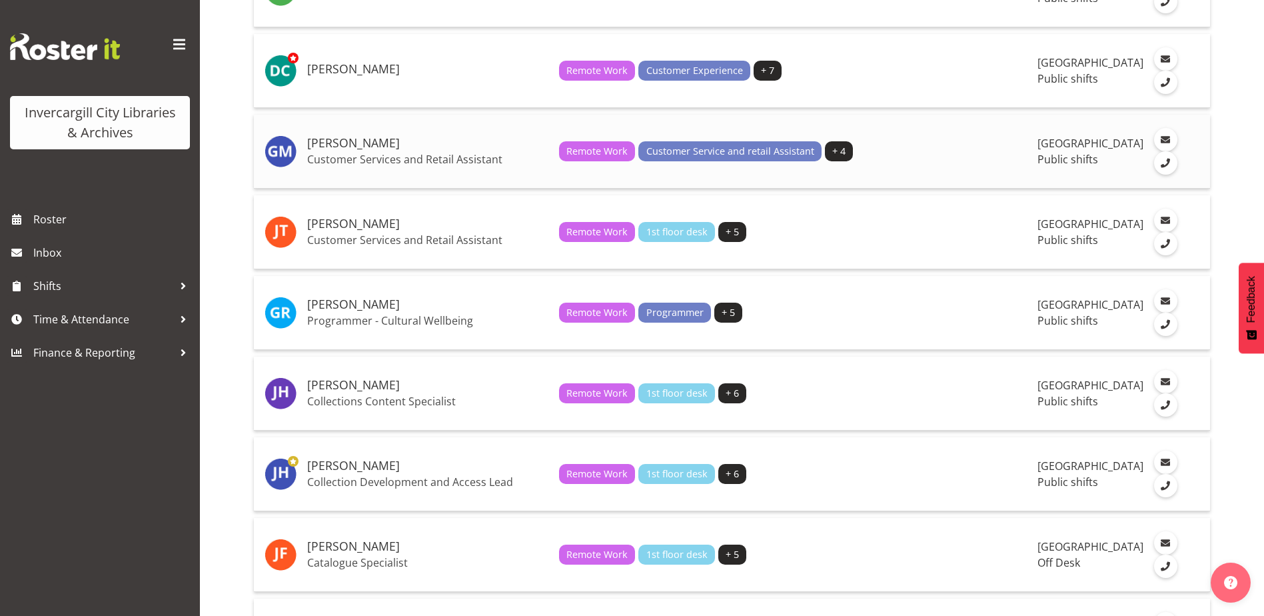
click at [370, 150] on h5 "[PERSON_NAME]" at bounding box center [427, 143] width 241 height 13
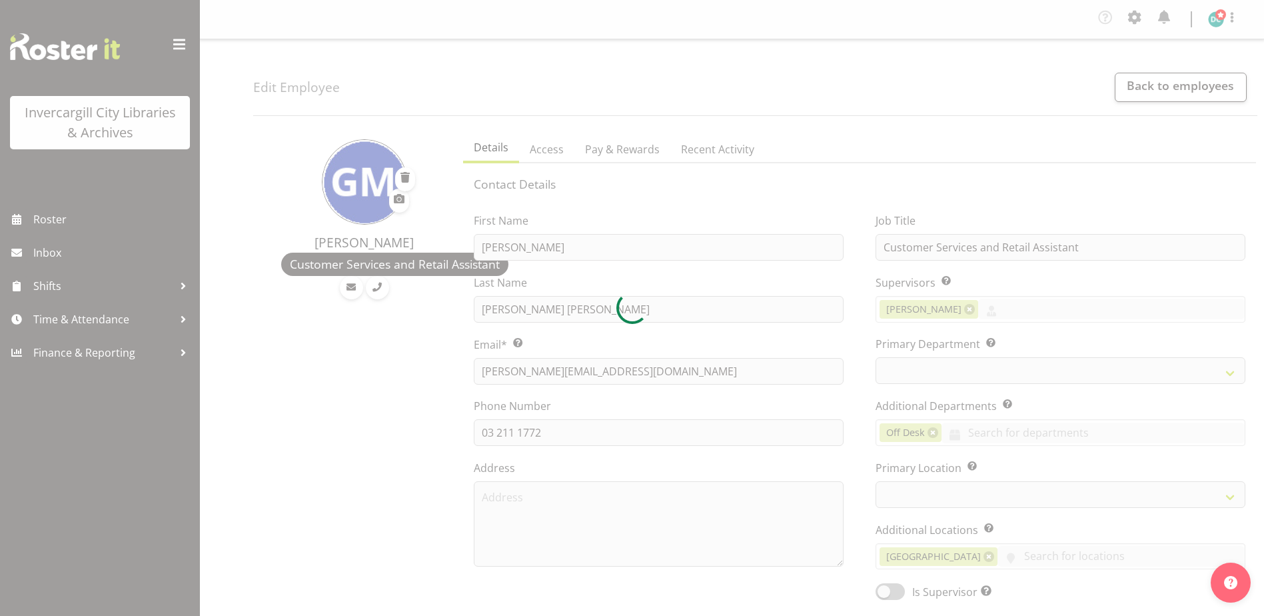
select select "TimelineWeek"
select select
select select "921"
select select "1276"
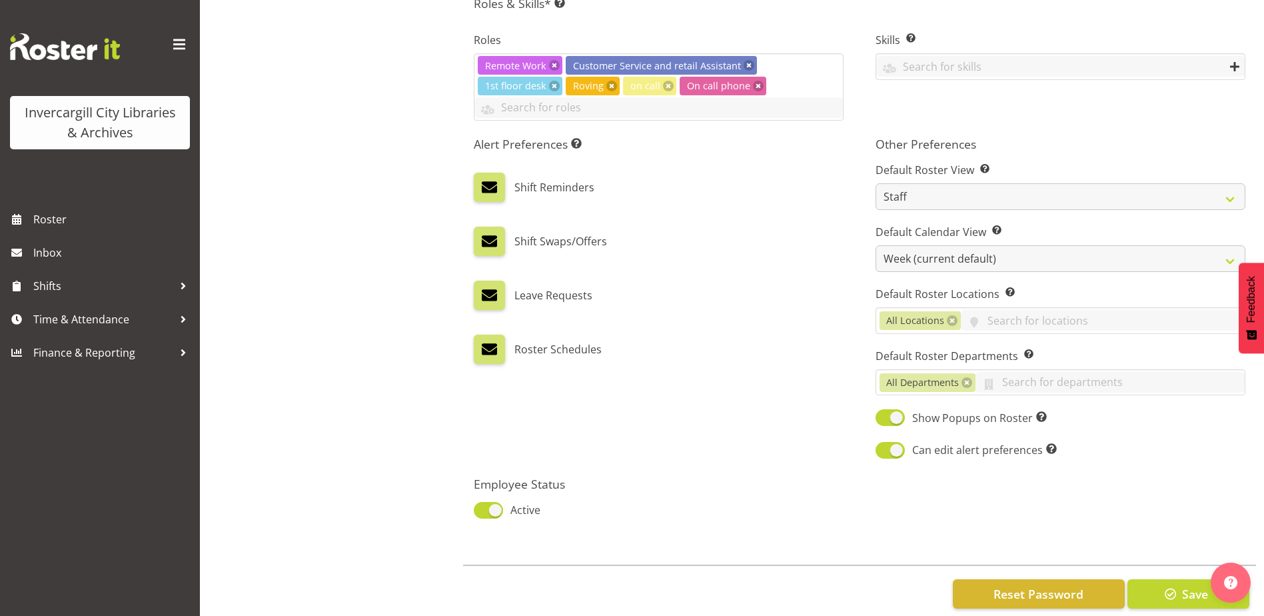
scroll to position [625, 0]
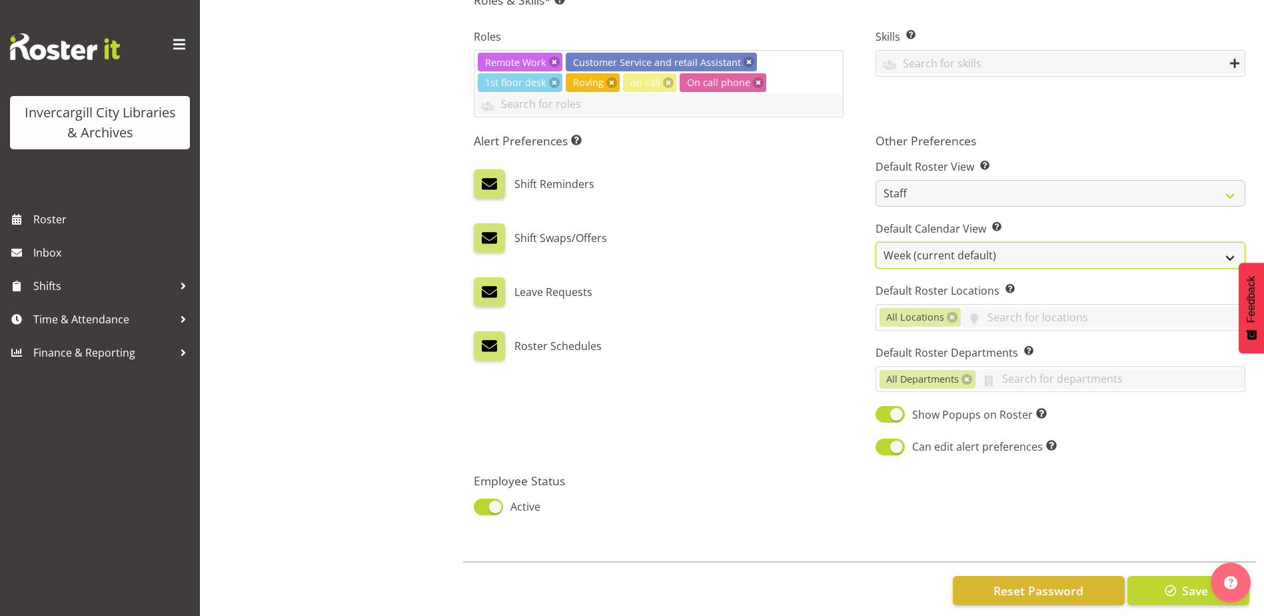
click at [952, 242] on select "Day Timeline Day Week (current default) Timeline Week Fortnight Month Calendar" at bounding box center [1060, 255] width 370 height 27
select select "TimelineWeekAdvanced"
click at [875, 242] on select "Day Timeline Day Week (current default) Timeline Week Fortnight Month Calendar" at bounding box center [1060, 255] width 370 height 27
click at [1185, 582] on span "Save" at bounding box center [1195, 590] width 26 height 17
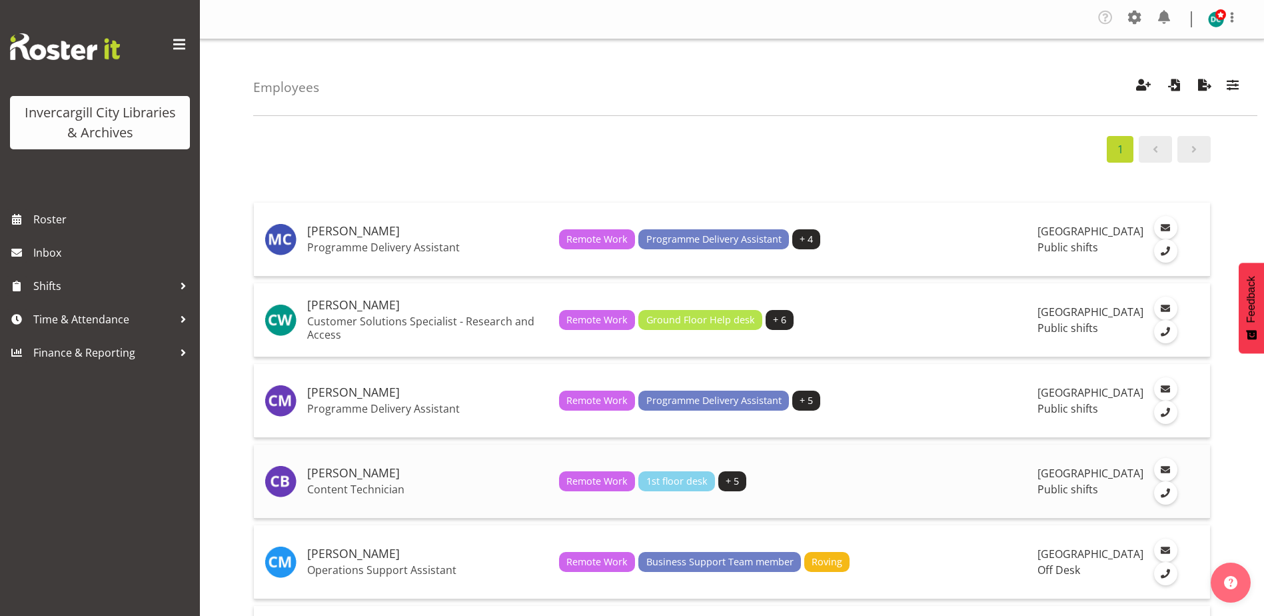
click at [346, 475] on h5 "[PERSON_NAME]" at bounding box center [427, 472] width 241 height 13
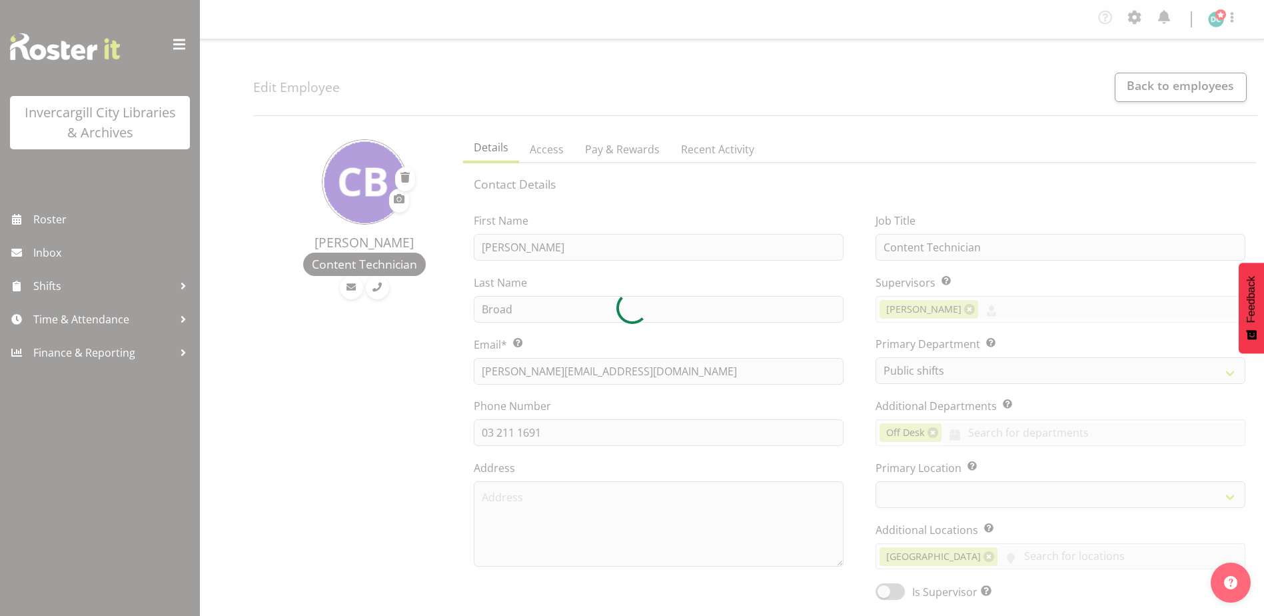
select select "921"
select select "TimelineDay"
select select "1276"
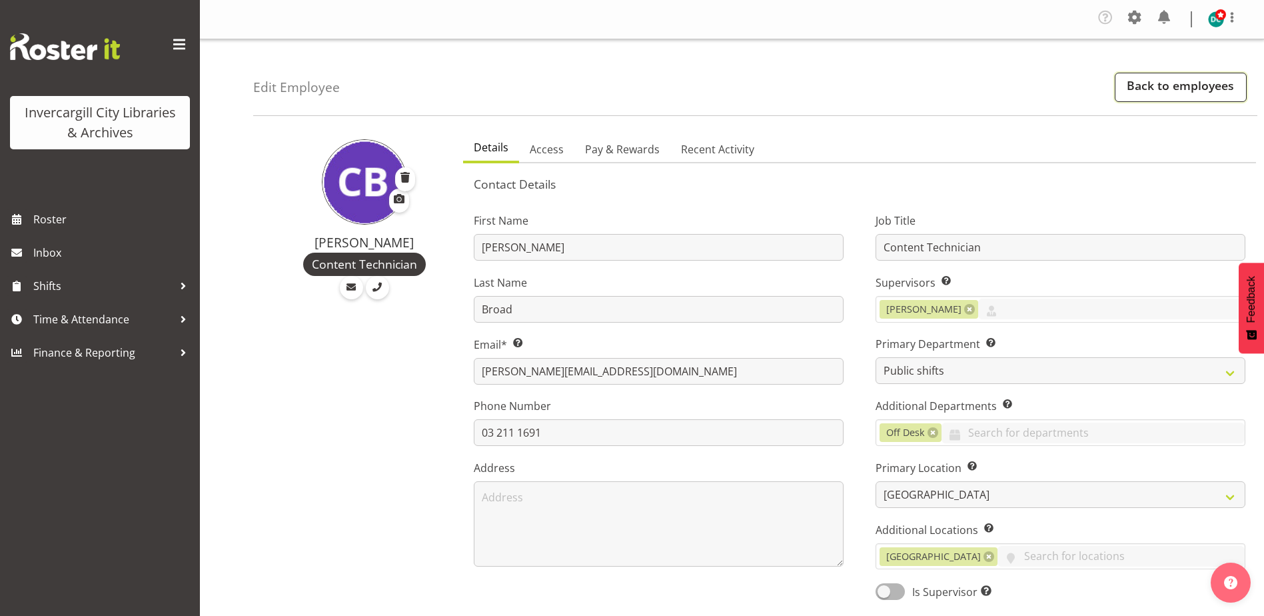
click at [1173, 83] on link "Back to employees" at bounding box center [1181, 87] width 132 height 29
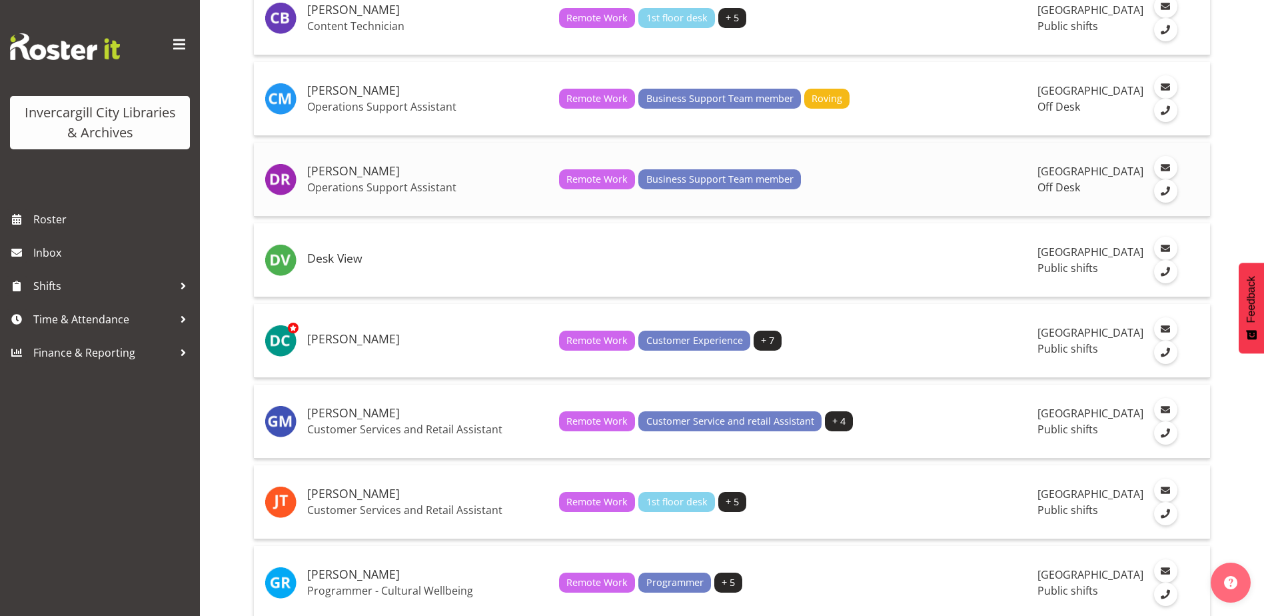
scroll to position [466, 0]
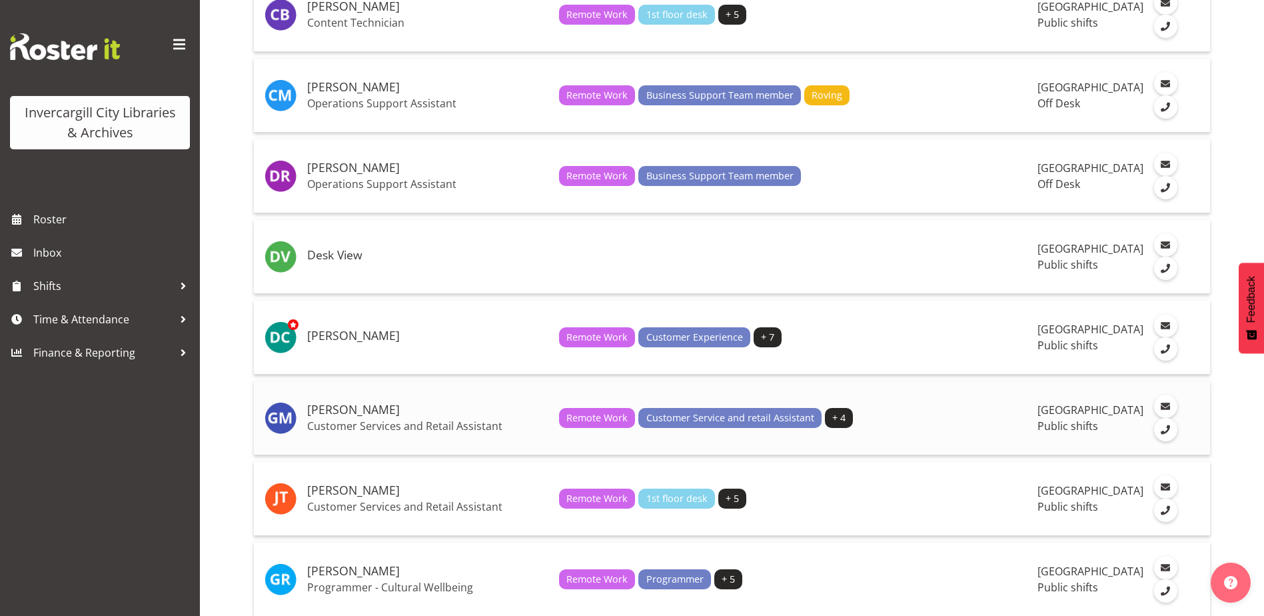
click at [361, 416] on h5 "[PERSON_NAME]" at bounding box center [427, 409] width 241 height 13
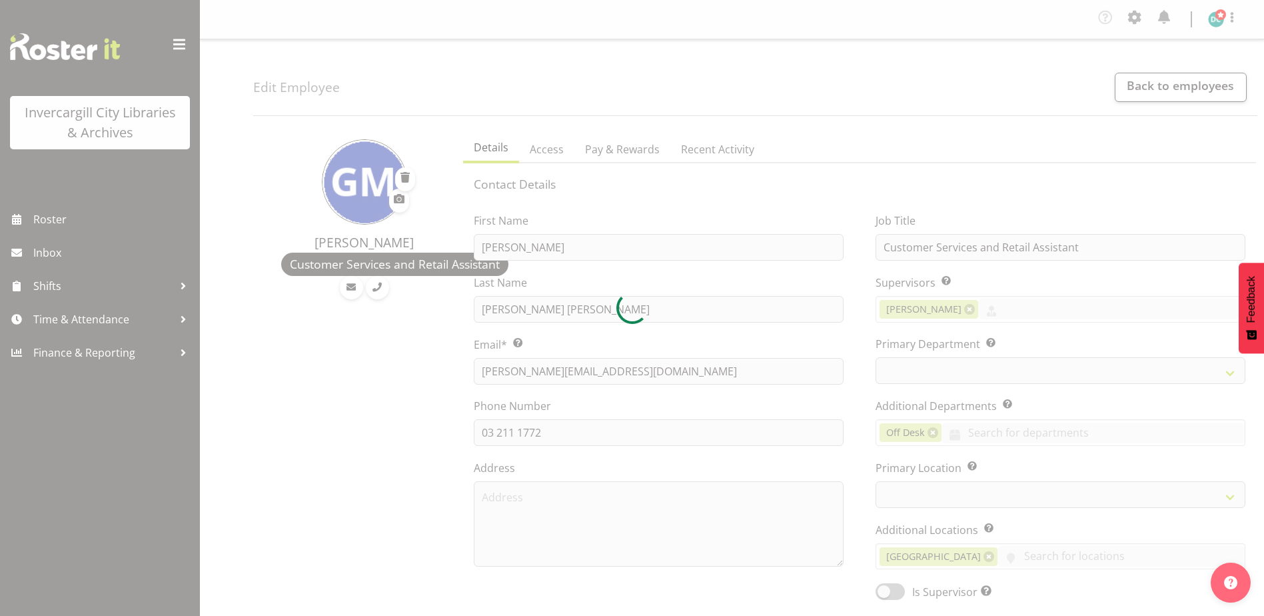
select select "TimelineWeekAdvanced"
select select
select select "921"
select select "1276"
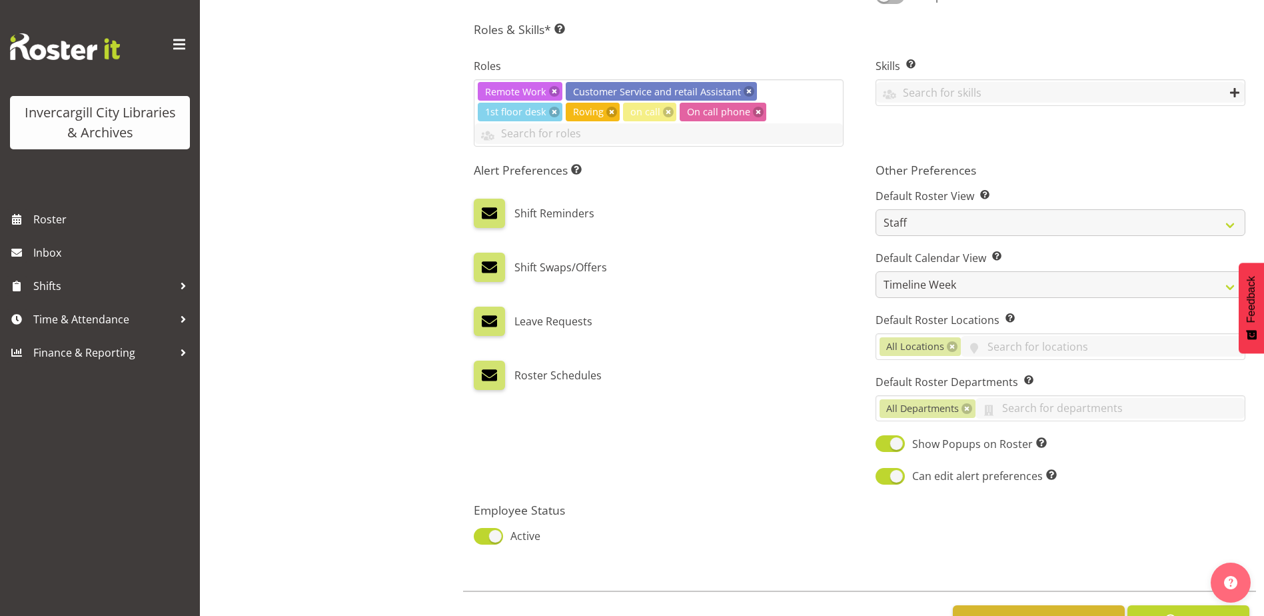
scroll to position [625, 0]
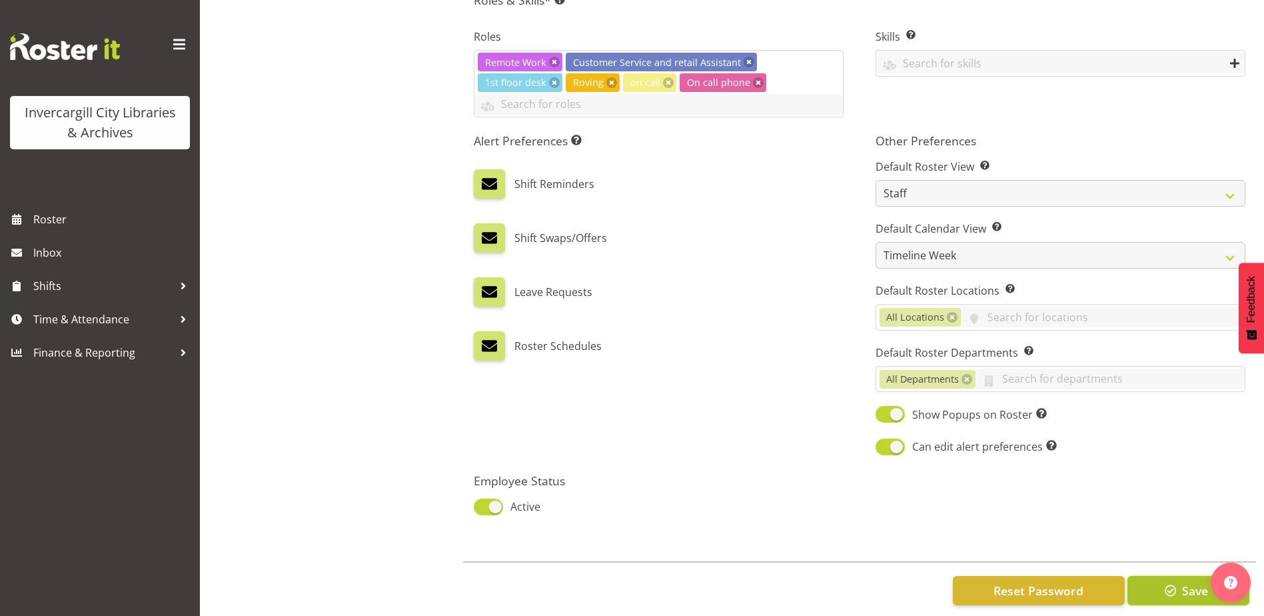
click at [1165, 582] on span "button" at bounding box center [1170, 590] width 17 height 17
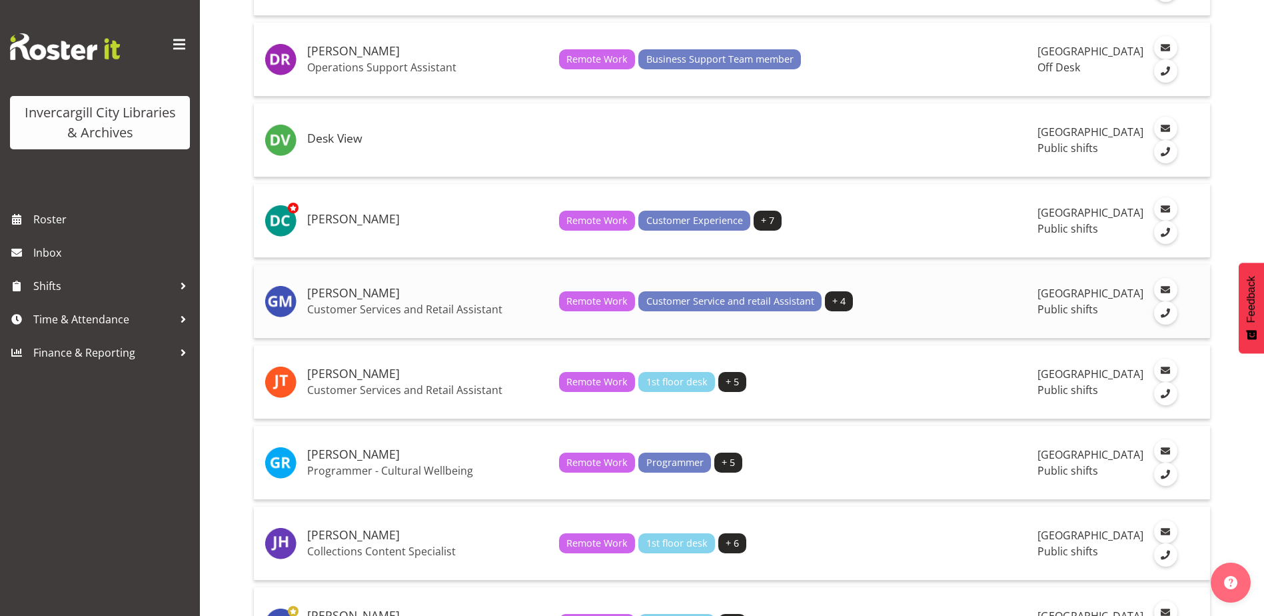
scroll to position [600, 0]
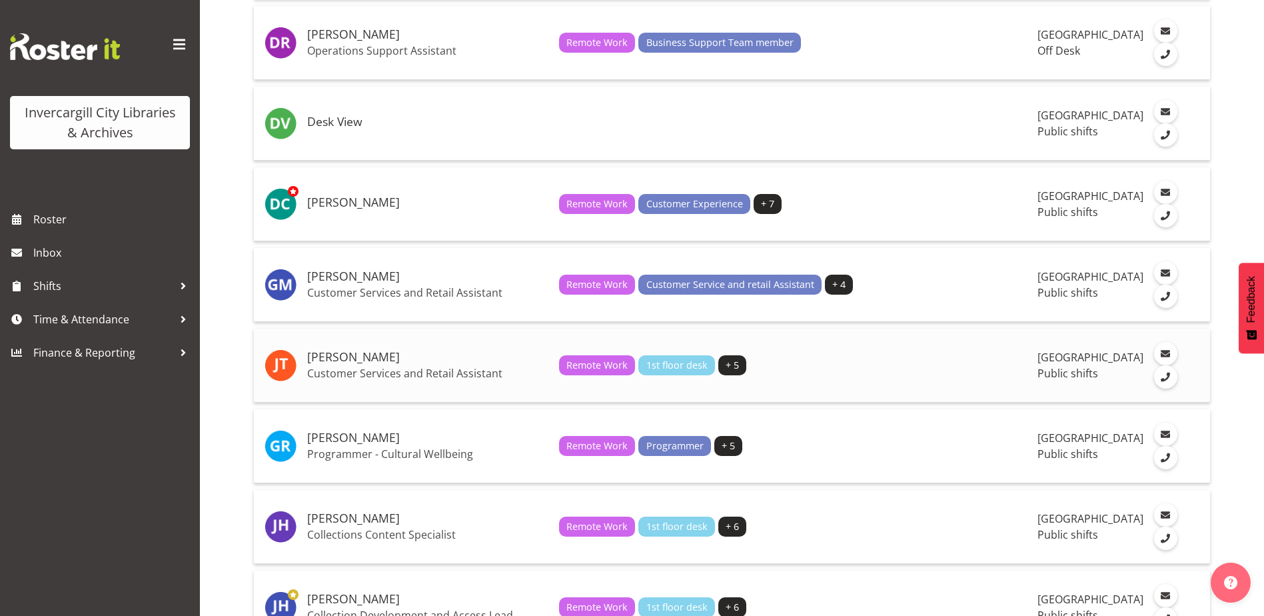
click at [350, 364] on h5 "[PERSON_NAME]" at bounding box center [427, 356] width 241 height 13
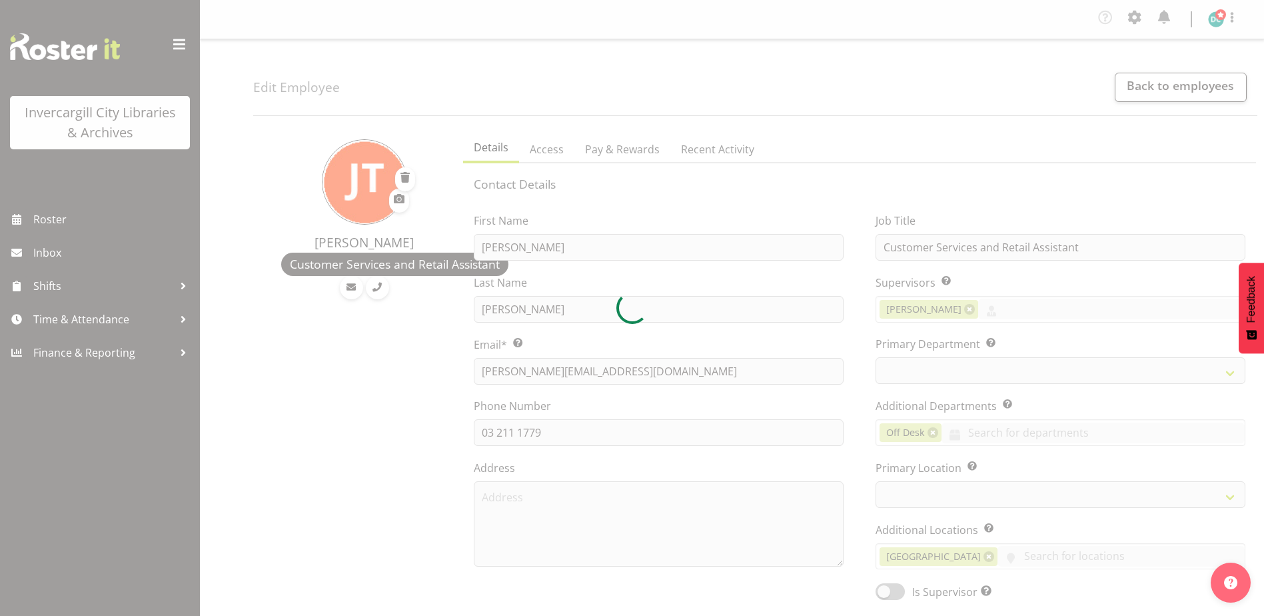
select select "TimelineWeek"
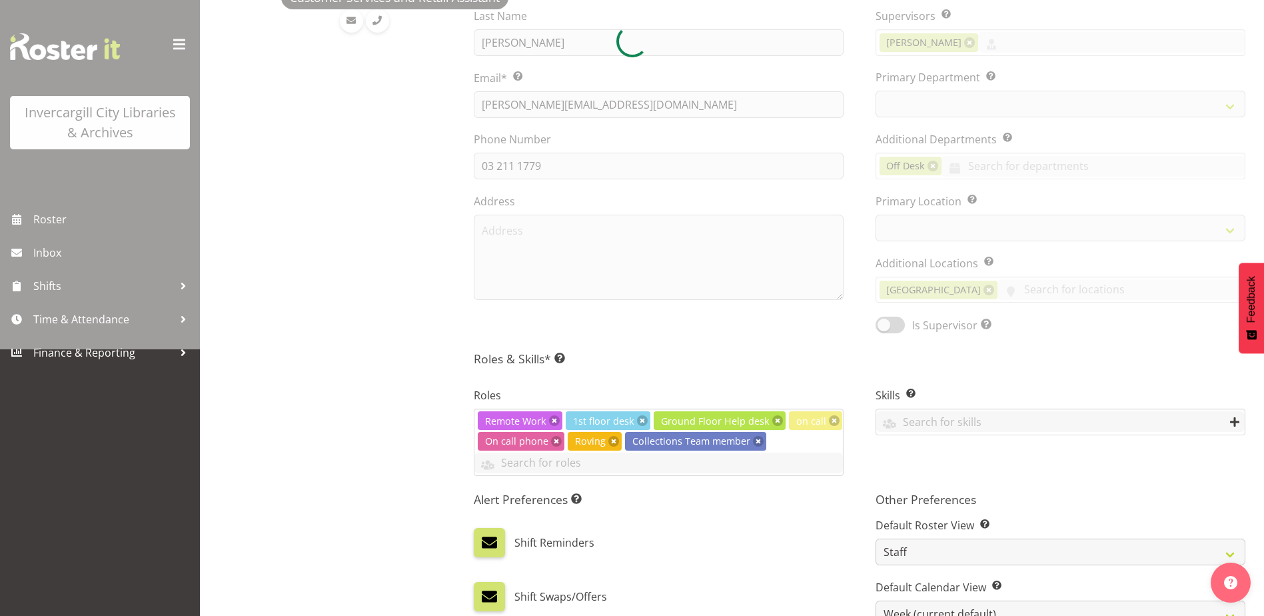
select select
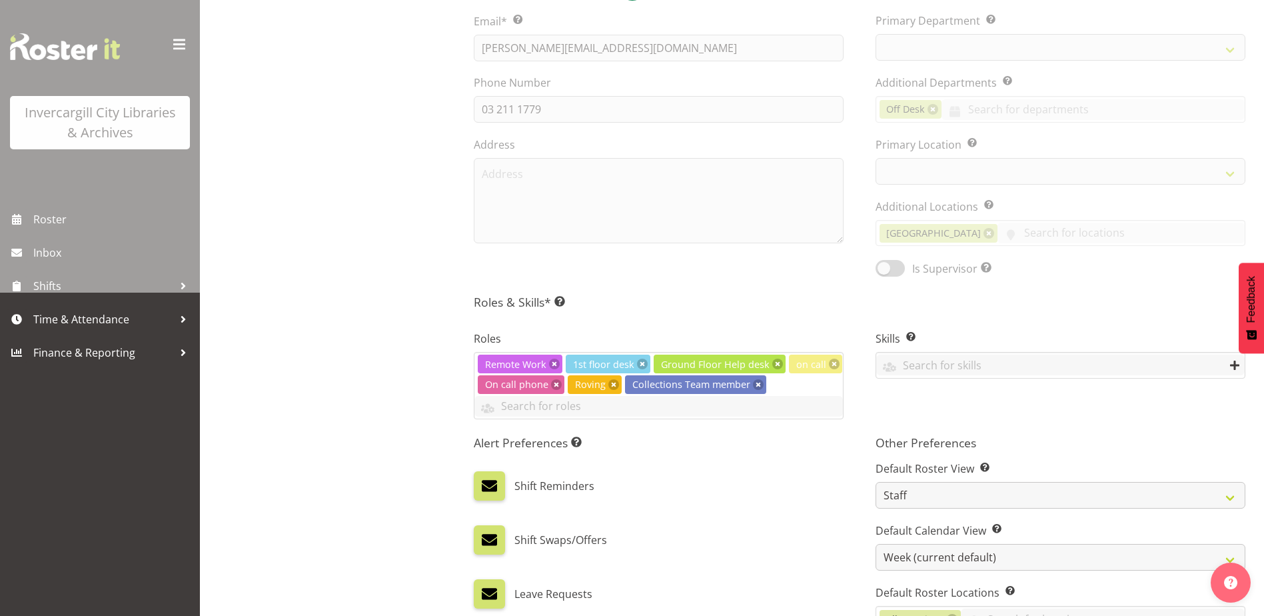
select select "921"
select select "1276"
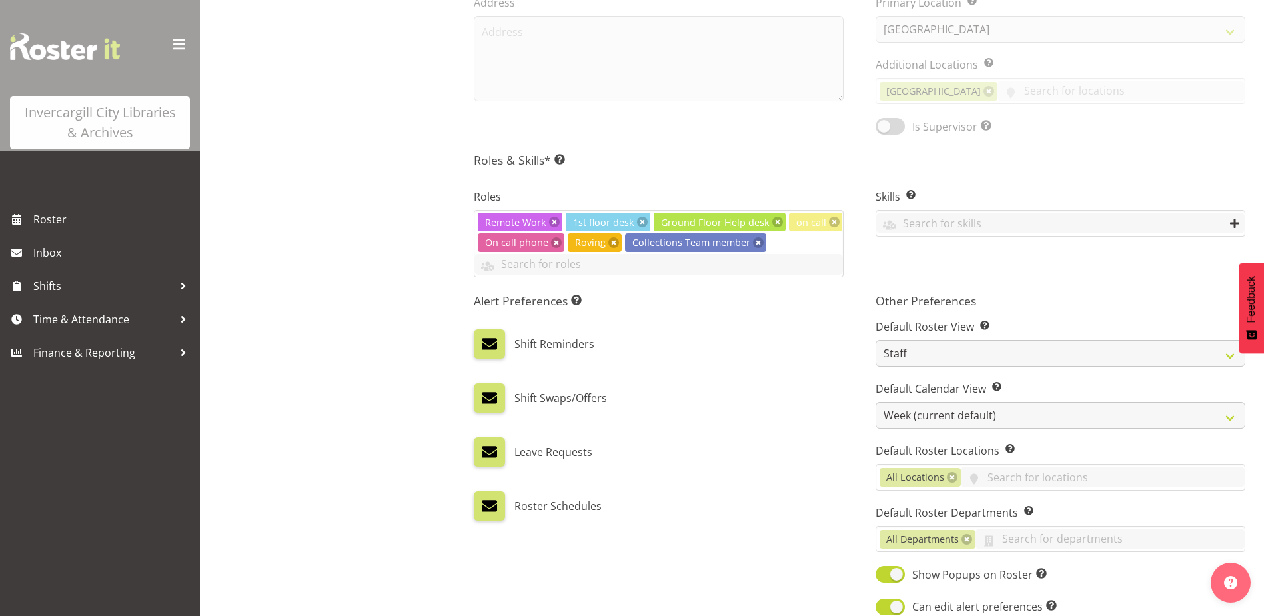
scroll to position [466, 0]
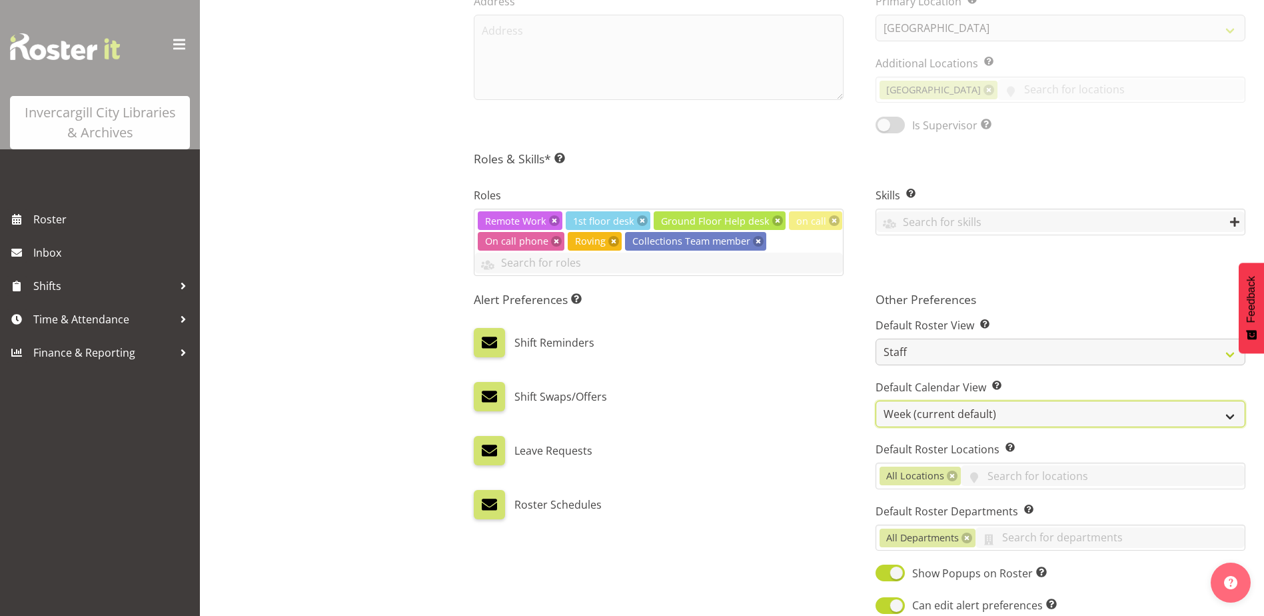
click at [925, 412] on select "Day Timeline Day Week (current default) Timeline Week Fortnight Month Calendar" at bounding box center [1060, 413] width 370 height 27
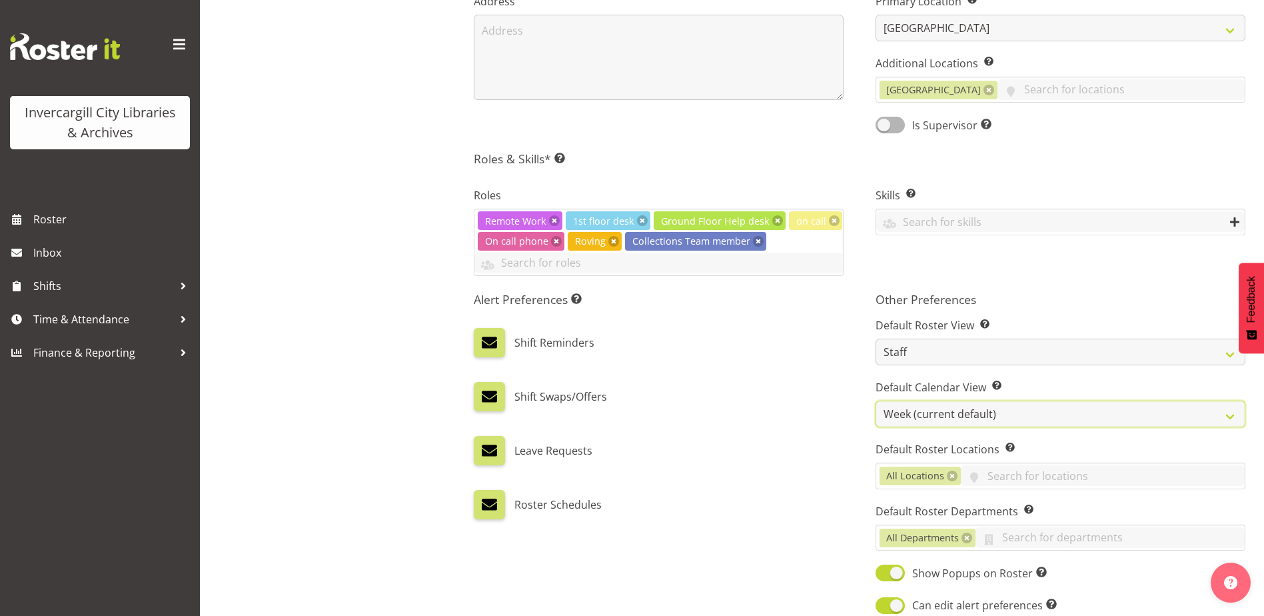
select select "TimelineWeekAdvanced"
click at [875, 400] on select "Day Timeline Day Week (current default) Timeline Week Fortnight Month Calendar" at bounding box center [1060, 413] width 370 height 27
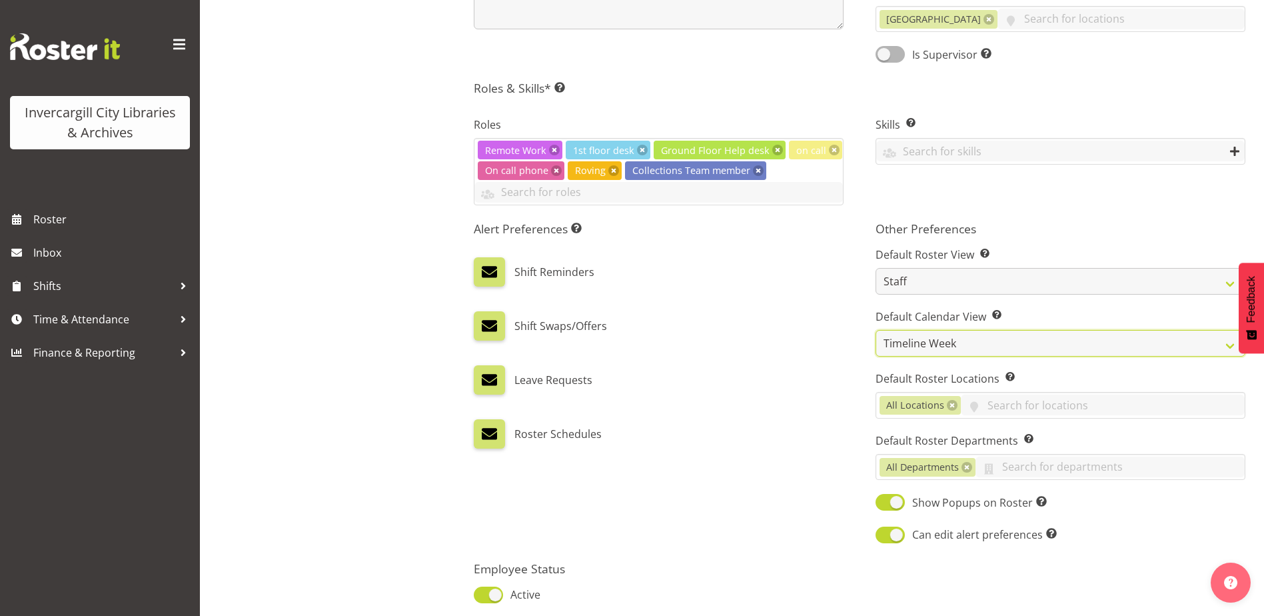
scroll to position [646, 0]
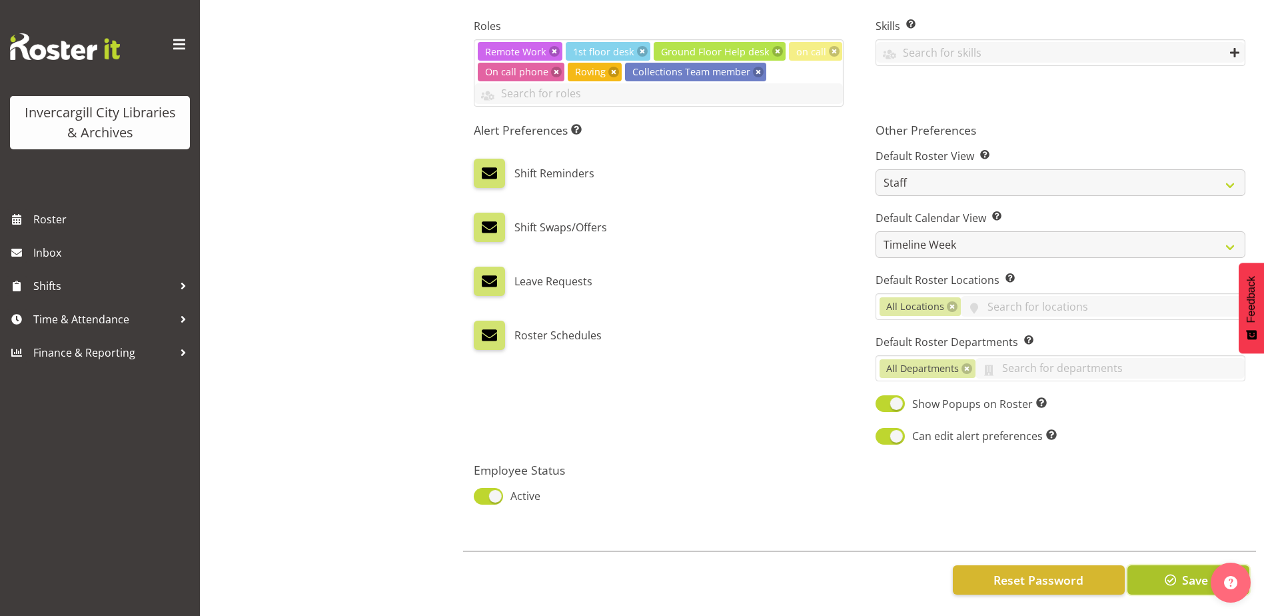
click at [1162, 578] on span "button" at bounding box center [1170, 579] width 17 height 17
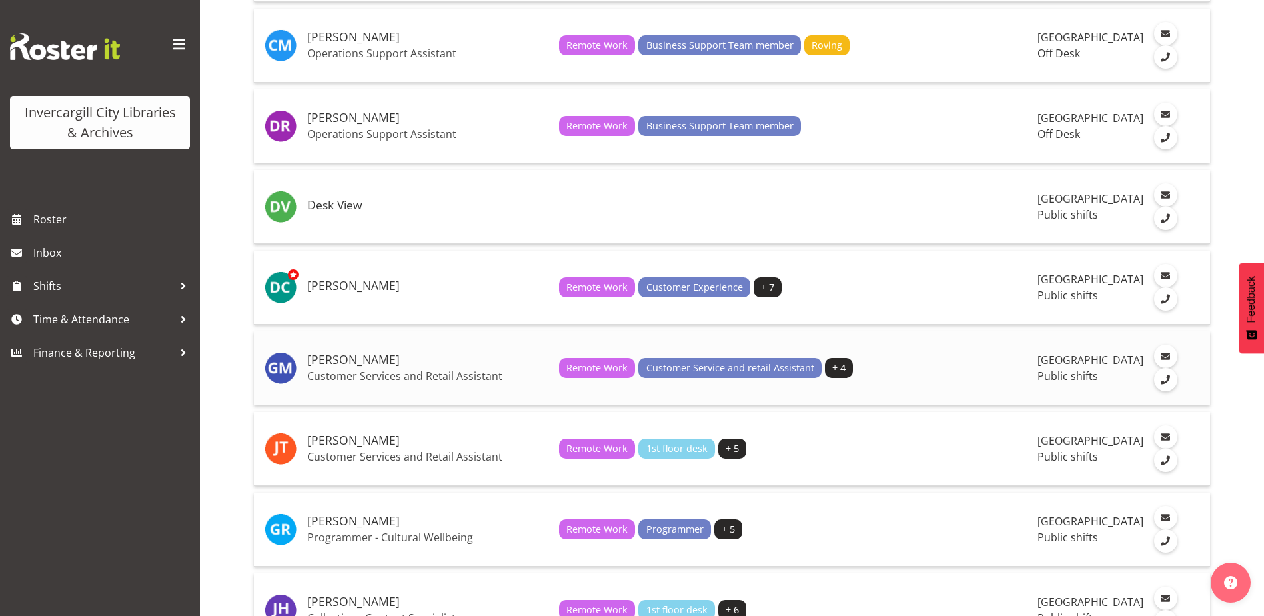
scroll to position [600, 0]
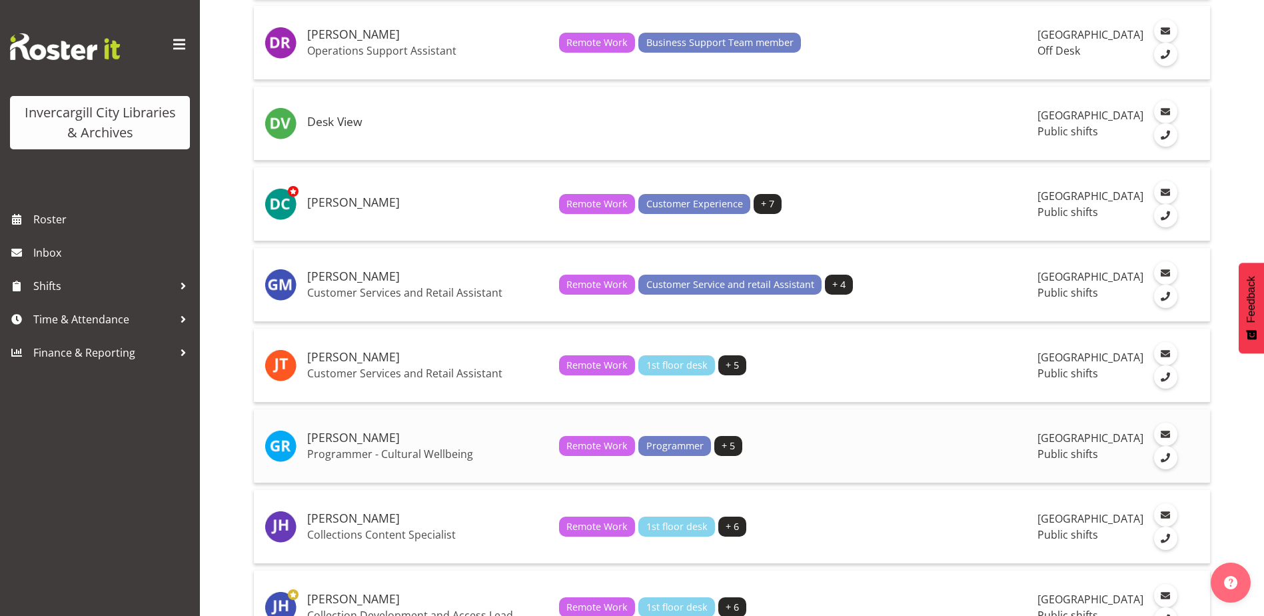
click at [375, 444] on h5 "Grace Roscoe-Squires" at bounding box center [427, 437] width 241 height 13
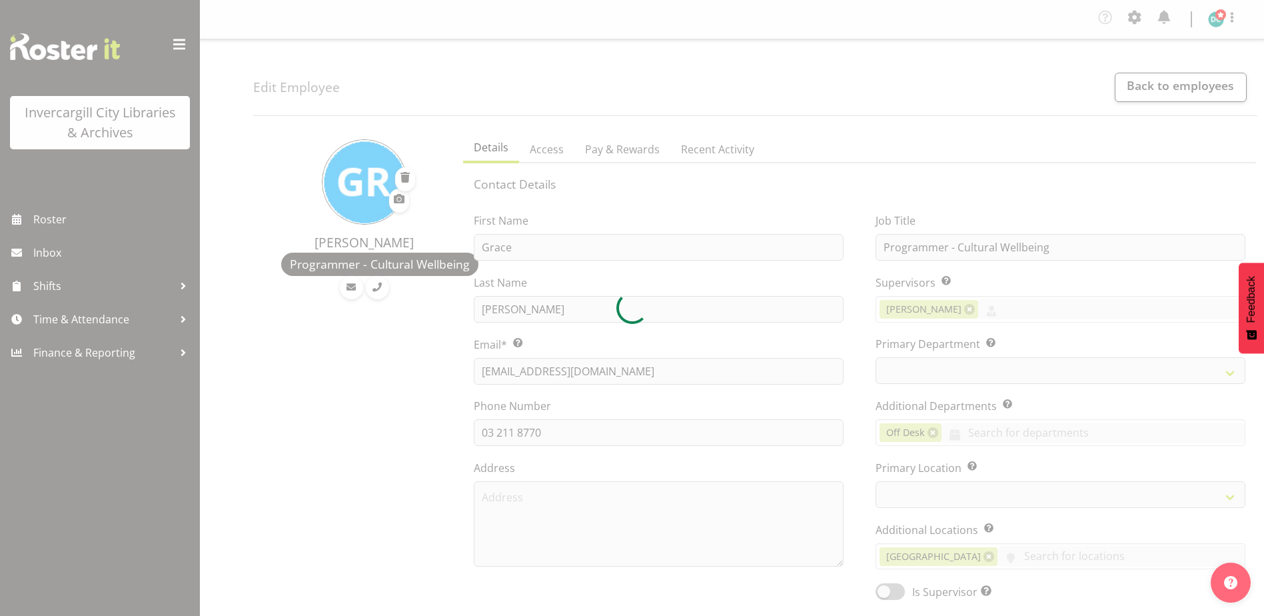
select select "Month"
select select
select select "921"
select select "1276"
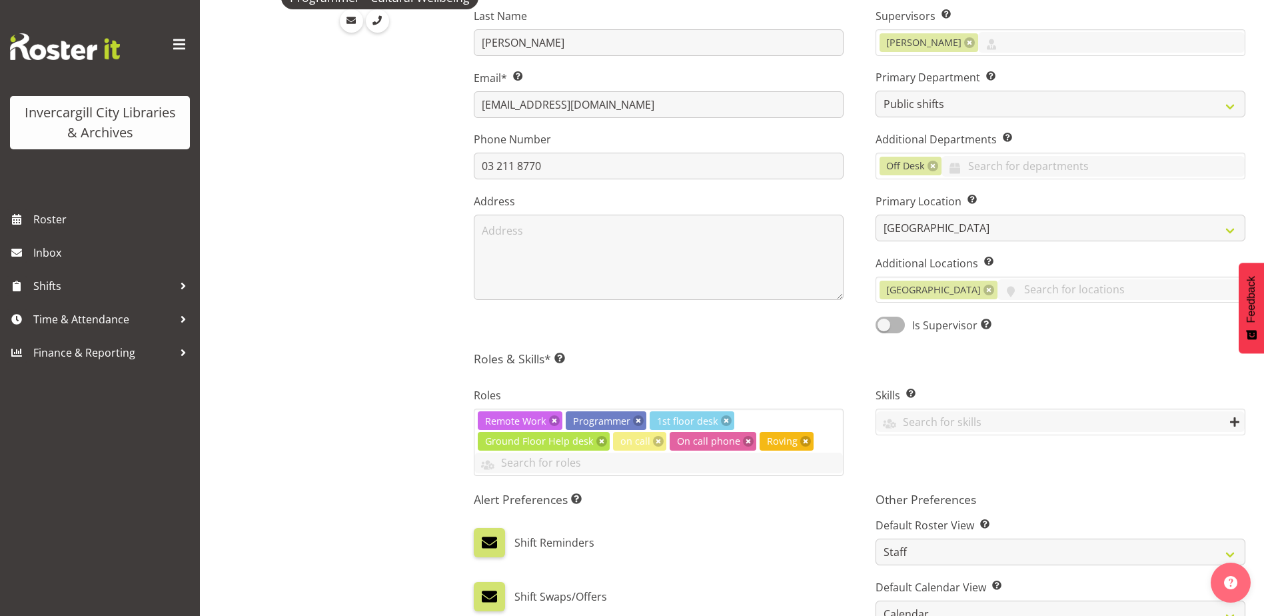
scroll to position [466, 0]
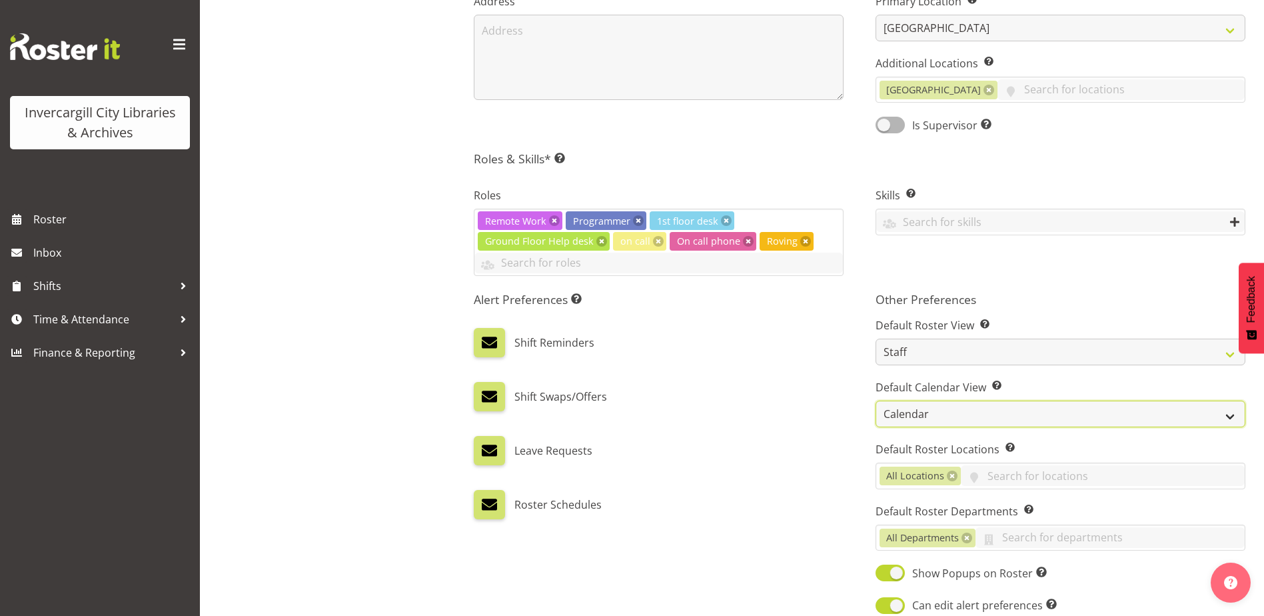
click at [939, 413] on select "Day Timeline Day Week (current default) Timeline Week Fortnight Month Calendar" at bounding box center [1060, 413] width 370 height 27
select select "TimelineDay"
click at [875, 400] on select "Day Timeline Day Week (current default) Timeline Week Fortnight Month Calendar" at bounding box center [1060, 413] width 370 height 27
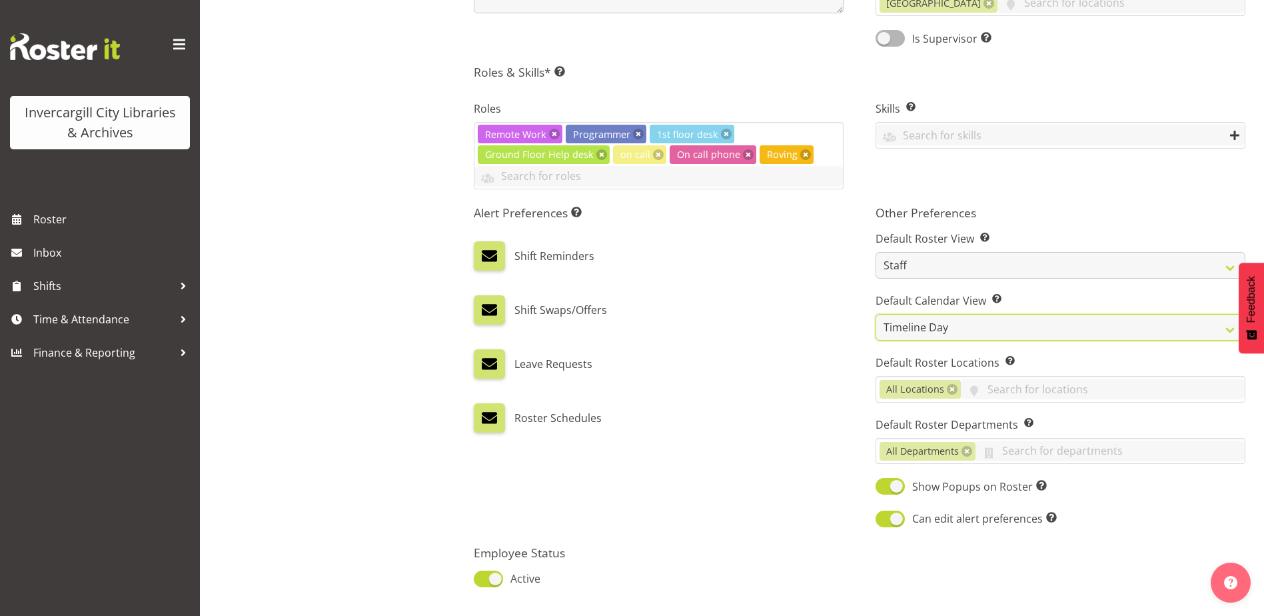
scroll to position [646, 0]
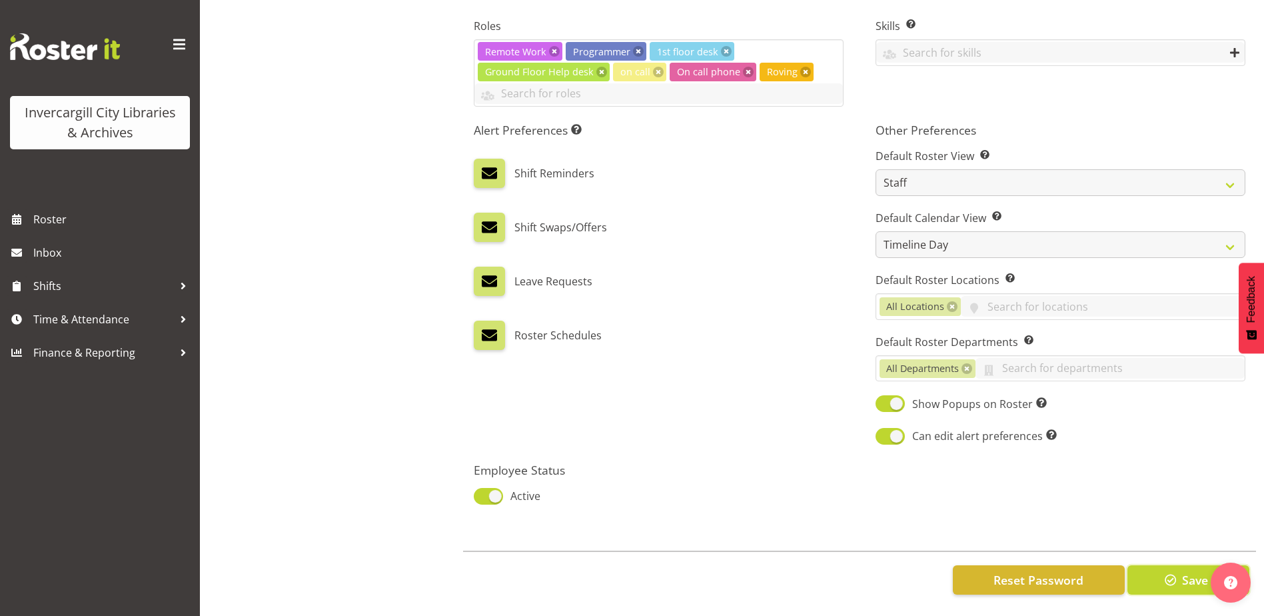
click at [1171, 571] on span "button" at bounding box center [1170, 579] width 17 height 17
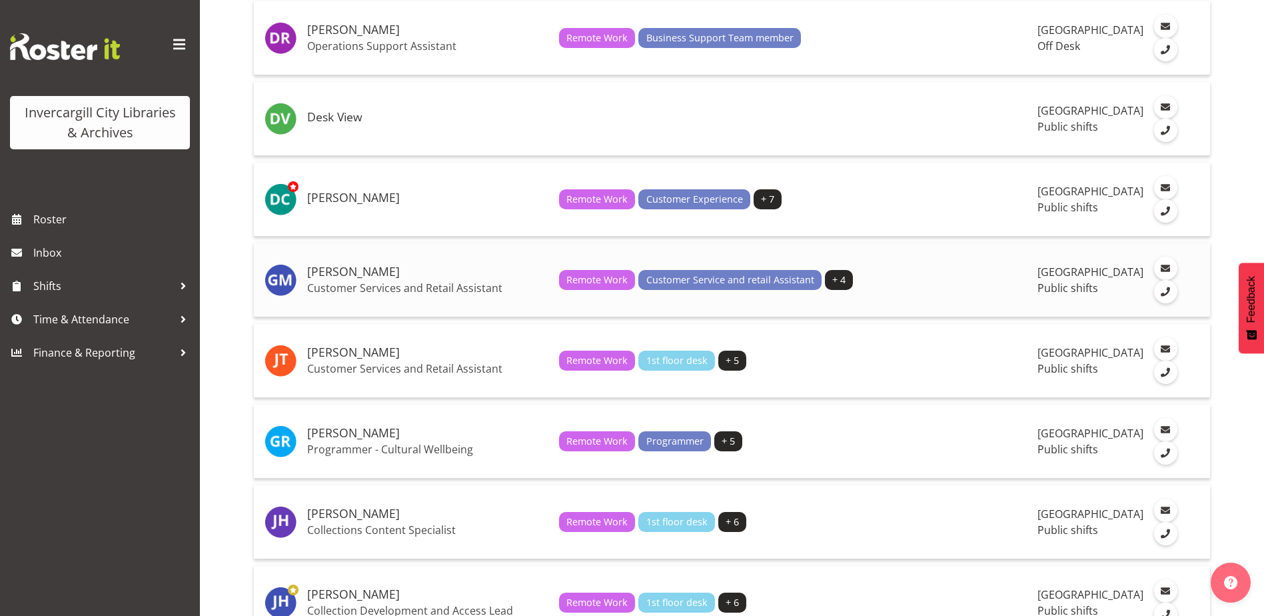
scroll to position [666, 0]
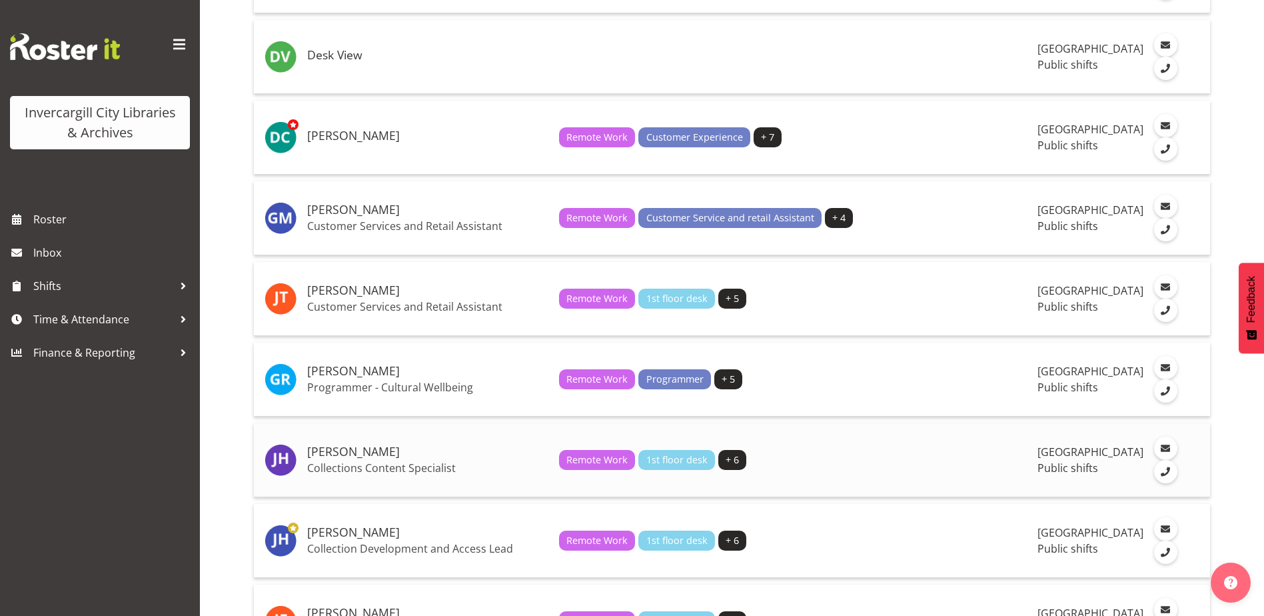
click at [344, 458] on h5 "Jill Harpur" at bounding box center [427, 451] width 241 height 13
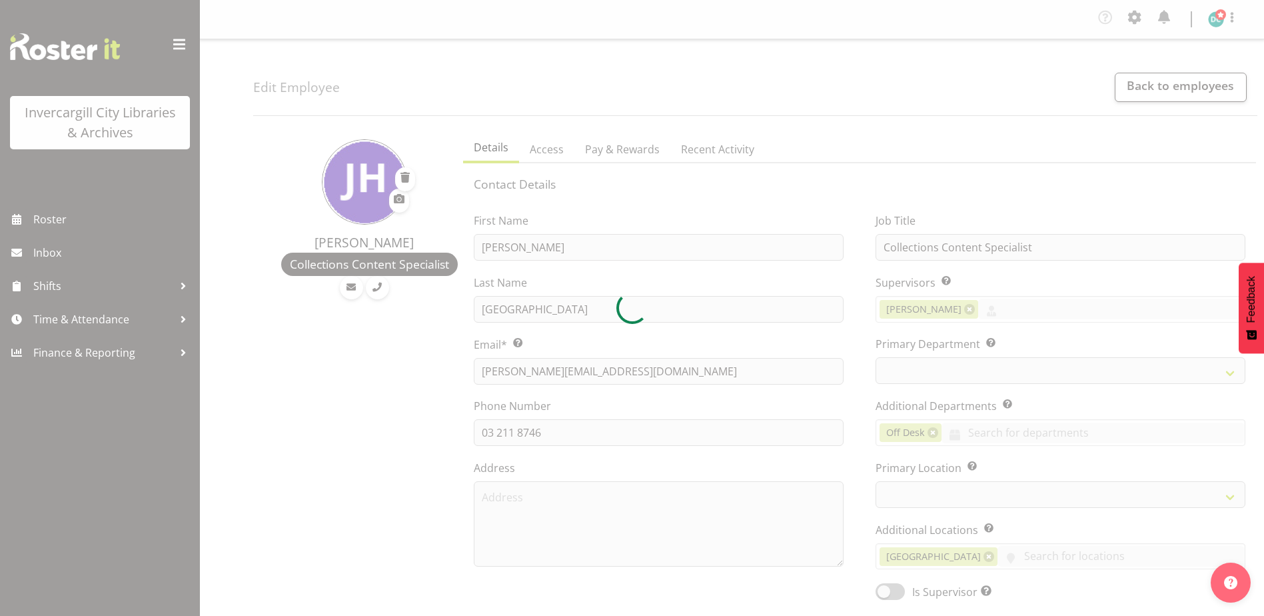
select select "TimelineWeek"
select select
select select "921"
select select "1276"
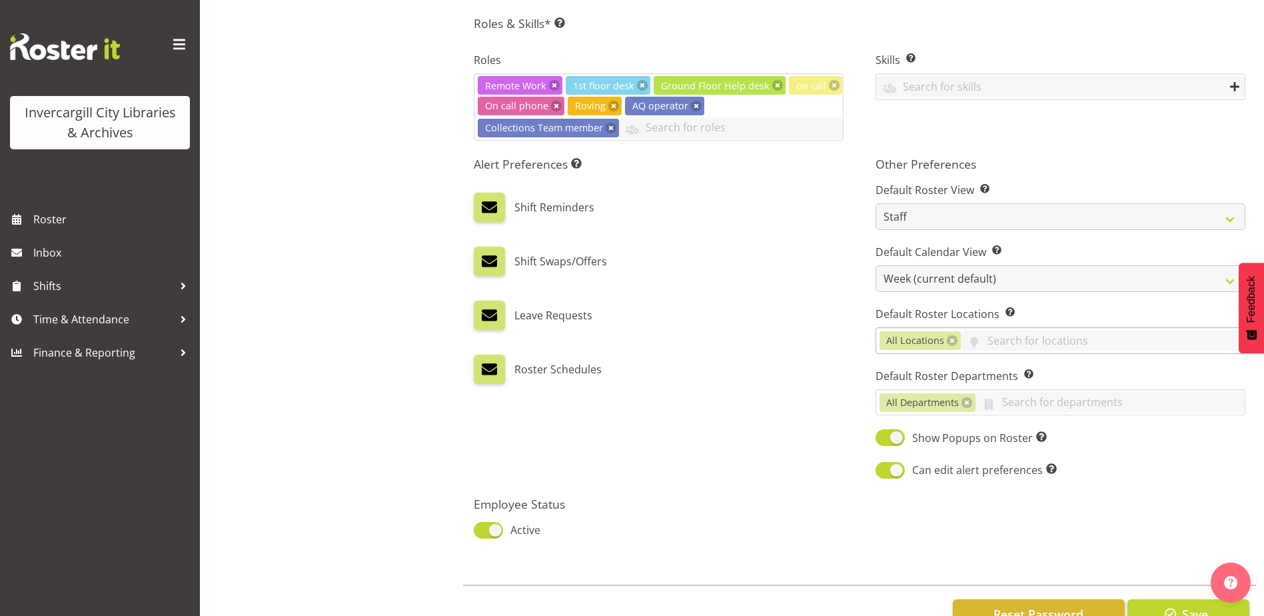
scroll to position [579, 0]
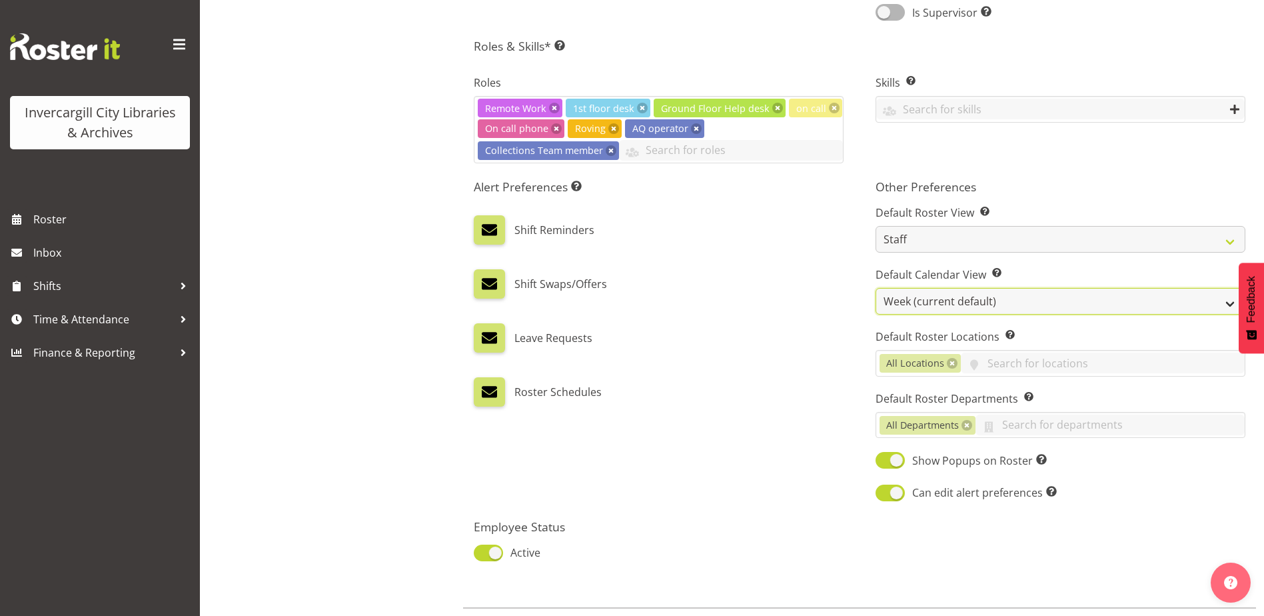
click at [910, 297] on select "Day Timeline Day Week (current default) Timeline Week Fortnight Month Calendar" at bounding box center [1060, 301] width 370 height 27
select select "TimelineDay"
click at [875, 288] on select "Day Timeline Day Week (current default) Timeline Week Fortnight Month Calendar" at bounding box center [1060, 301] width 370 height 27
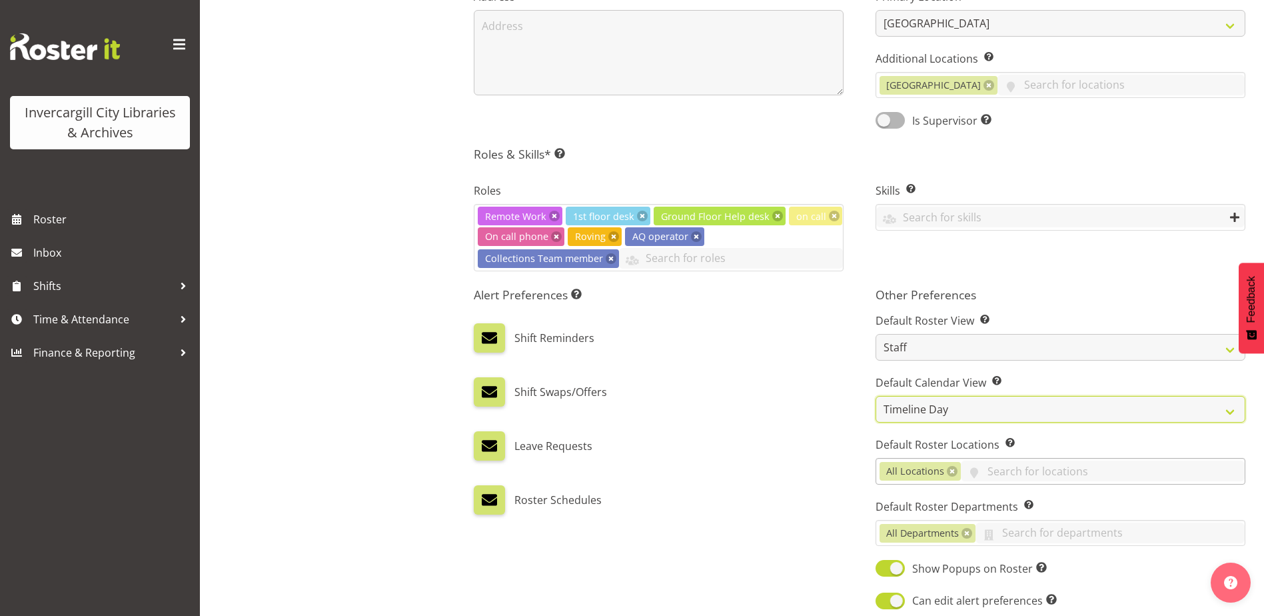
scroll to position [646, 0]
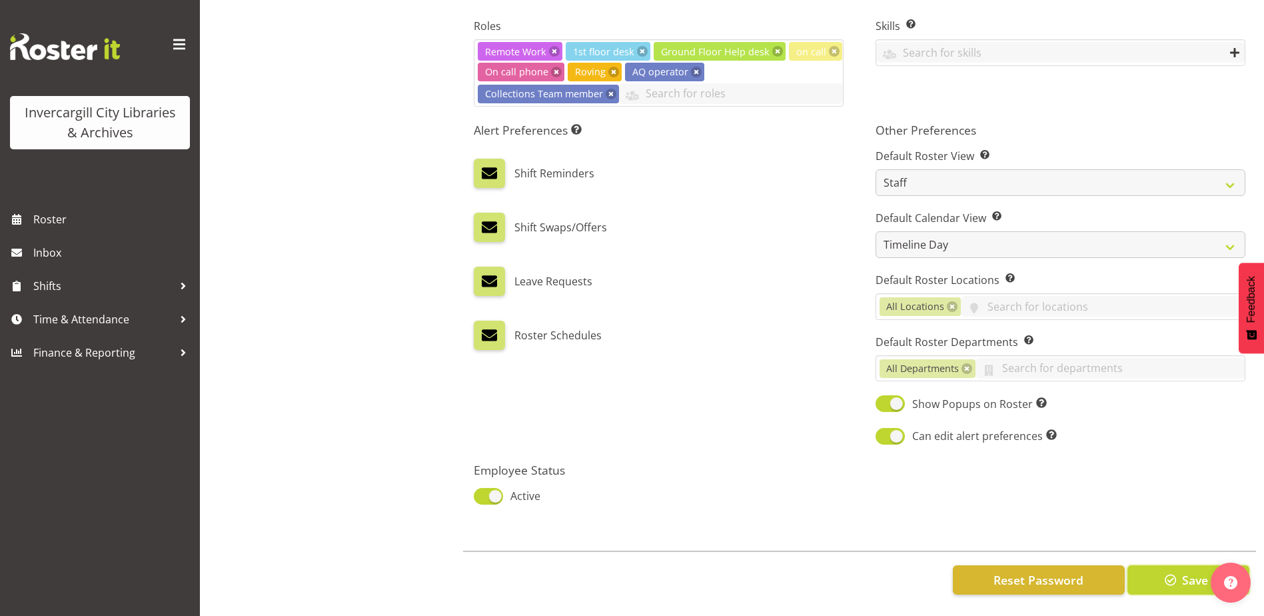
click at [1165, 579] on button "Save" at bounding box center [1188, 579] width 122 height 29
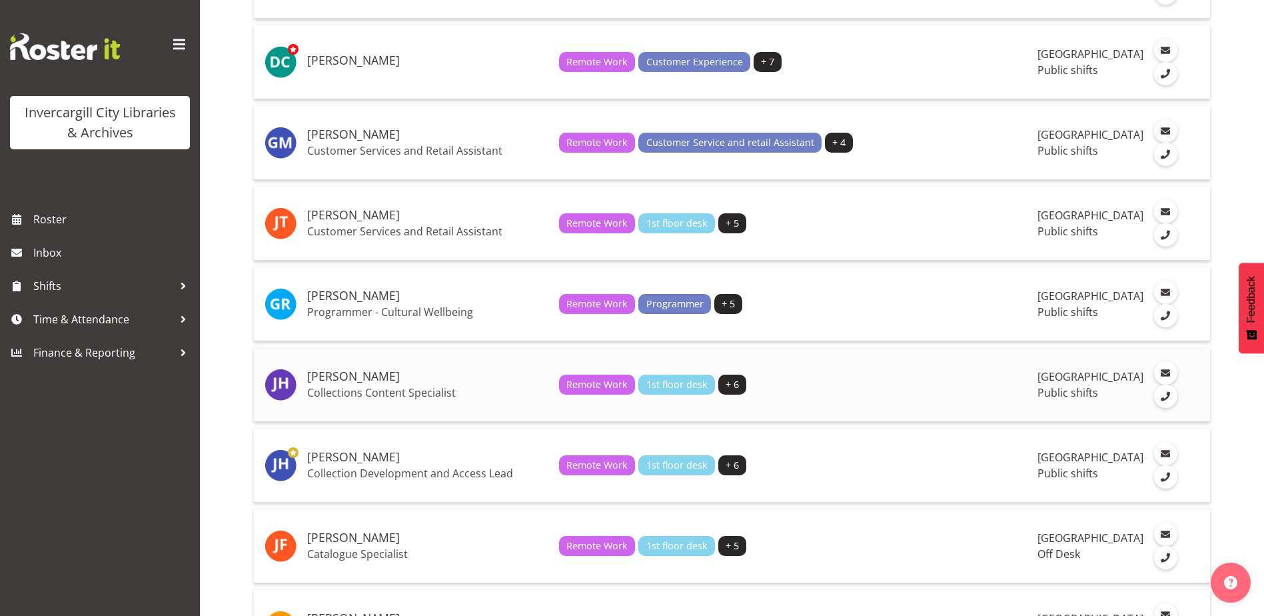
scroll to position [800, 0]
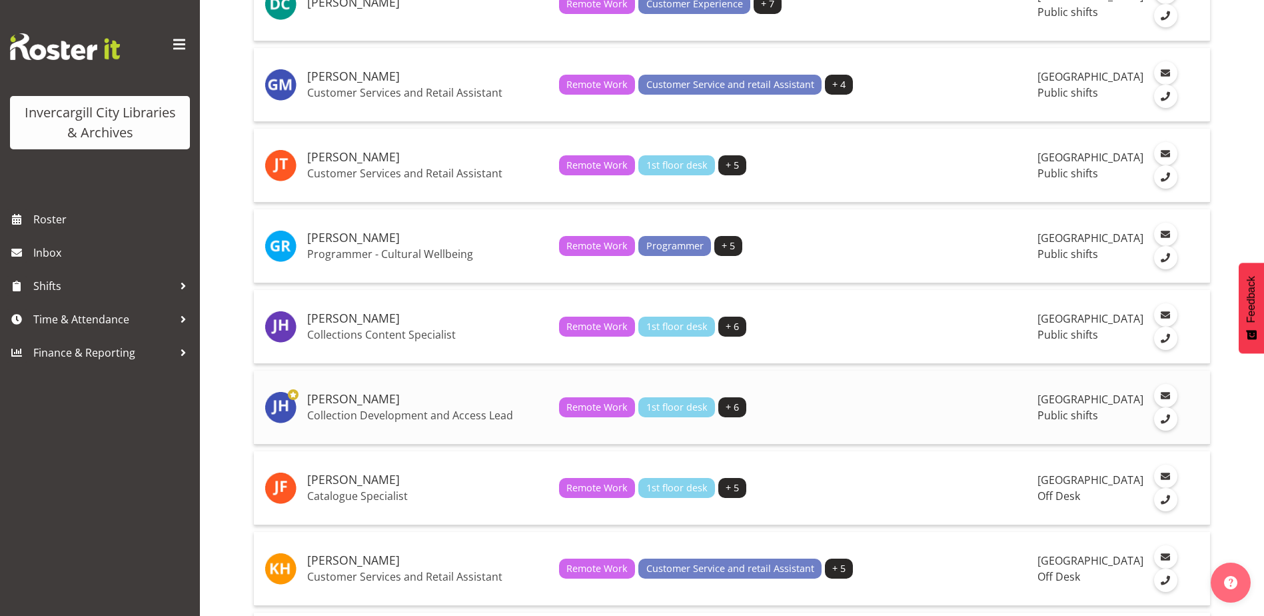
click at [358, 406] on h5 "[PERSON_NAME]" at bounding box center [427, 398] width 241 height 13
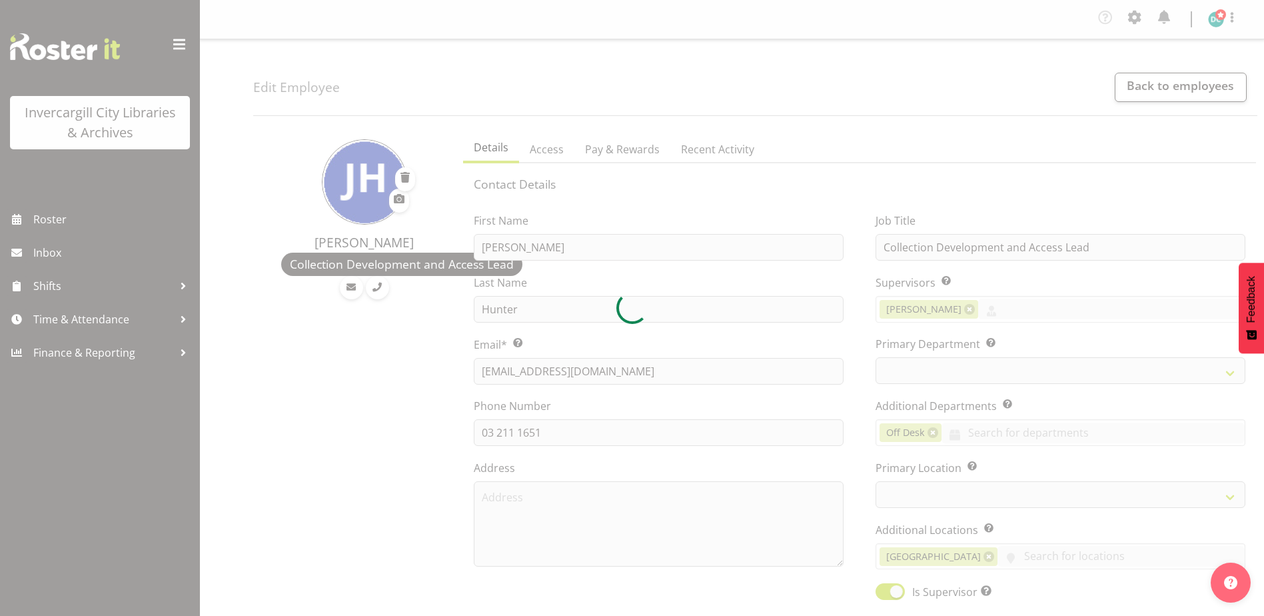
select select "TimelineWeek"
select select
select select "921"
select select "1276"
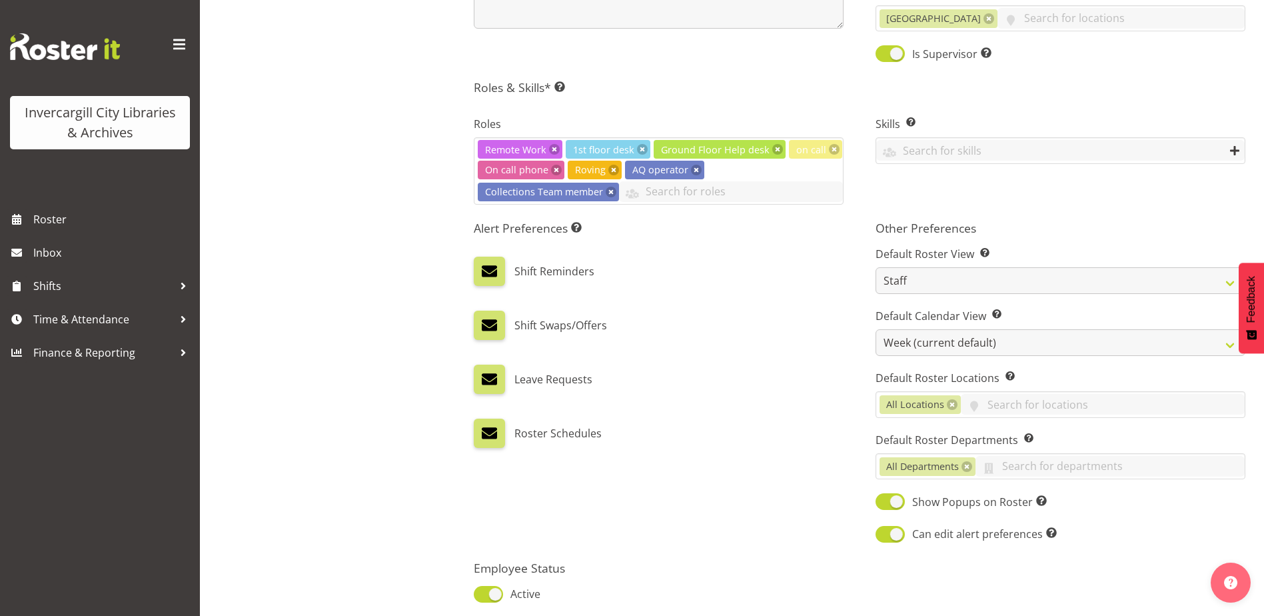
scroll to position [646, 0]
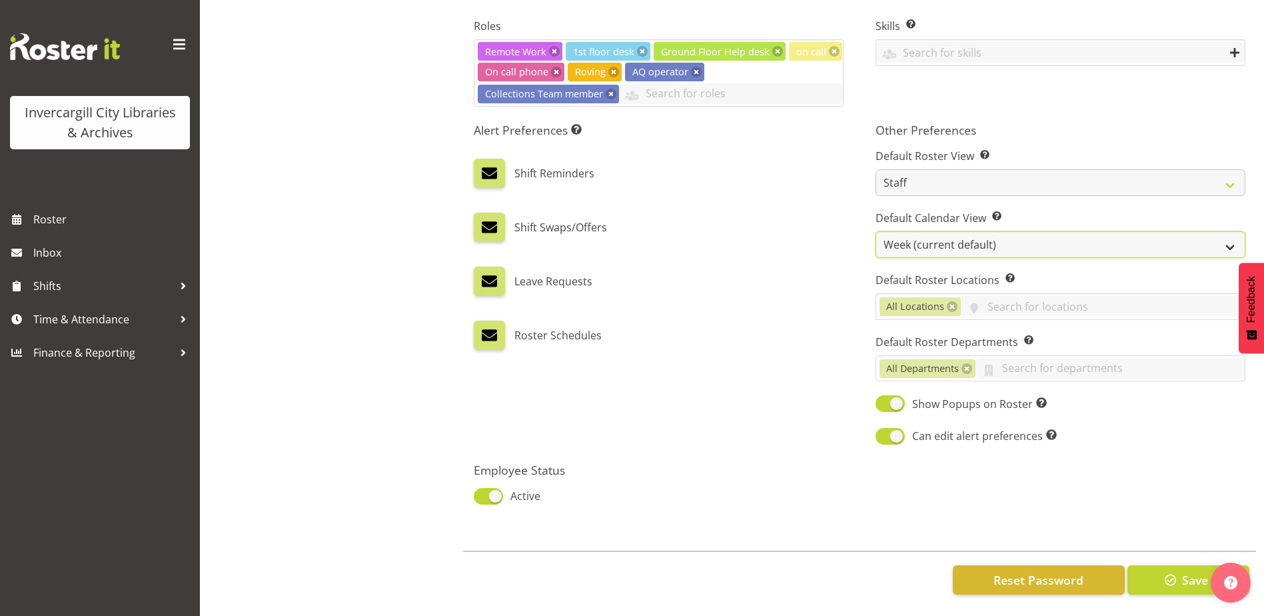
click at [914, 238] on select "Day Timeline Day Week (current default) Timeline Week Fortnight Month Calendar" at bounding box center [1060, 244] width 370 height 27
select select "TimelineDay"
click at [875, 231] on select "Day Timeline Day Week (current default) Timeline Week Fortnight Month Calendar" at bounding box center [1060, 244] width 370 height 27
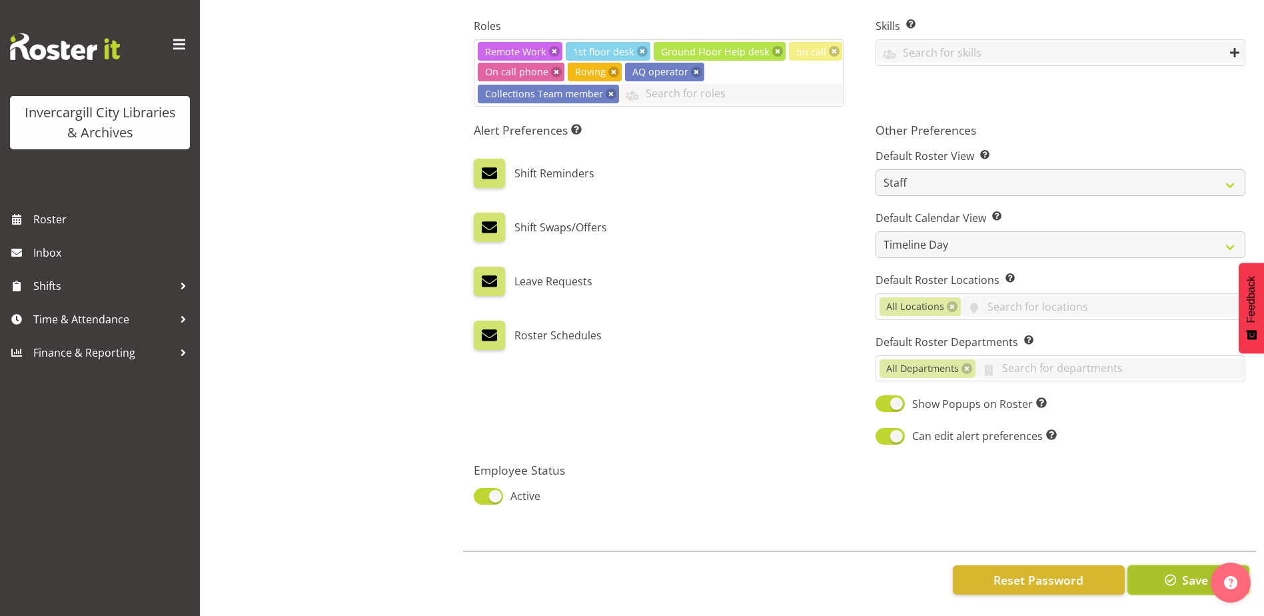
click at [1179, 574] on span "button" at bounding box center [1170, 579] width 17 height 17
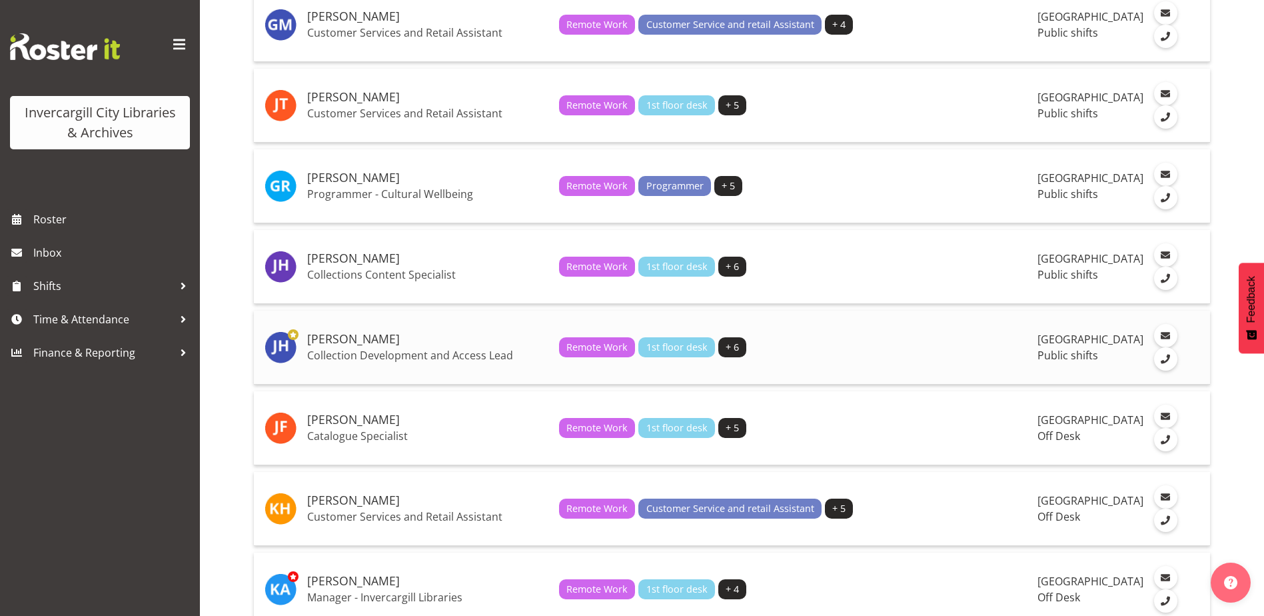
scroll to position [999, 0]
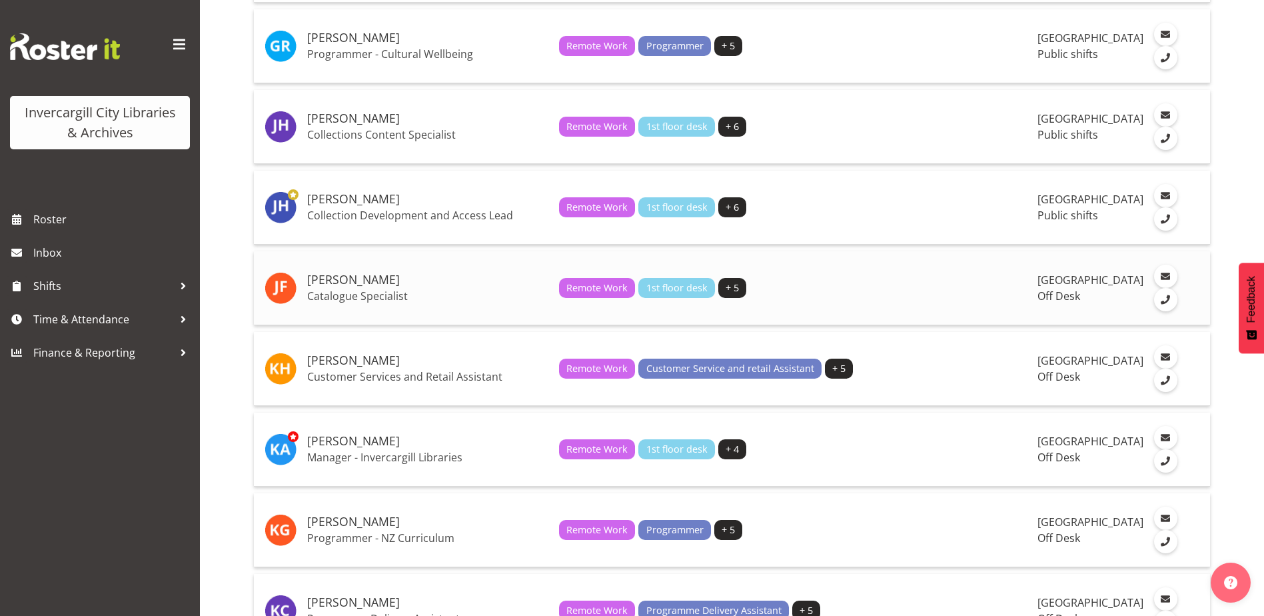
click at [362, 286] on h5 "[PERSON_NAME]" at bounding box center [427, 279] width 241 height 13
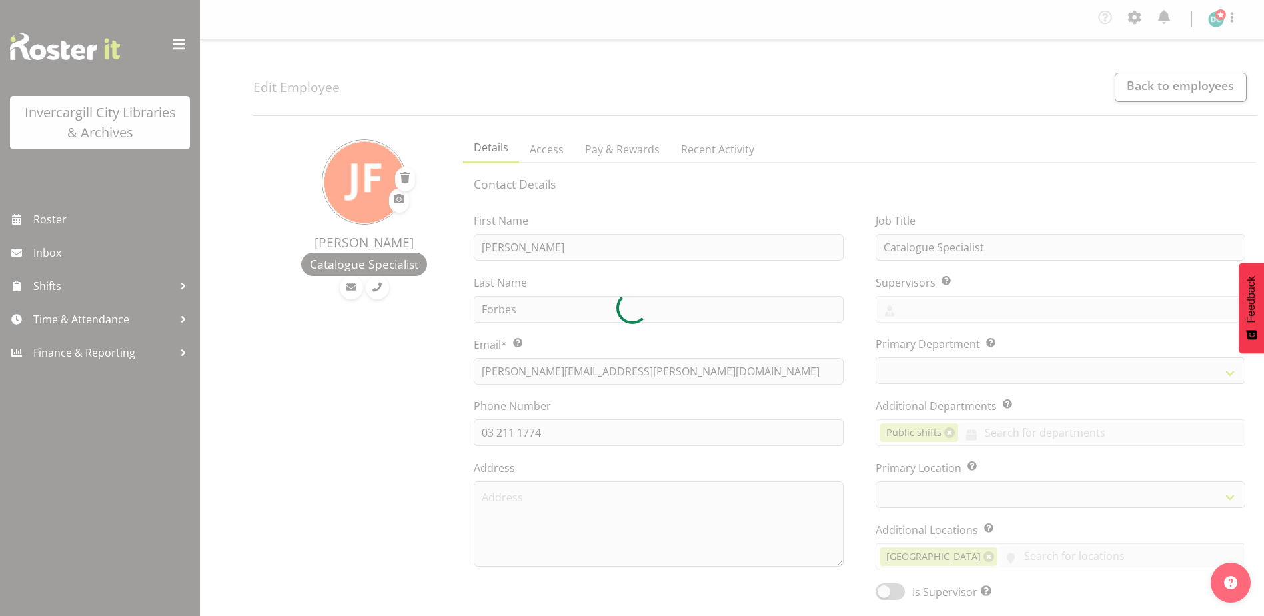
select select "TimelineWeek"
select select "1276"
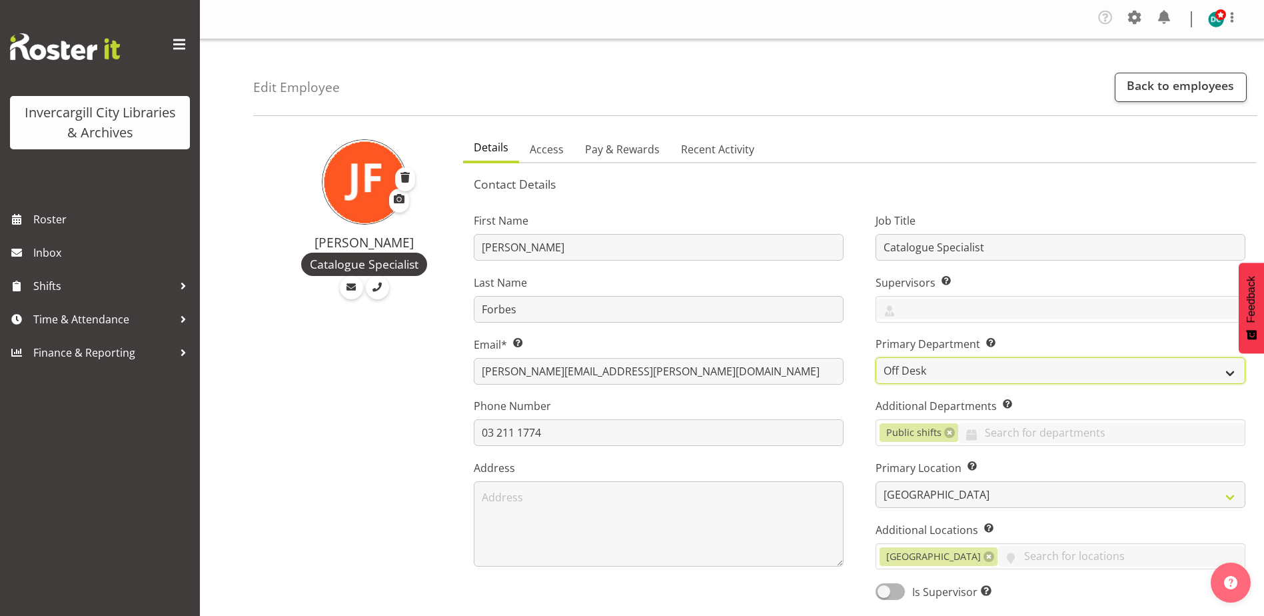
click at [939, 368] on select "Off Desk Public shifts" at bounding box center [1060, 370] width 370 height 27
select select "921"
click at [875, 357] on select "Off Desk Public shifts" at bounding box center [1060, 370] width 370 height 27
click at [906, 309] on input "text" at bounding box center [1060, 308] width 368 height 21
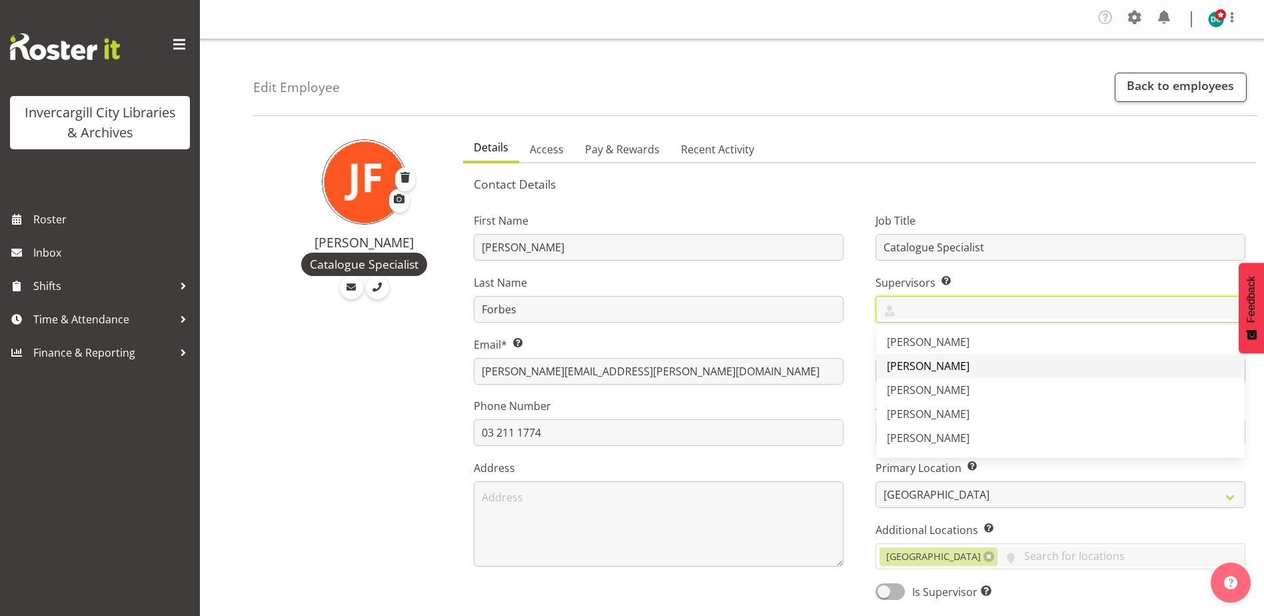
click at [925, 373] on link "[PERSON_NAME]" at bounding box center [1060, 366] width 368 height 24
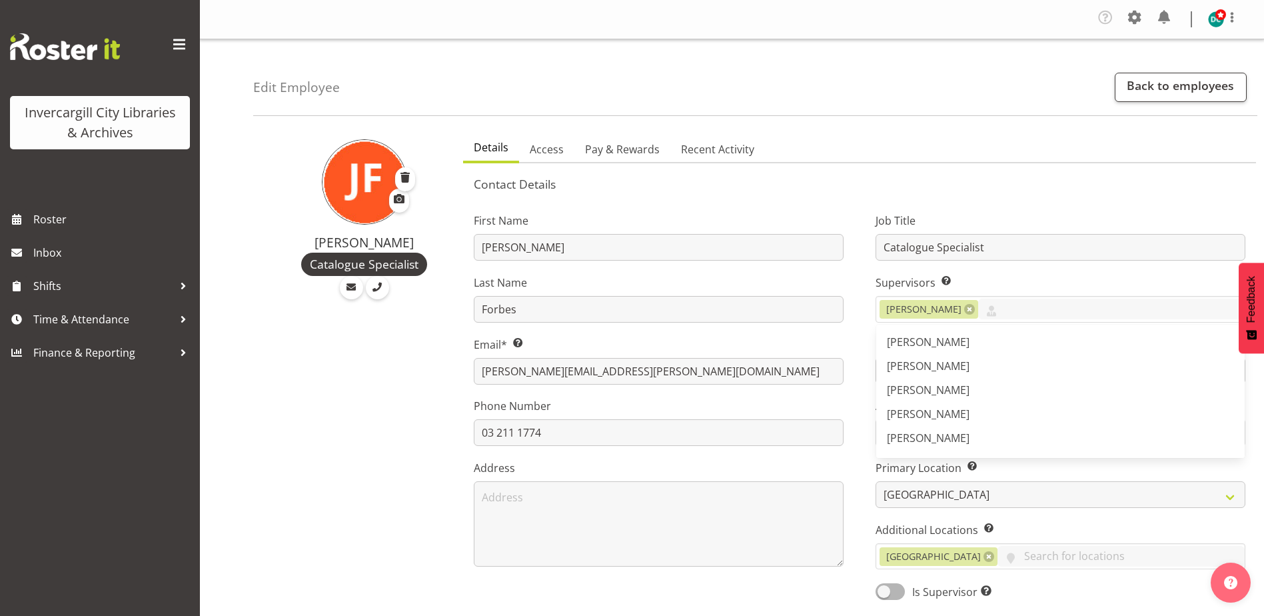
click at [909, 179] on h5 "Contact Details" at bounding box center [860, 184] width 772 height 15
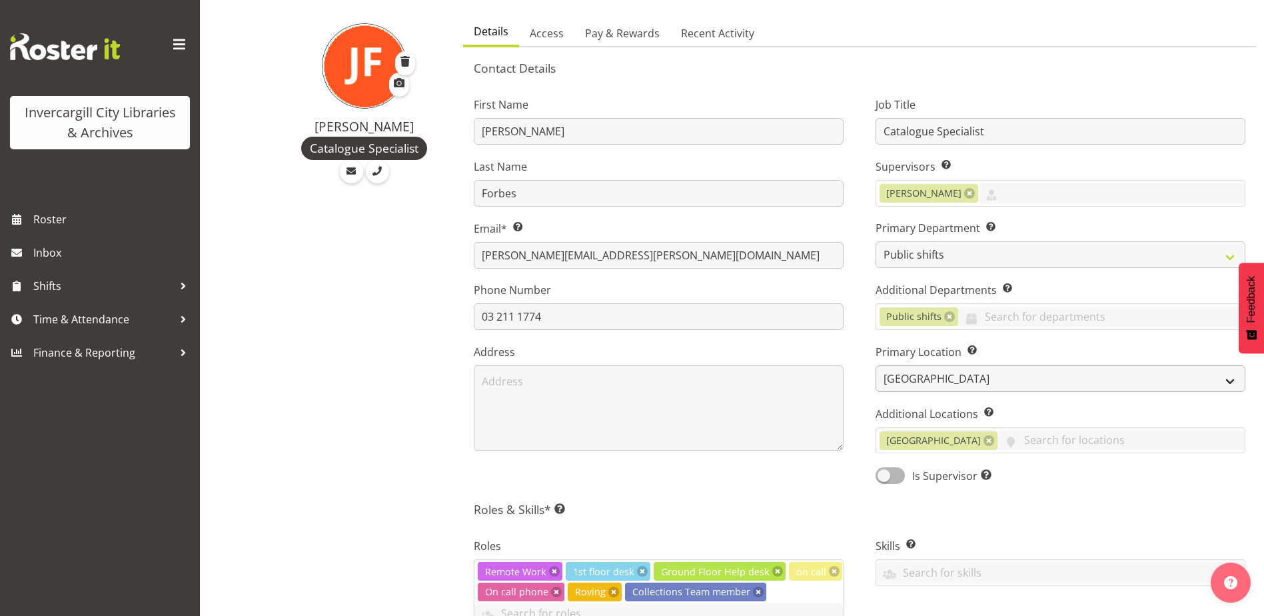
scroll to position [133, 0]
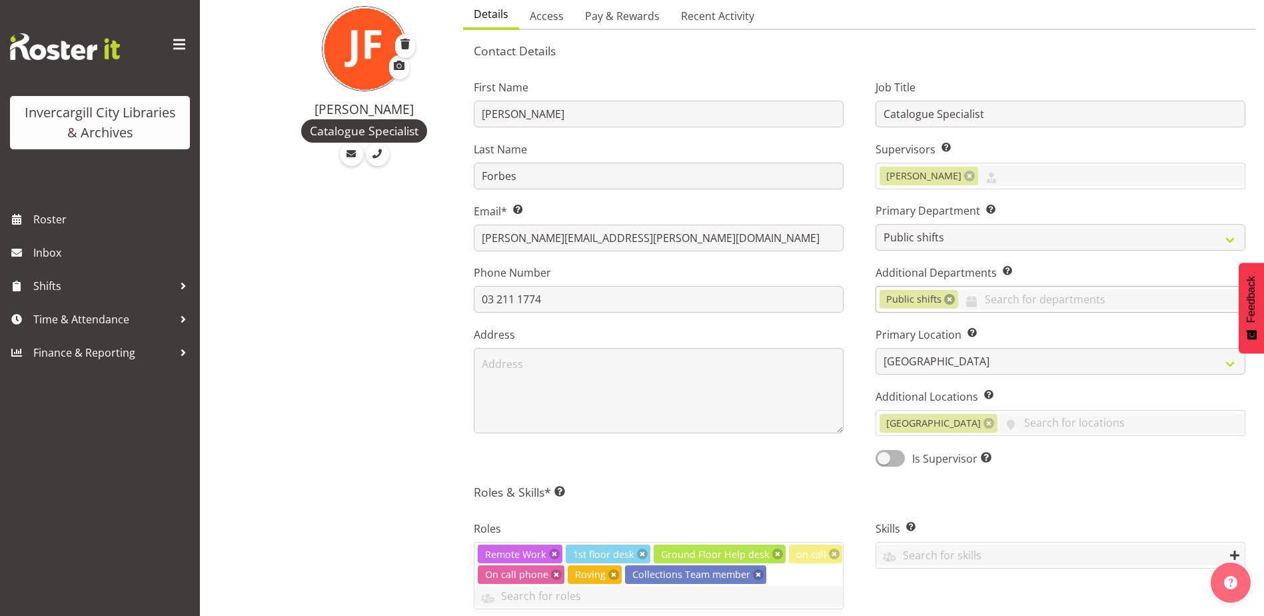
click at [950, 301] on link at bounding box center [949, 299] width 11 height 11
click at [938, 300] on input "text" at bounding box center [1060, 299] width 368 height 21
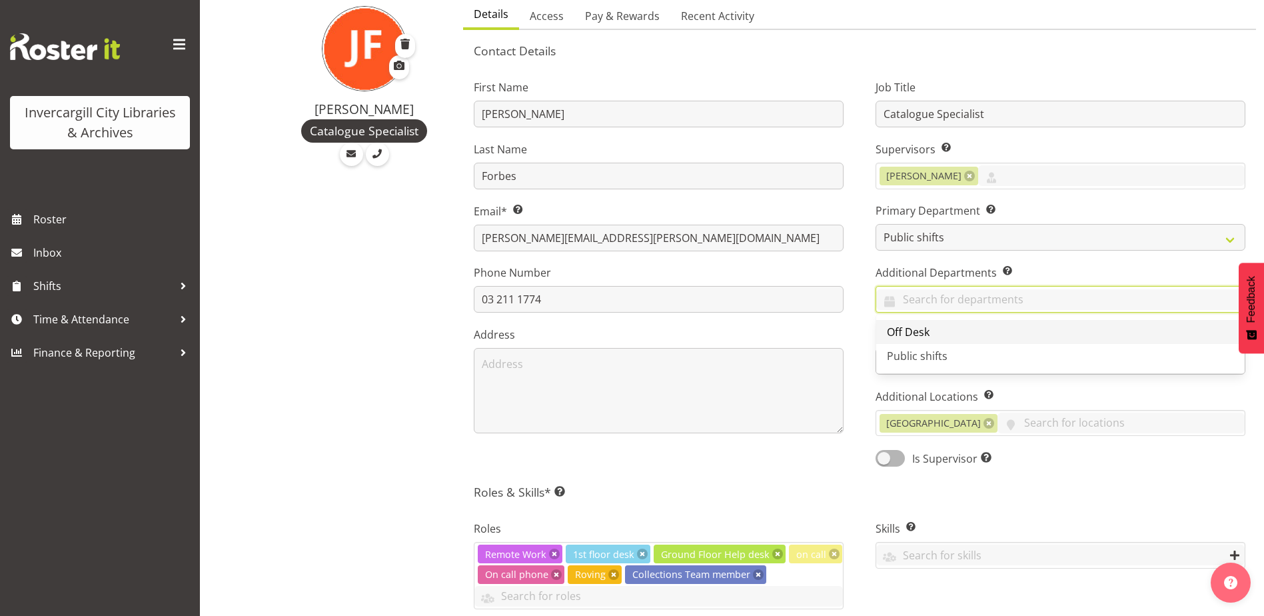
click at [922, 331] on span "Off Desk" at bounding box center [908, 331] width 43 height 15
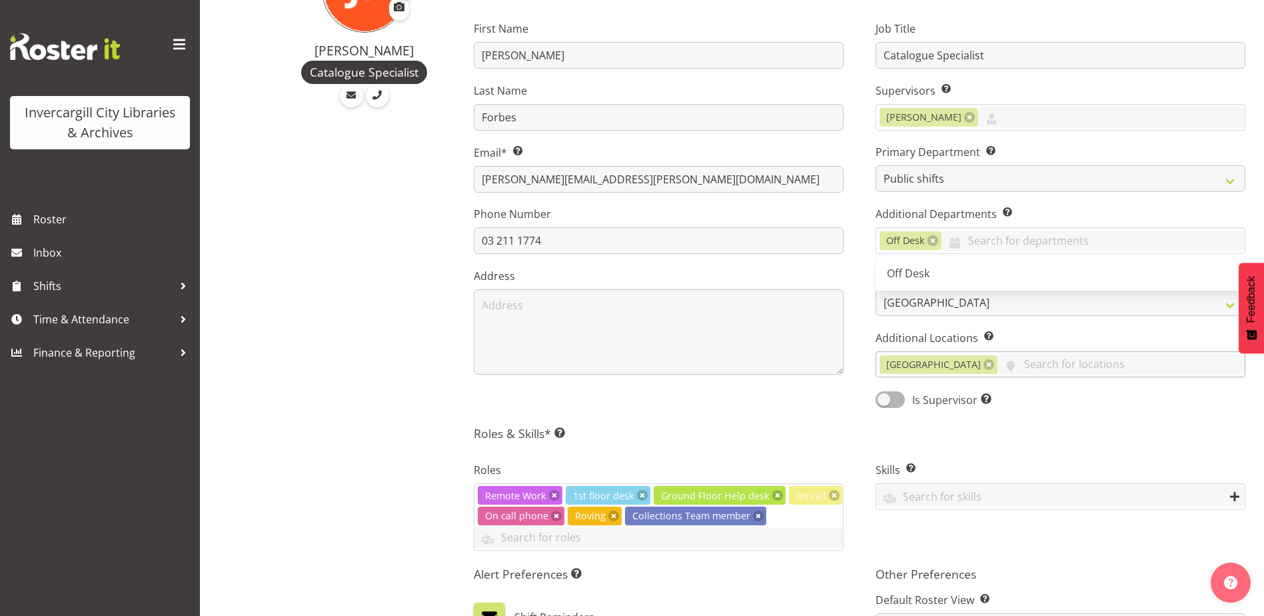
scroll to position [333, 0]
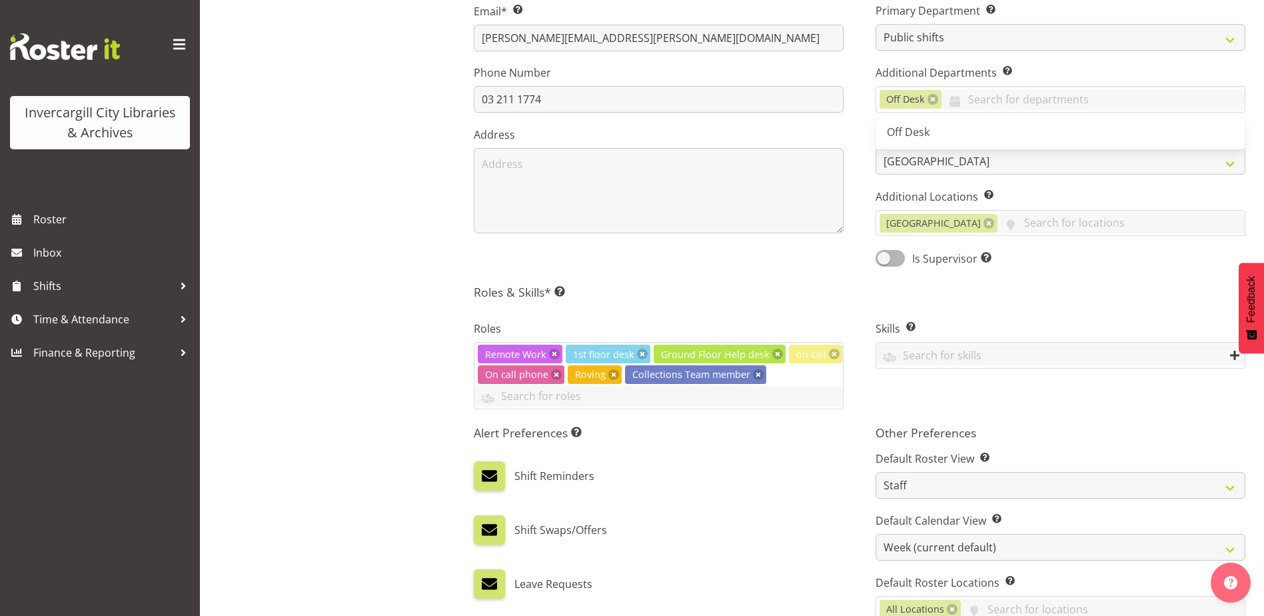
click at [977, 282] on div "Contact Details First Name Joanne Last Name Forbes Email* This is a required fi…" at bounding box center [860, 329] width 772 height 973
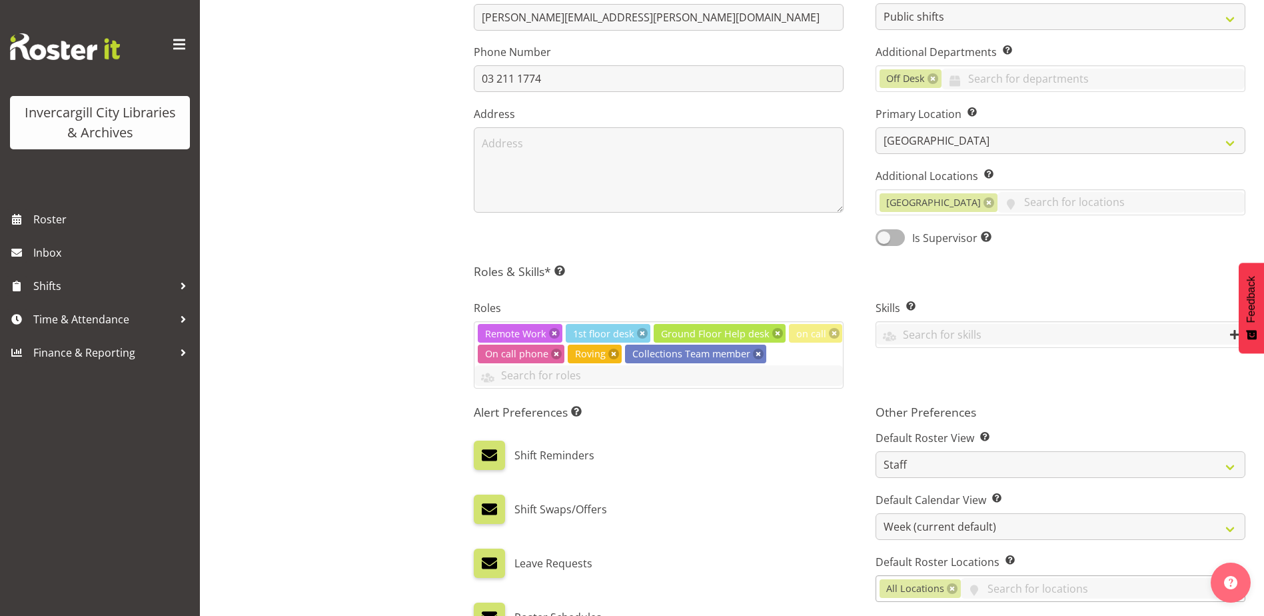
scroll to position [533, 0]
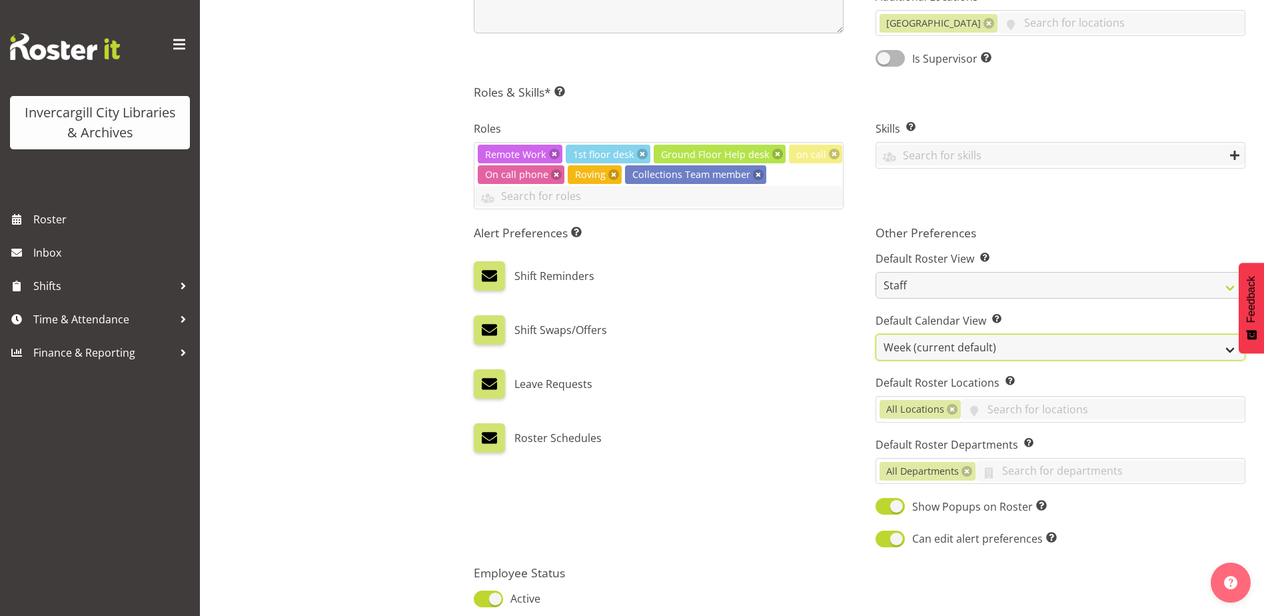
click at [923, 350] on select "Day Timeline Day Week (current default) Timeline Week Fortnight Month Calendar" at bounding box center [1060, 347] width 370 height 27
select select "TimelineDay"
click at [875, 334] on select "Day Timeline Day Week (current default) Timeline Week Fortnight Month Calendar" at bounding box center [1060, 347] width 370 height 27
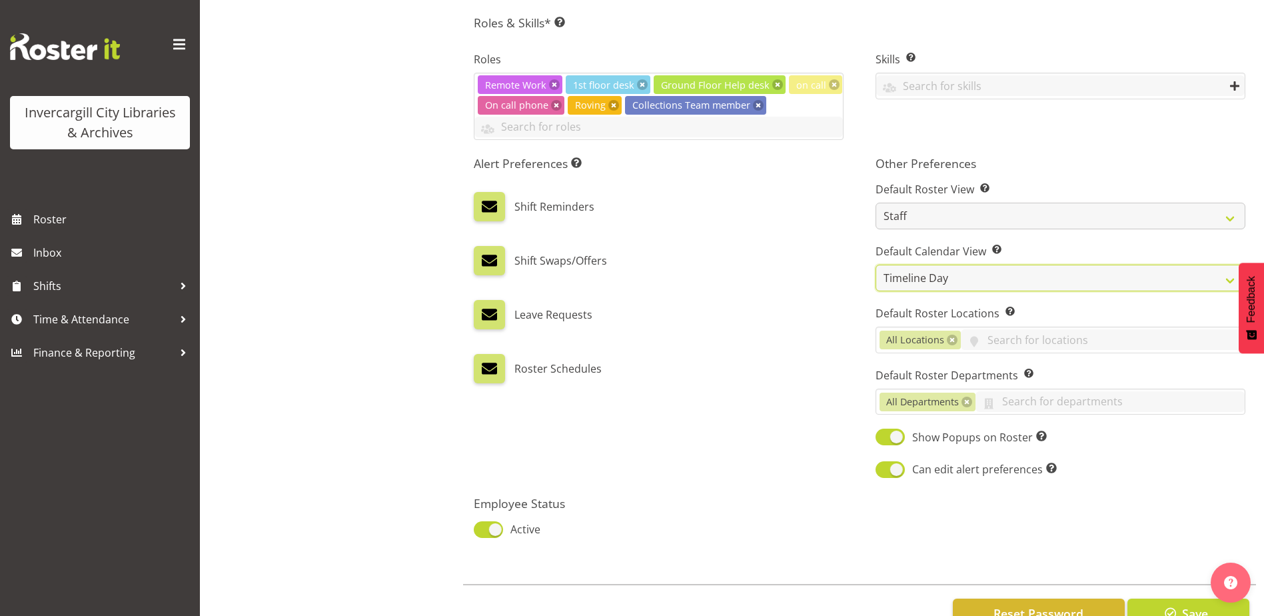
scroll to position [646, 0]
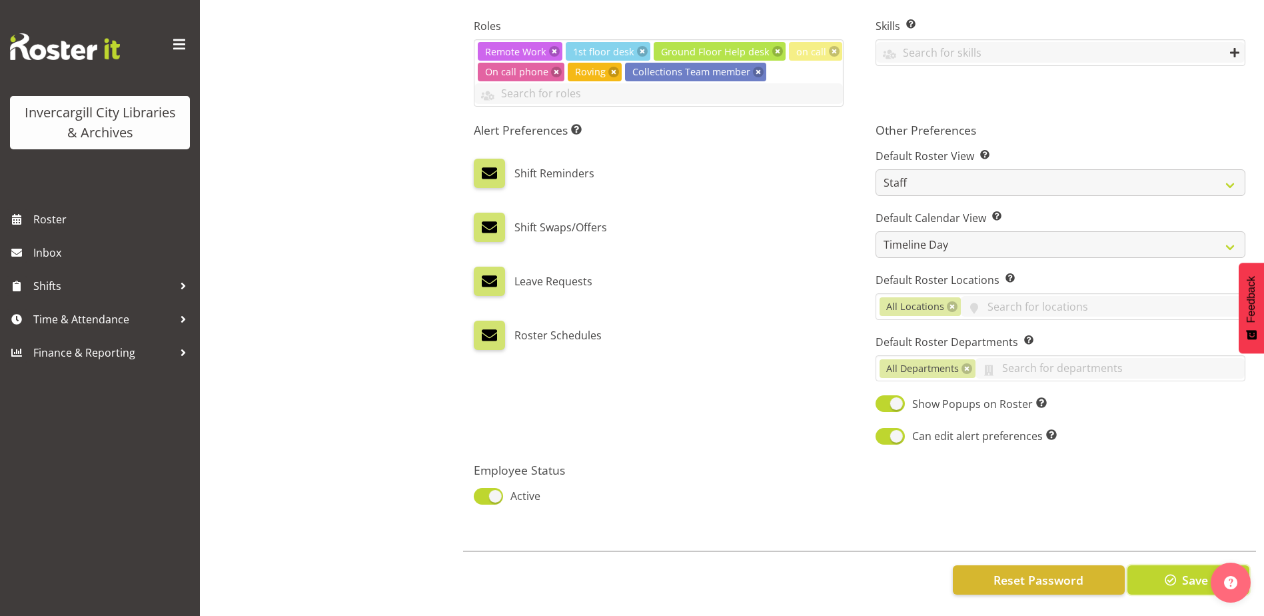
click at [1175, 572] on span "button" at bounding box center [1170, 579] width 17 height 17
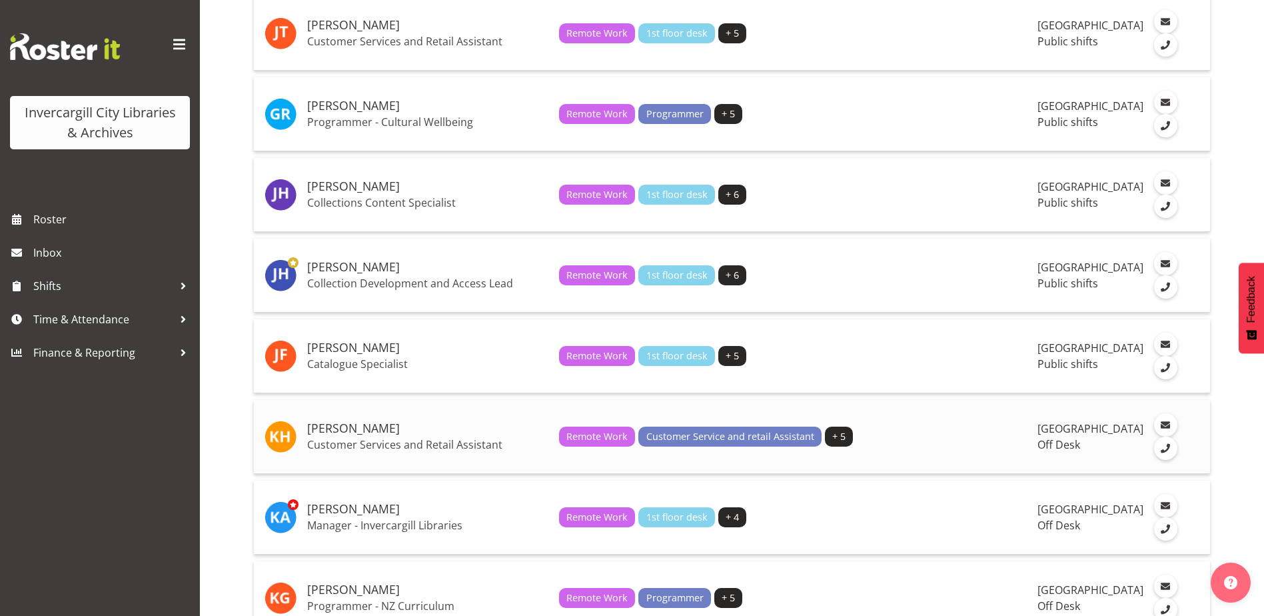
scroll to position [933, 0]
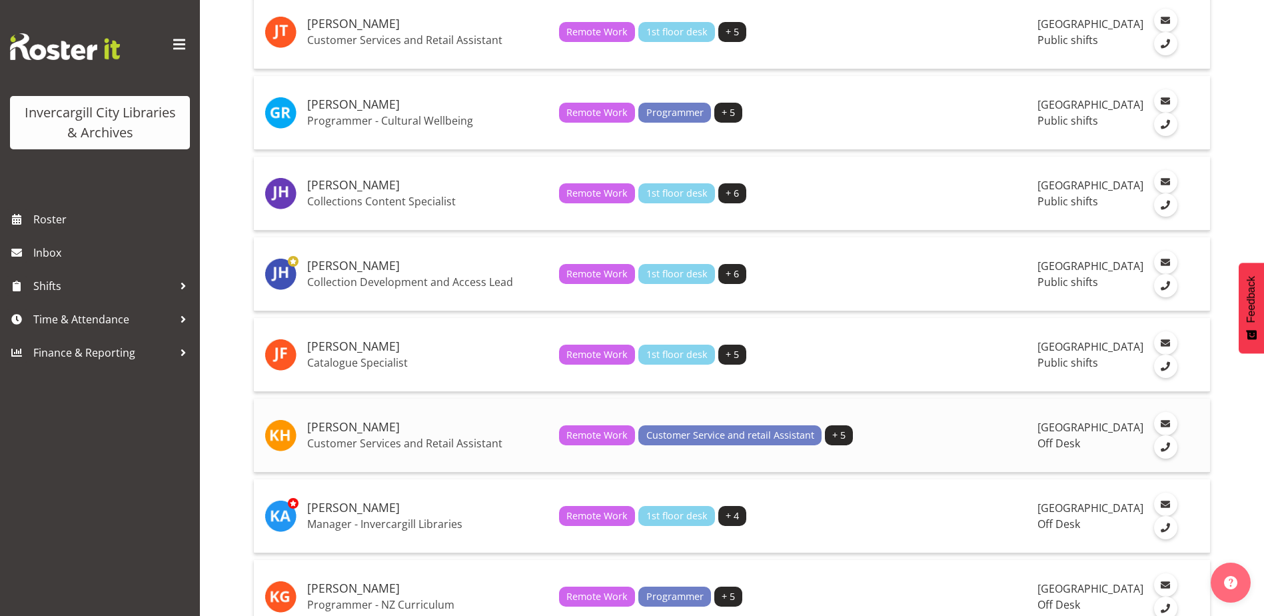
click at [354, 434] on h5 "[PERSON_NAME]" at bounding box center [427, 426] width 241 height 13
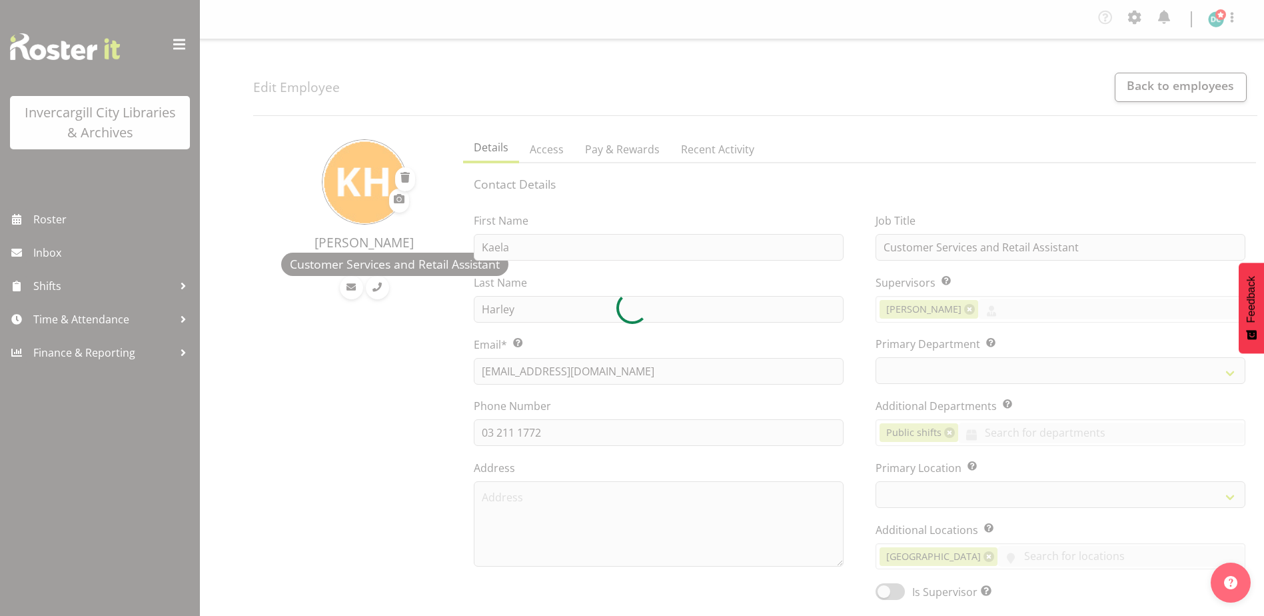
select select "TimelineWeek"
select select "1276"
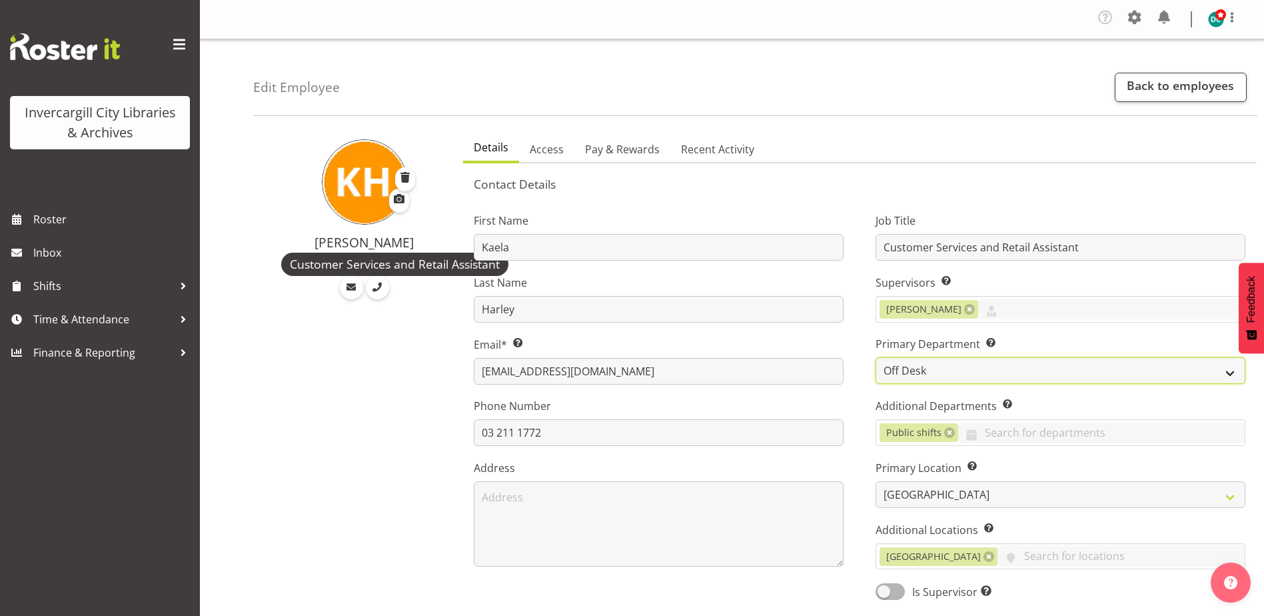
click at [934, 362] on select "Off Desk Public shifts" at bounding box center [1060, 370] width 370 height 27
select select "921"
click at [875, 357] on select "Off Desk Public shifts" at bounding box center [1060, 370] width 370 height 27
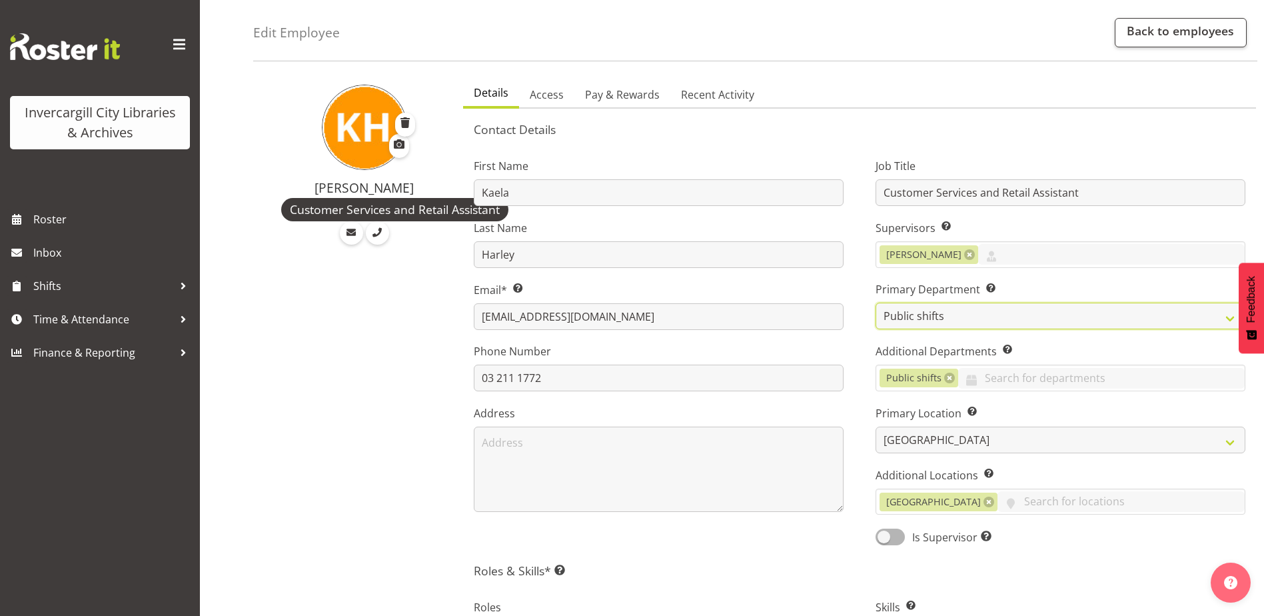
scroll to position [133, 0]
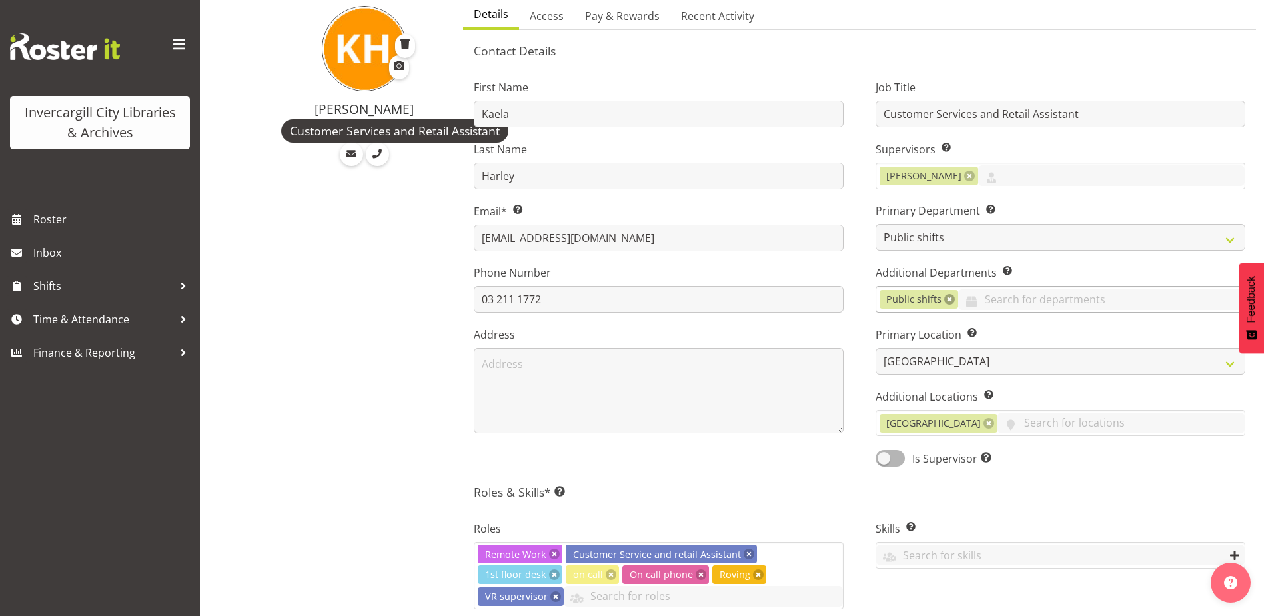
click at [949, 300] on link at bounding box center [949, 299] width 11 height 11
click at [925, 304] on input "text" at bounding box center [1060, 299] width 368 height 21
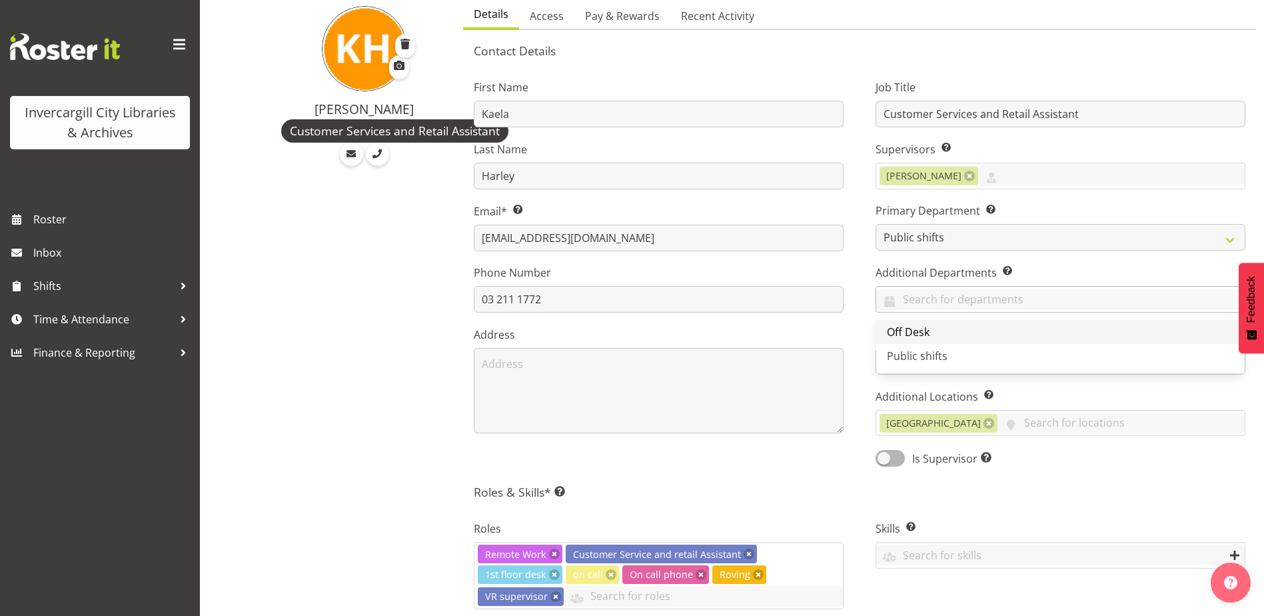
click at [917, 328] on span "Off Desk" at bounding box center [908, 331] width 43 height 15
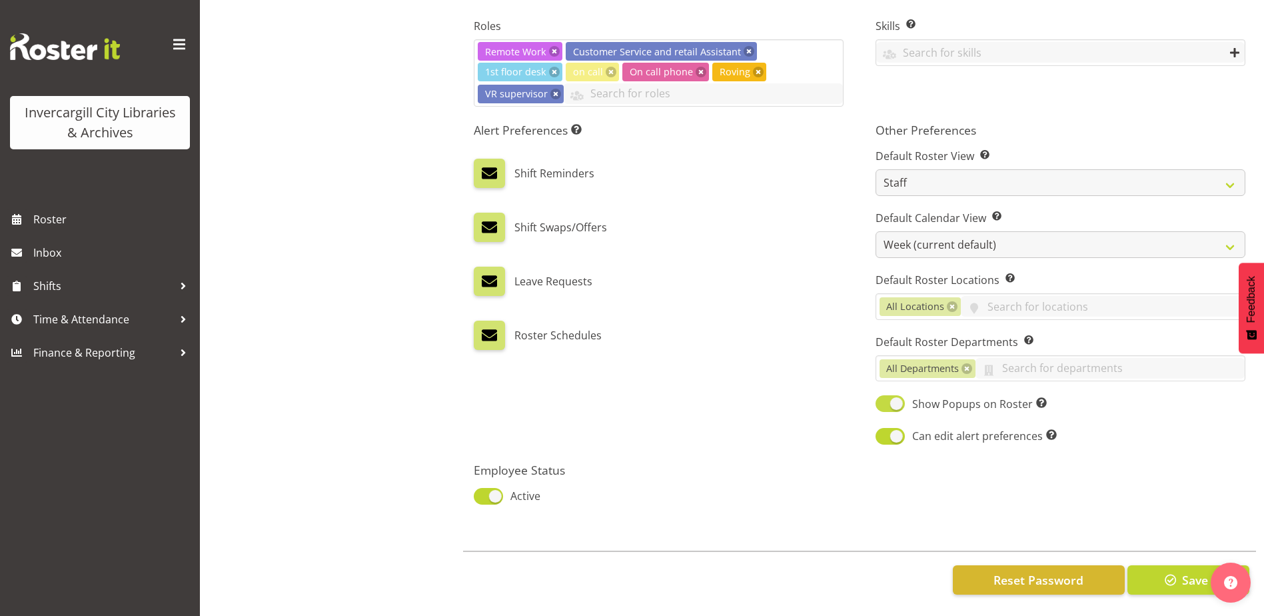
scroll to position [646, 0]
click at [907, 242] on select "Day Timeline Day Week (current default) Timeline Week Fortnight Month Calendar" at bounding box center [1060, 244] width 370 height 27
select select "TimelineDay"
click at [875, 231] on select "Day Timeline Day Week (current default) Timeline Week Fortnight Month Calendar" at bounding box center [1060, 244] width 370 height 27
click at [1164, 571] on span "button" at bounding box center [1170, 579] width 17 height 17
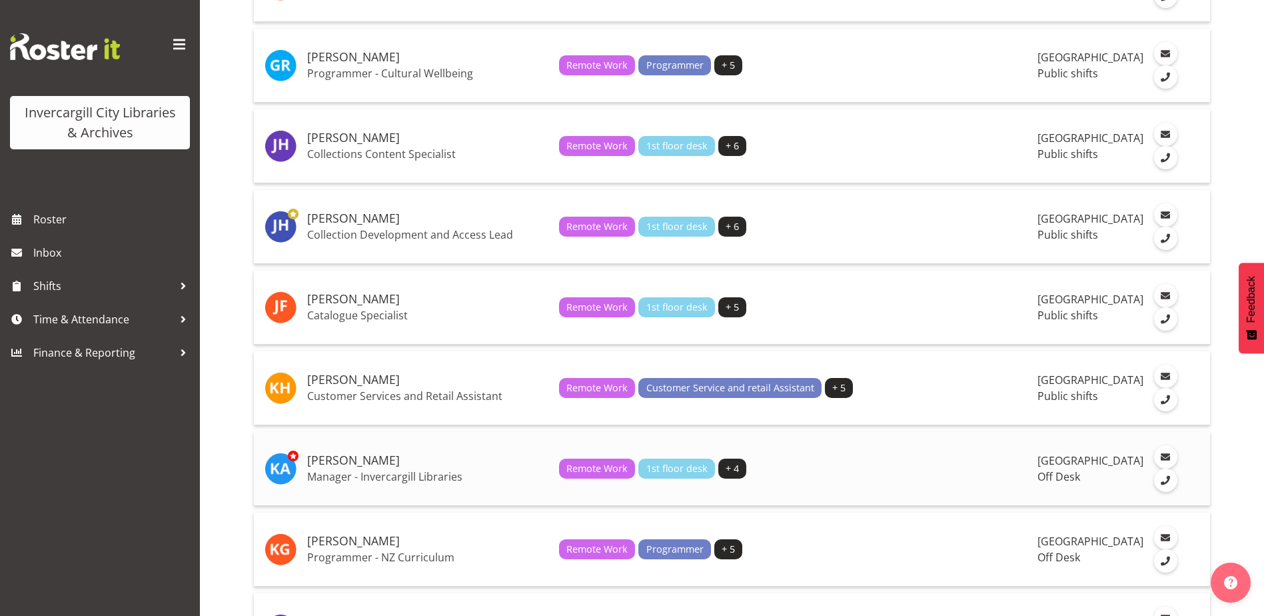
scroll to position [999, 0]
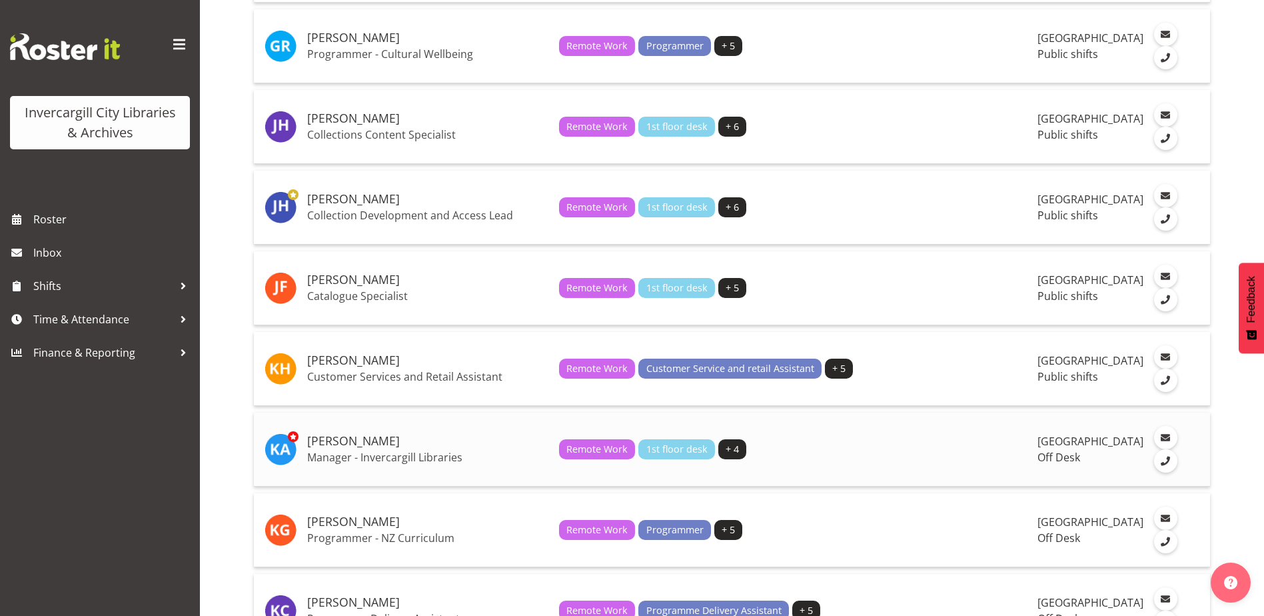
click at [343, 448] on h5 "[PERSON_NAME]" at bounding box center [427, 440] width 241 height 13
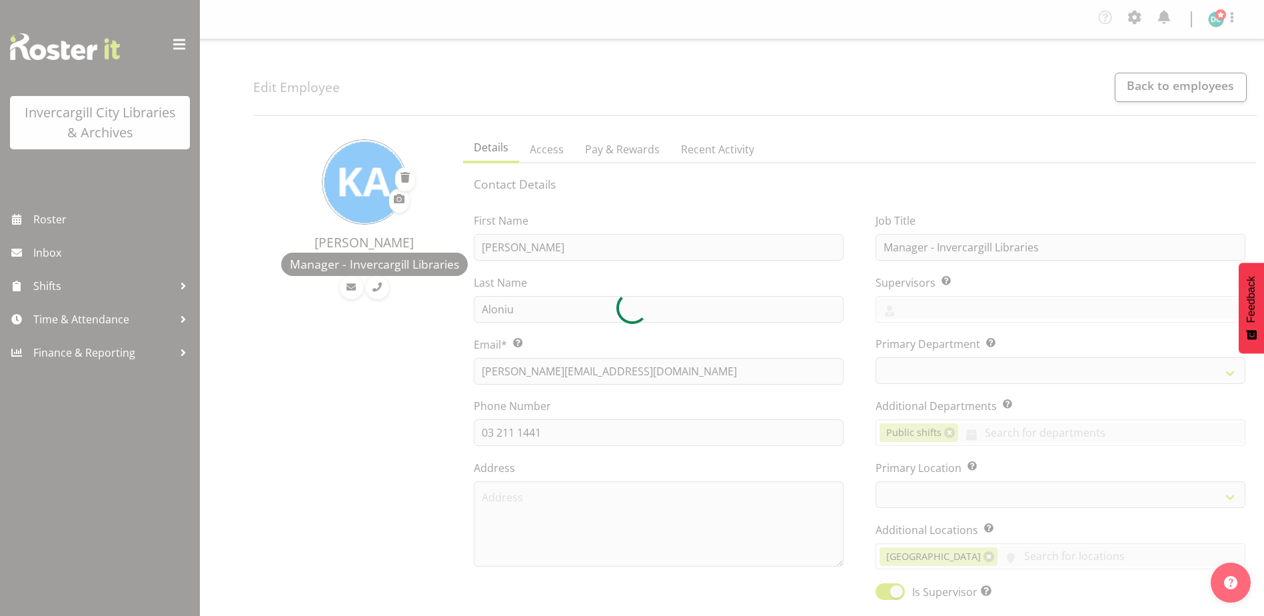
select select "TimelineWeek"
select select
select select "1276"
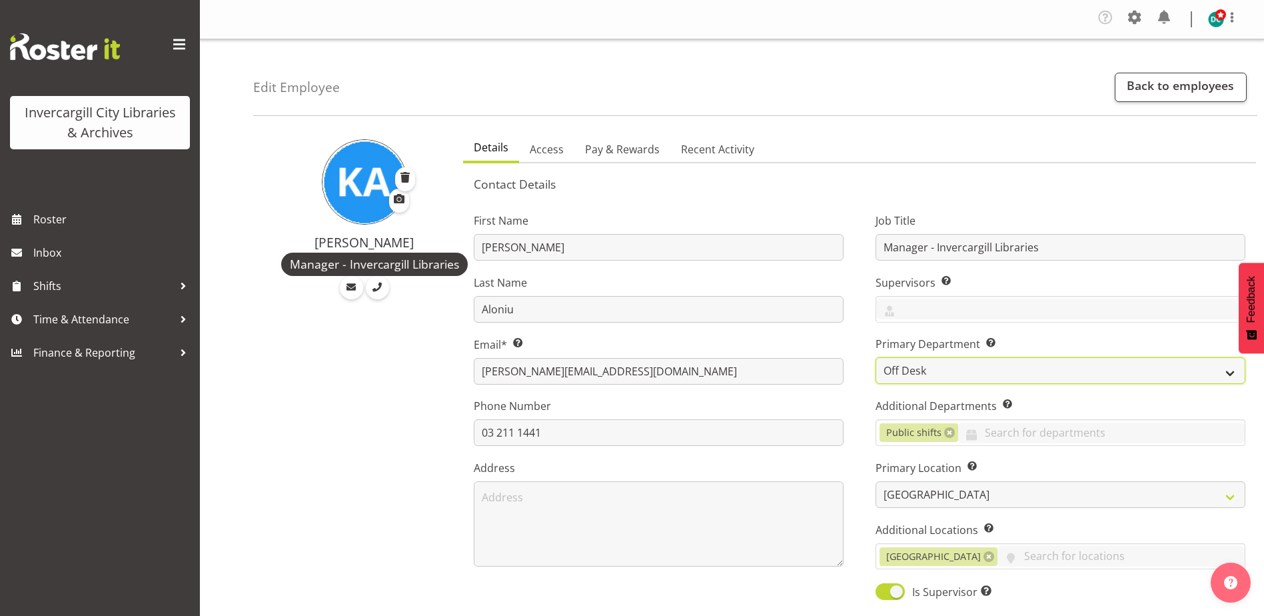
click at [923, 374] on select "Off Desk Public shifts" at bounding box center [1060, 370] width 370 height 27
select select "921"
click at [875, 357] on select "Off Desk Public shifts" at bounding box center [1060, 370] width 370 height 27
click at [953, 434] on link at bounding box center [949, 432] width 11 height 11
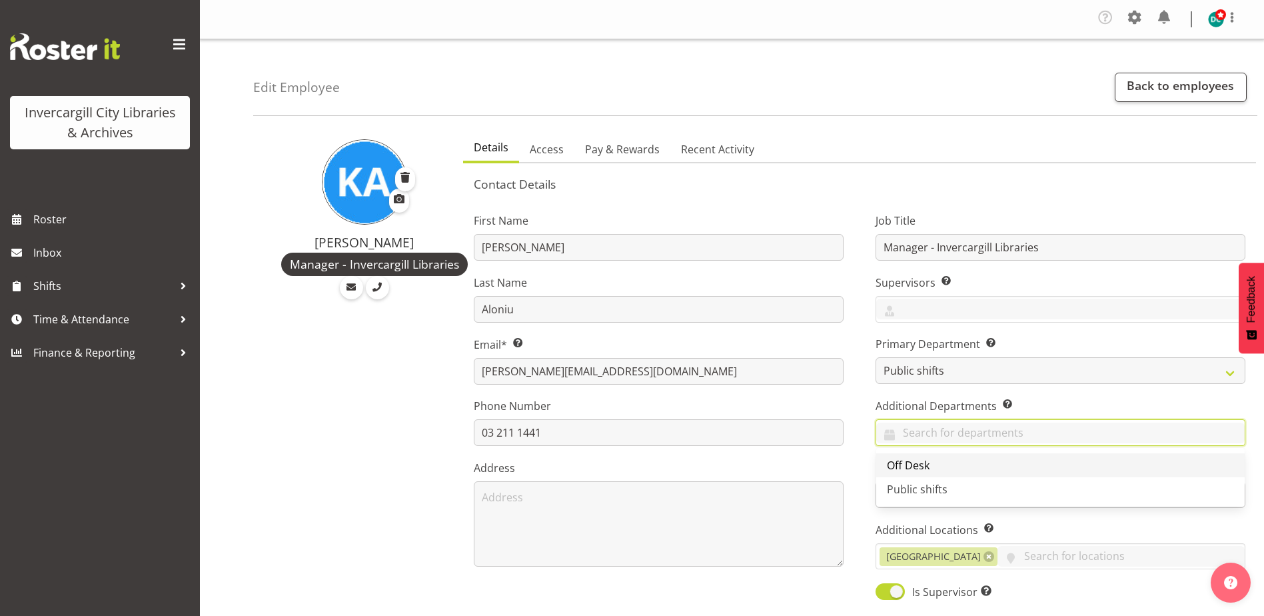
click at [915, 462] on span "Off Desk" at bounding box center [908, 465] width 43 height 15
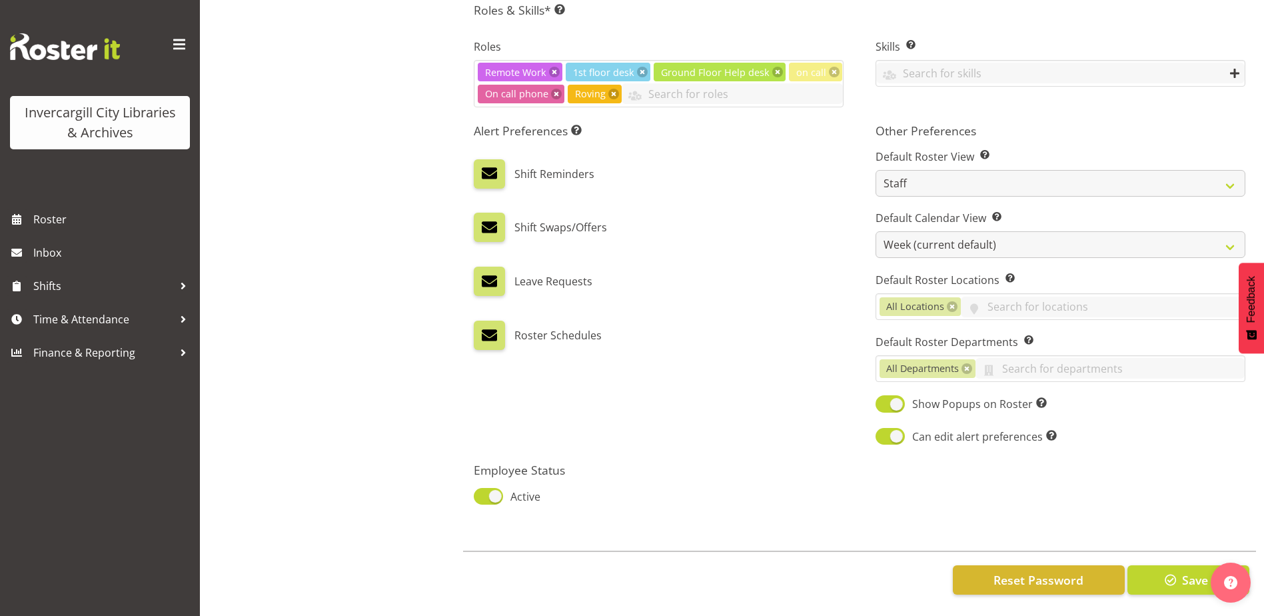
scroll to position [625, 0]
click at [939, 232] on select "Day Timeline Day Week (current default) Timeline Week Fortnight Month Calendar" at bounding box center [1060, 244] width 370 height 27
select select "TimelineDay"
click at [875, 231] on select "Day Timeline Day Week (current default) Timeline Week Fortnight Month Calendar" at bounding box center [1060, 244] width 370 height 27
click at [1181, 565] on button "Save" at bounding box center [1188, 579] width 122 height 29
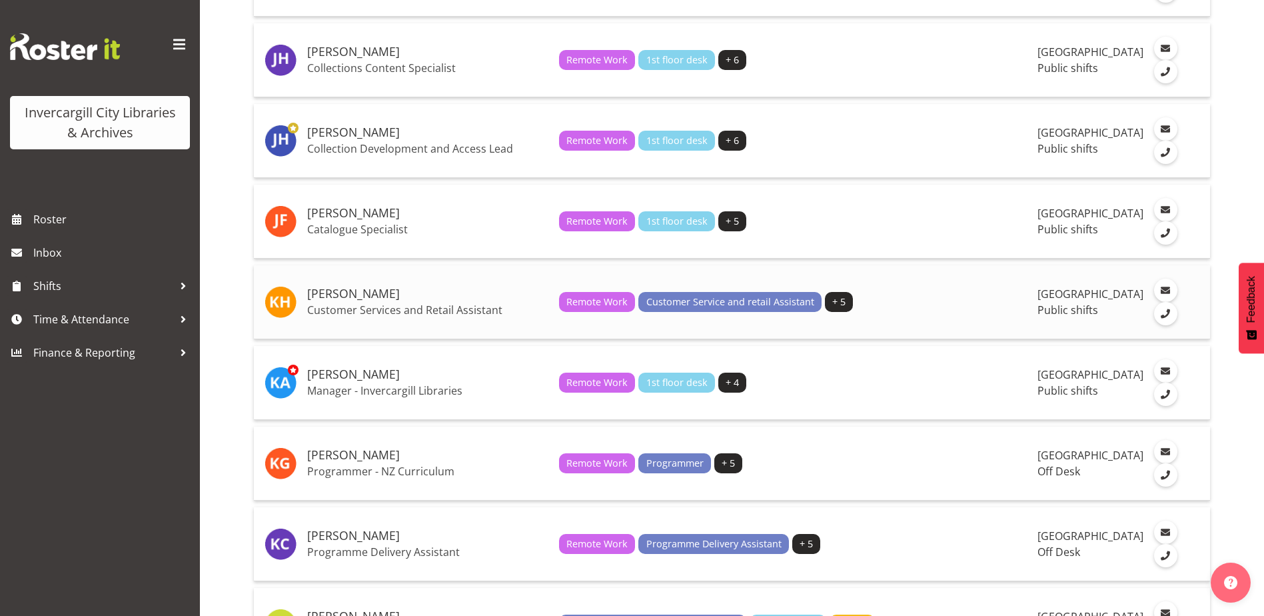
scroll to position [1266, 0]
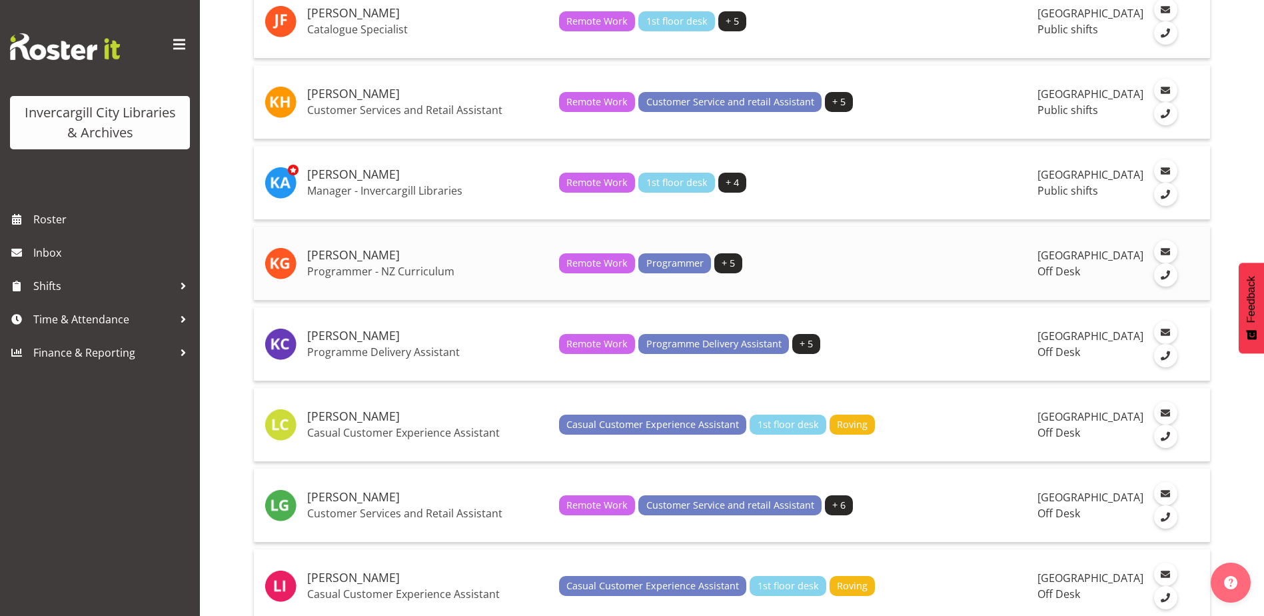
click at [338, 262] on h5 "[PERSON_NAME]" at bounding box center [427, 255] width 241 height 13
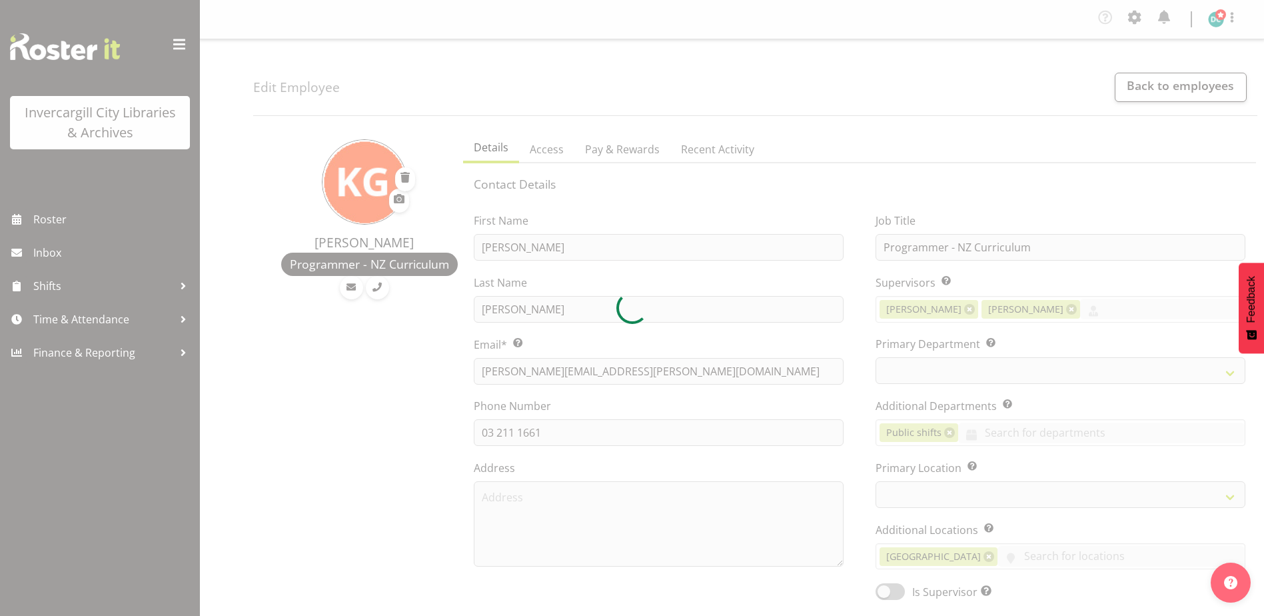
select select "TimelineWeek"
select select "1276"
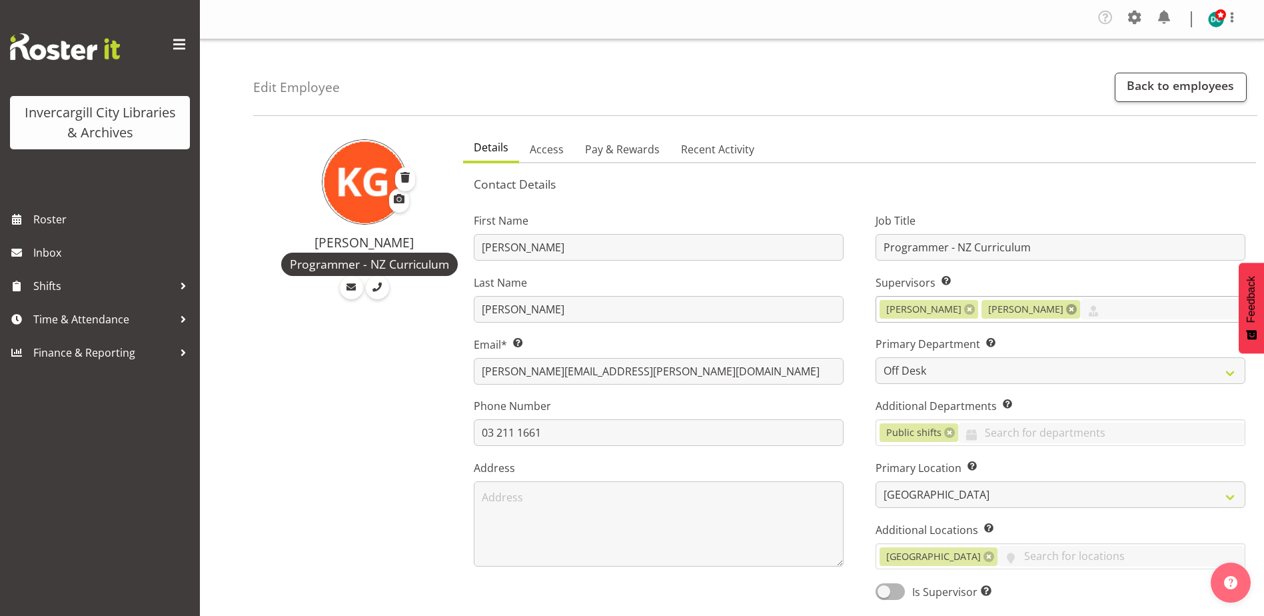
click at [1077, 306] on link at bounding box center [1071, 309] width 11 height 11
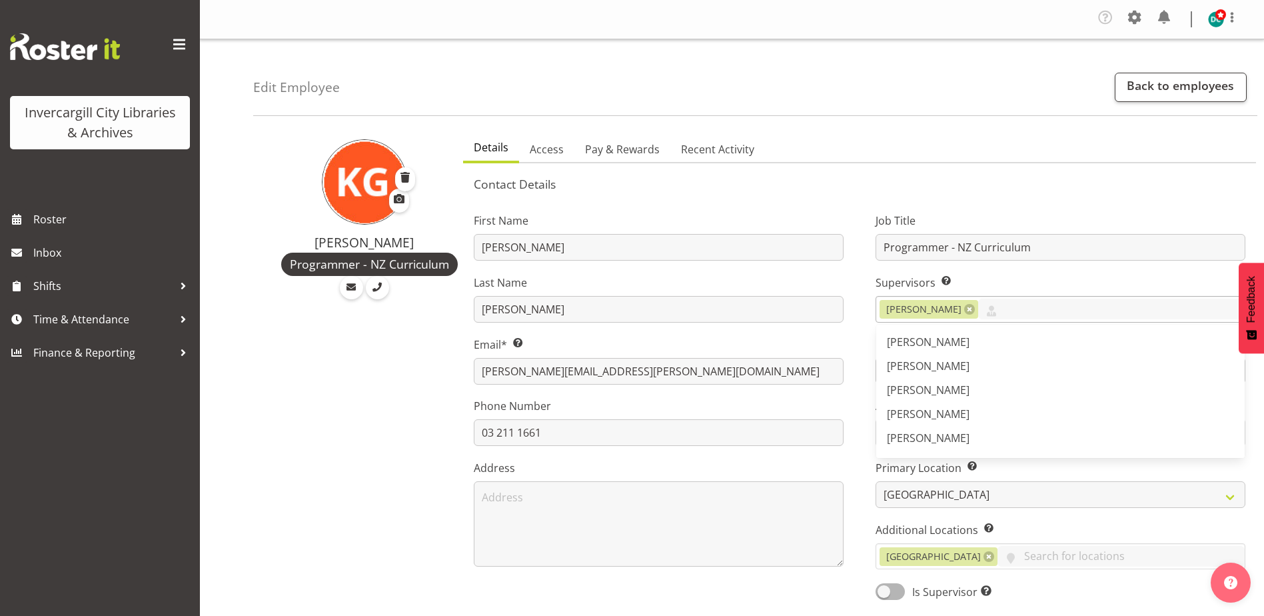
click at [854, 283] on div "First Name Katie Last Name Greene Email* This is a required field. katie.greene…" at bounding box center [659, 402] width 402 height 416
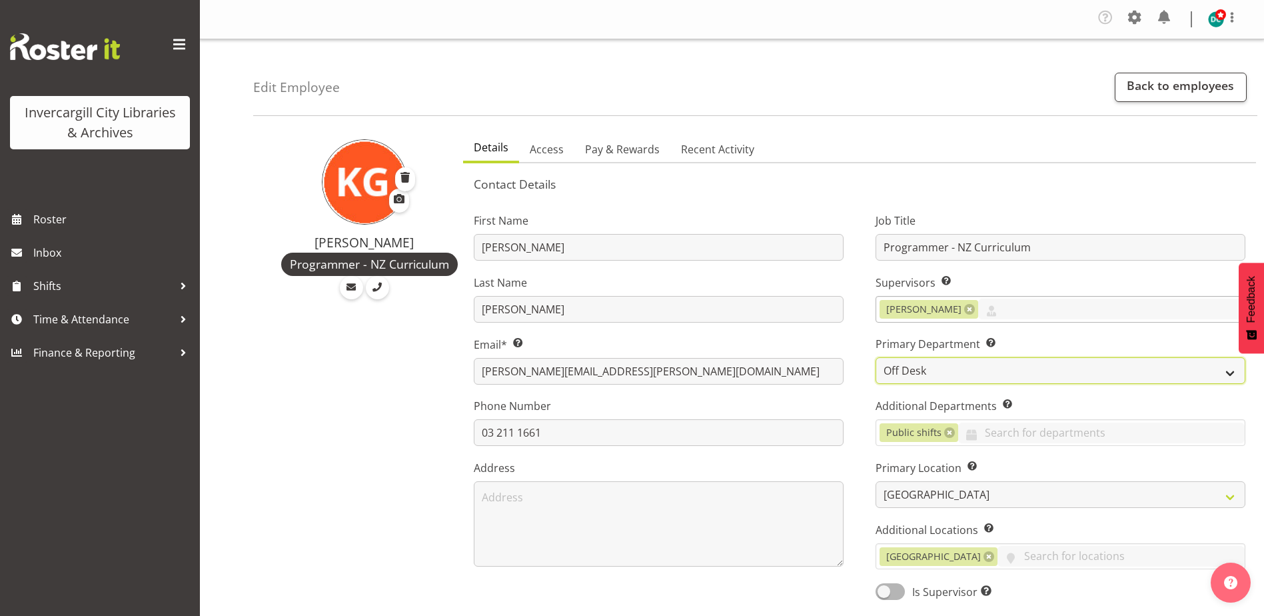
click at [917, 374] on select "Off Desk Public shifts" at bounding box center [1060, 370] width 370 height 27
select select "921"
click at [875, 357] on select "Off Desk Public shifts" at bounding box center [1060, 370] width 370 height 27
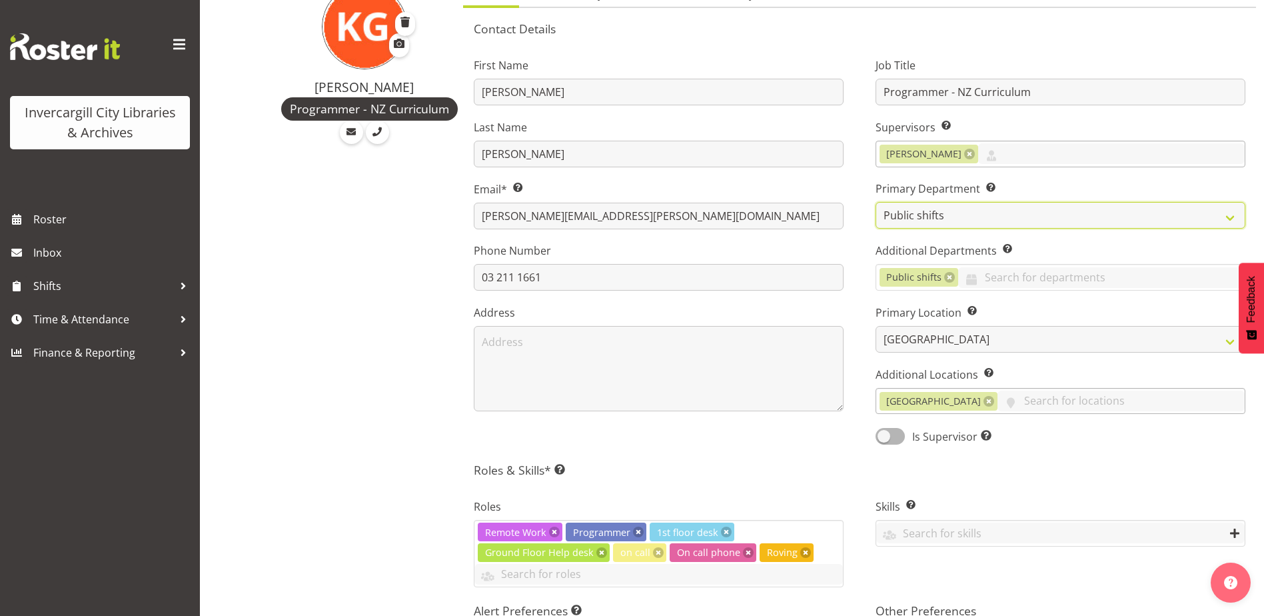
scroll to position [200, 0]
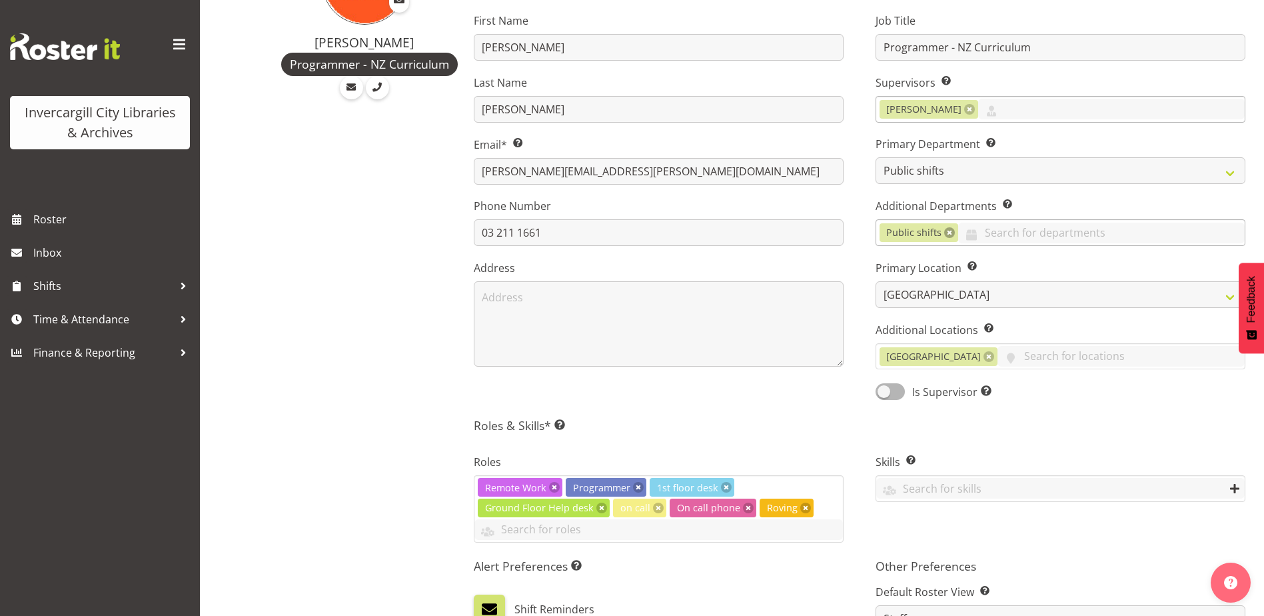
click at [949, 229] on link at bounding box center [949, 232] width 11 height 11
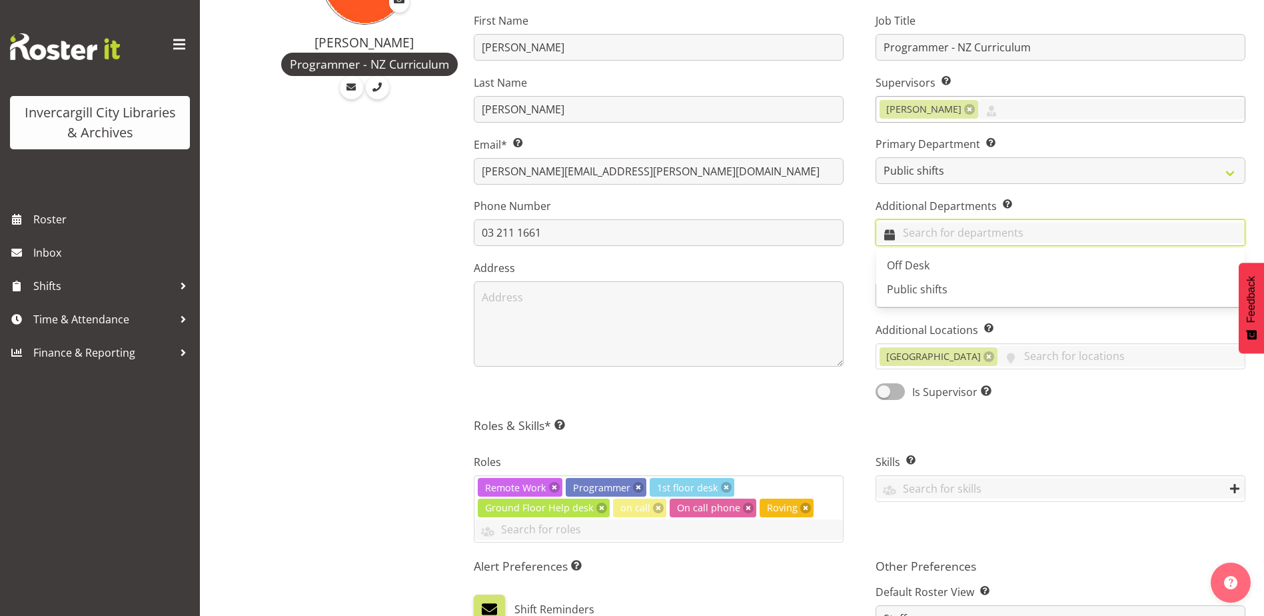
click at [919, 241] on input "text" at bounding box center [1060, 233] width 368 height 21
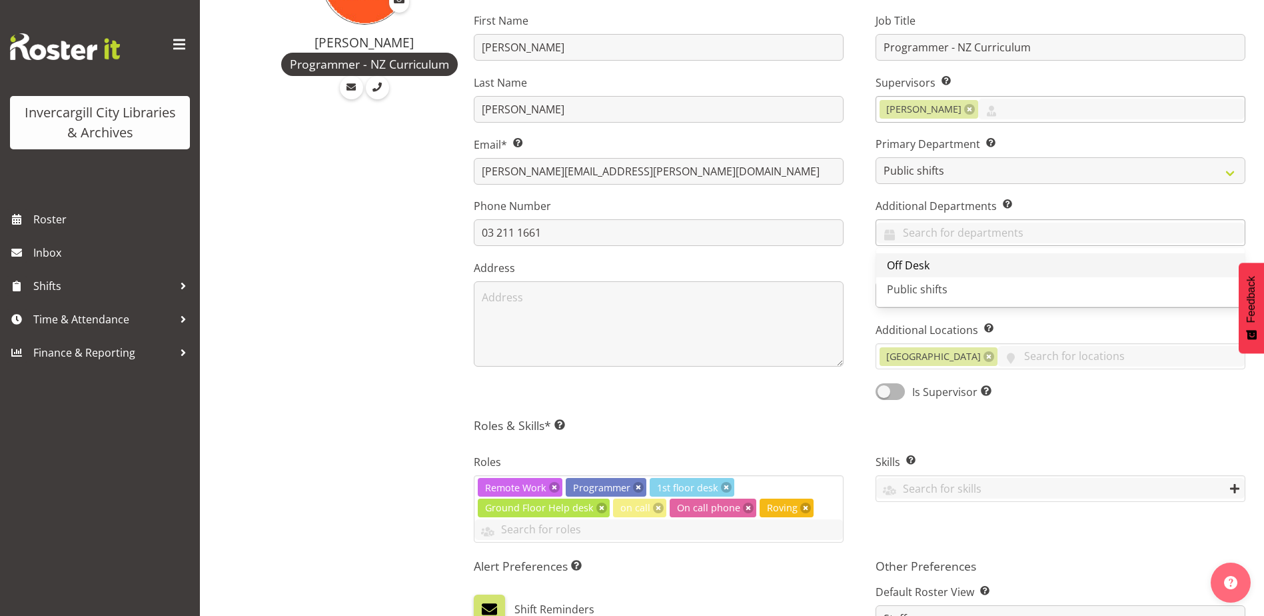
click at [907, 265] on span "Off Desk" at bounding box center [908, 265] width 43 height 15
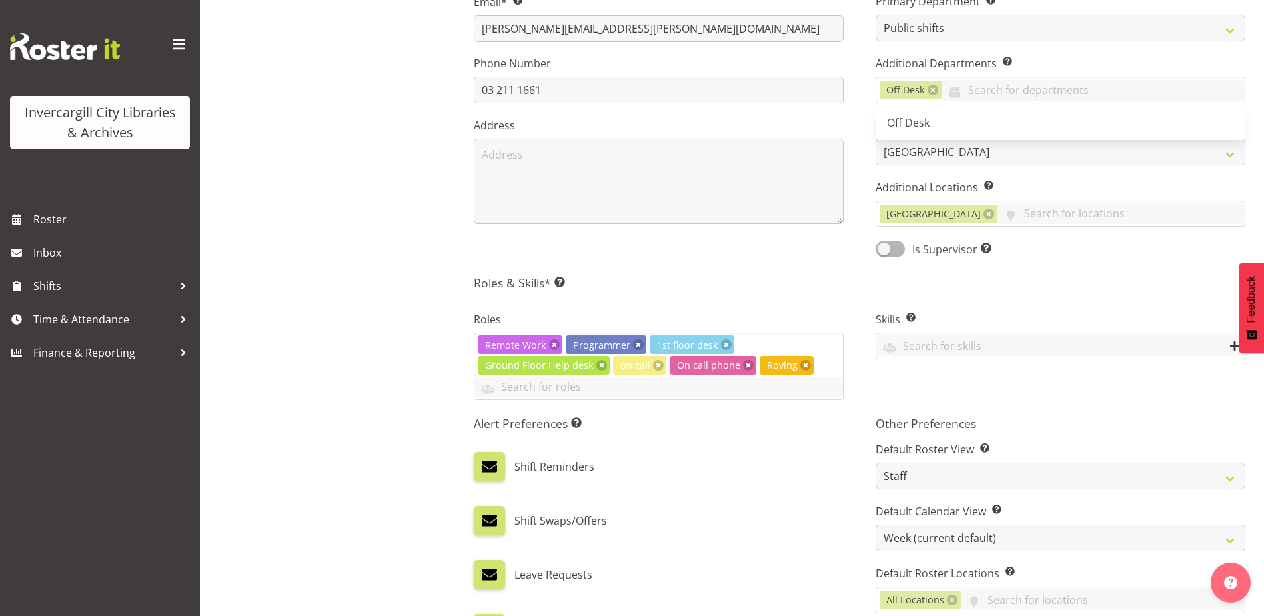
scroll to position [466, 0]
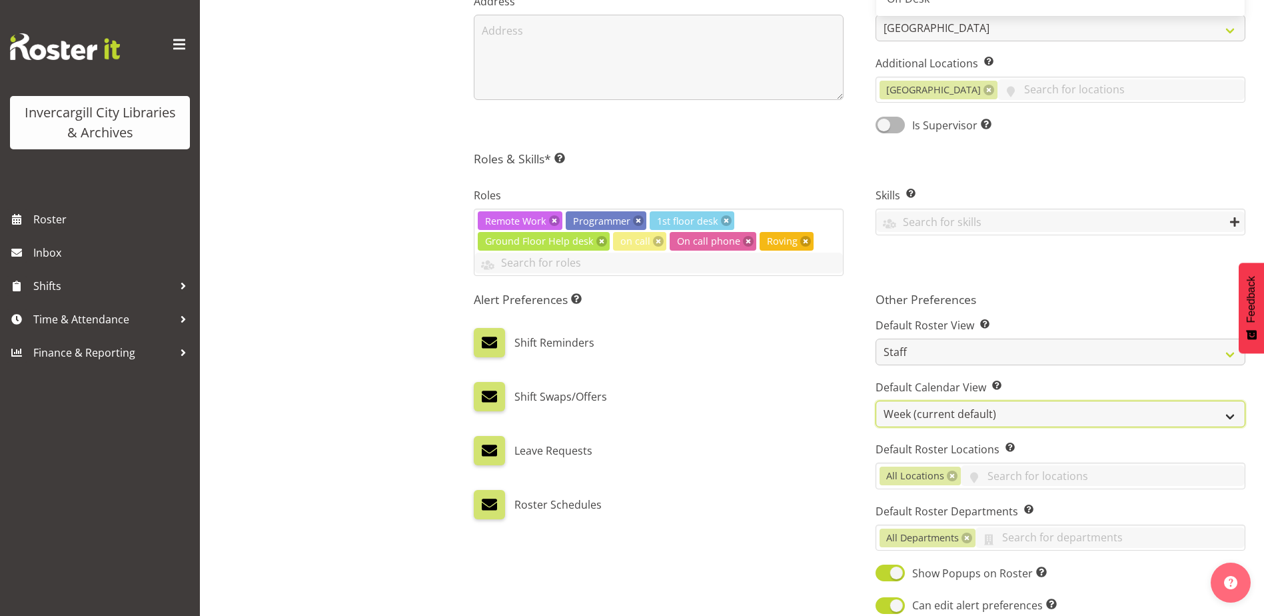
click at [923, 412] on select "Day Timeline Day Week (current default) Timeline Week Fortnight Month Calendar" at bounding box center [1060, 413] width 370 height 27
select select "TimelineDay"
click at [875, 400] on select "Day Timeline Day Week (current default) Timeline Week Fortnight Month Calendar" at bounding box center [1060, 413] width 370 height 27
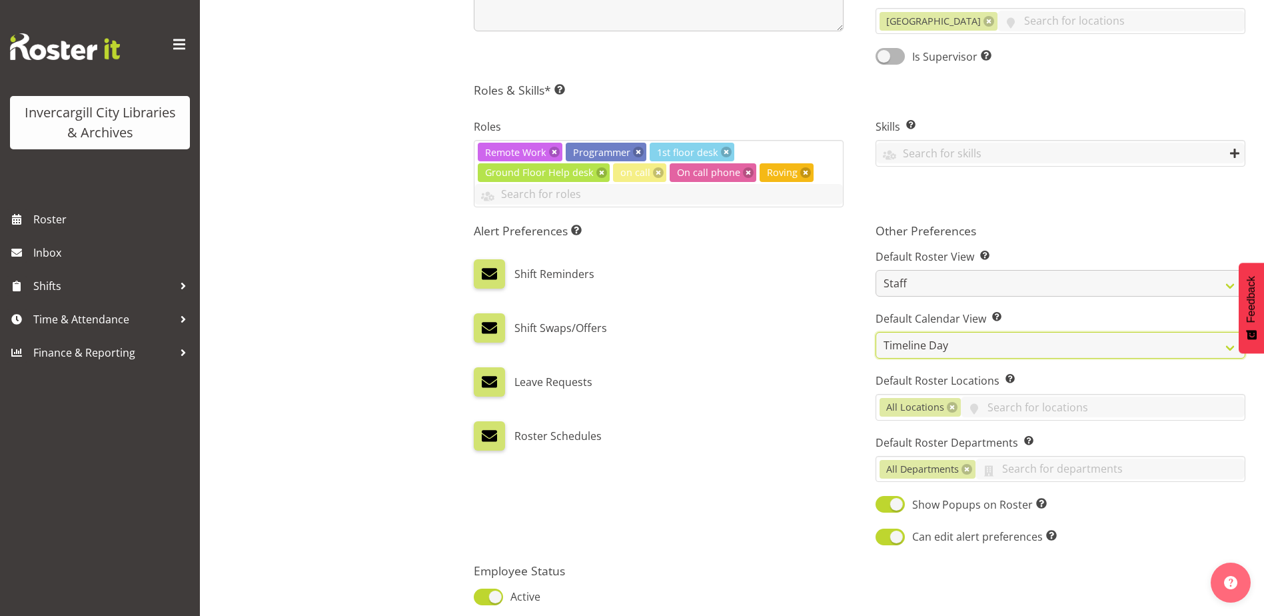
scroll to position [646, 0]
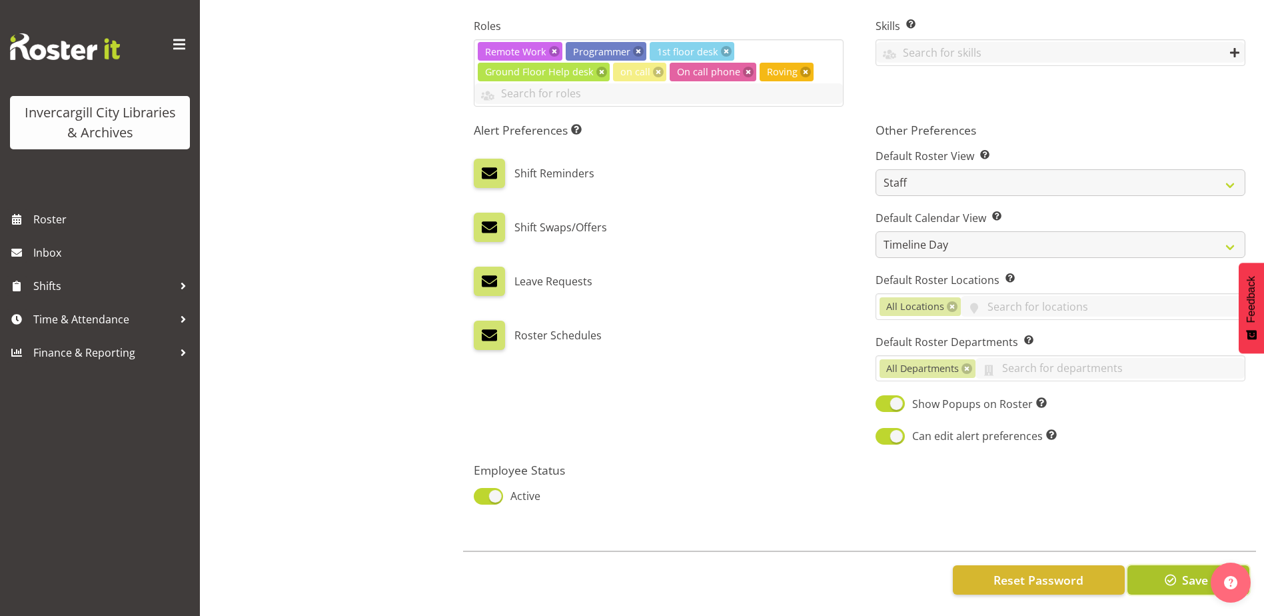
click at [1187, 571] on span "Save" at bounding box center [1195, 579] width 26 height 17
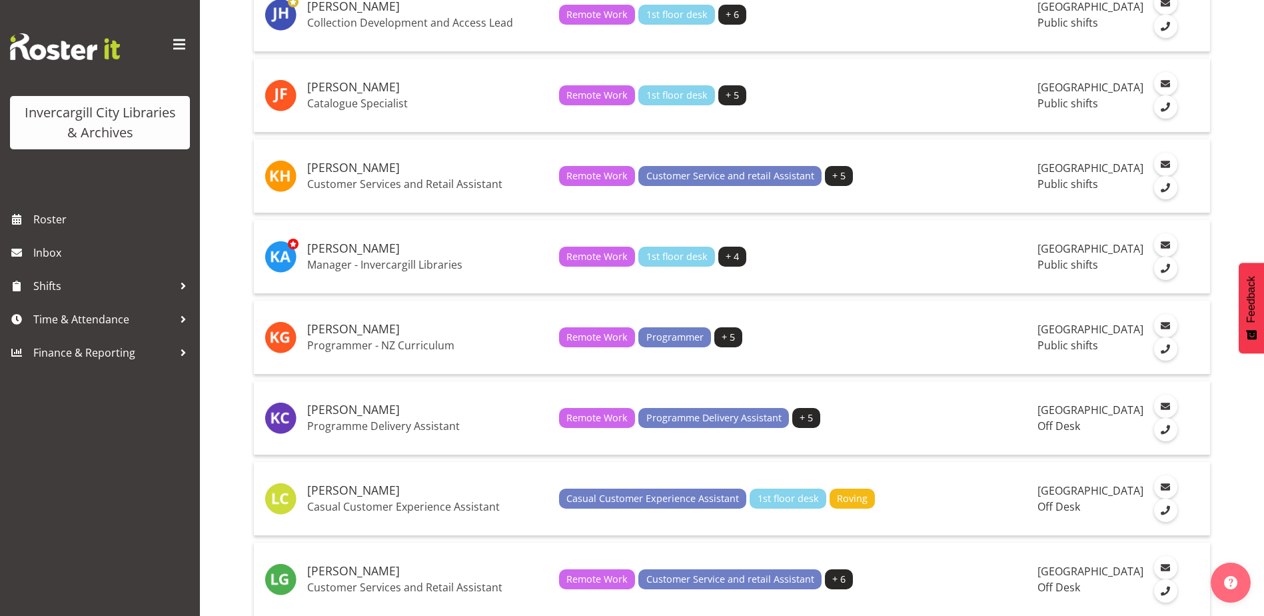
scroll to position [1266, 0]
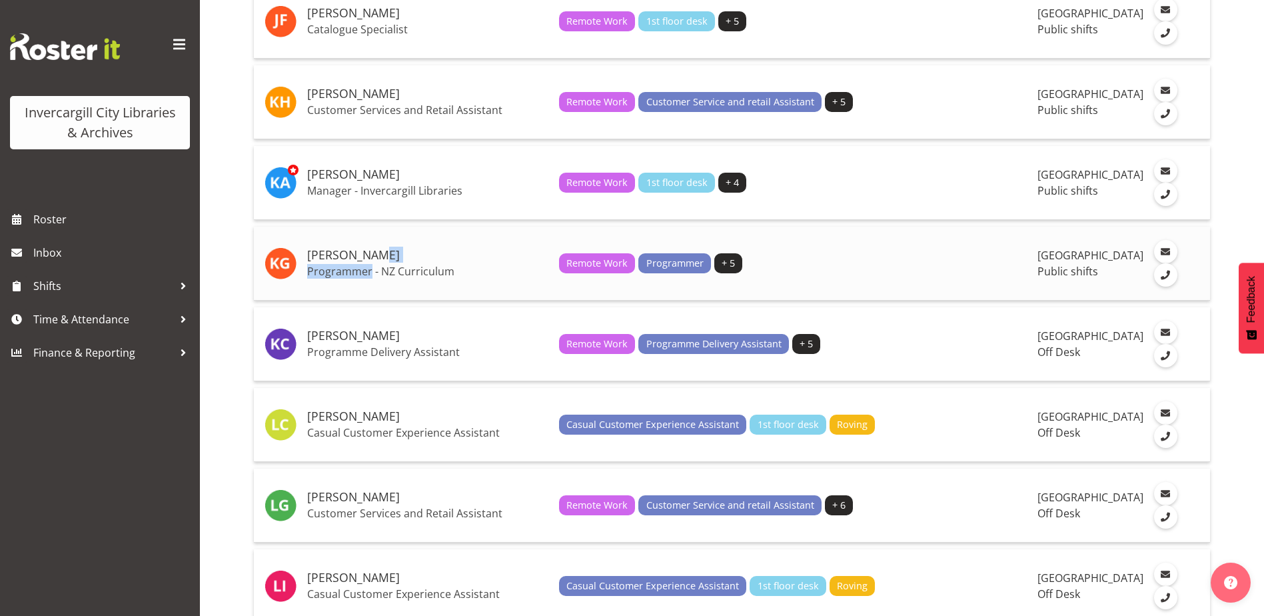
click at [368, 284] on td "Katie Greene Programmer - NZ Curriculum" at bounding box center [428, 264] width 252 height 74
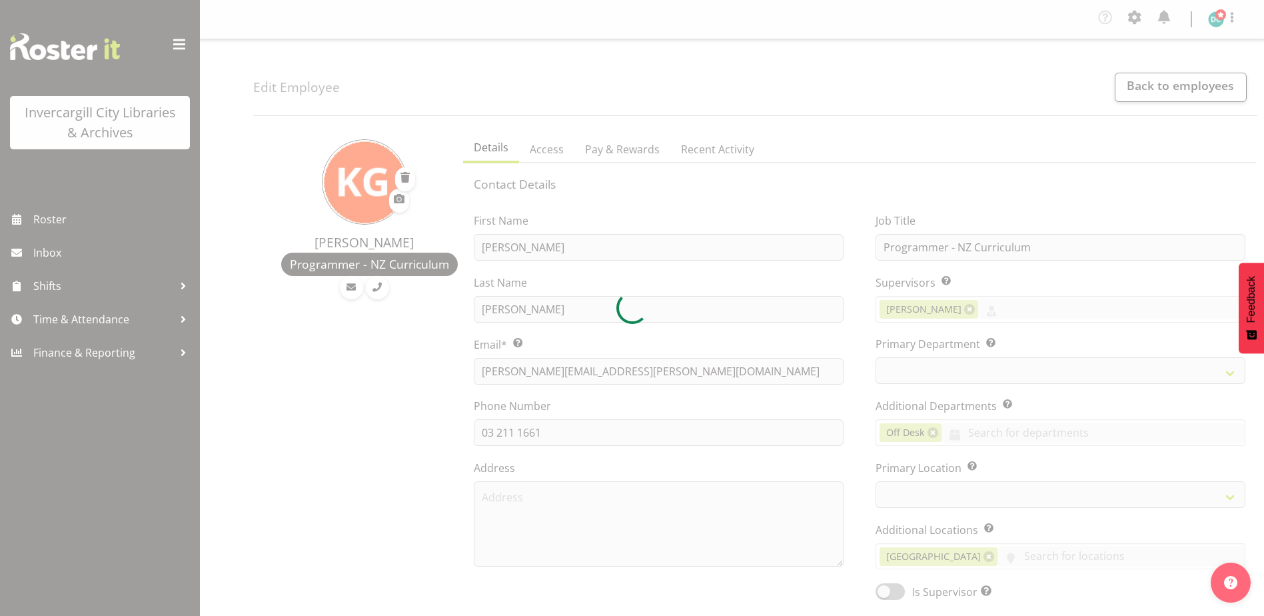
select select "TimelineDay"
select select
select select "1276"
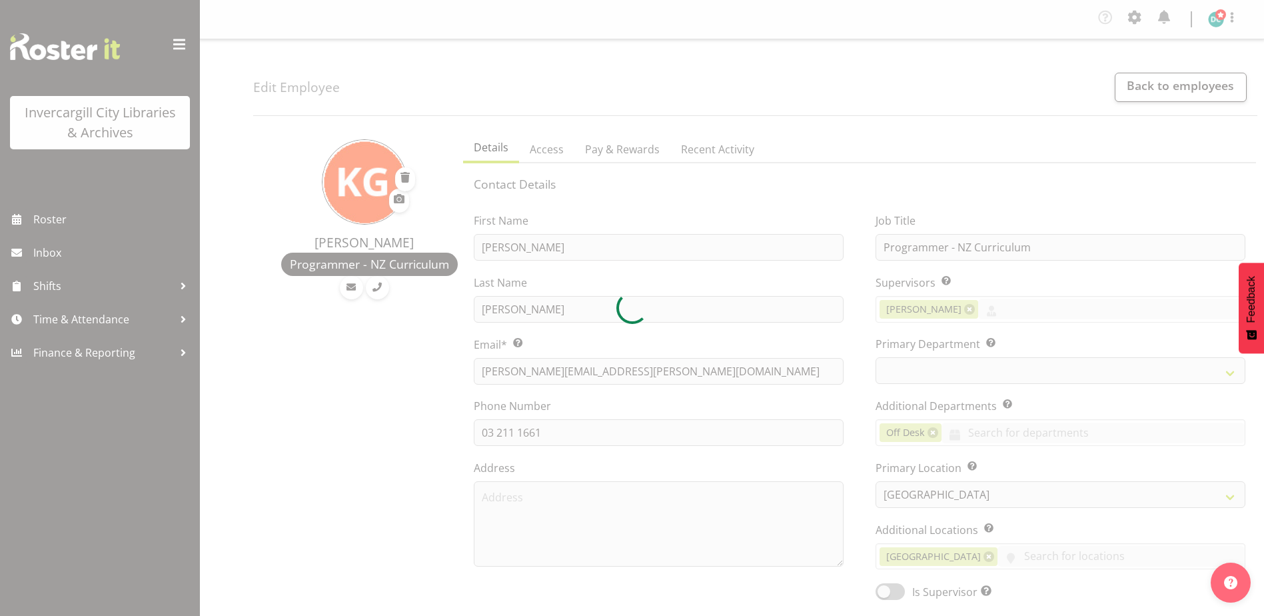
select select "921"
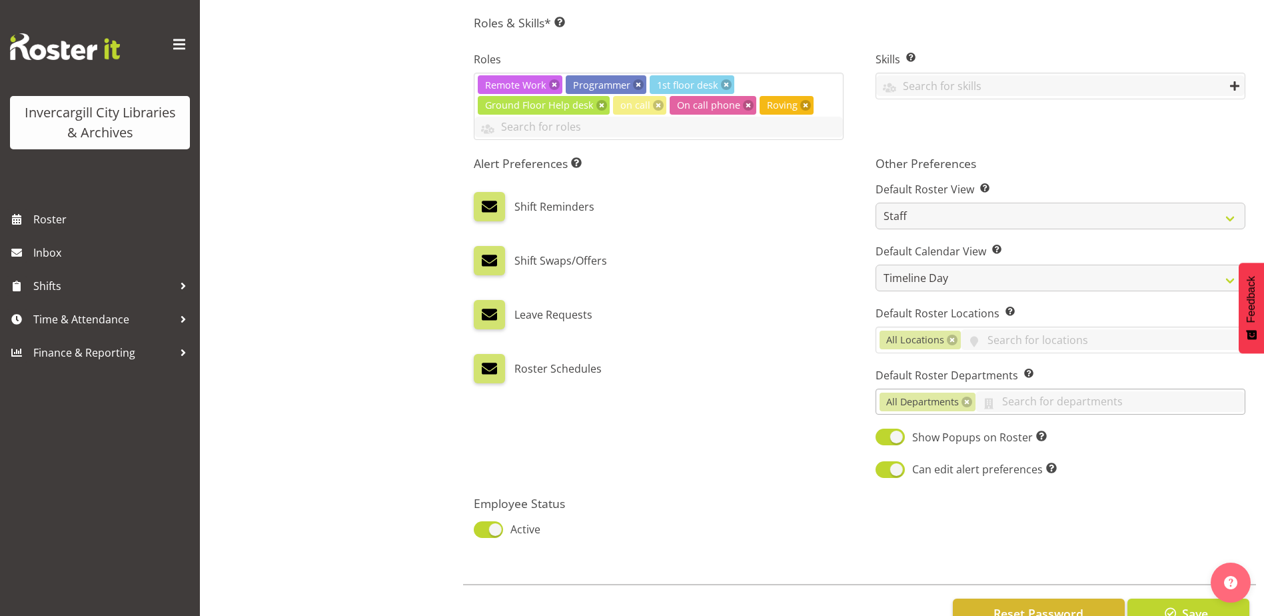
scroll to position [646, 0]
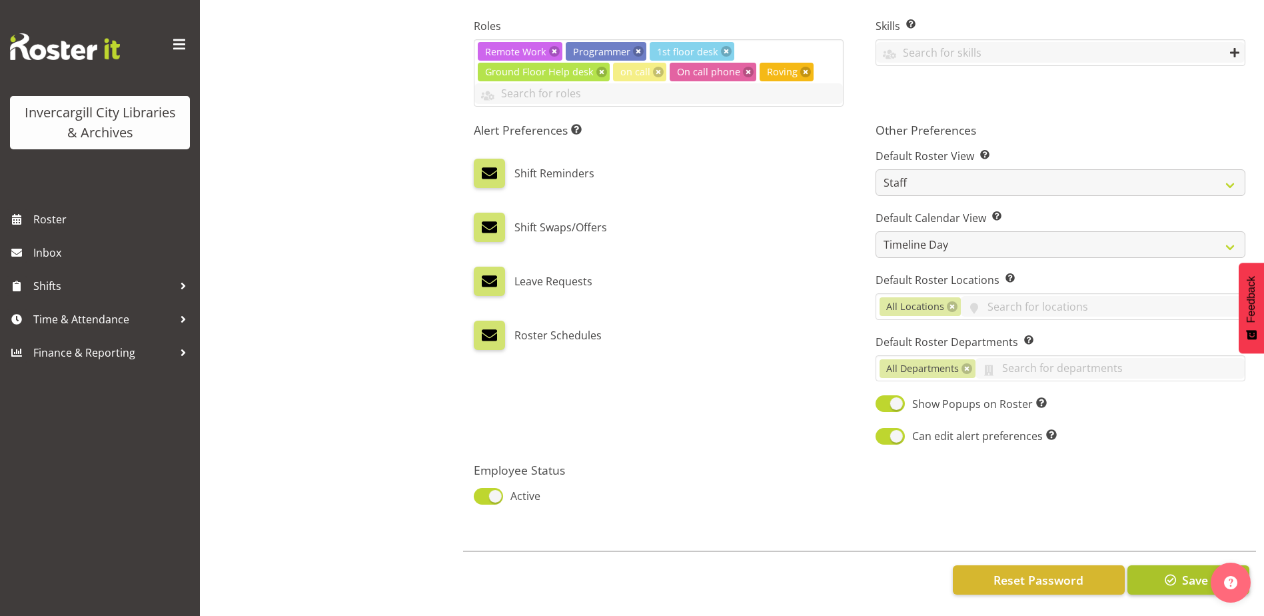
drag, startPoint x: 1164, startPoint y: 552, endPoint x: 1161, endPoint y: 558, distance: 7.2
click at [1162, 554] on div "Reset Password Save" at bounding box center [859, 578] width 793 height 57
drag, startPoint x: 1162, startPoint y: 560, endPoint x: 1159, endPoint y: 567, distance: 7.2
click at [1162, 571] on span "button" at bounding box center [1170, 579] width 17 height 17
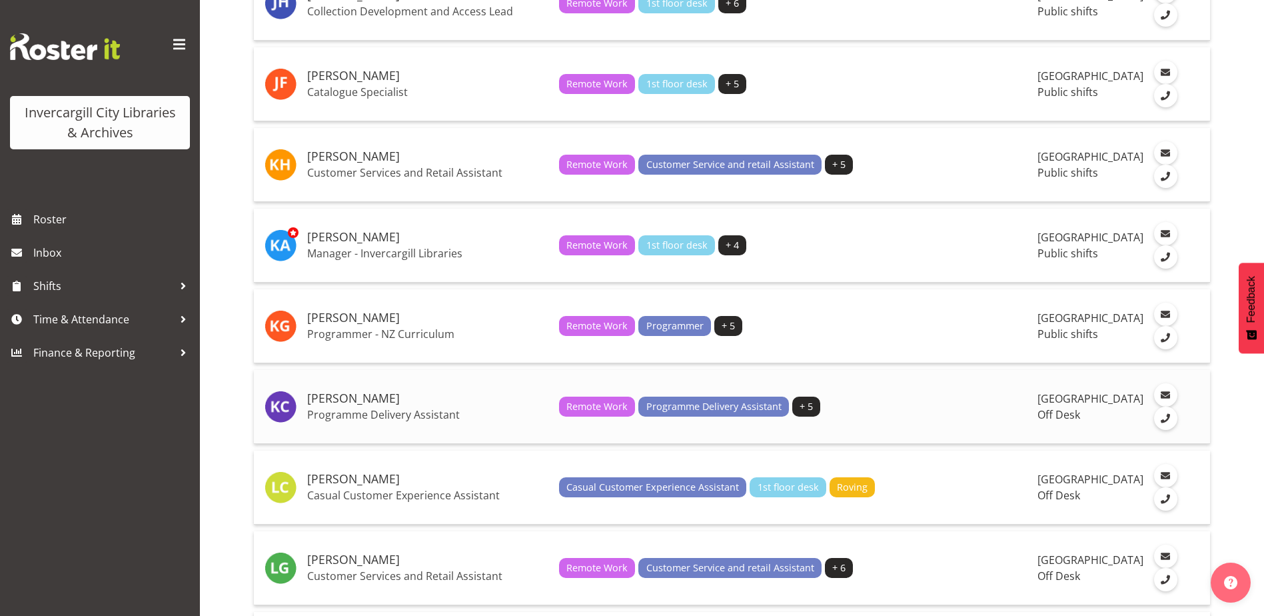
scroll to position [1333, 0]
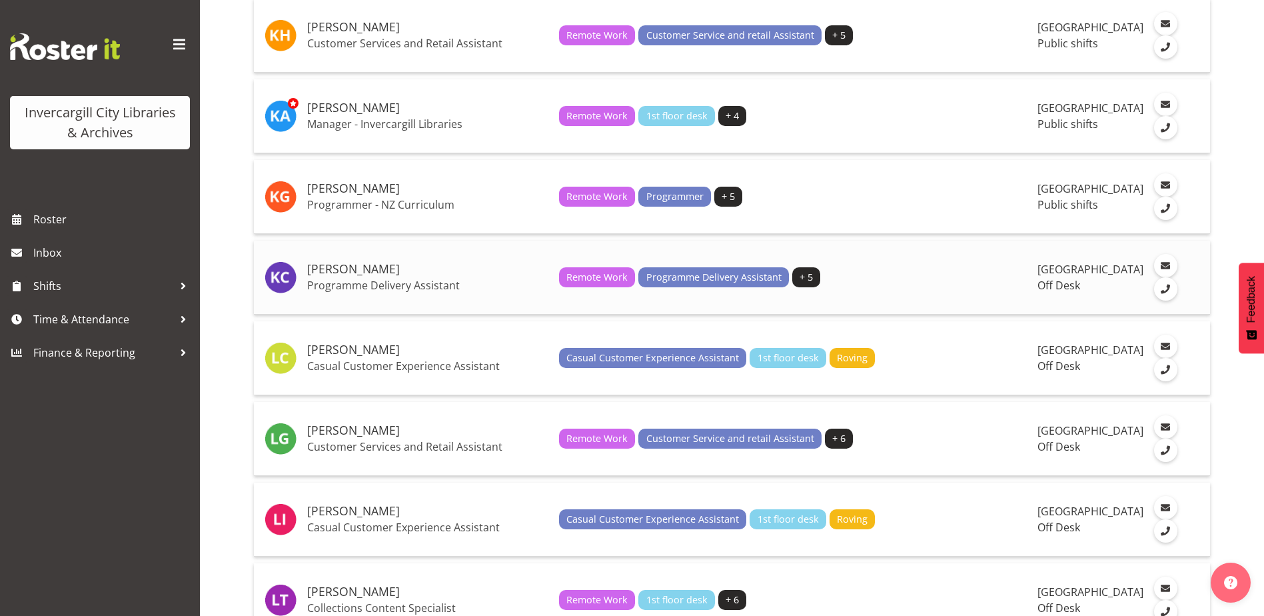
click at [340, 276] on h5 "[PERSON_NAME]" at bounding box center [427, 269] width 241 height 13
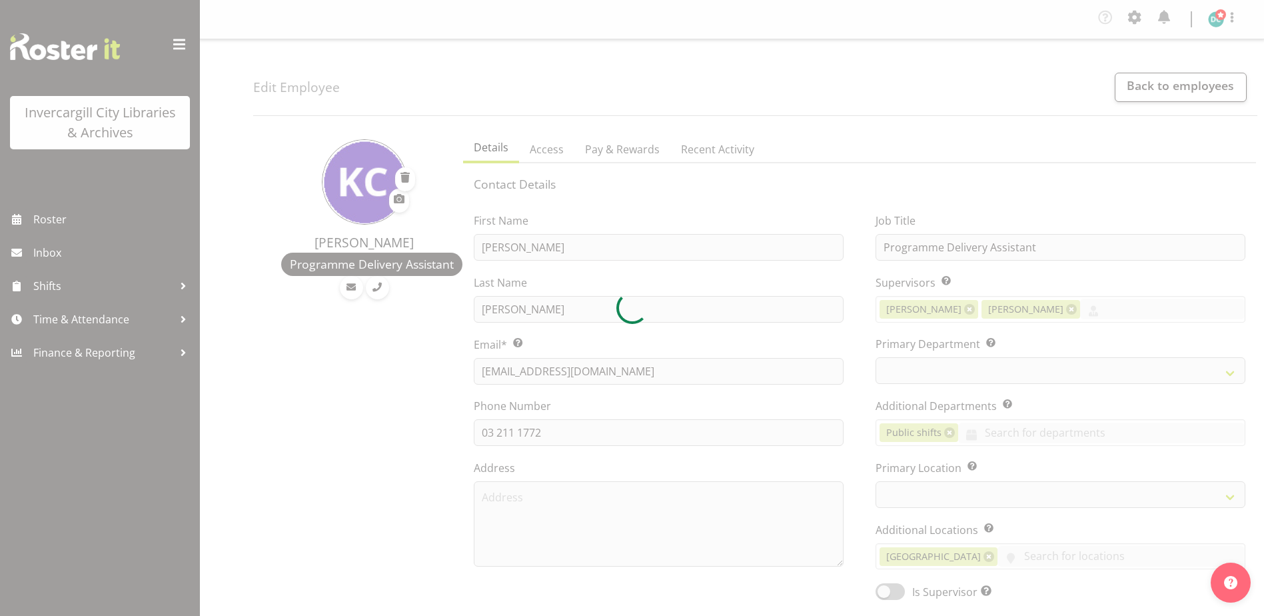
select select "TimelineWeek"
select select "1276"
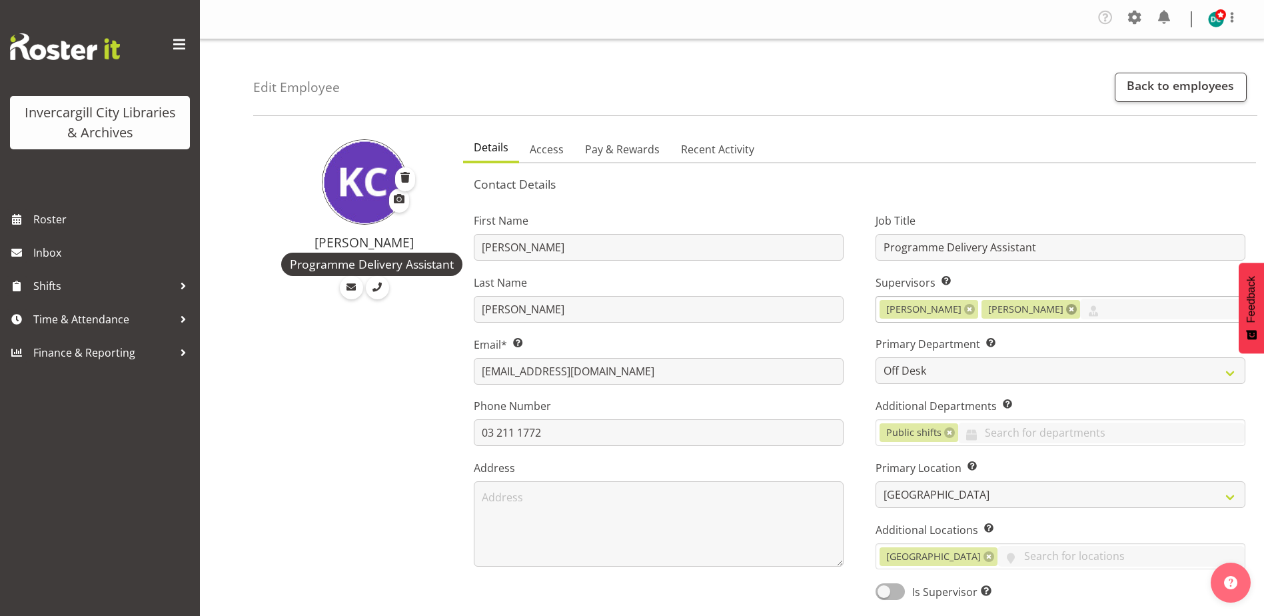
click at [1077, 308] on link at bounding box center [1071, 309] width 11 height 11
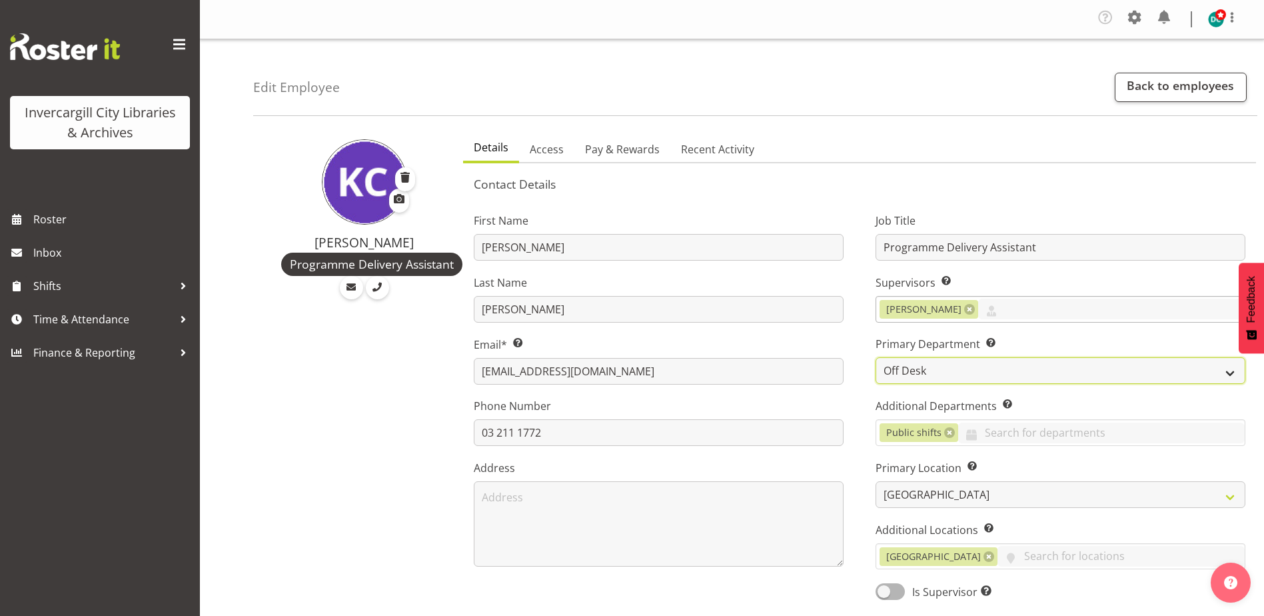
click at [924, 370] on select "Off Desk Public shifts" at bounding box center [1060, 370] width 370 height 27
select select "921"
click at [875, 357] on select "Off Desk Public shifts" at bounding box center [1060, 370] width 370 height 27
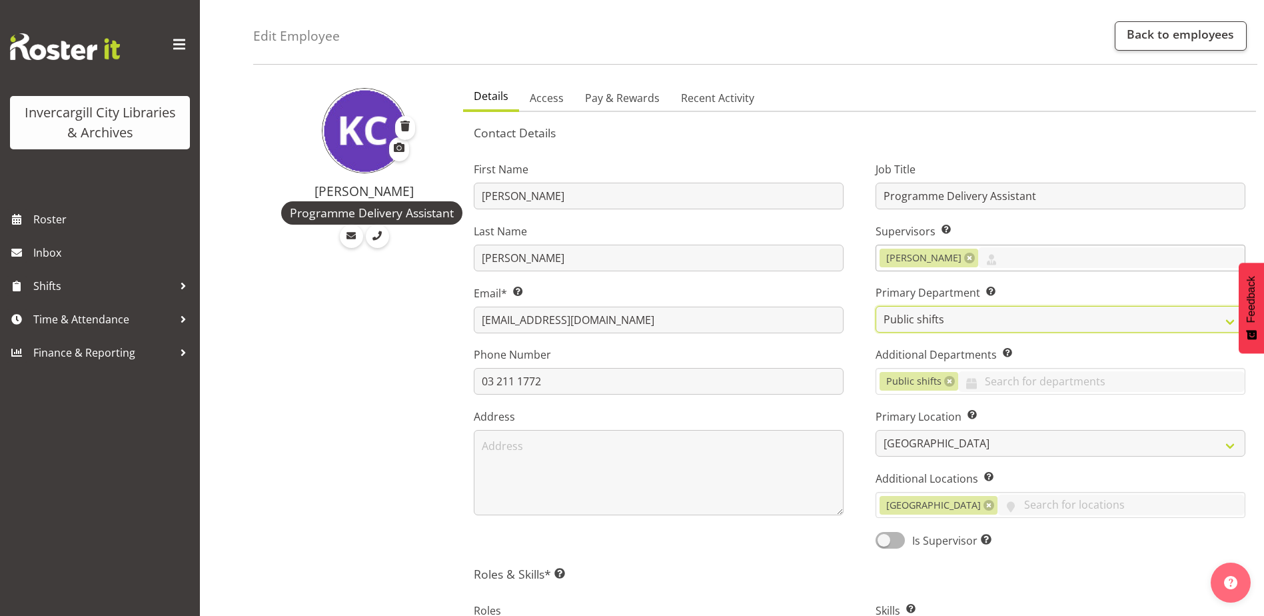
scroll to position [200, 0]
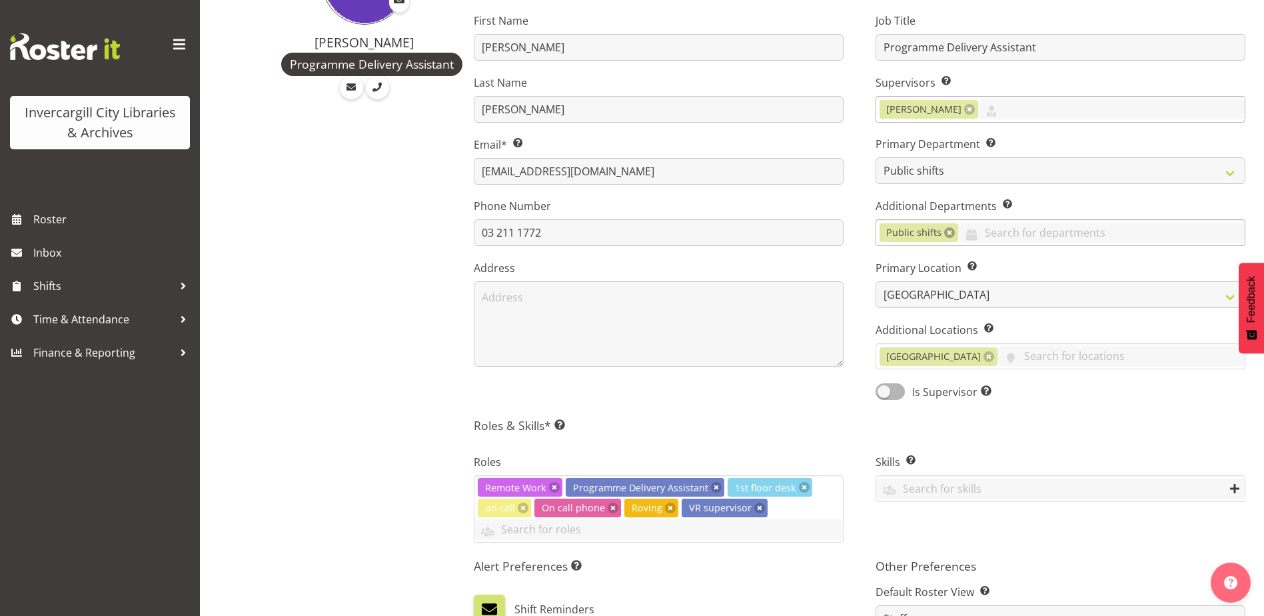
click at [949, 234] on link at bounding box center [949, 232] width 11 height 11
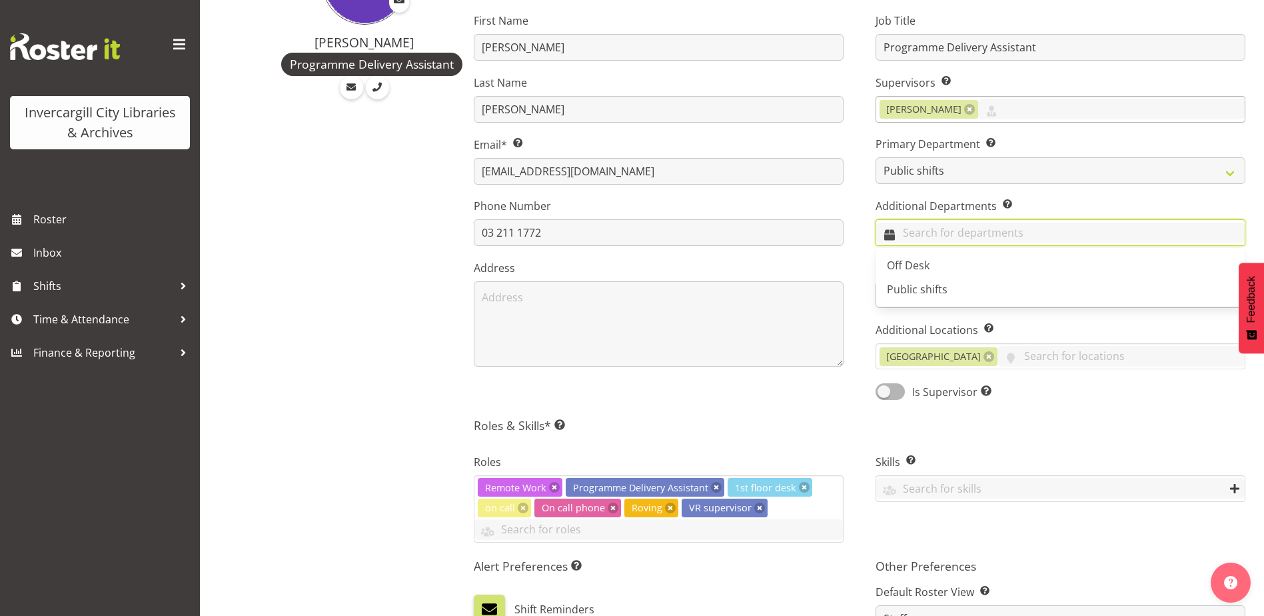
click at [922, 240] on input "text" at bounding box center [1060, 233] width 368 height 21
click at [907, 264] on span "Off Desk" at bounding box center [908, 265] width 43 height 15
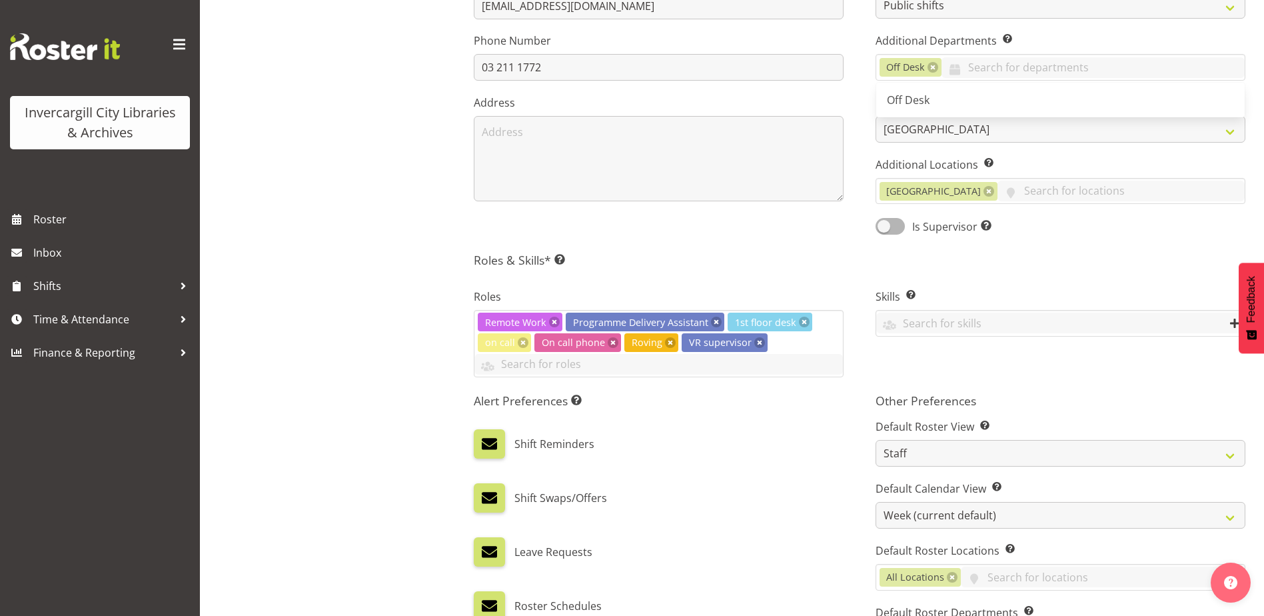
scroll to position [466, 0]
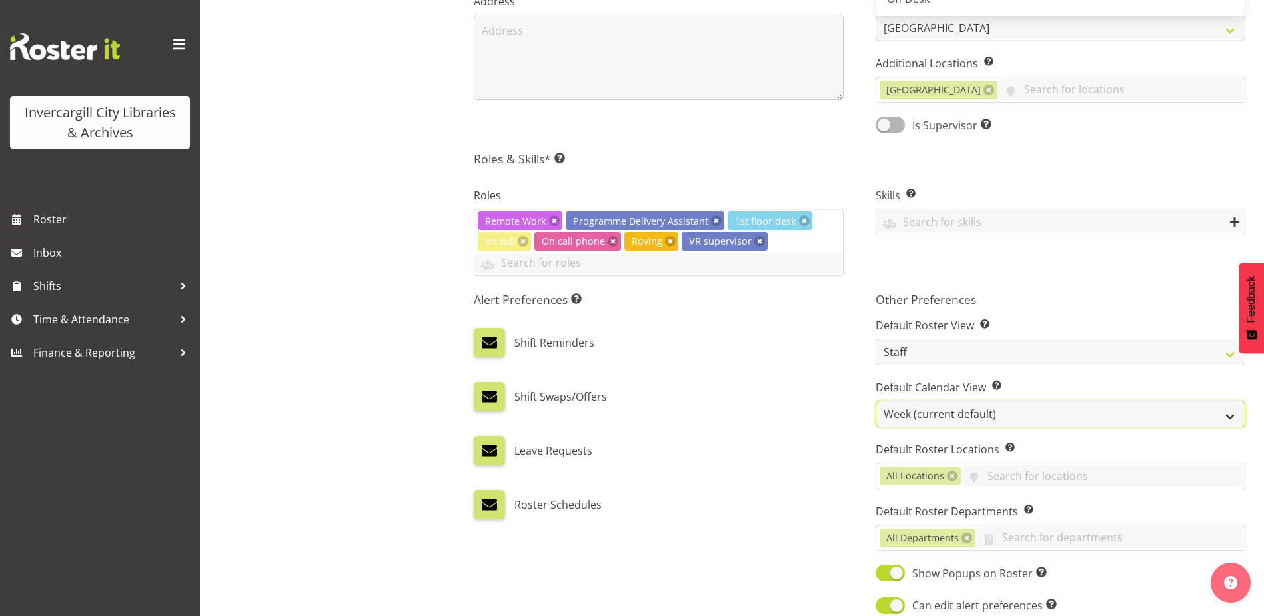
click at [923, 408] on select "Day Timeline Day Week (current default) Timeline Week Fortnight Month Calendar" at bounding box center [1060, 413] width 370 height 27
select select "TimelineDay"
click at [875, 400] on select "Day Timeline Day Week (current default) Timeline Week Fortnight Month Calendar" at bounding box center [1060, 413] width 370 height 27
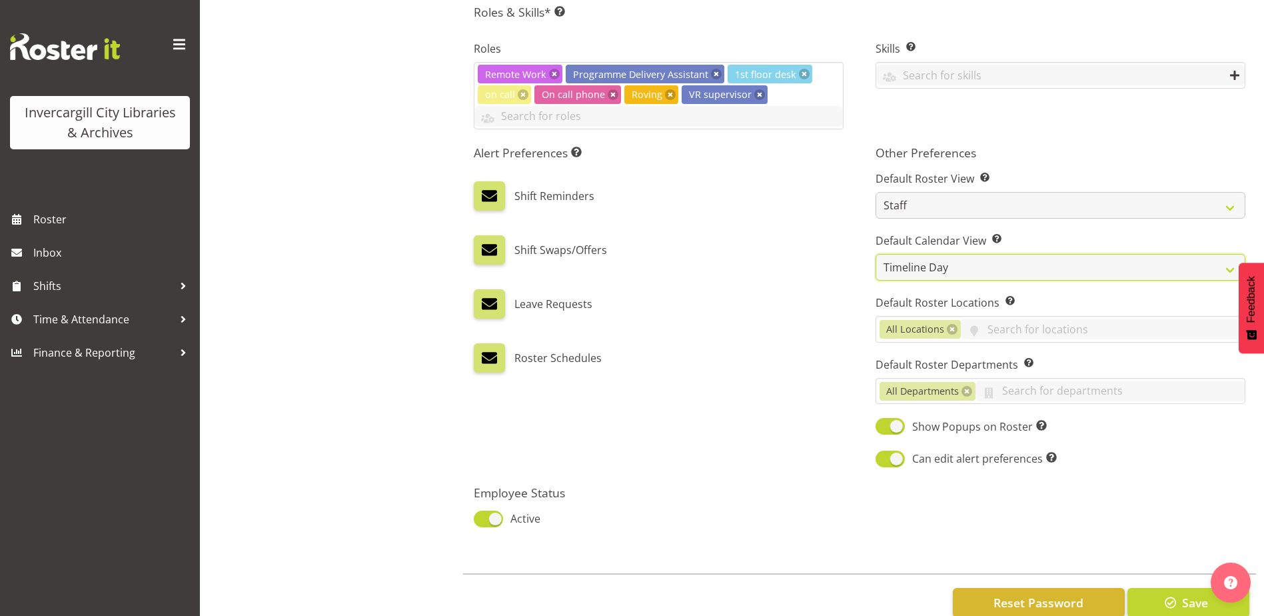
scroll to position [646, 0]
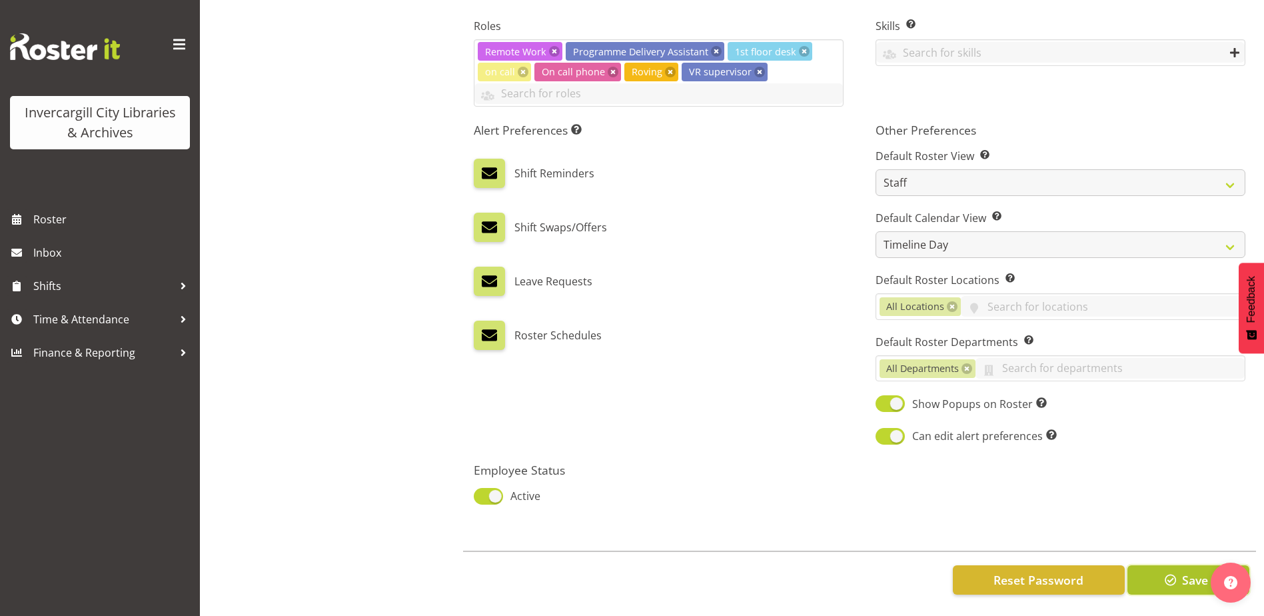
click at [1169, 571] on span "button" at bounding box center [1170, 579] width 17 height 17
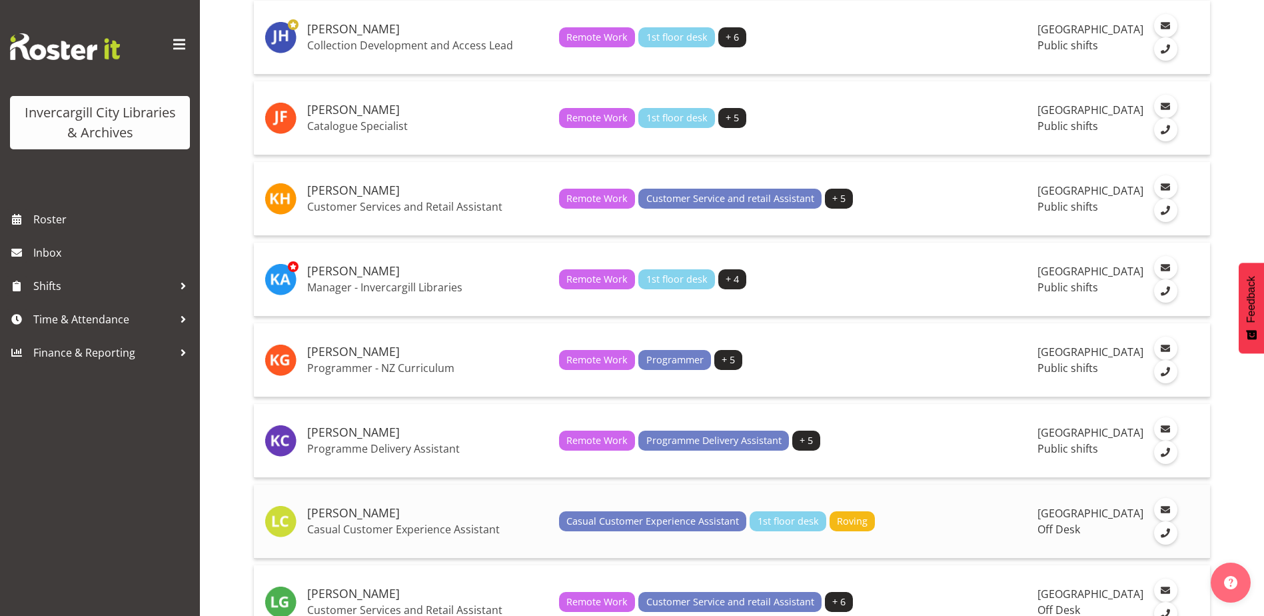
scroll to position [1199, 0]
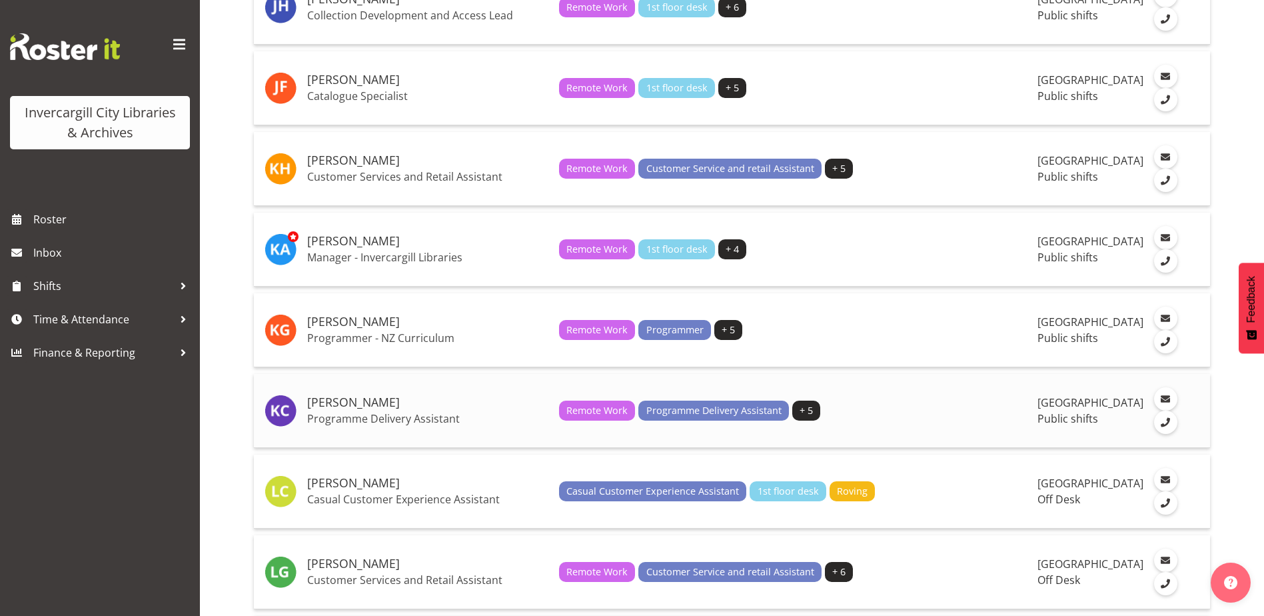
click at [328, 409] on h5 "[PERSON_NAME]" at bounding box center [427, 402] width 241 height 13
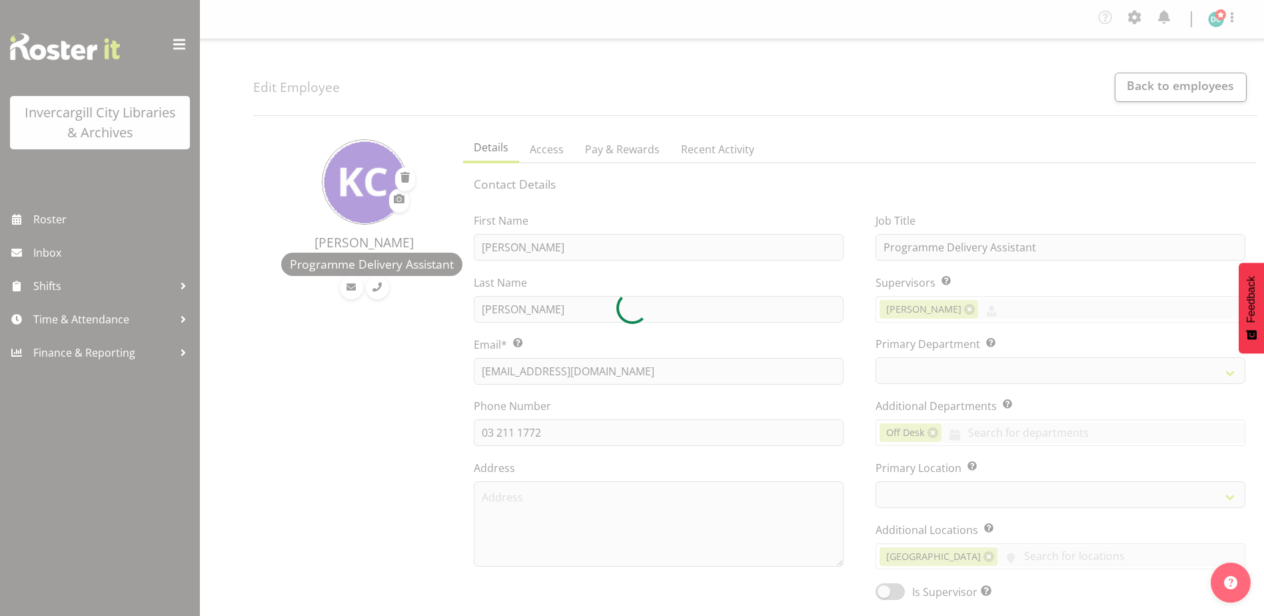
select select "TimelineDay"
select select
select select "921"
select select "1276"
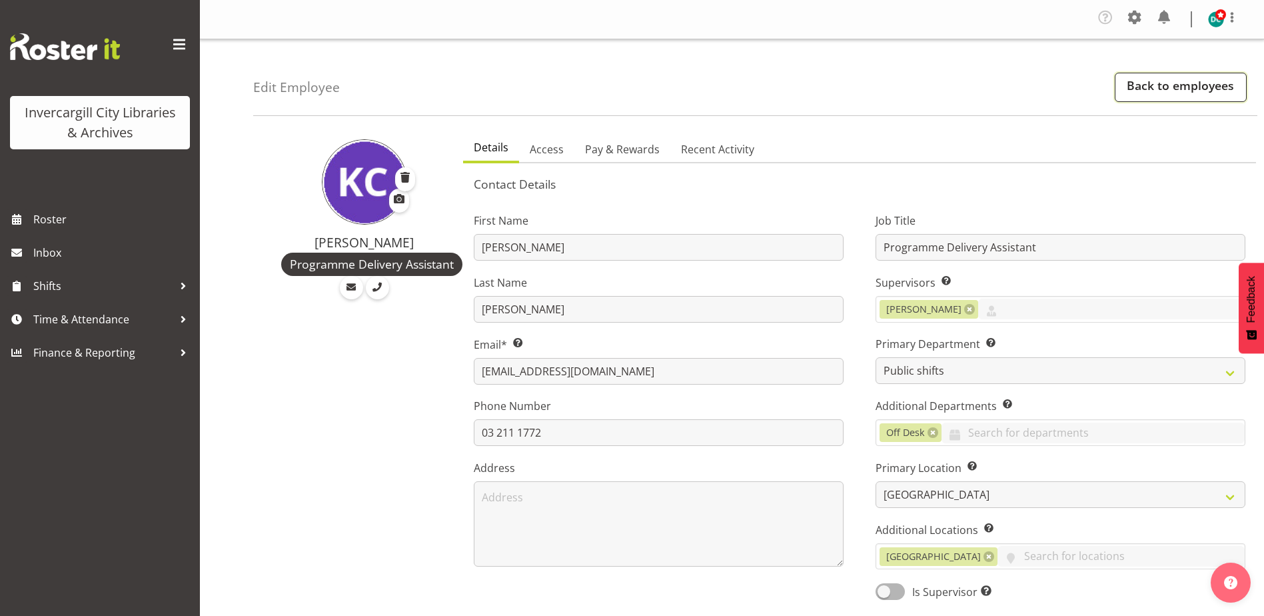
click at [1183, 84] on link "Back to employees" at bounding box center [1181, 87] width 132 height 29
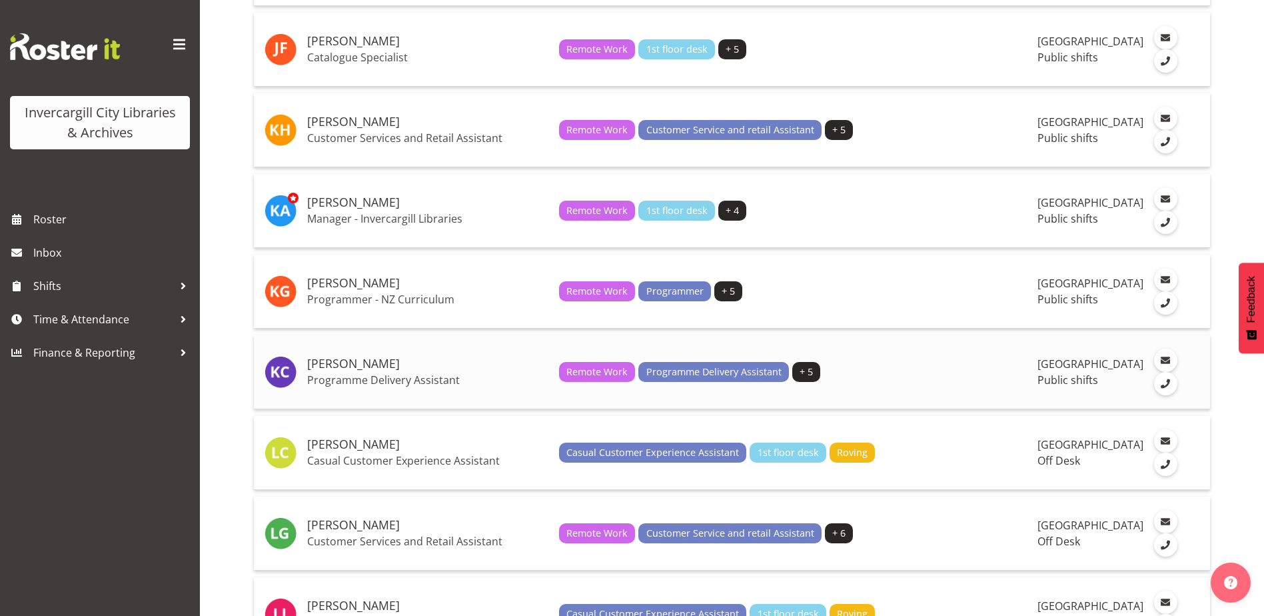
scroll to position [1253, 0]
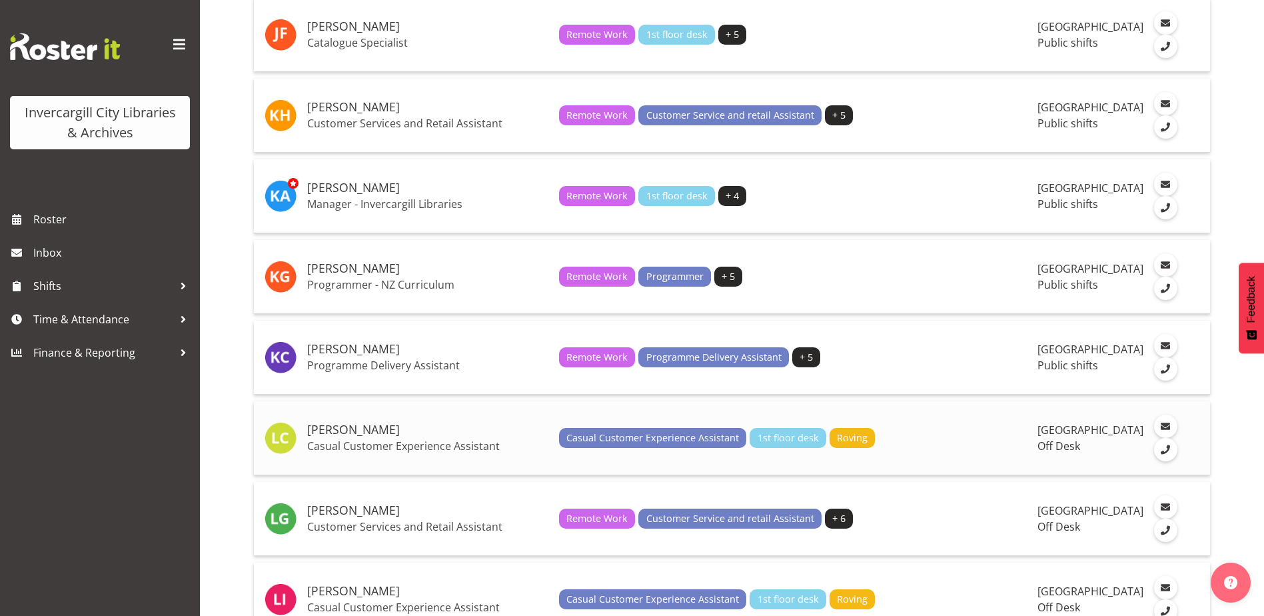
click at [342, 452] on p "Casual Customer Experience Assistant" at bounding box center [427, 445] width 241 height 13
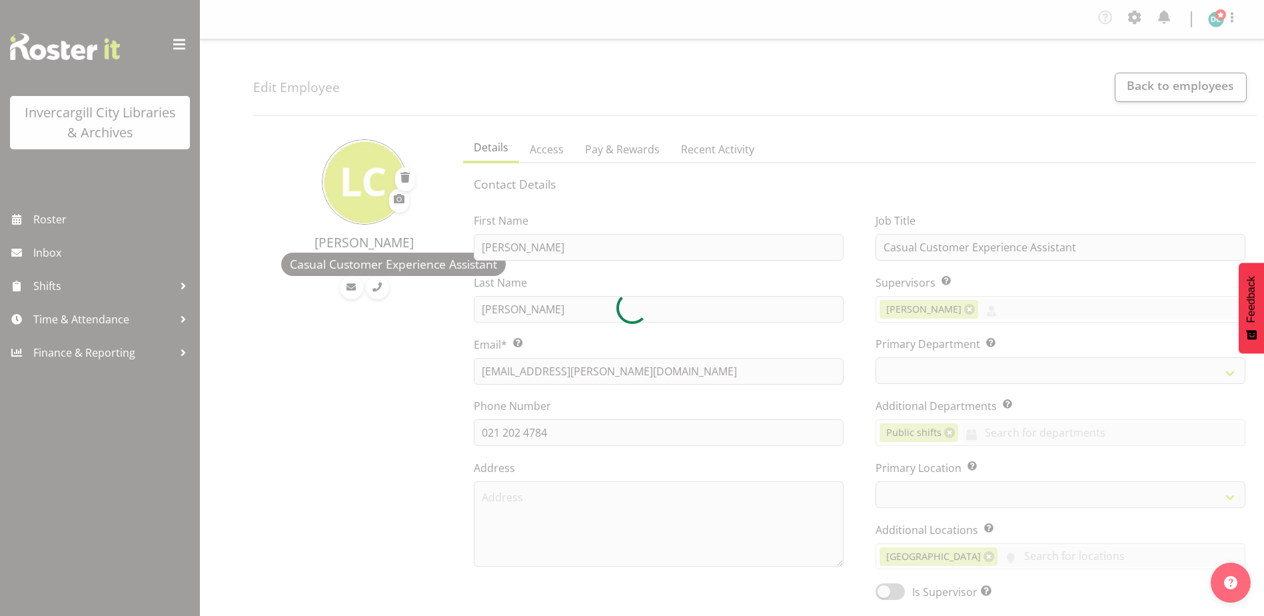
select select "TimelineWeek"
select select
select select "1276"
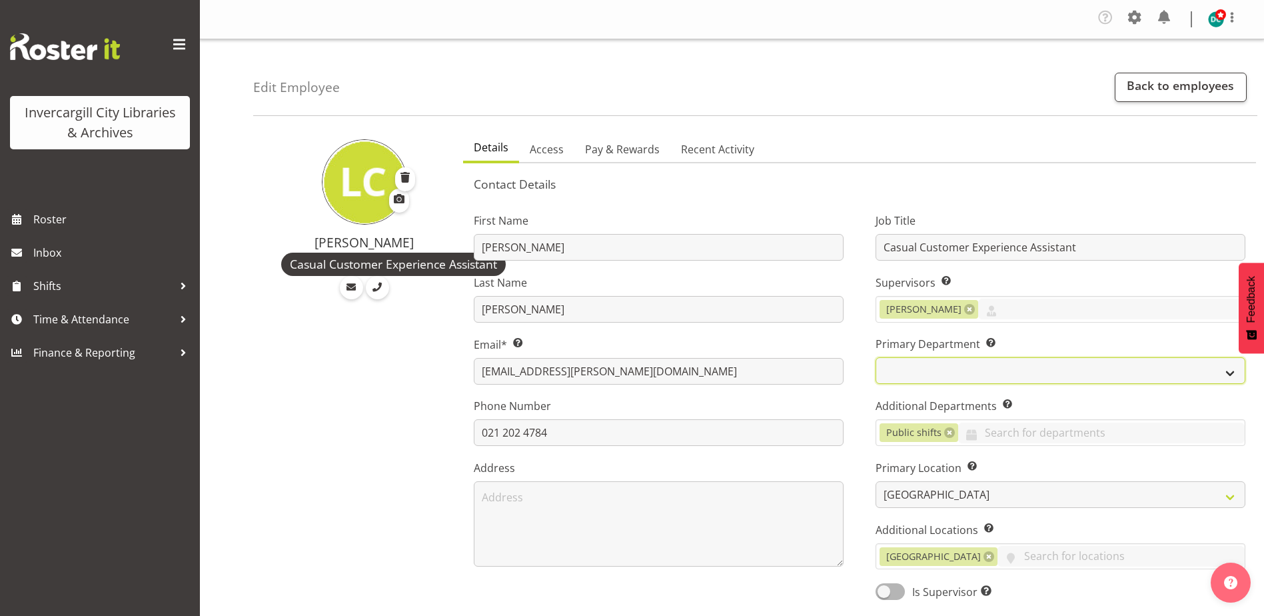
click at [913, 367] on select "Off Desk Public shifts" at bounding box center [1060, 370] width 370 height 27
select select "921"
click at [875, 357] on select "Off Desk Public shifts" at bounding box center [1060, 370] width 370 height 27
click at [945, 432] on link at bounding box center [949, 432] width 11 height 11
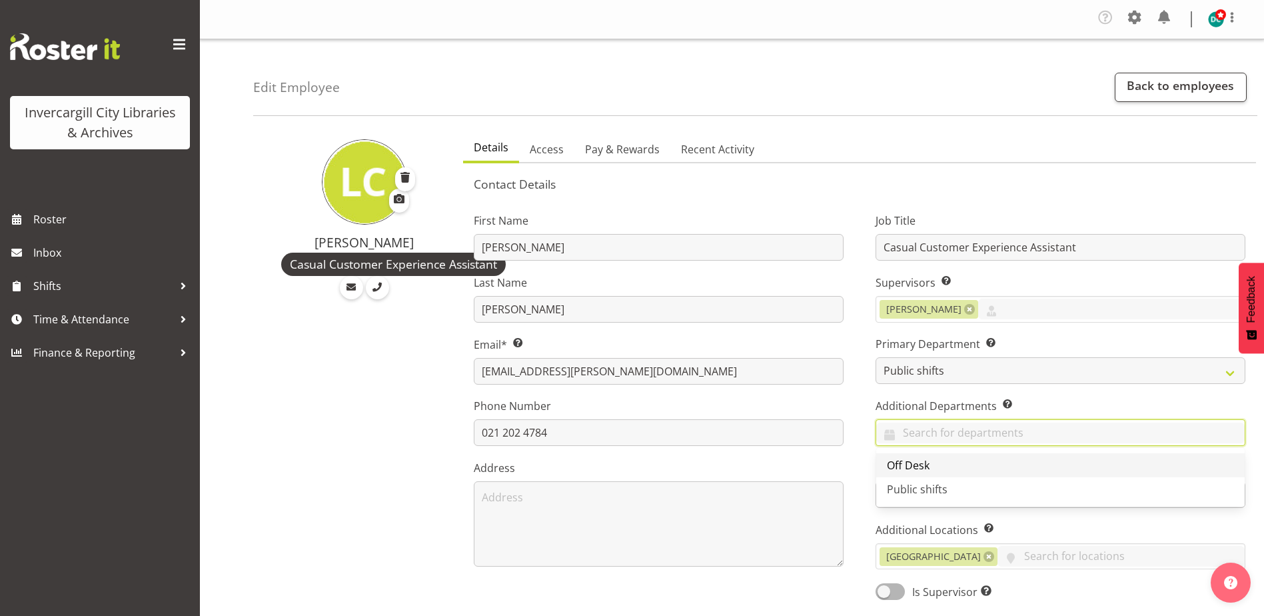
click at [904, 461] on span "Off Desk" at bounding box center [908, 465] width 43 height 15
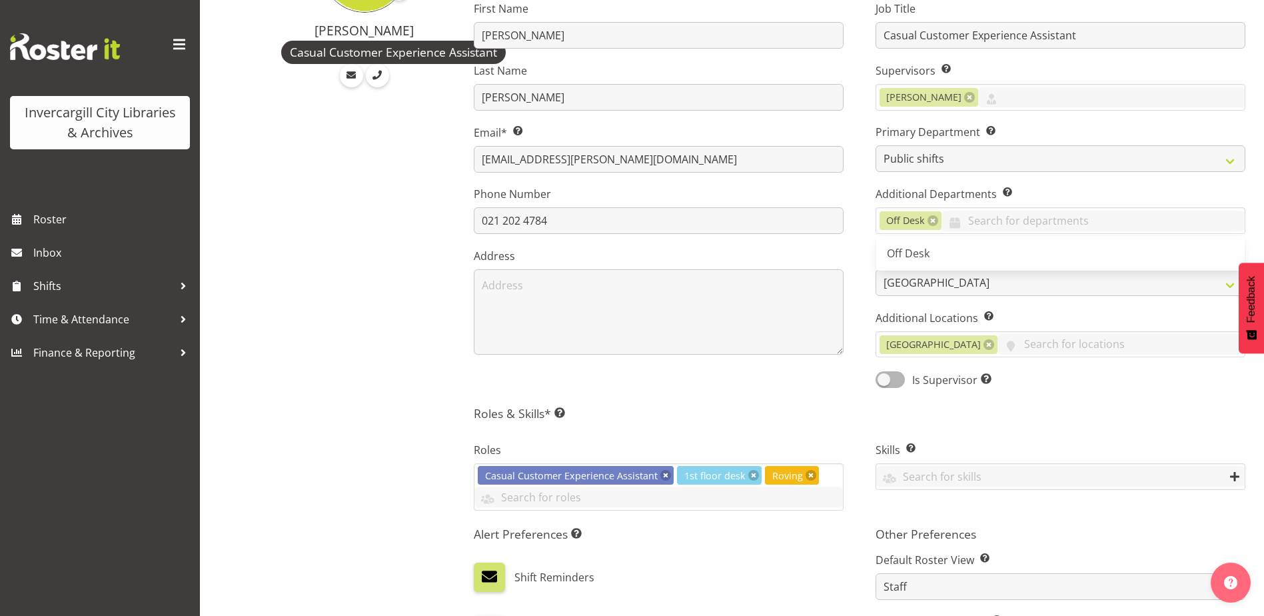
scroll to position [267, 0]
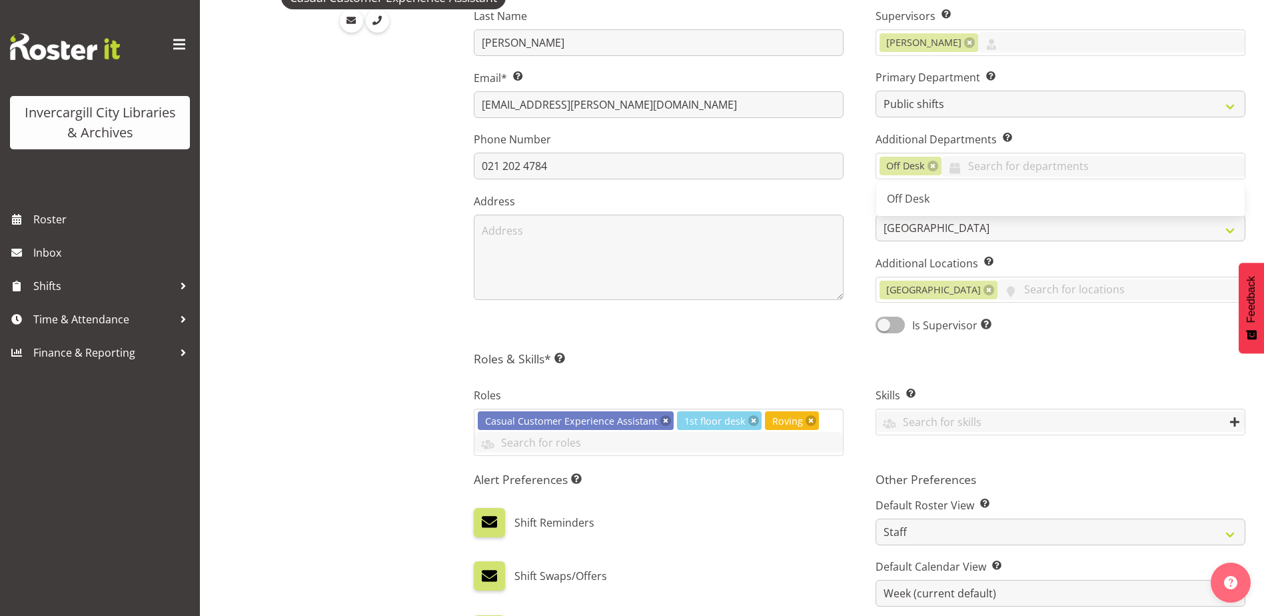
click at [864, 330] on div "Job Title Casual Customer Experience Assistant Supervisors Select the employee’…" at bounding box center [1060, 135] width 402 height 416
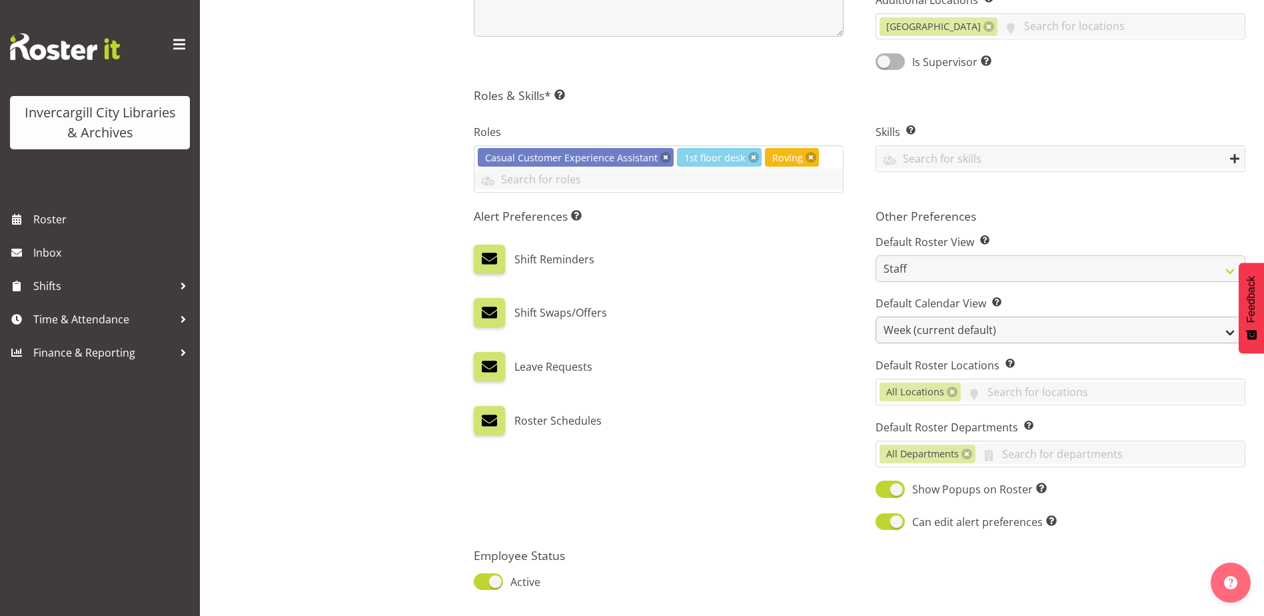
scroll to position [533, 0]
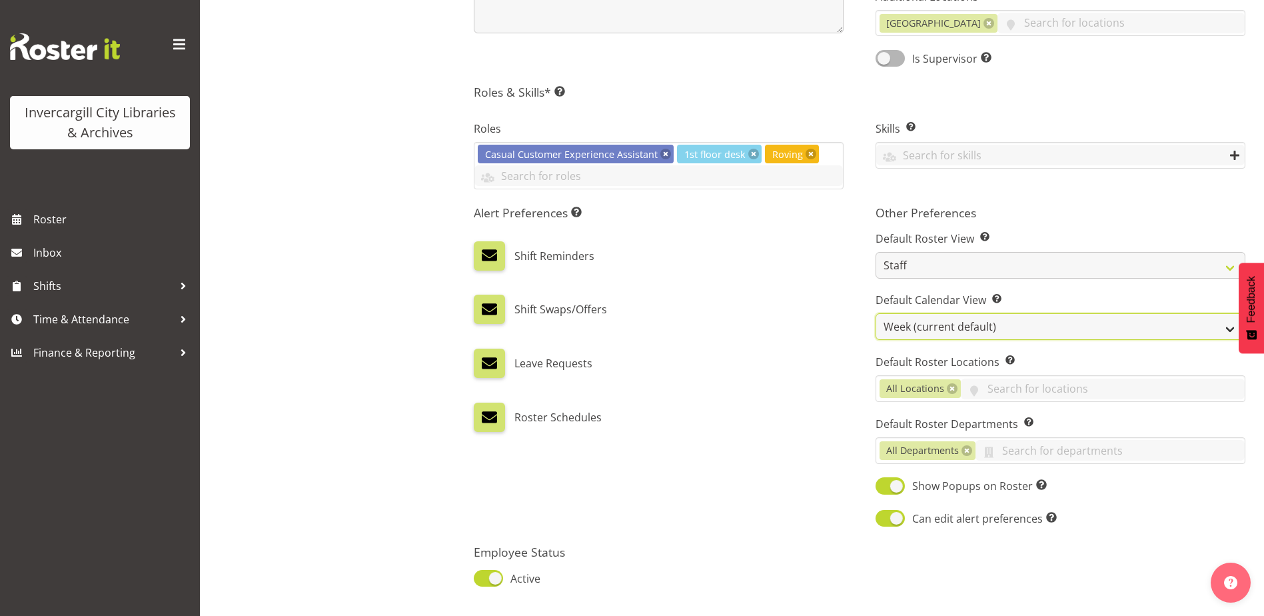
click at [921, 321] on select "Day Timeline Day Week (current default) Timeline Week Fortnight Month Calendar" at bounding box center [1060, 326] width 370 height 27
select select "TimelineDay"
click at [875, 313] on select "Day Timeline Day Week (current default) Timeline Week Fortnight Month Calendar" at bounding box center [1060, 326] width 370 height 27
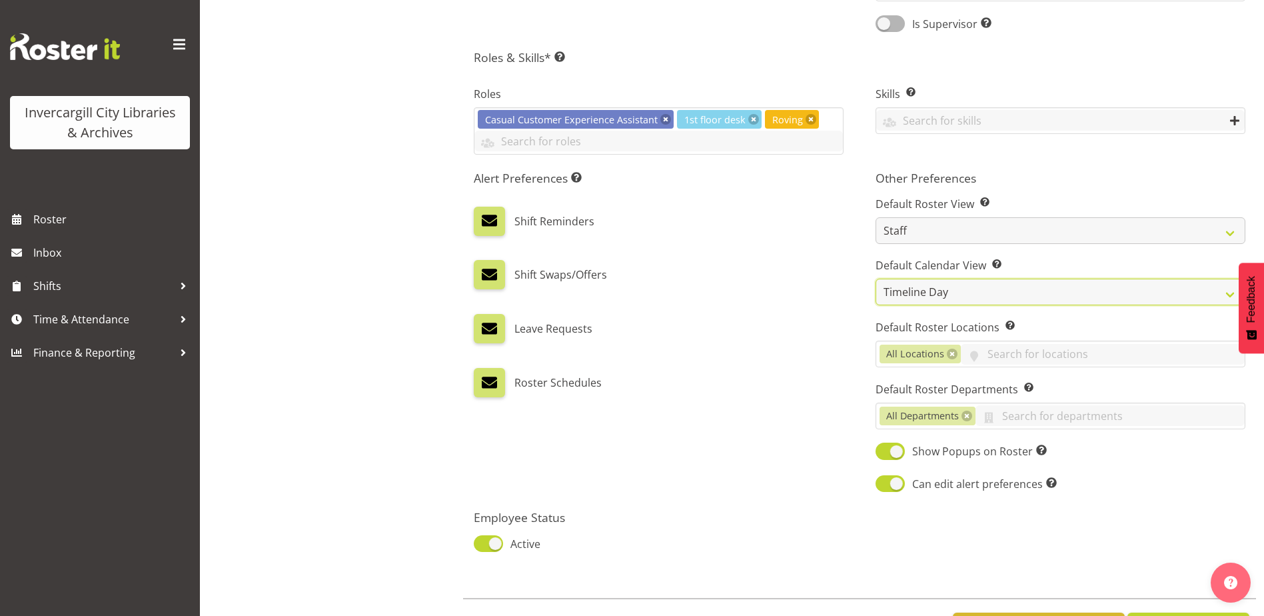
scroll to position [625, 0]
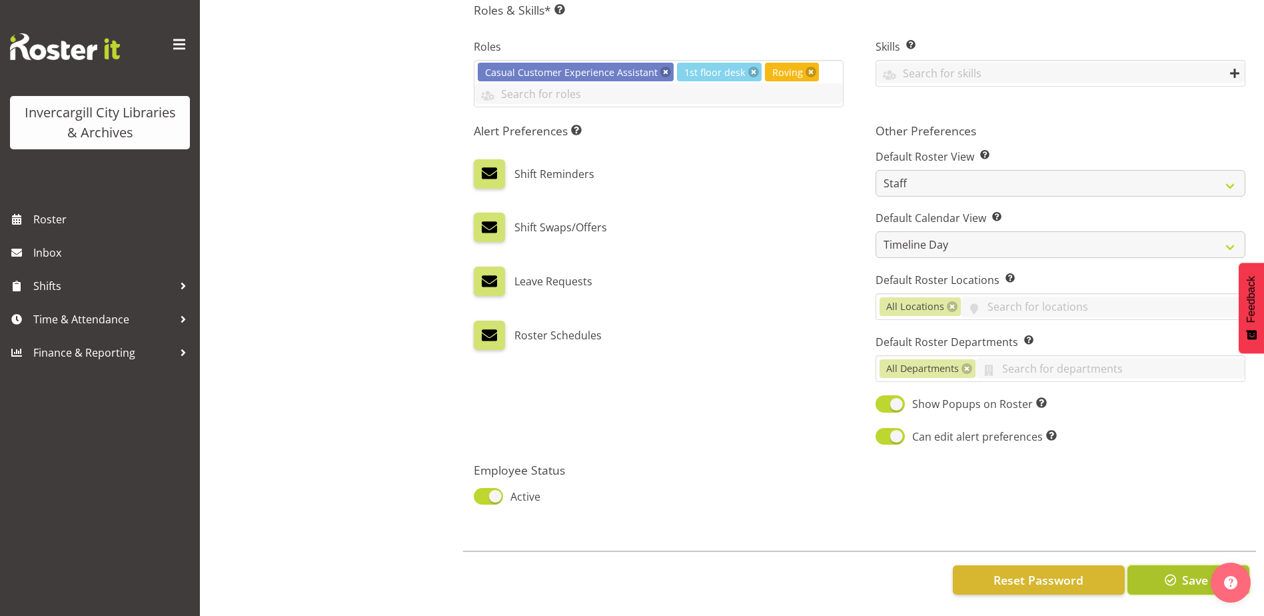
click at [1182, 571] on span "Save" at bounding box center [1195, 579] width 26 height 17
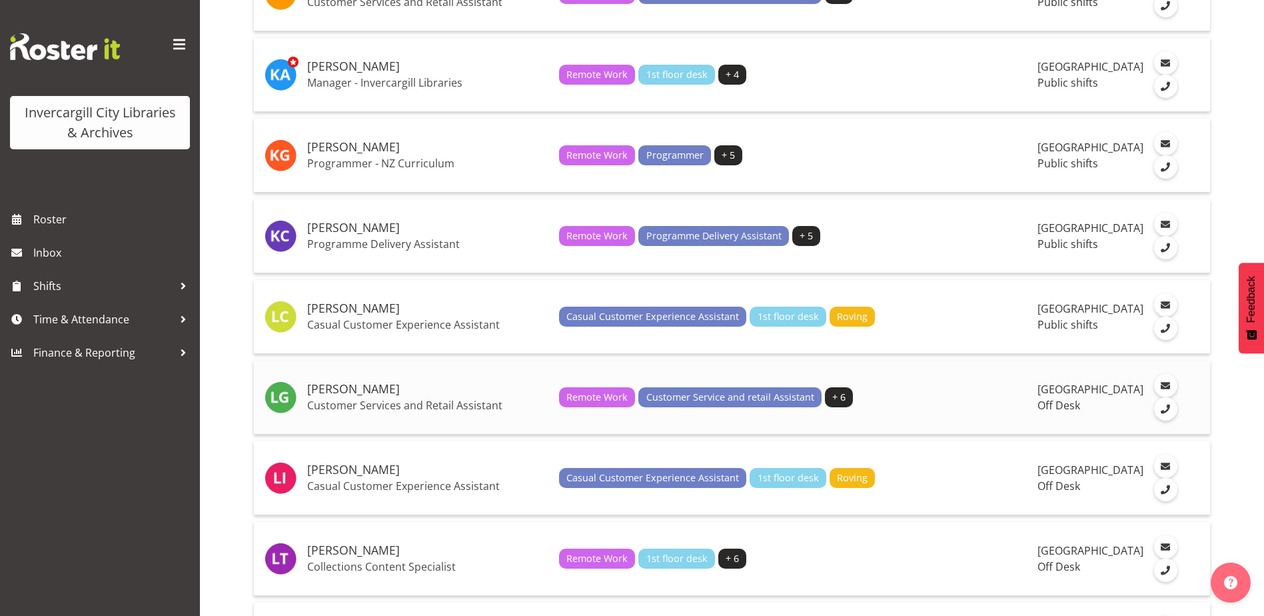
scroll to position [1399, 0]
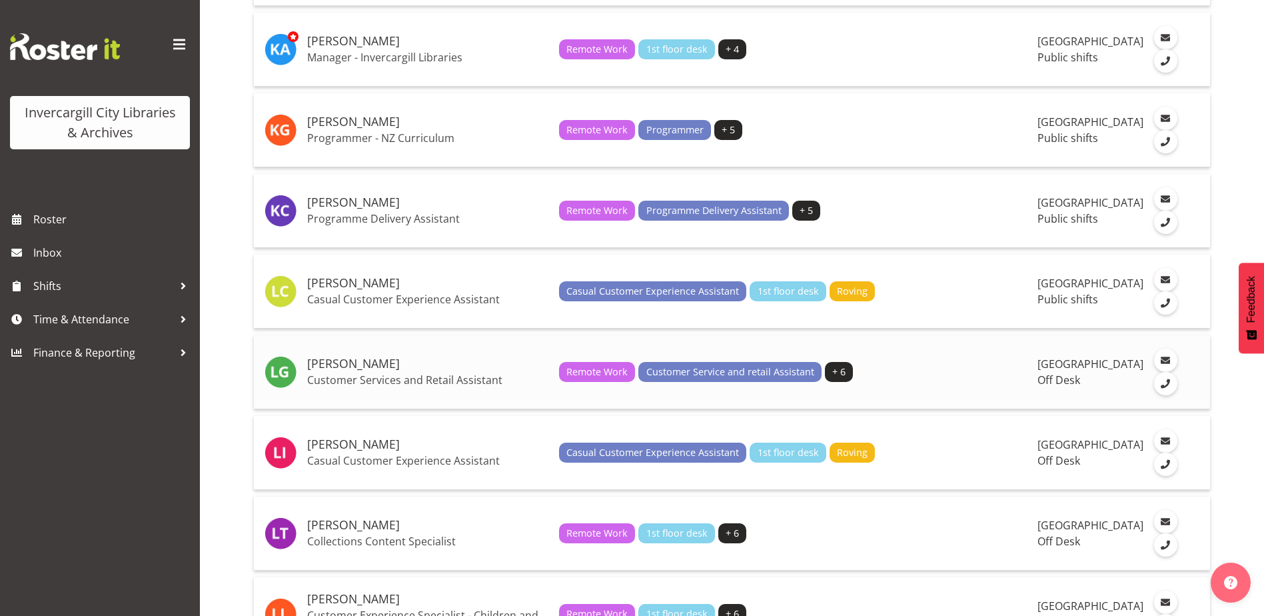
click at [334, 370] on h5 "[PERSON_NAME]" at bounding box center [427, 363] width 241 height 13
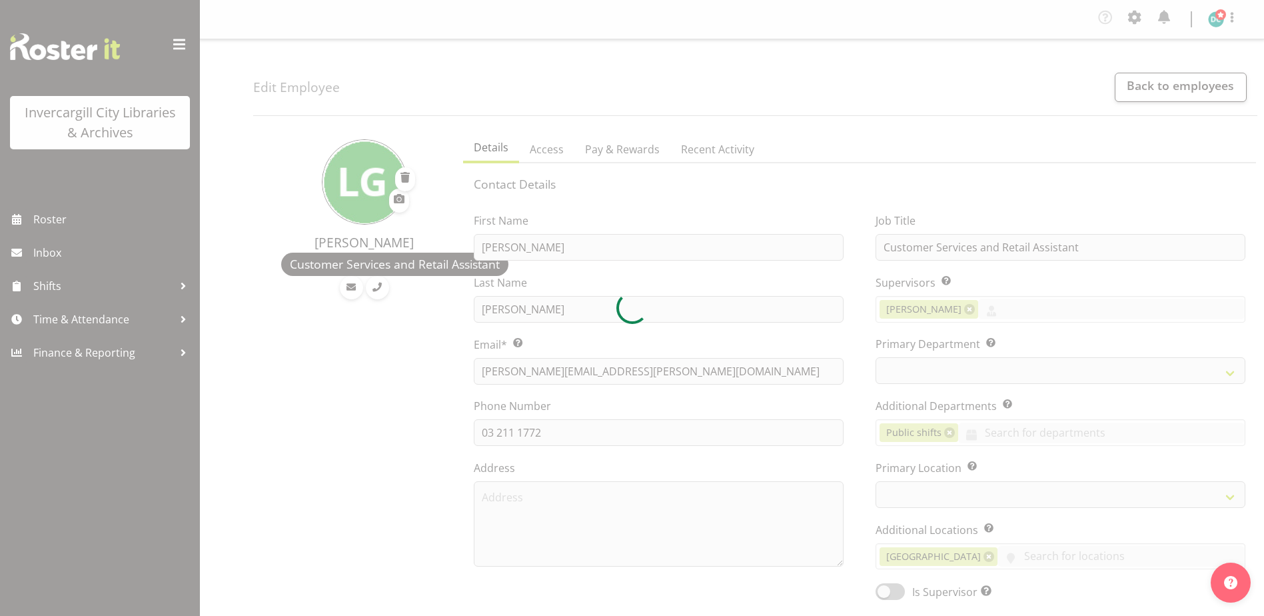
select select "TimelineWeek"
select select "1276"
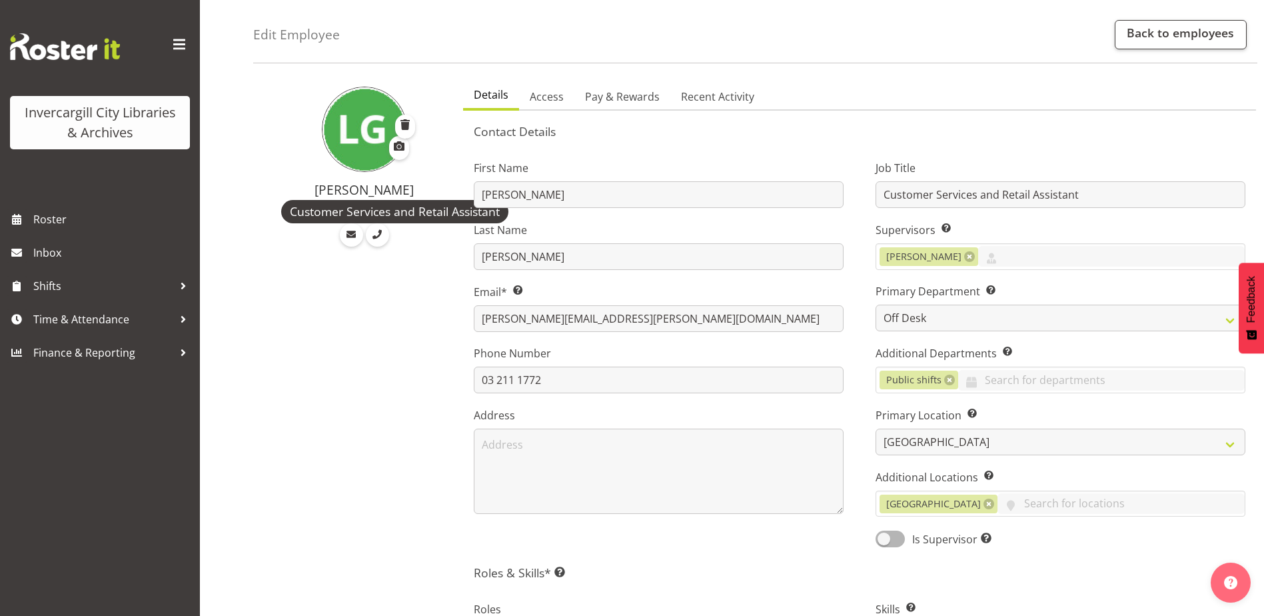
scroll to position [133, 0]
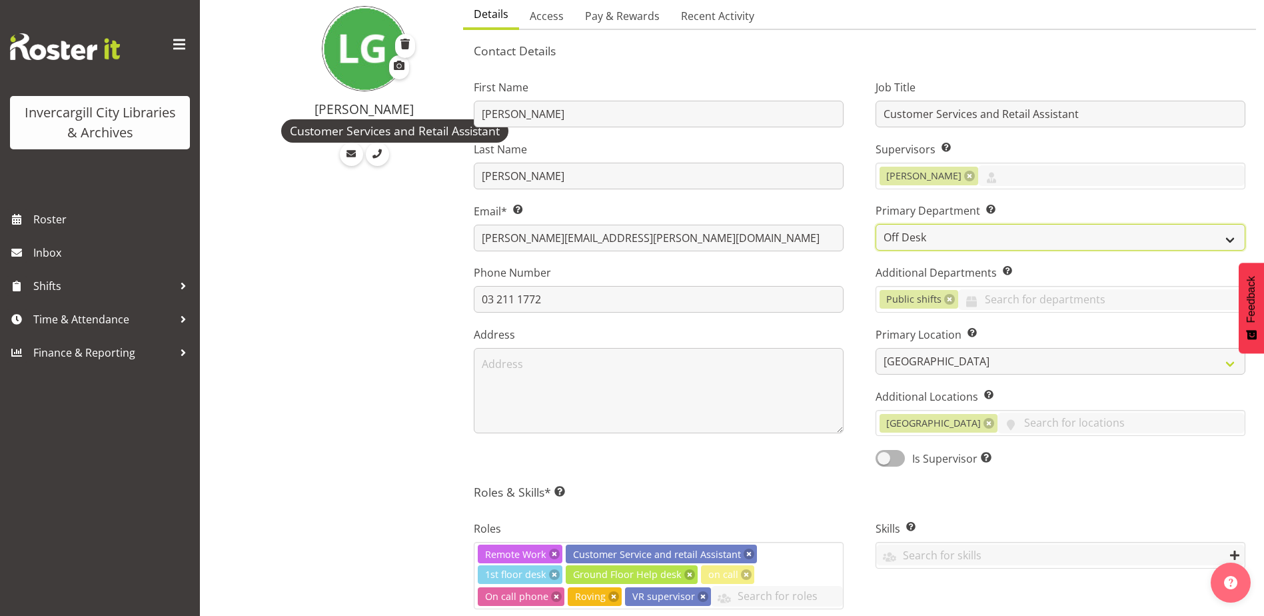
click at [908, 236] on select "Off Desk Public shifts" at bounding box center [1060, 237] width 370 height 27
select select "921"
click at [875, 224] on select "Off Desk Public shifts" at bounding box center [1060, 237] width 370 height 27
click at [945, 301] on link at bounding box center [949, 299] width 11 height 11
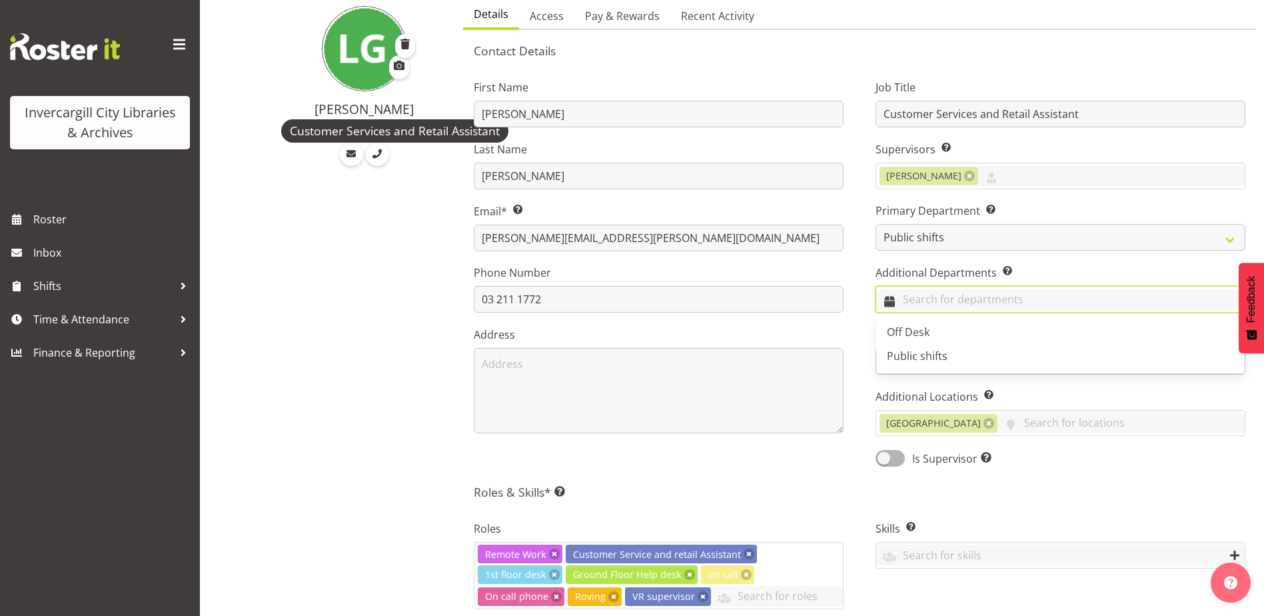
click at [925, 302] on input "text" at bounding box center [1060, 299] width 368 height 21
click at [914, 320] on link "Off Desk" at bounding box center [1060, 332] width 368 height 24
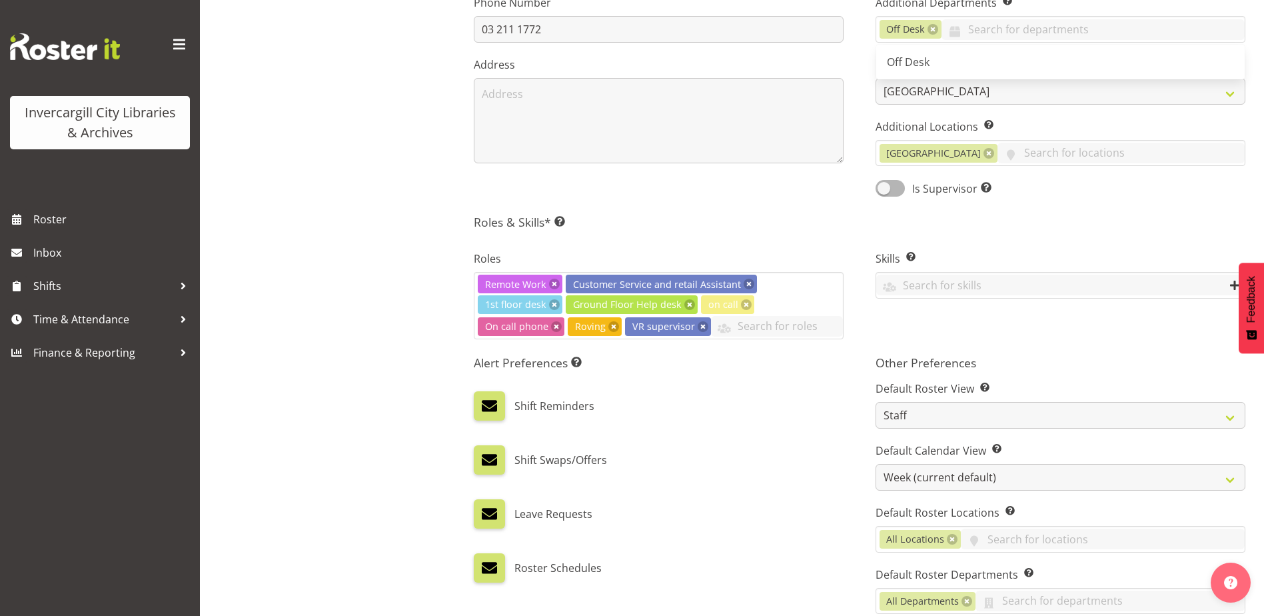
scroll to position [646, 0]
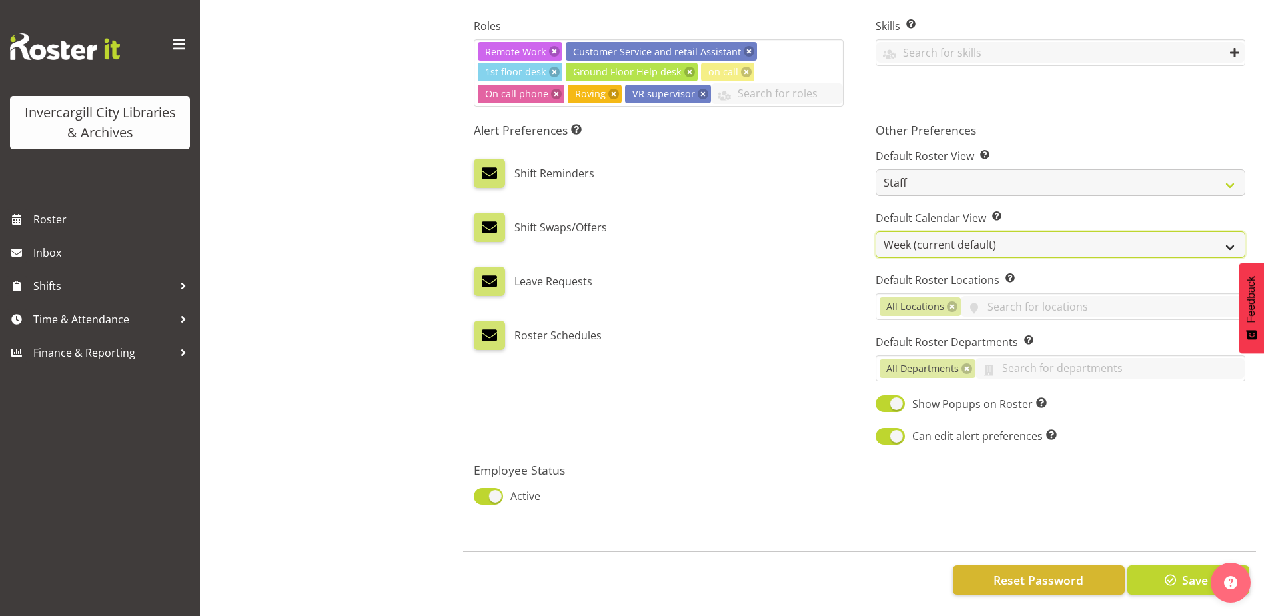
click at [915, 234] on select "Day Timeline Day Week (current default) Timeline Week Fortnight Month Calendar" at bounding box center [1060, 244] width 370 height 27
select select "TimelineDay"
click at [875, 231] on select "Day Timeline Day Week (current default) Timeline Week Fortnight Month Calendar" at bounding box center [1060, 244] width 370 height 27
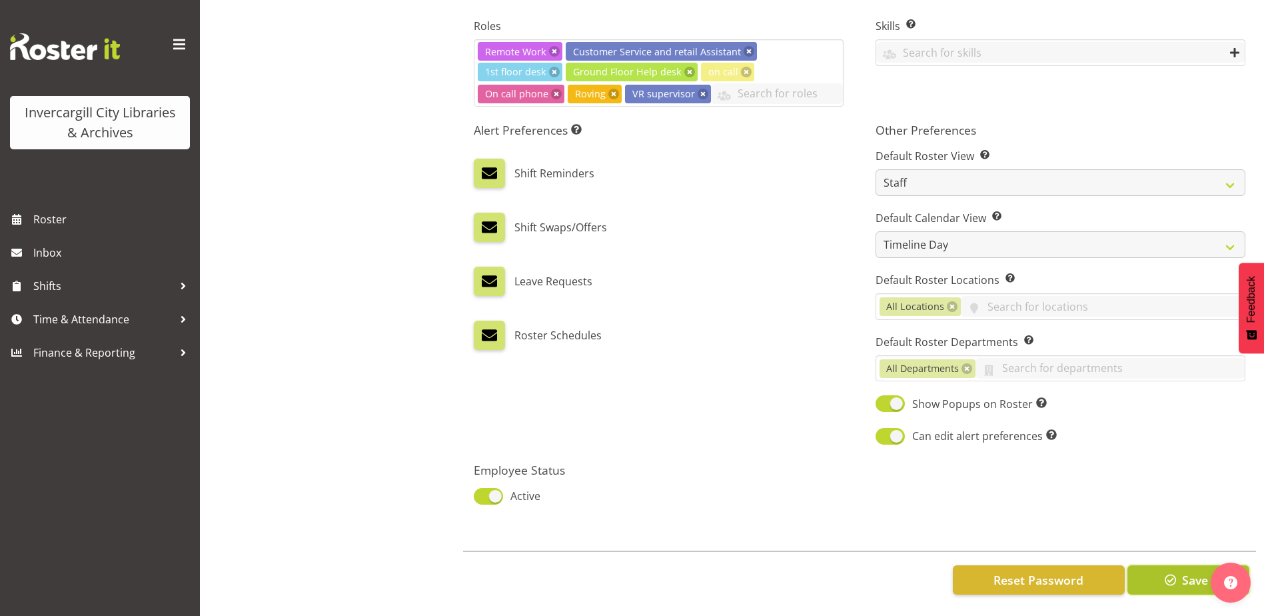
click at [1187, 571] on span "Save" at bounding box center [1195, 579] width 26 height 17
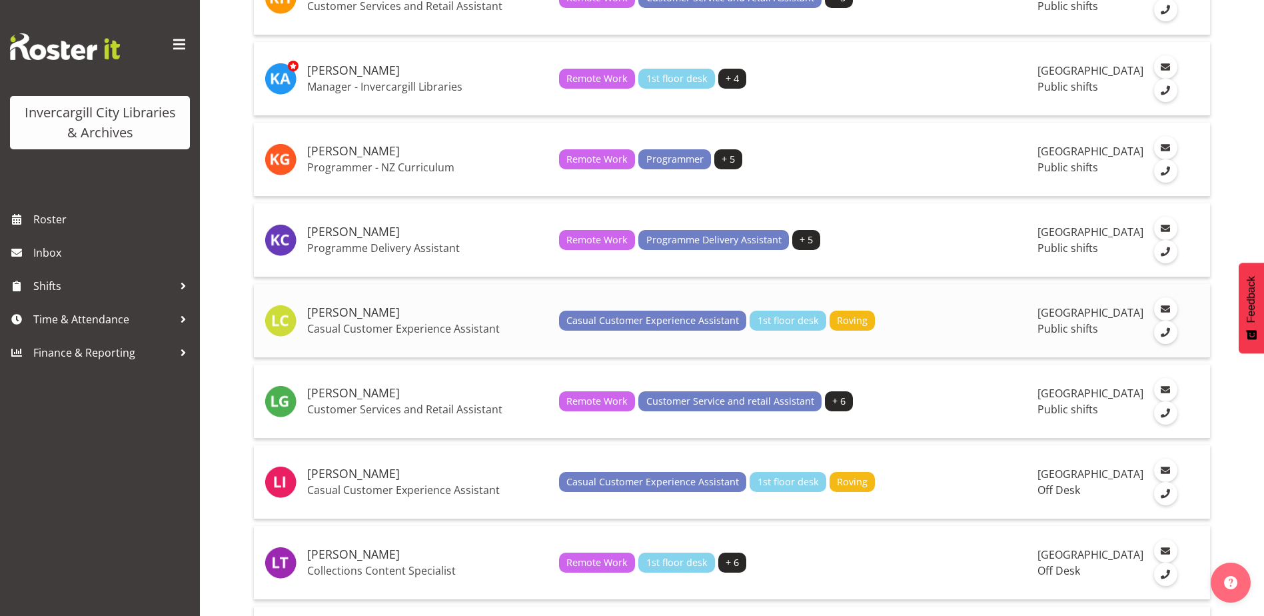
scroll to position [1399, 0]
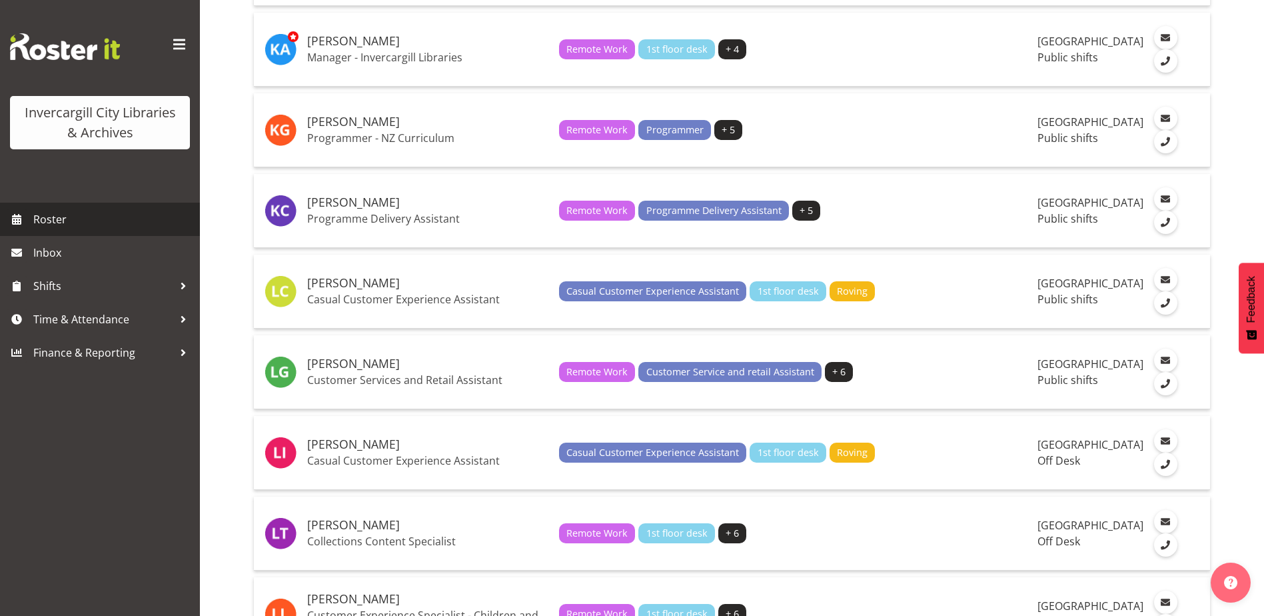
click at [47, 216] on span "Roster" at bounding box center [113, 219] width 160 height 20
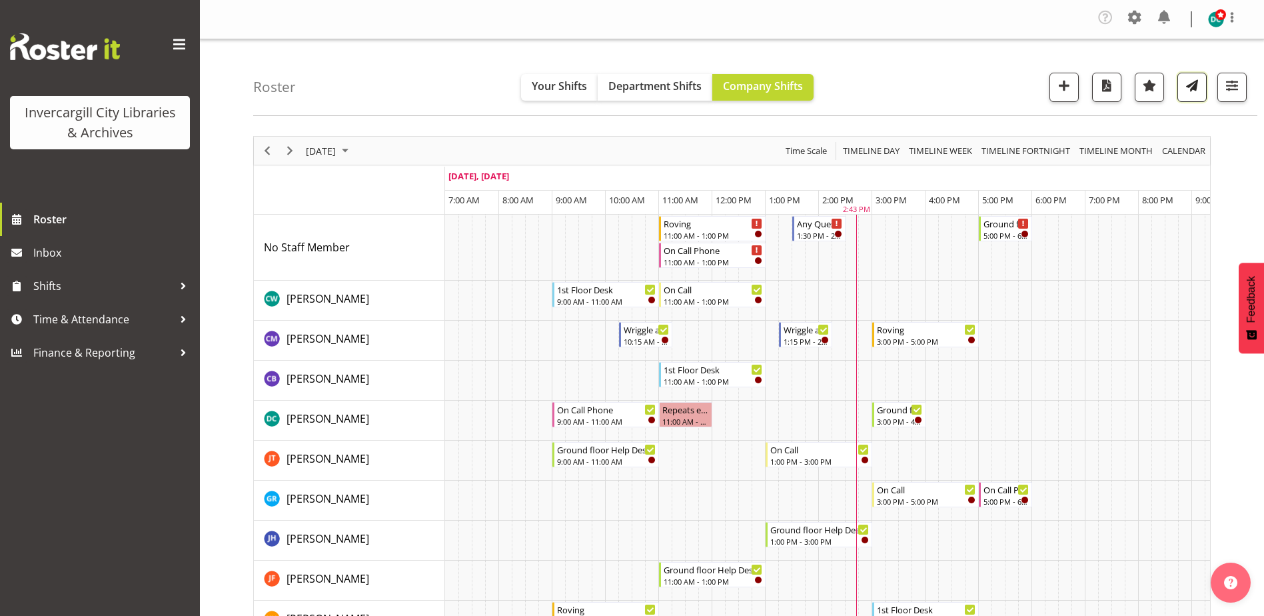
click at [1193, 89] on span "button" at bounding box center [1191, 85] width 17 height 17
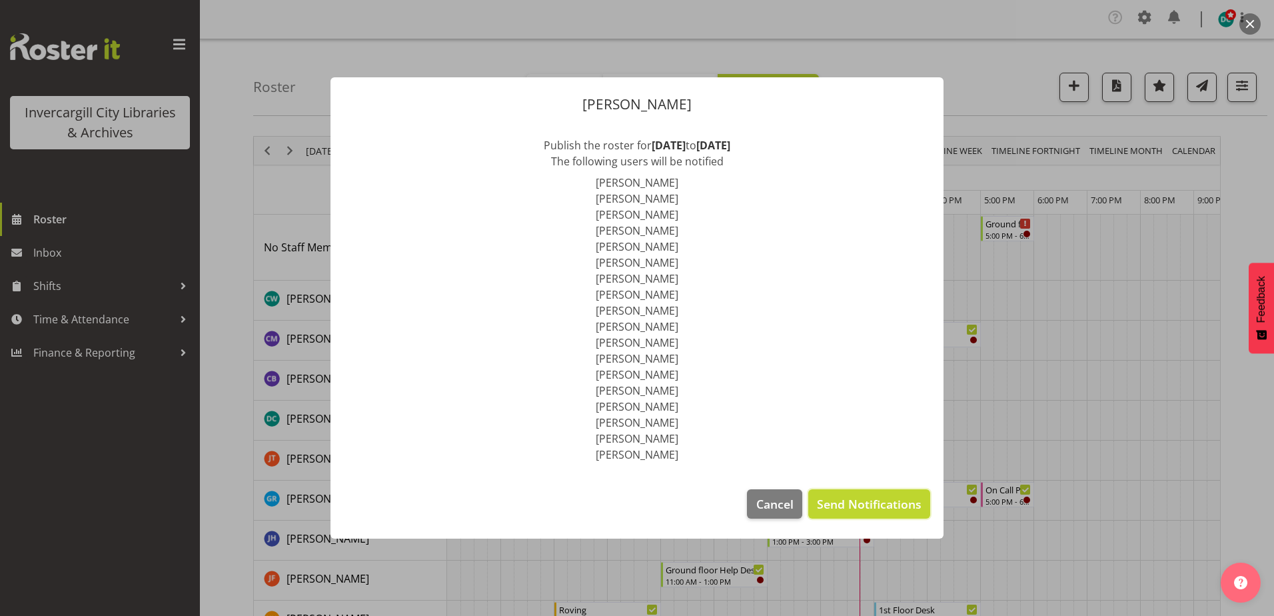
click at [841, 500] on span "Send Notifications" at bounding box center [869, 503] width 105 height 17
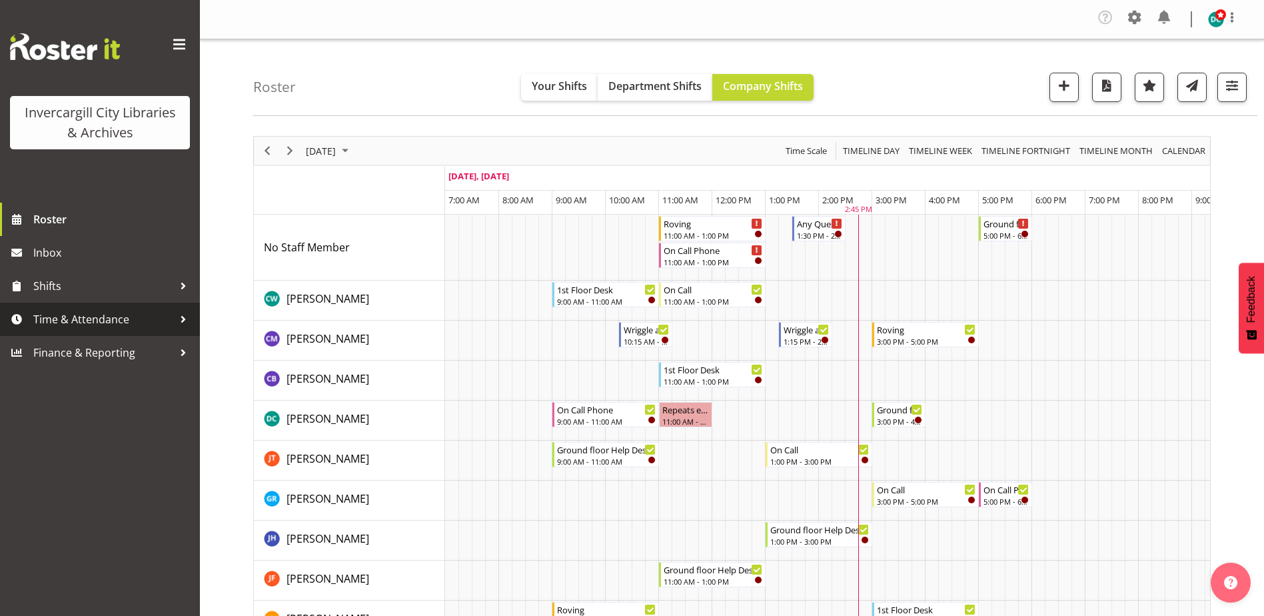
click at [114, 319] on span "Time & Attendance" at bounding box center [103, 319] width 140 height 20
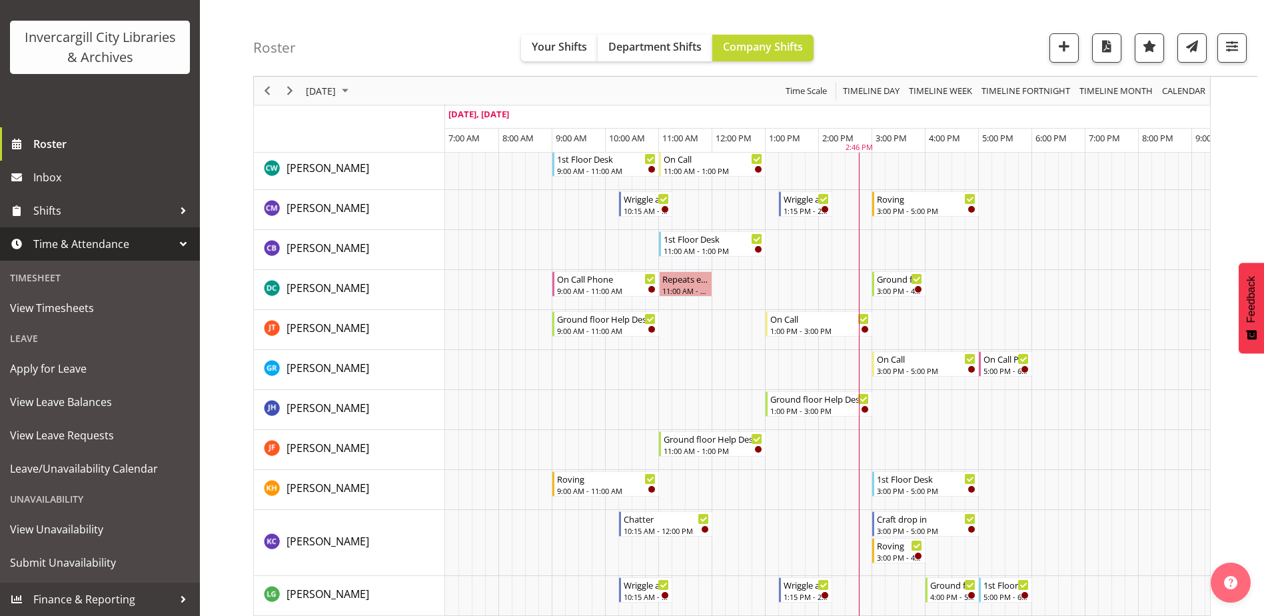
scroll to position [133, 0]
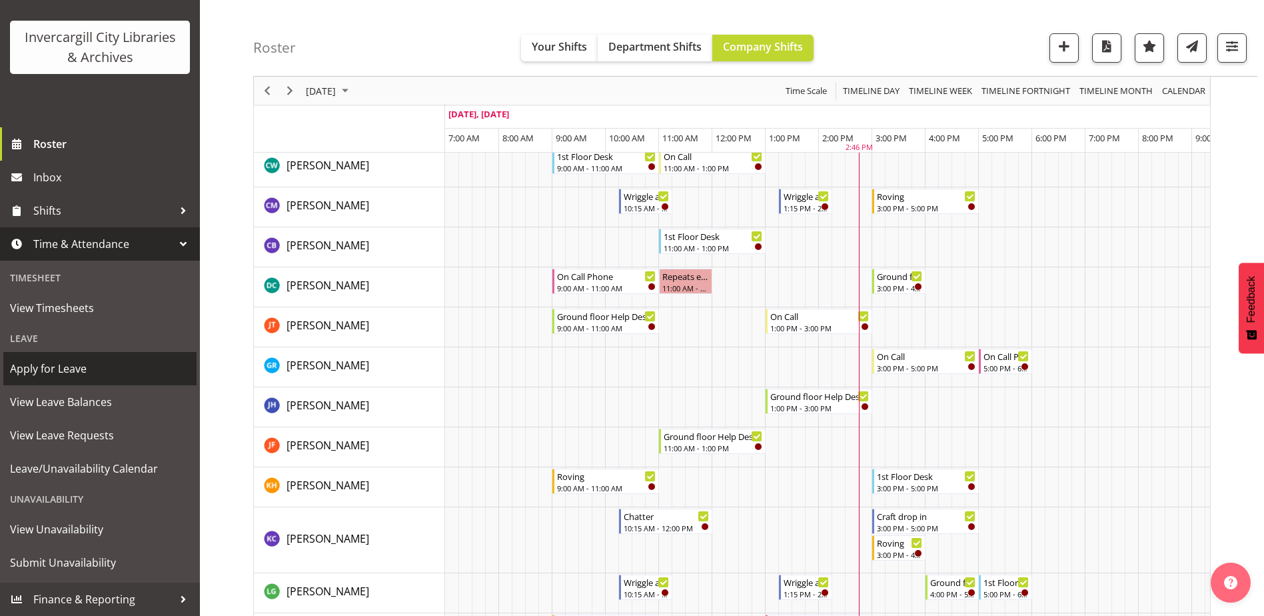
click at [55, 370] on span "Apply for Leave" at bounding box center [100, 368] width 180 height 20
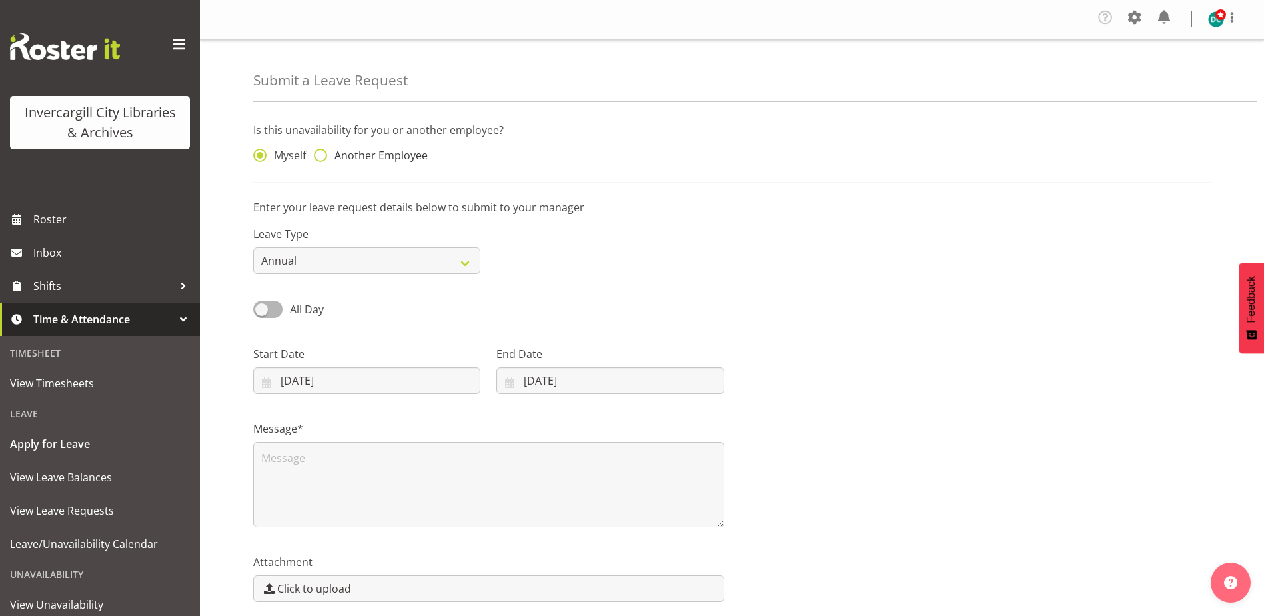
click at [320, 155] on span at bounding box center [320, 155] width 13 height 13
click at [320, 155] on input "Another Employee" at bounding box center [318, 155] width 9 height 9
radio input "true"
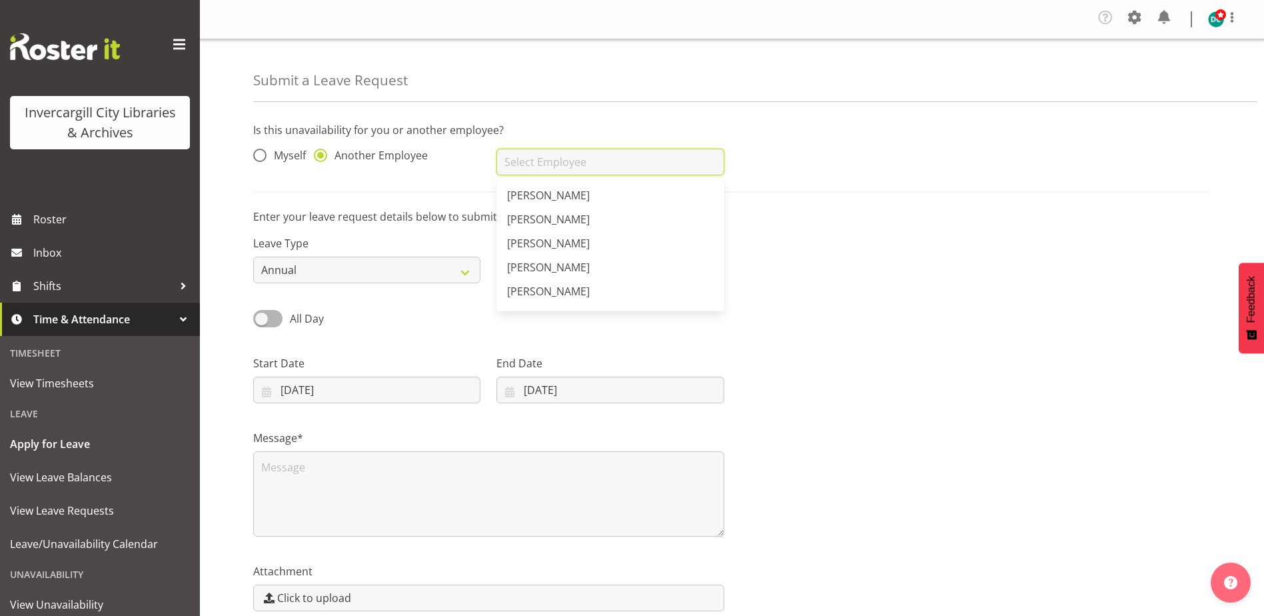
click at [527, 163] on input "text" at bounding box center [609, 162] width 227 height 27
click at [553, 222] on link "[PERSON_NAME]" at bounding box center [609, 214] width 227 height 24
type input "[PERSON_NAME]"
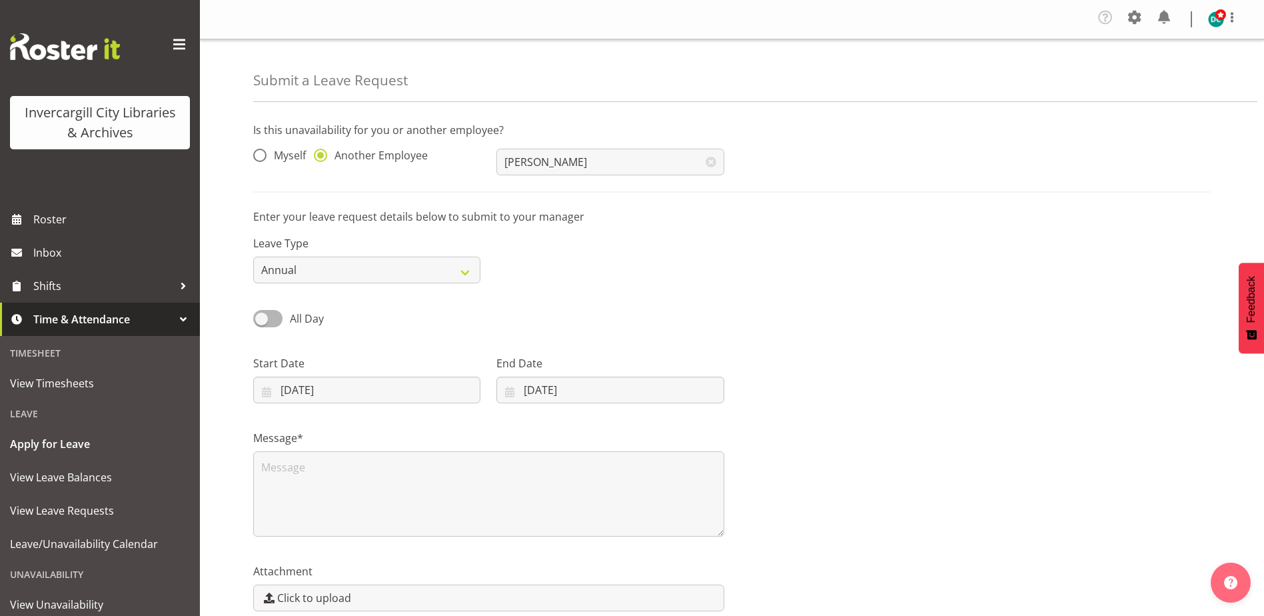
click at [689, 310] on div "All Day Single Day" at bounding box center [731, 313] width 973 height 45
click at [416, 272] on select "Annual Sick Leave Without Pay Bereavement Domestic Violence Parental Jury Servi…" at bounding box center [366, 270] width 227 height 27
select select "Sick"
click at [253, 257] on select "Annual Sick Leave Without Pay Bereavement Domestic Violence Parental Jury Servi…" at bounding box center [366, 270] width 227 height 27
click at [265, 318] on span at bounding box center [267, 318] width 29 height 17
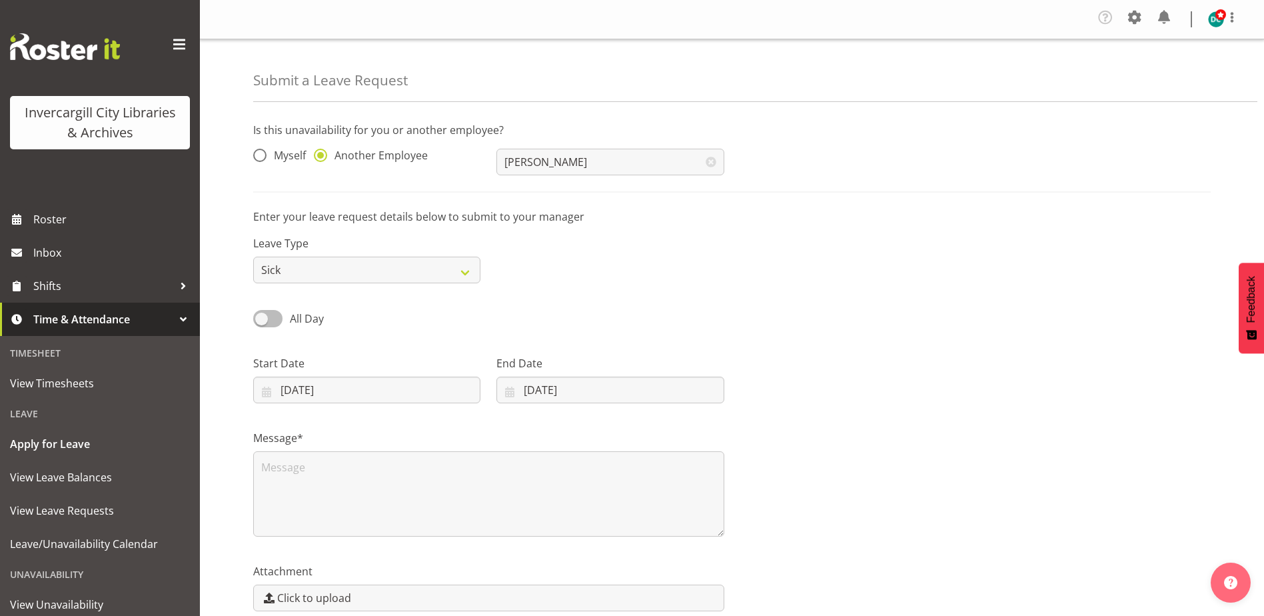
click at [262, 318] on input "All Day" at bounding box center [257, 318] width 9 height 9
click at [275, 316] on span at bounding box center [267, 318] width 29 height 17
click at [262, 316] on input "Part Day" at bounding box center [257, 318] width 9 height 9
checkbox input "false"
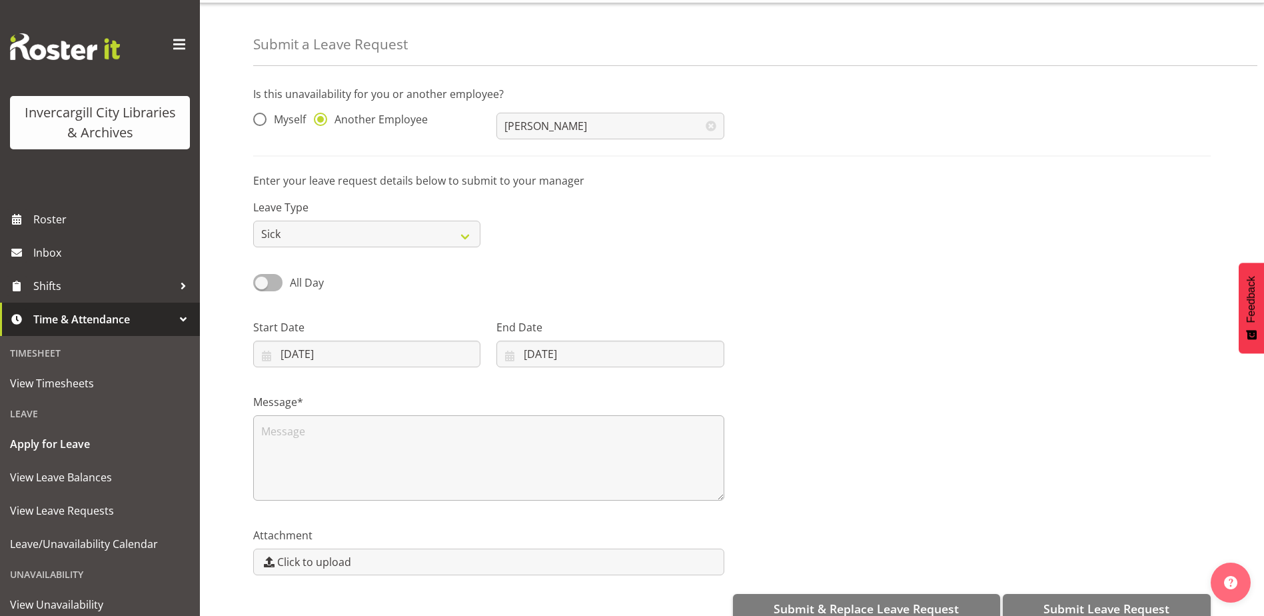
scroll to position [63, 0]
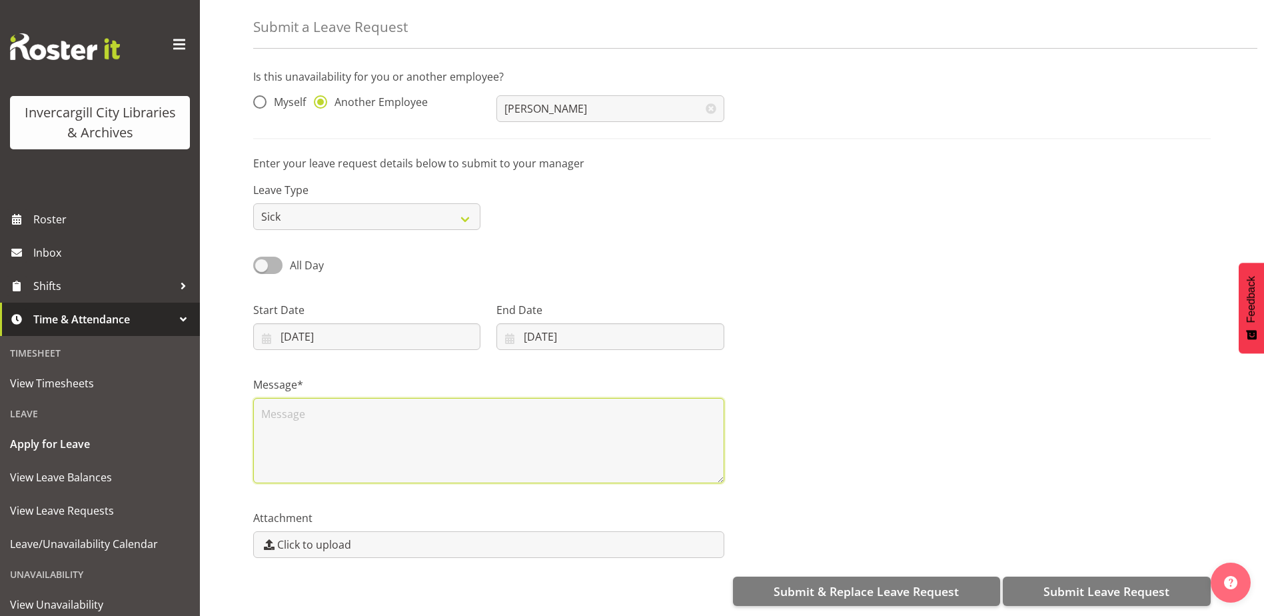
drag, startPoint x: 318, startPoint y: 426, endPoint x: 281, endPoint y: 451, distance: 45.1
click at [310, 436] on textarea at bounding box center [488, 440] width 471 height 85
type textarea "Sick"
click at [1070, 582] on span "Submit Leave Request" at bounding box center [1106, 590] width 126 height 17
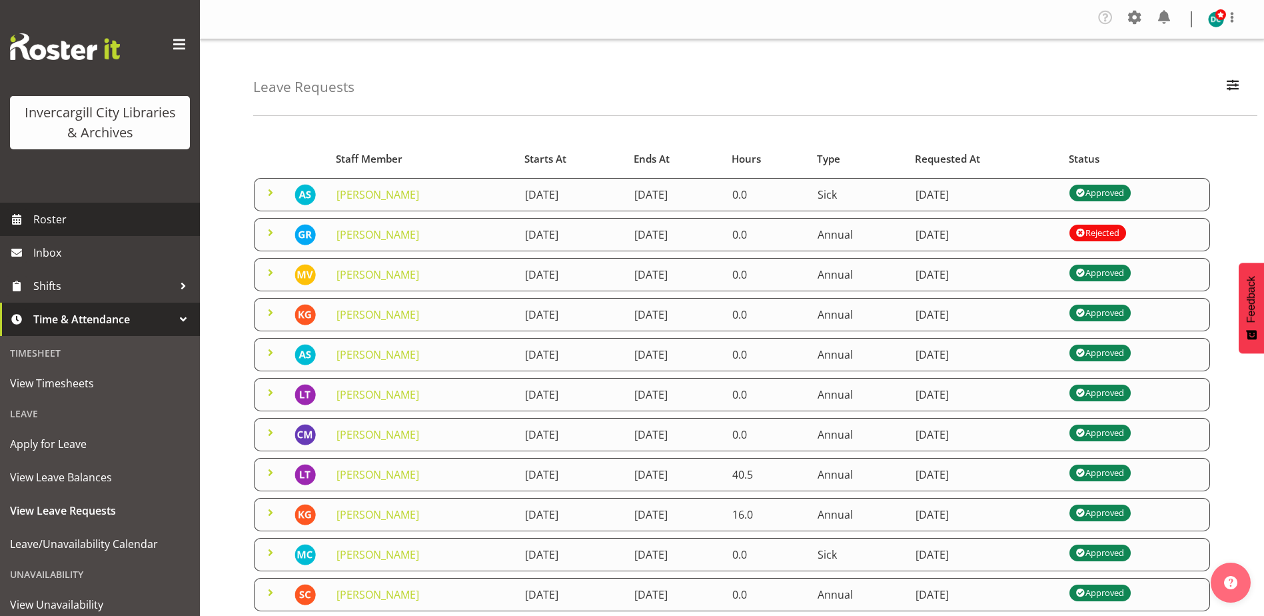
click at [53, 215] on span "Roster" at bounding box center [113, 219] width 160 height 20
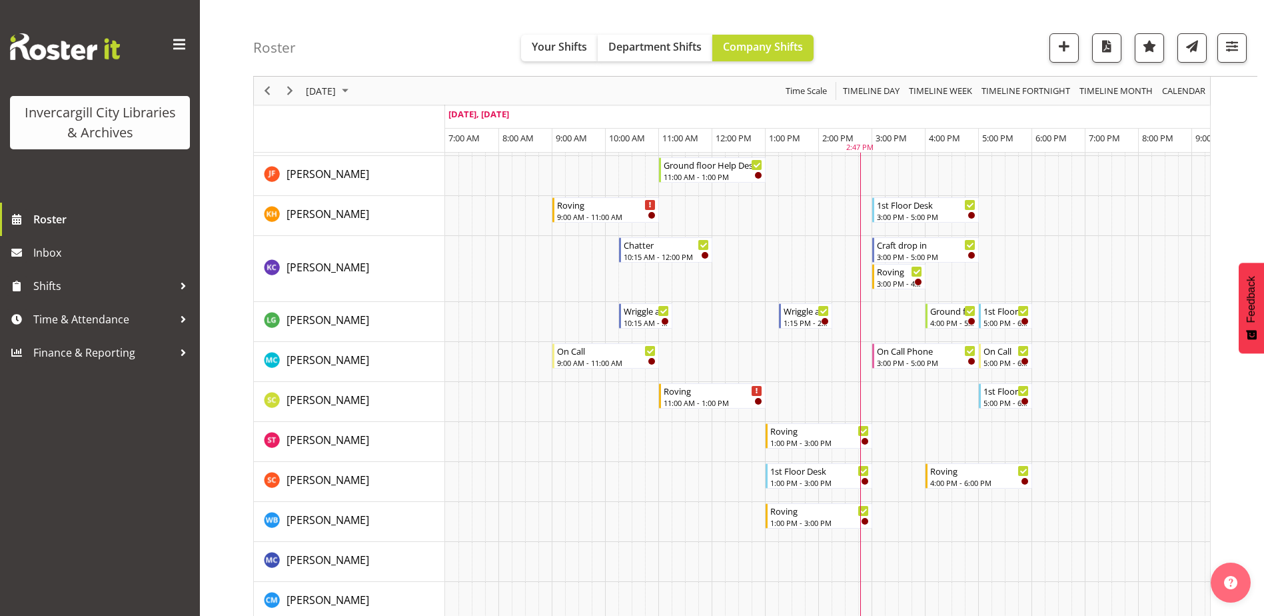
scroll to position [400, 0]
